Goal: Task Accomplishment & Management: Use online tool/utility

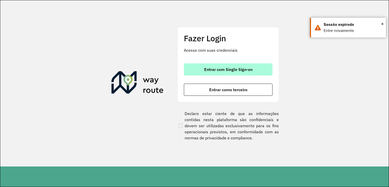
click at [213, 70] on span "Entrar com Single Sign-on" at bounding box center [228, 69] width 48 height 4
click at [215, 69] on span "Entrar com Single Sign-on" at bounding box center [228, 69] width 48 height 4
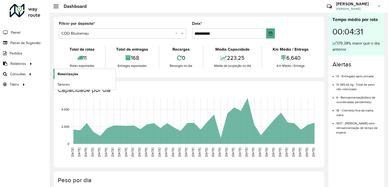
click at [63, 72] on span "Roteirização" at bounding box center [68, 73] width 21 height 5
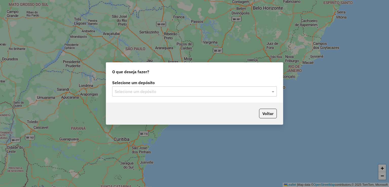
click at [165, 96] on div "Selecione um depósito" at bounding box center [194, 91] width 165 height 10
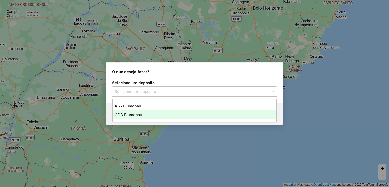
click at [137, 116] on span "CDD Blumenau" at bounding box center [128, 115] width 27 height 4
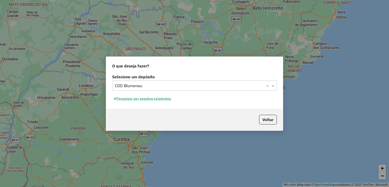
click at [153, 98] on button "Pesquisar por sessões existentes" at bounding box center [142, 99] width 61 height 8
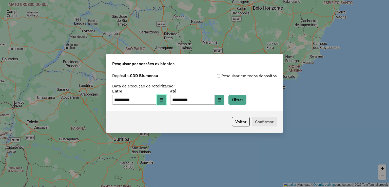
click at [164, 100] on icon "Choose Date" at bounding box center [162, 100] width 4 height 4
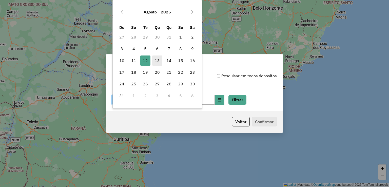
click at [155, 59] on span "13" at bounding box center [157, 61] width 10 height 10
type input "**********"
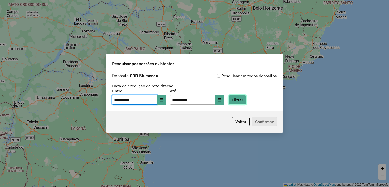
click at [242, 101] on button "Filtrar" at bounding box center [238, 100] width 18 height 10
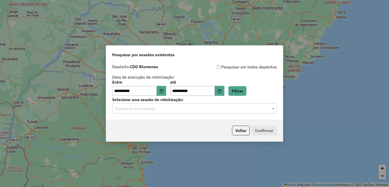
click at [192, 111] on input "text" at bounding box center [190, 109] width 150 height 6
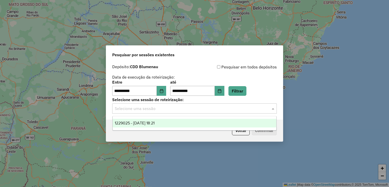
click at [178, 122] on div "1229025 - 13/08/2025 18:21" at bounding box center [195, 123] width 164 height 9
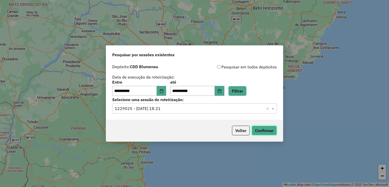
click at [258, 127] on button "Confirmar" at bounding box center [264, 131] width 25 height 10
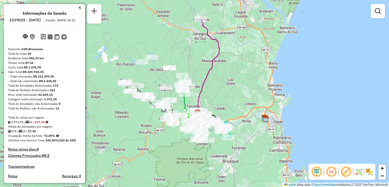
drag, startPoint x: 270, startPoint y: 113, endPoint x: 272, endPoint y: 132, distance: 19.1
click at [272, 132] on div "Janela de atendimento Grade de atendimento Capacidade Transportadoras Veículos …" at bounding box center [194, 93] width 389 height 187
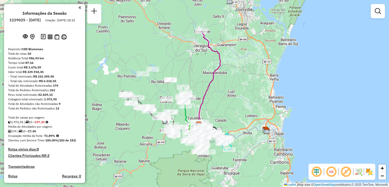
click at [215, 84] on div "Janela de atendimento Grade de atendimento Capacidade Transportadoras Veículos …" at bounding box center [194, 93] width 389 height 187
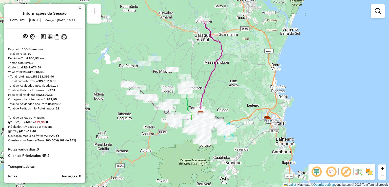
click at [210, 89] on div "Rota 3 - Placa IZC5B43 92805630 - ELAN DIRK HARMEL Janela de atendimento Grade …" at bounding box center [194, 93] width 389 height 187
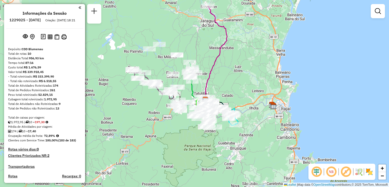
drag, startPoint x: 244, startPoint y: 96, endPoint x: 241, endPoint y: 80, distance: 16.1
click at [242, 87] on div "Janela de atendimento Grade de atendimento Capacidade Transportadoras Veículos …" at bounding box center [194, 93] width 389 height 187
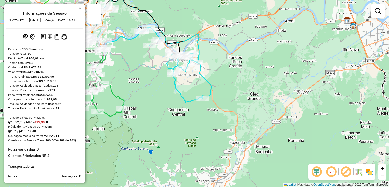
drag, startPoint x: 229, startPoint y: 89, endPoint x: 242, endPoint y: 97, distance: 15.3
click at [242, 97] on div "Janela de atendimento Grade de atendimento Capacidade Transportadoras Veículos …" at bounding box center [194, 93] width 389 height 187
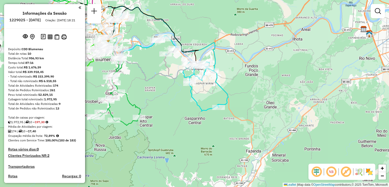
drag, startPoint x: 251, startPoint y: 95, endPoint x: 261, endPoint y: 97, distance: 10.5
click at [261, 97] on div "Janela de atendimento Grade de atendimento Capacidade Transportadoras Veículos …" at bounding box center [194, 93] width 389 height 187
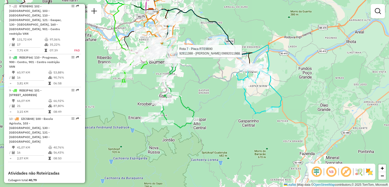
scroll to position [431, 0]
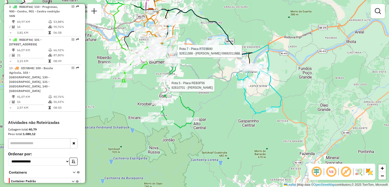
select select "**********"
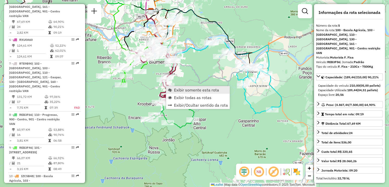
scroll to position [304, 0]
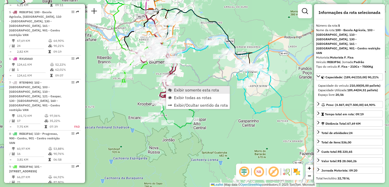
click at [182, 90] on span "Exibir somente esta rota" at bounding box center [196, 90] width 45 height 4
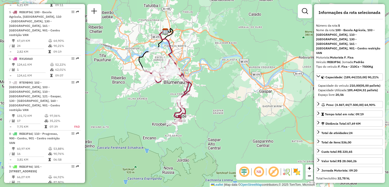
drag, startPoint x: 165, startPoint y: 104, endPoint x: 135, endPoint y: 86, distance: 34.4
click at [135, 86] on div "Janela de atendimento Grade de atendimento Capacidade Transportadoras Veículos …" at bounding box center [194, 93] width 389 height 187
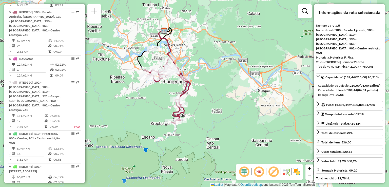
click at [196, 79] on div "Janela de atendimento Grade de atendimento Capacidade Transportadoras Veículos …" at bounding box center [194, 93] width 389 height 187
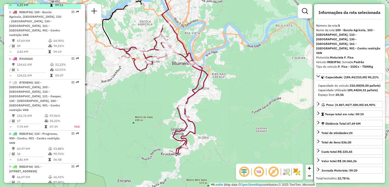
click at [38, 81] on span "| 102 - [GEOGRAPHIC_DATA], 103 - [GEOGRAPHIC_DATA], 110 - [GEOGRAPHIC_DATA], 12…" at bounding box center [35, 96] width 52 height 31
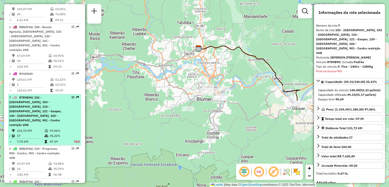
scroll to position [213, 0]
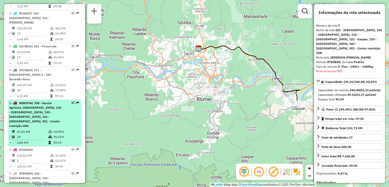
click at [31, 103] on span "| 100 - Escola Agrícola, [GEOGRAPHIC_DATA], 110 - [GEOGRAPHIC_DATA], 130 - [GEO…" at bounding box center [35, 114] width 52 height 27
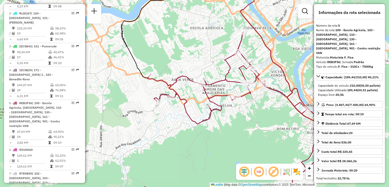
drag, startPoint x: 197, startPoint y: 91, endPoint x: 133, endPoint y: 102, distance: 65.8
click at [133, 102] on div "Janela de atendimento Grade de atendimento Capacidade Transportadoras Veículos …" at bounding box center [194, 93] width 389 height 187
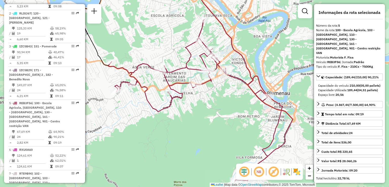
drag, startPoint x: 164, startPoint y: 81, endPoint x: 184, endPoint y: 48, distance: 38.7
click at [182, 52] on div "Janela de atendimento Grade de atendimento Capacidade Transportadoras Veículos …" at bounding box center [194, 93] width 389 height 187
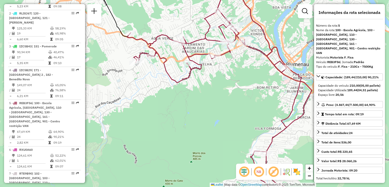
drag, startPoint x: 176, startPoint y: 73, endPoint x: 161, endPoint y: 60, distance: 19.9
click at [159, 62] on div "Janela de atendimento Grade de atendimento Capacidade Transportadoras Veículos …" at bounding box center [194, 93] width 389 height 187
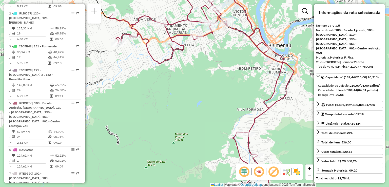
drag, startPoint x: 182, startPoint y: 90, endPoint x: 176, endPoint y: 39, distance: 51.0
click at [175, 40] on div "Janela de atendimento Grade de atendimento Capacidade Transportadoras Veículos …" at bounding box center [194, 93] width 389 height 187
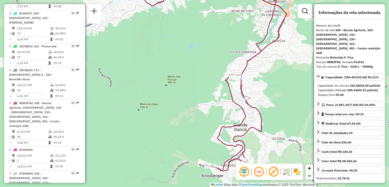
drag, startPoint x: 197, startPoint y: 68, endPoint x: 173, endPoint y: 46, distance: 32.7
click at [174, 49] on div "Janela de atendimento Grade de atendimento Capacidade Transportadoras Veículos …" at bounding box center [194, 93] width 389 height 187
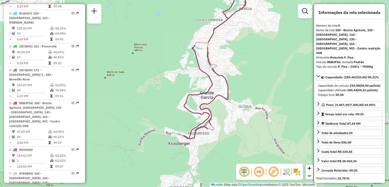
drag, startPoint x: 170, startPoint y: 79, endPoint x: 171, endPoint y: 24, distance: 54.7
click at [170, 25] on div "Janela de atendimento Grade de atendimento Capacidade Transportadoras Veículos …" at bounding box center [194, 93] width 389 height 187
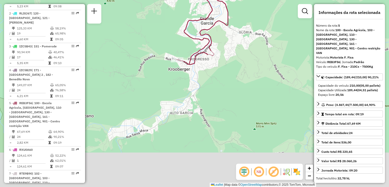
drag, startPoint x: 215, startPoint y: 74, endPoint x: 213, endPoint y: 76, distance: 3.0
click at [213, 76] on div "Janela de atendimento Grade de atendimento Capacidade Transportadoras Veículos …" at bounding box center [194, 93] width 389 height 187
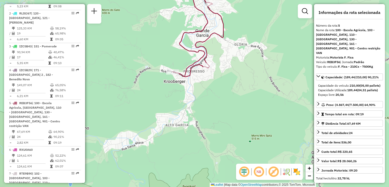
drag, startPoint x: 222, startPoint y: 62, endPoint x: 222, endPoint y: 82, distance: 20.3
click at [222, 83] on div "Rota 5 - Placa REB3F56 92802031 - ASSOCIACAO DE MORADO Janela de atendimento Gr…" at bounding box center [194, 93] width 389 height 187
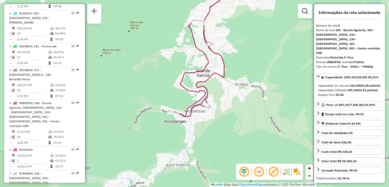
drag, startPoint x: 249, startPoint y: 46, endPoint x: 247, endPoint y: 73, distance: 27.7
click at [247, 75] on div "Janela de atendimento Grade de atendimento Capacidade Transportadoras Veículos …" at bounding box center [194, 93] width 389 height 187
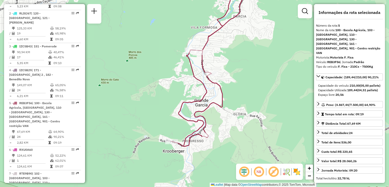
drag, startPoint x: 245, startPoint y: 59, endPoint x: 245, endPoint y: 89, distance: 30.7
click at [245, 89] on div "Janela de atendimento Grade de atendimento Capacidade Transportadoras Veículos …" at bounding box center [194, 93] width 389 height 187
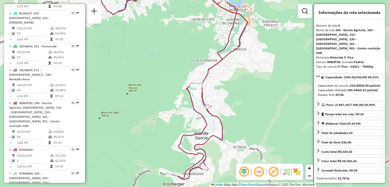
drag, startPoint x: 217, startPoint y: 41, endPoint x: 223, endPoint y: 81, distance: 40.3
click at [223, 81] on div "Janela de atendimento Grade de atendimento Capacidade Transportadoras Veículos …" at bounding box center [194, 93] width 389 height 187
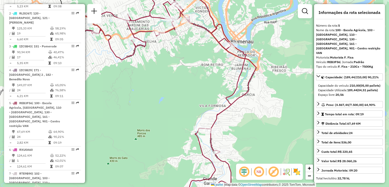
drag, startPoint x: 207, startPoint y: 64, endPoint x: 217, endPoint y: 80, distance: 18.9
click at [217, 80] on div "Janela de atendimento Grade de atendimento Capacidade Transportadoras Veículos …" at bounding box center [194, 93] width 389 height 187
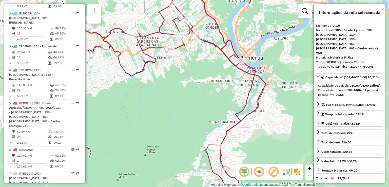
click at [246, 80] on icon at bounding box center [173, 95] width 185 height 222
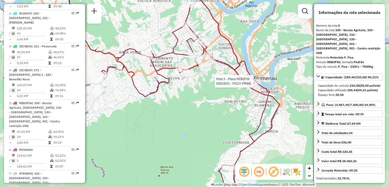
drag, startPoint x: 251, startPoint y: 65, endPoint x: 257, endPoint y: 67, distance: 6.0
click at [257, 67] on icon at bounding box center [187, 105] width 185 height 201
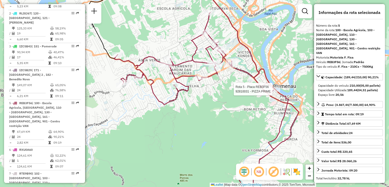
drag, startPoint x: 251, startPoint y: 56, endPoint x: 255, endPoint y: 58, distance: 4.8
click at [255, 58] on icon at bounding box center [240, 39] width 66 height 110
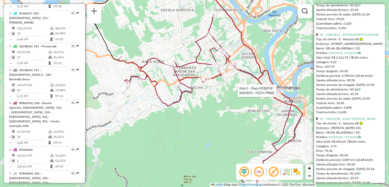
scroll to position [1647, 0]
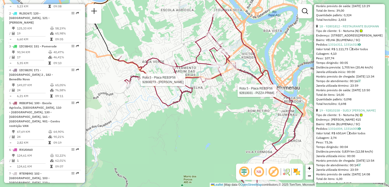
click at [173, 46] on icon at bounding box center [210, 110] width 185 height 192
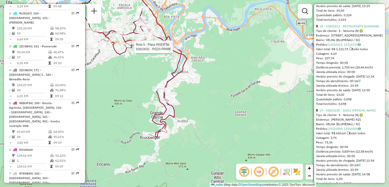
drag, startPoint x: 155, startPoint y: 57, endPoint x: 112, endPoint y: 77, distance: 48.0
click at [112, 77] on div "Rota 5 - Placa REB3F56 92810031 - PIZZA PRIME Janela de atendimento Grade de at…" at bounding box center [194, 93] width 389 height 187
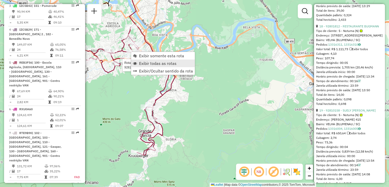
scroll to position [304, 0]
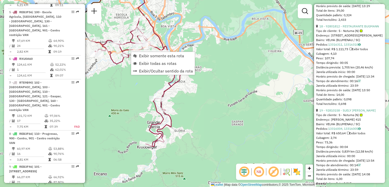
drag, startPoint x: 192, startPoint y: 117, endPoint x: 253, endPoint y: 73, distance: 75.9
click at [251, 74] on div "Rota 5 - Placa REB3F56 92810031 - PIZZA PRIME Rota 5 - Placa REB3F56 92810701 -…" at bounding box center [194, 93] width 389 height 187
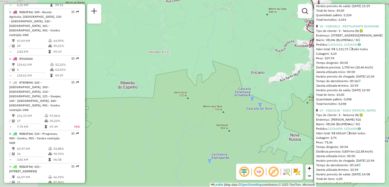
drag, startPoint x: 140, startPoint y: 112, endPoint x: 95, endPoint y: 128, distance: 47.5
click at [109, 124] on div "Rota 5 - Placa REB3F56 92810031 - PIZZA PRIME Janela de atendimento Grade de at…" at bounding box center [194, 93] width 389 height 187
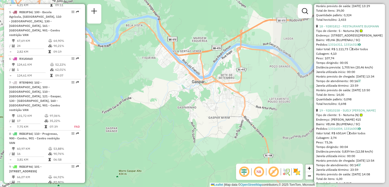
drag, startPoint x: 118, startPoint y: 106, endPoint x: 152, endPoint y: 138, distance: 46.4
click at [152, 138] on div "Rota 5 - Placa REB3F56 92810031 - PIZZA PRIME Janela de atendimento Grade de at…" at bounding box center [194, 93] width 389 height 187
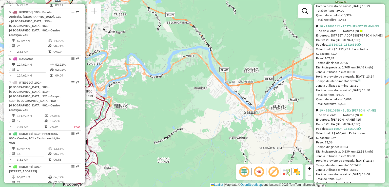
drag, startPoint x: 138, startPoint y: 116, endPoint x: 212, endPoint y: 119, distance: 74.1
click at [212, 119] on div "Rota 5 - Placa REB3F56 92810031 - PIZZA PRIME Janela de atendimento Grade de at…" at bounding box center [194, 93] width 389 height 187
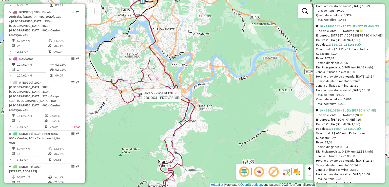
drag, startPoint x: 212, startPoint y: 110, endPoint x: 240, endPoint y: 102, distance: 28.4
click at [241, 104] on div "Rota 5 - Placa REB3F56 92810031 - PIZZA PRIME Janela de atendimento Grade de at…" at bounding box center [194, 93] width 389 height 187
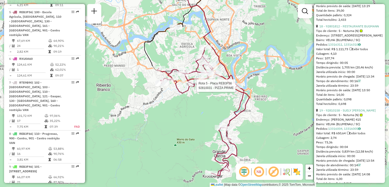
drag, startPoint x: 194, startPoint y: 111, endPoint x: 183, endPoint y: 128, distance: 20.3
click at [183, 128] on div "Rota 5 - Placa REB3F56 92810031 - PIZZA PRIME Janela de atendimento Grade de at…" at bounding box center [194, 93] width 389 height 187
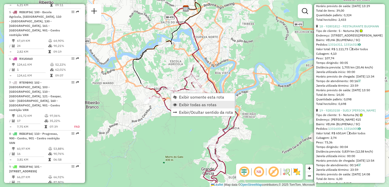
click at [190, 105] on span "Exibir todas as rotas" at bounding box center [198, 105] width 38 height 4
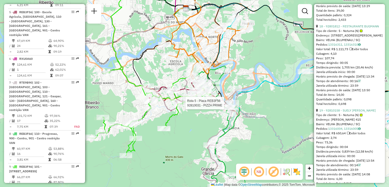
click at [209, 99] on div "Rota 5 - Placa REB3F56 92810031 - PIZZA PRIME Janela de atendimento Grade de at…" at bounding box center [194, 93] width 389 height 187
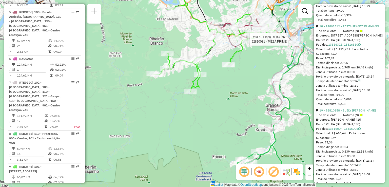
drag, startPoint x: 218, startPoint y: 94, endPoint x: 197, endPoint y: 109, distance: 25.8
click at [198, 108] on div "Rota 5 - Placa REB3F56 92810031 - PIZZA PRIME Janela de atendimento Grade de at…" at bounding box center [194, 93] width 389 height 187
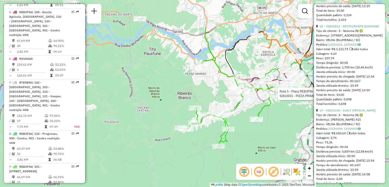
drag, startPoint x: 154, startPoint y: 56, endPoint x: 197, endPoint y: 102, distance: 62.7
click at [197, 102] on div "Rota 5 - Placa REB3F56 92810031 - PIZZA PRIME Janela de atendimento Grade de at…" at bounding box center [194, 93] width 389 height 187
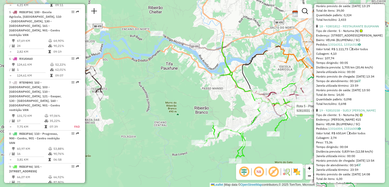
drag, startPoint x: 210, startPoint y: 115, endPoint x: 215, endPoint y: 117, distance: 5.9
click at [215, 117] on div "Rota 5 - Placa REB3F56 92810031 - PIZZA PRIME Janela de atendimento Grade de at…" at bounding box center [194, 93] width 389 height 187
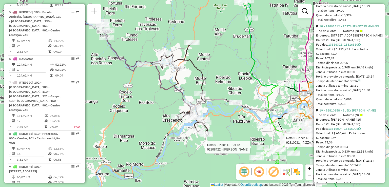
drag, startPoint x: 225, startPoint y: 108, endPoint x: 234, endPoint y: 127, distance: 21.1
click at [234, 127] on div "Rota 5 - Placa REB3F56 92810031 - PIZZA PRIME Rota 9 - Placa REB3F46 92808422 -…" at bounding box center [194, 93] width 389 height 187
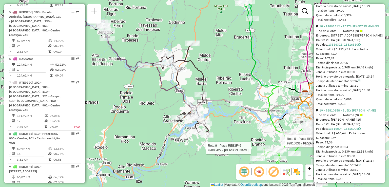
drag, startPoint x: 168, startPoint y: 104, endPoint x: 166, endPoint y: 77, distance: 27.7
click at [167, 77] on div "Rota 5 - Placa REB3F56 92810031 - PIZZA PRIME Rota 9 - Placa REB3F46 92808422 -…" at bounding box center [194, 93] width 389 height 187
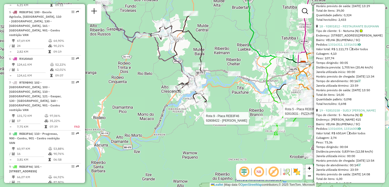
drag, startPoint x: 151, startPoint y: 98, endPoint x: 144, endPoint y: 94, distance: 7.6
click at [144, 94] on div "Rota 5 - Placa REB3F56 92810031 - PIZZA PRIME Rota 9 - Placa REB3F46 92808422 -…" at bounding box center [194, 93] width 389 height 187
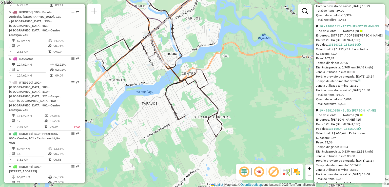
click at [193, 128] on div "Rota 5 - Placa REB3F56 92810031 - PIZZA PRIME Rota 9 - Placa REB3F46 92808422 -…" at bounding box center [194, 93] width 389 height 187
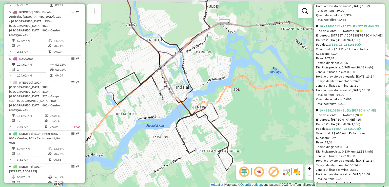
drag, startPoint x: 176, startPoint y: 121, endPoint x: 186, endPoint y: 135, distance: 17.0
click at [186, 135] on icon at bounding box center [169, 76] width 128 height 187
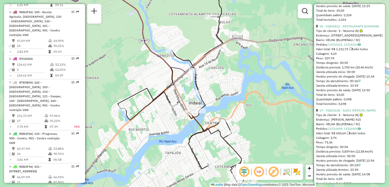
drag, startPoint x: 154, startPoint y: 125, endPoint x: 171, endPoint y: 128, distance: 17.5
click at [164, 132] on div "Rota 5 - Placa REB3F56 92810031 - PIZZA PRIME Rota 9 - Placa REB3F46 92808422 -…" at bounding box center [194, 93] width 389 height 187
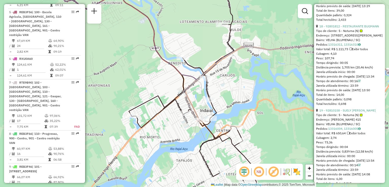
drag, startPoint x: 156, startPoint y: 127, endPoint x: 158, endPoint y: 137, distance: 10.6
click at [158, 137] on div "Rota 5 - Placa REB3F56 92810031 - PIZZA PRIME Rota 9 - Placa REB3F46 92808422 -…" at bounding box center [194, 93] width 389 height 187
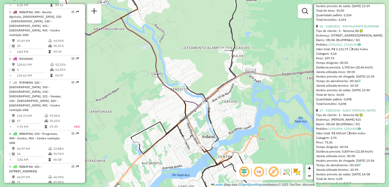
drag, startPoint x: 158, startPoint y: 117, endPoint x: 151, endPoint y: 132, distance: 16.8
click at [158, 142] on div "Rota 5 - Placa REB3F56 92810031 - PIZZA PRIME Rota 9 - Placa REB3F46 92808422 -…" at bounding box center [194, 93] width 389 height 187
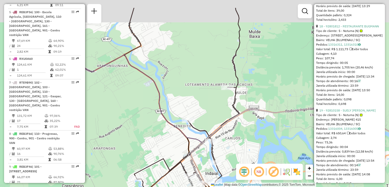
click at [148, 143] on div "Rota 5 - Placa REB3F56 92810031 - PIZZA PRIME Rota 9 - Placa REB3F46 92808422 -…" at bounding box center [194, 93] width 389 height 187
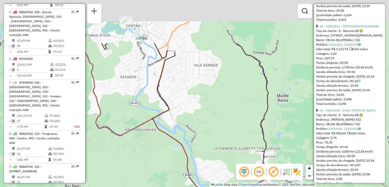
drag, startPoint x: 143, startPoint y: 102, endPoint x: 169, endPoint y: 159, distance: 63.4
click at [169, 159] on div "Rota 5 - Placa REB3F56 92810031 - PIZZA PRIME Rota 9 - Placa REB3F46 92808422 -…" at bounding box center [194, 93] width 389 height 187
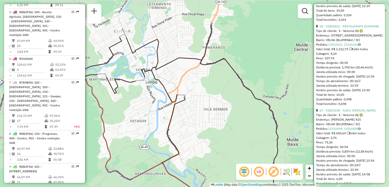
drag, startPoint x: 177, startPoint y: 115, endPoint x: 136, endPoint y: 120, distance: 41.8
click at [186, 158] on div "Rota 5 - Placa REB3F56 92810031 - PIZZA PRIME Rota 9 - Placa REB3F46 92808422 -…" at bounding box center [194, 93] width 389 height 187
drag, startPoint x: 135, startPoint y: 118, endPoint x: 149, endPoint y: 146, distance: 31.4
click at [149, 146] on div "Rota 5 - Placa REB3F56 92810031 - PIZZA PRIME Rota 9 - Placa REB3F46 92808422 -…" at bounding box center [194, 93] width 389 height 187
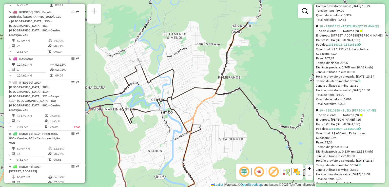
click at [158, 146] on div "Rota 5 - Placa REB3F56 92810031 - PIZZA PRIME Rota 9 - Placa REB3F46 92808422 -…" at bounding box center [194, 93] width 389 height 187
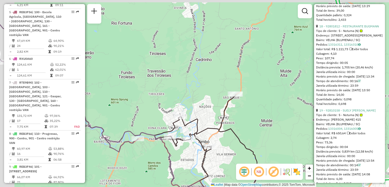
drag, startPoint x: 165, startPoint y: 140, endPoint x: 217, endPoint y: 125, distance: 53.9
click at [198, 143] on div "Rota 5 - Placa REB3F56 92810031 - PIZZA PRIME Rota 9 - Placa REB3F46 92808422 -…" at bounding box center [194, 93] width 389 height 187
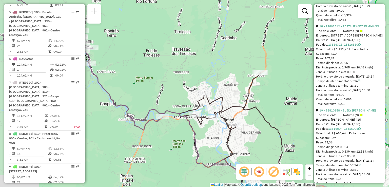
drag, startPoint x: 217, startPoint y: 125, endPoint x: 223, endPoint y: 117, distance: 10.0
click at [222, 117] on icon at bounding box center [231, 133] width 103 height 120
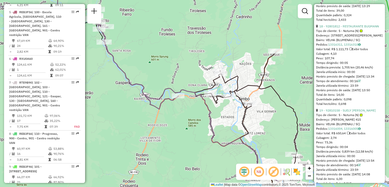
drag, startPoint x: 187, startPoint y: 139, endPoint x: 206, endPoint y: 123, distance: 24.7
click at [206, 124] on div "Rota 5 - Placa REB3F56 92810031 - PIZZA PRIME Rota 9 - Placa REB3F46 92808422 -…" at bounding box center [194, 93] width 389 height 187
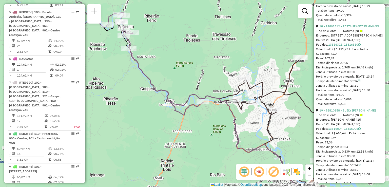
drag, startPoint x: 185, startPoint y: 129, endPoint x: 194, endPoint y: 148, distance: 21.0
click at [194, 148] on div "Rota 5 - Placa REB3F56 92810031 - PIZZA PRIME Rota 9 - Placa REB3F46 92808422 -…" at bounding box center [194, 93] width 389 height 187
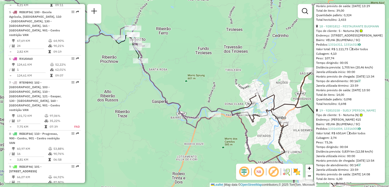
drag, startPoint x: 183, startPoint y: 129, endPoint x: 187, endPoint y: 135, distance: 7.6
click at [187, 135] on div "Rota 5 - Placa REB3F56 92810031 - PIZZA PRIME Rota 9 - Placa REB3F46 92808422 -…" at bounding box center [194, 93] width 389 height 187
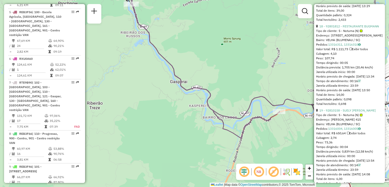
drag, startPoint x: 170, startPoint y: 131, endPoint x: 191, endPoint y: 130, distance: 20.6
click at [195, 132] on div "Rota 5 - Placa REB3F56 92810031 - PIZZA PRIME Rota 9 - Placa REB3F46 92808422 -…" at bounding box center [194, 93] width 389 height 187
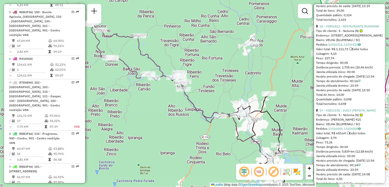
drag, startPoint x: 182, startPoint y: 128, endPoint x: 189, endPoint y: 120, distance: 9.9
click at [189, 118] on div "Rota 5 - Placa REB3F56 92810031 - PIZZA PRIME Rota 9 - Placa REB3F46 92808422 -…" at bounding box center [194, 93] width 389 height 187
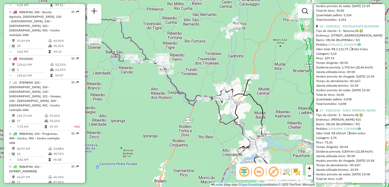
drag, startPoint x: 175, startPoint y: 130, endPoint x: 167, endPoint y: 124, distance: 9.9
click at [170, 126] on div "Rota 5 - Placa REB3F56 92810031 - PIZZA PRIME Rota 9 - Placa REB3F46 92808422 -…" at bounding box center [194, 93] width 389 height 187
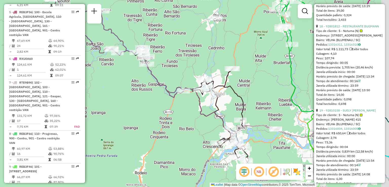
drag, startPoint x: 194, startPoint y: 118, endPoint x: 176, endPoint y: 116, distance: 18.1
click at [177, 116] on div "Rota 5 - Placa REB3F56 92810031 - PIZZA PRIME Rota 9 - Placa REB3F46 92808422 -…" at bounding box center [194, 93] width 389 height 187
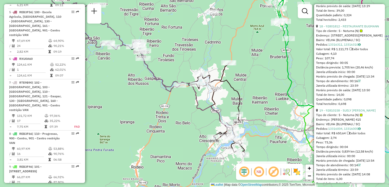
drag, startPoint x: 179, startPoint y: 107, endPoint x: 173, endPoint y: 84, distance: 23.1
click at [174, 86] on div "Rota 5 - Placa REB3F56 92810031 - PIZZA PRIME Rota 9 - Placa REB3F46 92808422 -…" at bounding box center [194, 93] width 389 height 187
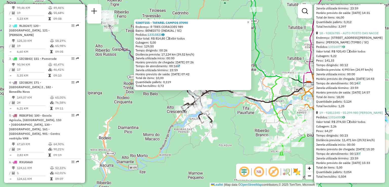
scroll to position [195, 0]
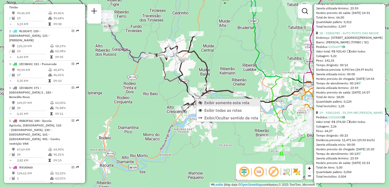
click at [218, 103] on span "Exibir somente esta rota" at bounding box center [227, 103] width 45 height 4
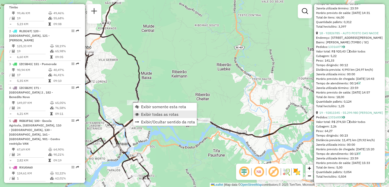
click at [163, 114] on span "Exibir todas as rotas" at bounding box center [160, 114] width 38 height 4
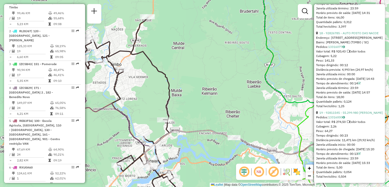
drag, startPoint x: 185, startPoint y: 108, endPoint x: 172, endPoint y: 101, distance: 14.9
click at [188, 111] on div "Janela de atendimento Grade de atendimento Capacidade Transportadoras Veículos …" at bounding box center [194, 93] width 389 height 187
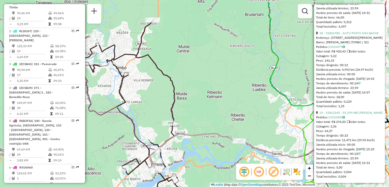
drag
click at [187, 119] on div "Janela de atendimento Grade de atendimento Capacidade Transportadoras Veículos …" at bounding box center [194, 93] width 389 height 187
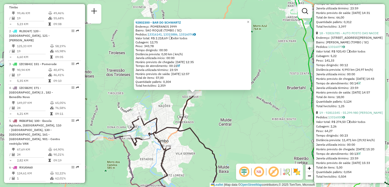
click at [166, 107] on div "92802300 - BAR DO SCHWARTZ Endereço: POMERANOS 3999 Bairro: SAO ROQUE (TIMBO / …" at bounding box center [194, 93] width 389 height 187
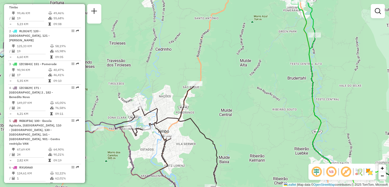
click at [159, 100] on icon at bounding box center [166, 140] width 103 height 112
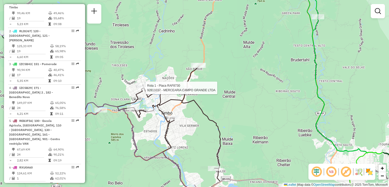
select select "**********"
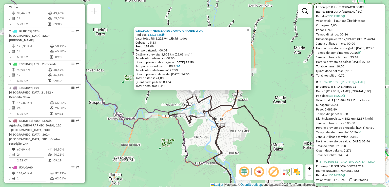
scroll to position [203, 0]
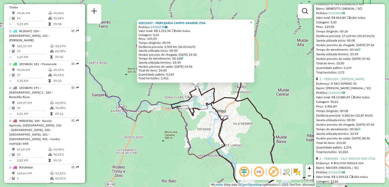
click at [246, 102] on div "92811037 - MERCEARIA CAMPO GRANDE LTDA Pedidos: 13315735 Valor total: R$ 1.211,…" at bounding box center [194, 93] width 389 height 187
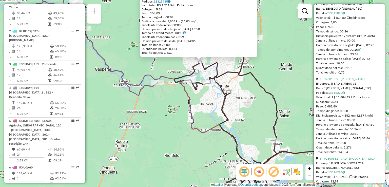
click at [241, 80] on div "92811037 - MERCEARIA CAMPO GRANDE LTDA Pedidos: 13315735 Valor total: R$ 1.211,…" at bounding box center [194, 93] width 389 height 187
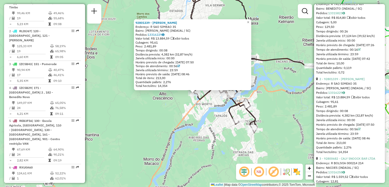
click at [182, 134] on div "92801339 - MARIA OSAIR DA SILVA Endereço: R SAO SIMEAO 35 Bairro: JOÃO PAULO (I…" at bounding box center [194, 93] width 389 height 187
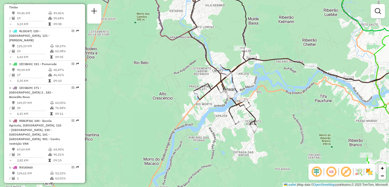
drag, startPoint x: 193, startPoint y: 133, endPoint x: 198, endPoint y: 158, distance: 25.3
click at [198, 158] on div "Janela de atendimento Grade de atendimento Capacidade Transportadoras Veículos …" at bounding box center [194, 93] width 389 height 187
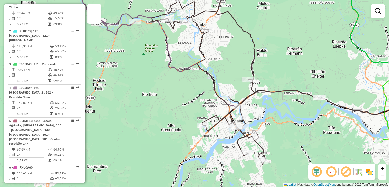
drag, startPoint x: 187, startPoint y: 89, endPoint x: 210, endPoint y: 144, distance: 59.3
click at [210, 144] on div "Janela de atendimento Grade de atendimento Capacidade Transportadoras Veículos …" at bounding box center [194, 93] width 389 height 187
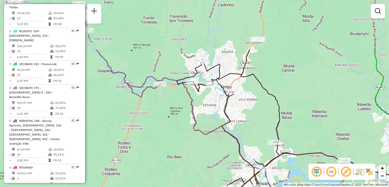
click at [203, 124] on div "Janela de atendimento Grade de atendimento Capacidade Transportadoras Veículos …" at bounding box center [194, 93] width 389 height 187
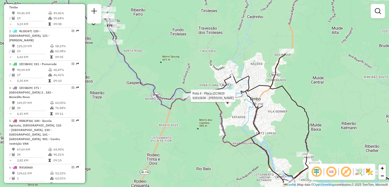
select select "**********"
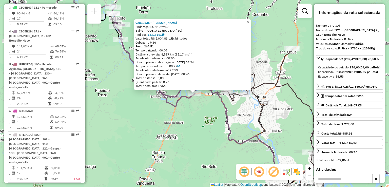
scroll to position [275, 0]
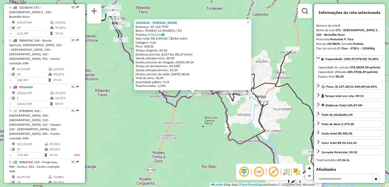
click at [199, 140] on div "92810636 - MARIA ORIBKA Endereço: SC-110 7759 Bairro: RODEIO 12 (RODEIO / SC) P…" at bounding box center [194, 93] width 389 height 187
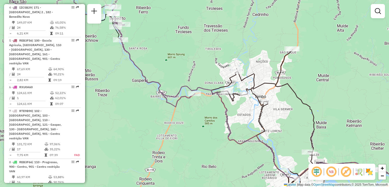
click at [249, 133] on div "Janela de atendimento Grade de atendimento Capacidade Transportadoras Veículos …" at bounding box center [194, 93] width 389 height 187
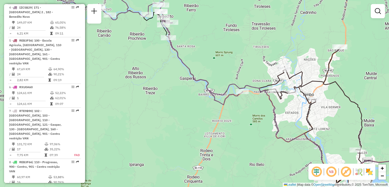
drag, startPoint x: 223, startPoint y: 137, endPoint x: 235, endPoint y: 158, distance: 24.9
click at [235, 158] on div "Janela de atendimento Grade de atendimento Capacidade Transportadoras Veículos …" at bounding box center [194, 93] width 389 height 187
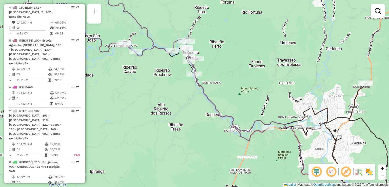
drag, startPoint x: 194, startPoint y: 124, endPoint x: 215, endPoint y: 140, distance: 25.9
click at [216, 145] on div "Janela de atendimento Grade de atendimento Capacidade Transportadoras Veículos …" at bounding box center [194, 93] width 389 height 187
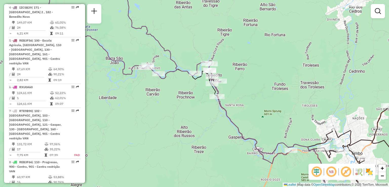
drag, startPoint x: 216, startPoint y: 112, endPoint x: 222, endPoint y: 158, distance: 47.2
click at [222, 158] on div "Janela de atendimento Grade de atendimento Capacidade Transportadoras Veículos …" at bounding box center [194, 93] width 389 height 187
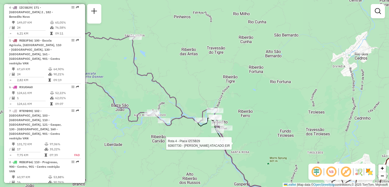
select select "**********"
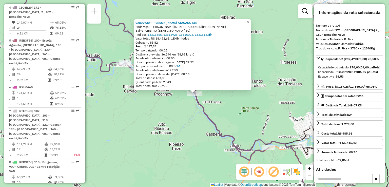
click at [244, 134] on div "92807730 - ITOUPAVA ATACADO EIR Endereço: R RUA:ERICH MAUSS 55 Bairro: CENTRO (…" at bounding box center [194, 93] width 389 height 187
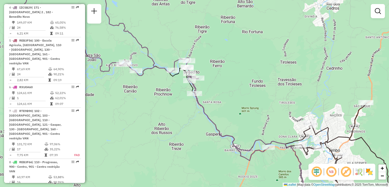
drag, startPoint x: 208, startPoint y: 133, endPoint x: 233, endPoint y: 144, distance: 27.3
click at [233, 144] on div "Rota 4 - Placa IZC5B29 92810636 - MARIA ORIBKA Janela de atendimento Grade de a…" at bounding box center [194, 93] width 389 height 187
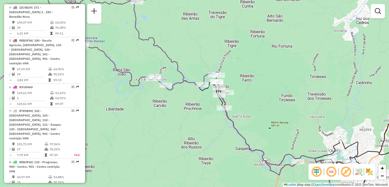
drag, startPoint x: 206, startPoint y: 144, endPoint x: 218, endPoint y: 151, distance: 13.5
click at [218, 151] on div "Janela de atendimento Grade de atendimento Capacidade Transportadoras Veículos …" at bounding box center [194, 93] width 389 height 187
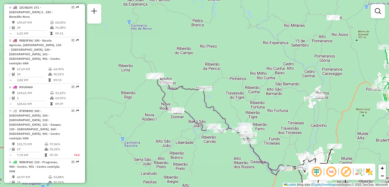
drag, startPoint x: 209, startPoint y: 147, endPoint x: 193, endPoint y: 124, distance: 28.5
click at [193, 125] on div "Janela de atendimento Grade de atendimento Capacidade Transportadoras Veículos …" at bounding box center [194, 93] width 389 height 187
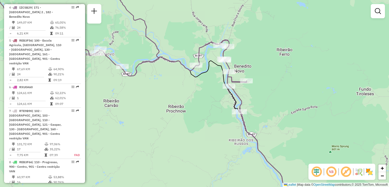
drag, startPoint x: 230, startPoint y: 151, endPoint x: 227, endPoint y: 160, distance: 10.0
click at [227, 160] on div "Janela de atendimento Grade de atendimento Capacidade Transportadoras Veículos …" at bounding box center [194, 93] width 389 height 187
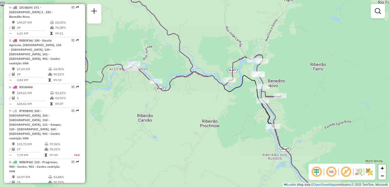
drag, startPoint x: 227, startPoint y: 154, endPoint x: 169, endPoint y: 108, distance: 74.1
click at [174, 110] on div "Janela de atendimento Grade de atendimento Capacidade Transportadoras Veículos …" at bounding box center [194, 93] width 389 height 187
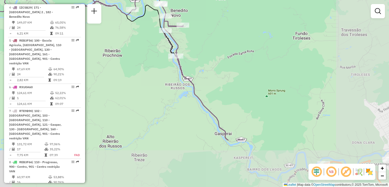
click at [128, 94] on div "Janela de atendimento Grade de atendimento Capacidade Transportadoras Veículos …" at bounding box center [194, 93] width 389 height 187
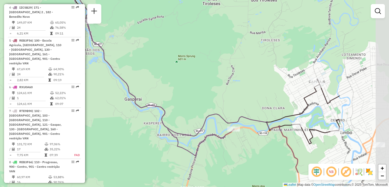
drag, startPoint x: 193, startPoint y: 131, endPoint x: 146, endPoint y: 96, distance: 58.4
click at [150, 98] on div "Janela de atendimento Grade de atendimento Capacidade Transportadoras Veículos …" at bounding box center [194, 93] width 389 height 187
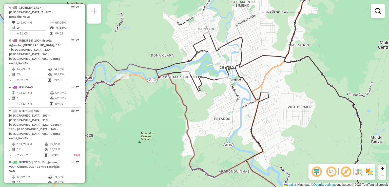
drag, startPoint x: 211, startPoint y: 130, endPoint x: 156, endPoint y: 122, distance: 55.6
click at [156, 122] on div "Janela de atendimento Grade de atendimento Capacidade Transportadoras Veículos …" at bounding box center [194, 93] width 389 height 187
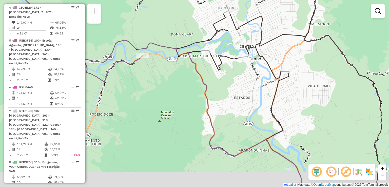
drag, startPoint x: 161, startPoint y: 116, endPoint x: 186, endPoint y: 91, distance: 35.1
click at [185, 92] on div "Janela de atendimento Grade de atendimento Capacidade Transportadoras Veículos …" at bounding box center [194, 93] width 389 height 187
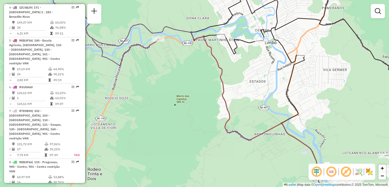
drag, startPoint x: 181, startPoint y: 83, endPoint x: 170, endPoint y: 54, distance: 30.5
click at [177, 70] on div "Janela de atendimento Grade de atendimento Capacidade Transportadoras Veículos …" at bounding box center [194, 93] width 389 height 187
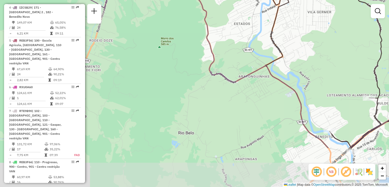
drag, startPoint x: 244, startPoint y: 90, endPoint x: 183, endPoint y: 66, distance: 65.0
click at [189, 67] on div "Janela de atendimento Grade de atendimento Capacidade Transportadoras Veículos …" at bounding box center [194, 93] width 389 height 187
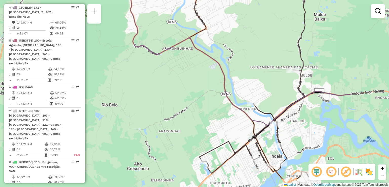
drag, startPoint x: 224, startPoint y: 81, endPoint x: 195, endPoint y: 46, distance: 45.9
click at [200, 53] on icon at bounding box center [177, 39] width 349 height 171
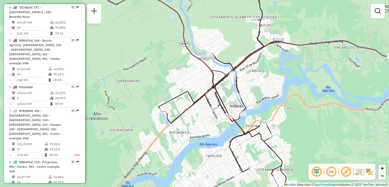
drag, startPoint x: 206, startPoint y: 69, endPoint x: 198, endPoint y: 44, distance: 26.1
click at [200, 54] on icon at bounding box center [260, 34] width 336 height 107
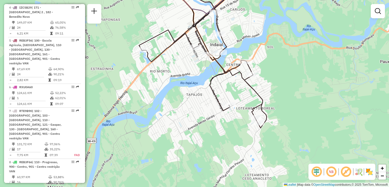
click at [217, 82] on icon at bounding box center [203, 54] width 128 height 147
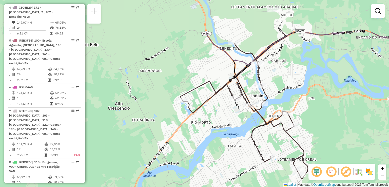
drag, startPoint x: 204, startPoint y: 86, endPoint x: 224, endPoint y: 100, distance: 24.0
click at [230, 105] on div "Janela de atendimento Grade de atendimento Capacidade Transportadoras Veículos …" at bounding box center [194, 93] width 389 height 187
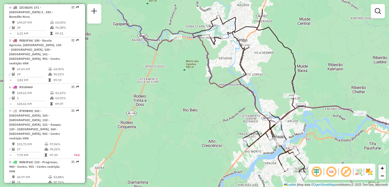
drag, startPoint x: 226, startPoint y: 95, endPoint x: 220, endPoint y: 104, distance: 10.3
click at [231, 108] on div "Janela de atendimento Grade de atendimento Capacidade Transportadoras Veículos …" at bounding box center [194, 93] width 389 height 187
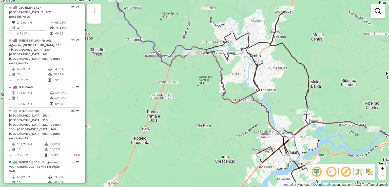
drag, startPoint x: 237, startPoint y: 110, endPoint x: 239, endPoint y: 113, distance: 3.1
click at [239, 113] on div "Janela de atendimento Grade de atendimento Capacidade Transportadoras Veículos …" at bounding box center [194, 93] width 389 height 187
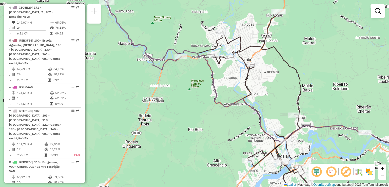
drag, startPoint x: 248, startPoint y: 98, endPoint x: 243, endPoint y: 99, distance: 5.5
click at [243, 99] on icon at bounding box center [262, 76] width 311 height 146
drag, startPoint x: 247, startPoint y: 102, endPoint x: 200, endPoint y: 91, distance: 48.0
click at [203, 91] on icon at bounding box center [267, 76] width 321 height 147
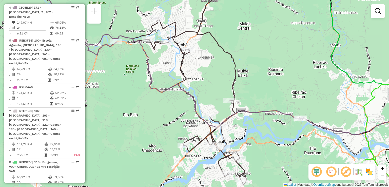
drag, startPoint x: 215, startPoint y: 108, endPoint x: 216, endPoint y: 115, distance: 7.2
click at [216, 115] on div "Janela de atendimento Grade de atendimento Capacidade Transportadoras Veículos …" at bounding box center [194, 93] width 389 height 187
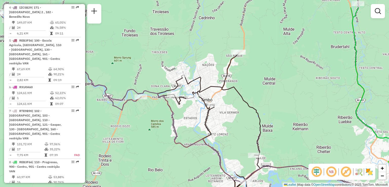
drag, startPoint x: 202, startPoint y: 105, endPoint x: 209, endPoint y: 124, distance: 19.7
click at [209, 124] on div "Janela de atendimento Grade de atendimento Capacidade Transportadoras Veículos …" at bounding box center [194, 93] width 389 height 187
drag, startPoint x: 248, startPoint y: 75, endPoint x: 224, endPoint y: 100, distance: 34.8
click at [241, 113] on div "Janela de atendimento Grade de atendimento Capacidade Transportadoras Veículos …" at bounding box center [194, 93] width 389 height 187
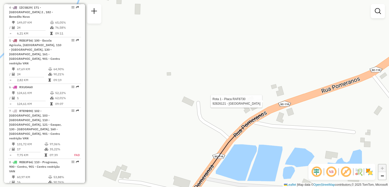
select select "**********"
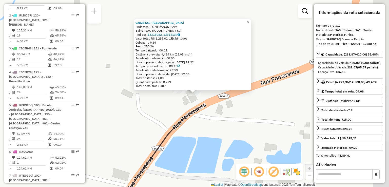
scroll to position [195, 0]
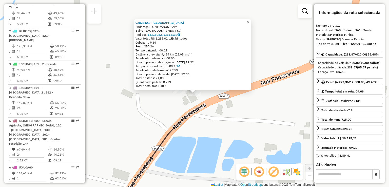
click at [256, 105] on div "92826121 - BAR DO NILTON Endereço: POMERANOS 3999 Bairro: SAO ROQUE (TIMBO / SC…" at bounding box center [194, 93] width 389 height 187
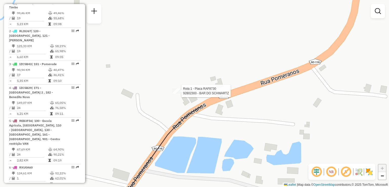
click at [181, 94] on div at bounding box center [179, 90] width 15 height 5
select select "**********"
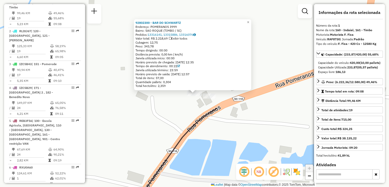
click at [164, 109] on div "92802300 - BAR DO SCHWARTZ Endereço: POMERANOS 3999 Bairro: SAO ROQUE (TIMBO / …" at bounding box center [194, 93] width 389 height 187
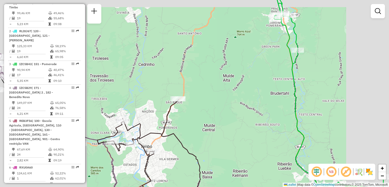
click at [155, 103] on div "Janela de atendimento Grade de atendimento Capacidade Transportadoras Veículos …" at bounding box center [194, 93] width 389 height 187
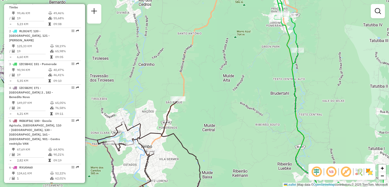
click at [179, 90] on div "Janela de atendimento Grade de atendimento Capacidade Transportadoras Veículos …" at bounding box center [194, 93] width 389 height 187
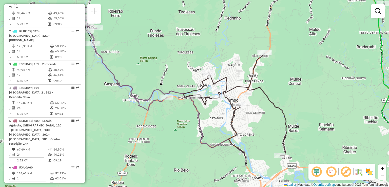
drag, startPoint x: 156, startPoint y: 84, endPoint x: 185, endPoint y: 59, distance: 39.1
click at [175, 65] on div "Rota 1 - Placa RAF8730 92811037 - MERCEARIA CAMPO GRANDE LTDA Janela de atendim…" at bounding box center [194, 93] width 389 height 187
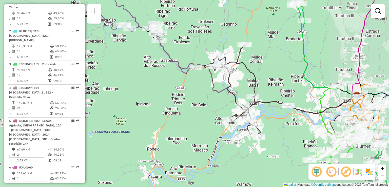
drag, startPoint x: 213, startPoint y: 80, endPoint x: 192, endPoint y: 74, distance: 21.9
click at [192, 75] on icon at bounding box center [258, 76] width 198 height 73
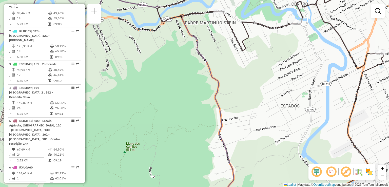
drag, startPoint x: 182, startPoint y: 65, endPoint x: 225, endPoint y: 71, distance: 43.3
click at [225, 70] on div "Janela de atendimento Grade de atendimento Capacidade Transportadoras Veículos …" at bounding box center [194, 93] width 389 height 187
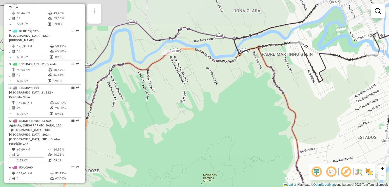
click at [228, 94] on div "Janela de atendimento Grade de atendimento Capacidade Transportadoras Veículos …" at bounding box center [194, 93] width 389 height 187
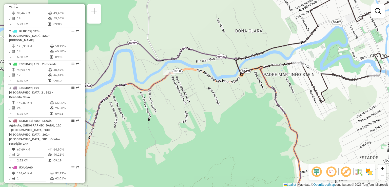
drag, startPoint x: 225, startPoint y: 73, endPoint x: 192, endPoint y: 81, distance: 34.3
click at [192, 81] on div "Janela de atendimento Grade de atendimento Capacidade Transportadoras Veículos …" at bounding box center [194, 93] width 389 height 187
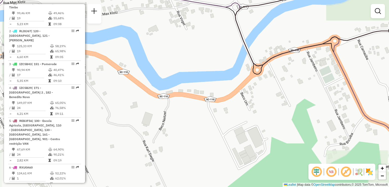
click at [279, 68] on div "Janela de atendimento Grade de atendimento Capacidade Transportadoras Veículos …" at bounding box center [194, 93] width 389 height 187
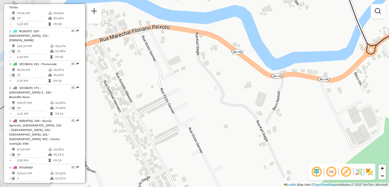
click at [250, 104] on div "Janela de atendimento Grade de atendimento Capacidade Transportadoras Veículos …" at bounding box center [194, 93] width 389 height 187
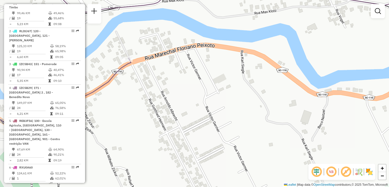
click at [215, 87] on div "Janela de atendimento Grade de atendimento Capacidade Transportadoras Veículos …" at bounding box center [194, 93] width 389 height 187
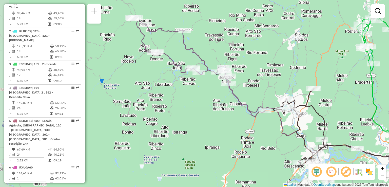
click at [253, 91] on div "Janela de atendimento Grade de atendimento Capacidade Transportadoras Veículos …" at bounding box center [194, 93] width 389 height 187
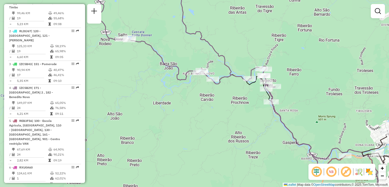
click at [314, 90] on div "Janela de atendimento Grade de atendimento Capacidade Transportadoras Veículos …" at bounding box center [194, 93] width 389 height 187
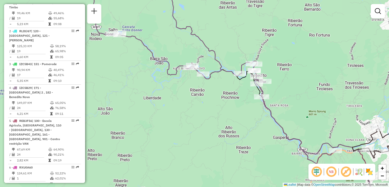
click at [243, 46] on div "Janela de atendimento Grade de atendimento Capacidade Transportadoras Veículos …" at bounding box center [194, 93] width 389 height 187
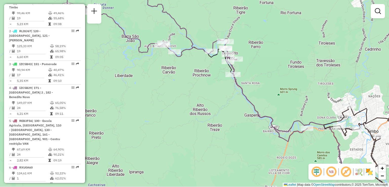
click at [232, 49] on div "Janela de atendimento Grade de atendimento Capacidade Transportadoras Veículos …" at bounding box center [194, 93] width 389 height 187
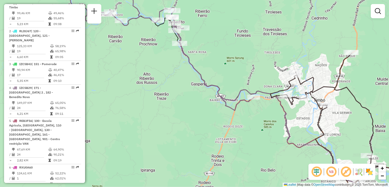
click at [205, 36] on div "Janela de atendimento Grade de atendimento Capacidade Transportadoras Veículos …" at bounding box center [194, 93] width 389 height 187
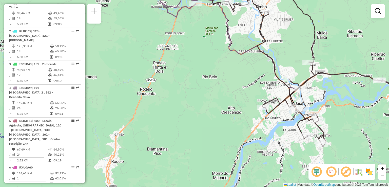
click at [215, 30] on div "Janela de atendimento Grade de atendimento Capacidade Transportadoras Veículos …" at bounding box center [194, 93] width 389 height 187
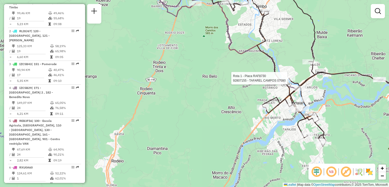
select select "**********"
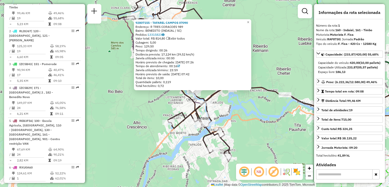
click at [291, 72] on div "92807155 - TAFAREL CAMPOS 07090 Endereço: R TRES CORACOES 989 Bairro: BENEDITO …" at bounding box center [194, 93] width 389 height 187
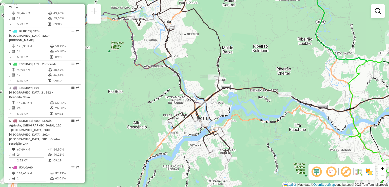
drag, startPoint x: 275, startPoint y: 74, endPoint x: 316, endPoint y: 70, distance: 41.8
click at [316, 70] on div "Janela de atendimento Grade de atendimento Capacidade Transportadoras Veículos …" at bounding box center [194, 93] width 389 height 187
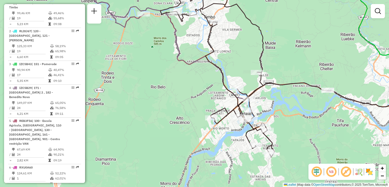
drag, startPoint x: 236, startPoint y: 77, endPoint x: 271, endPoint y: 83, distance: 35.1
click at [271, 83] on div "Janela de atendimento Grade de atendimento Capacidade Transportadoras Veículos …" at bounding box center [194, 93] width 389 height 187
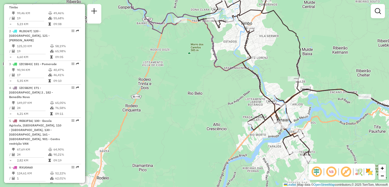
click at [231, 89] on div "Janela de atendimento Grade de atendimento Capacidade Transportadoras Veículos …" at bounding box center [194, 93] width 389 height 187
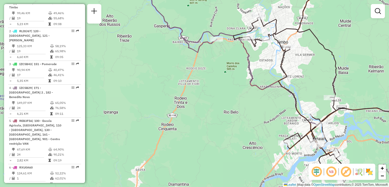
drag, startPoint x: 209, startPoint y: 73, endPoint x: 247, endPoint y: 95, distance: 43.1
click at [248, 96] on div "Janela de atendimento Grade de atendimento Capacidade Transportadoras Veículos …" at bounding box center [194, 93] width 389 height 187
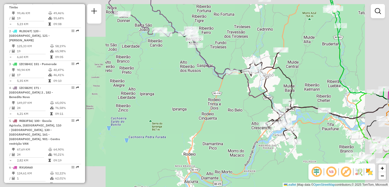
click at [195, 68] on div "Janela de atendimento Grade de atendimento Capacidade Transportadoras Veículos …" at bounding box center [194, 93] width 389 height 187
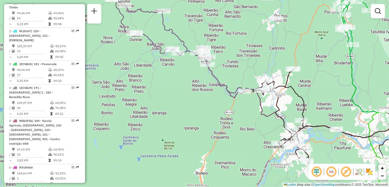
drag, startPoint x: 190, startPoint y: 48, endPoint x: 198, endPoint y: 64, distance: 18.2
click at [198, 64] on div "Janela de atendimento Grade de atendimento Capacidade Transportadoras Veículos …" at bounding box center [194, 93] width 389 height 187
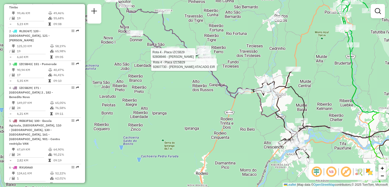
select select "**********"
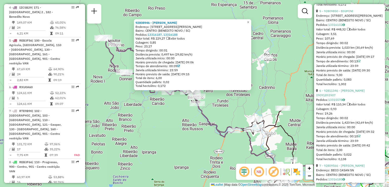
scroll to position [532, 0]
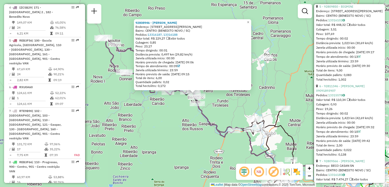
click at [268, 108] on div "92808946 - PLÍNIO JARDEL ULLER Endereço: RUA CELSO RAMOS 04887 Bairro: CENTRO (…" at bounding box center [194, 93] width 389 height 187
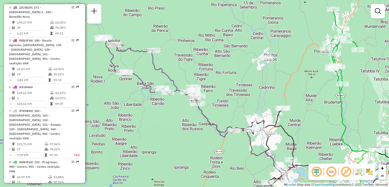
click at [268, 108] on icon at bounding box center [271, 155] width 57 height 94
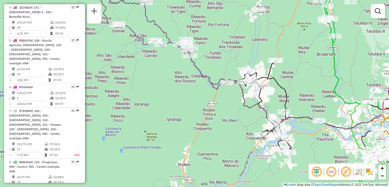
drag, startPoint x: 278, startPoint y: 105, endPoint x: 274, endPoint y: 85, distance: 21.1
click at [275, 85] on div "Janela de atendimento Grade de atendimento Capacidade Transportadoras Veículos …" at bounding box center [194, 93] width 389 height 187
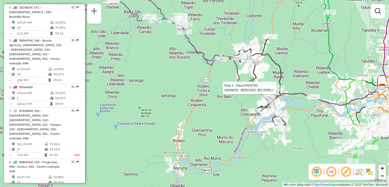
select select "**********"
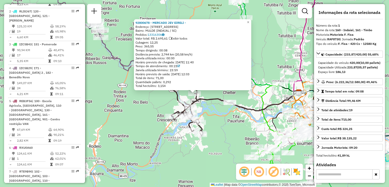
scroll to position [195, 0]
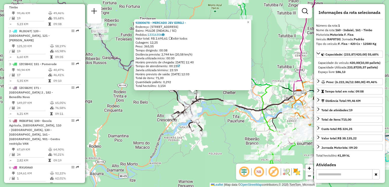
click at [239, 124] on div "92800678 - MERCADO JEV EIRELI - Endereço: R BOA ESPERANCA 310 310 310 Bairro: M…" at bounding box center [194, 93] width 389 height 187
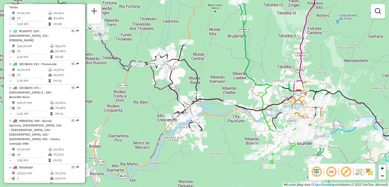
drag, startPoint x: 211, startPoint y: 64, endPoint x: 187, endPoint y: 81, distance: 30.5
click at [191, 78] on div "Janela de atendimento Grade de atendimento Capacidade Transportadoras Veículos …" at bounding box center [194, 93] width 389 height 187
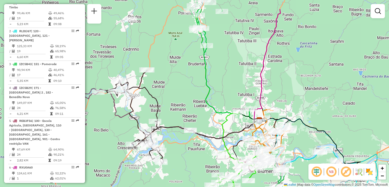
drag, startPoint x: 229, startPoint y: 49, endPoint x: 207, endPoint y: 73, distance: 33.2
click at [208, 72] on div "Janela de atendimento Grade de atendimento Capacidade Transportadoras Veículos …" at bounding box center [194, 93] width 389 height 187
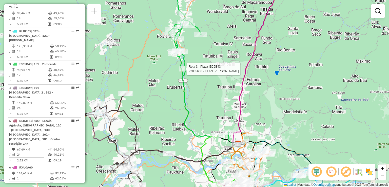
select select "**********"
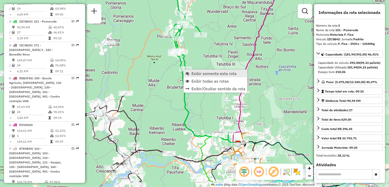
scroll to position [252, 0]
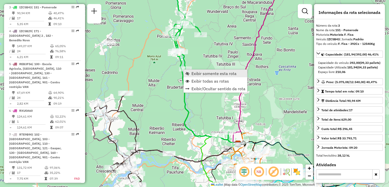
click at [198, 74] on span "Exibir somente esta rota" at bounding box center [214, 73] width 45 height 4
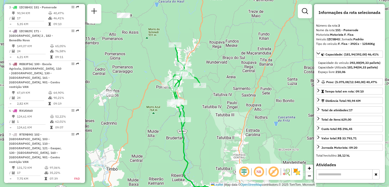
drag, startPoint x: 200, startPoint y: 76, endPoint x: 212, endPoint y: 104, distance: 30.0
click at [212, 104] on div "Janela de atendimento Grade de atendimento Capacidade Transportadoras Veículos …" at bounding box center [194, 93] width 389 height 187
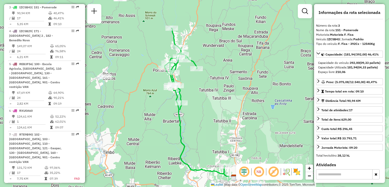
drag, startPoint x: 217, startPoint y: 86, endPoint x: 212, endPoint y: 64, distance: 23.3
click at [213, 67] on div "Janela de atendimento Grade de atendimento Capacidade Transportadoras Veículos …" at bounding box center [194, 93] width 389 height 187
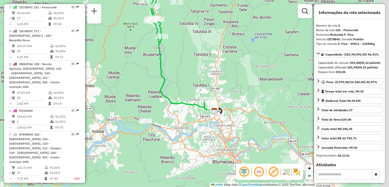
drag, startPoint x: 214, startPoint y: 79, endPoint x: 208, endPoint y: 69, distance: 11.2
click at [210, 72] on div "Janela de atendimento Grade de atendimento Capacidade Transportadoras Veículos …" at bounding box center [194, 93] width 389 height 187
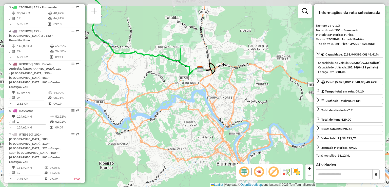
drag, startPoint x: 190, startPoint y: 84, endPoint x: 192, endPoint y: 88, distance: 4.4
click at [192, 88] on div "Janela de atendimento Grade de atendimento Capacidade Transportadoras Veículos …" at bounding box center [194, 93] width 389 height 187
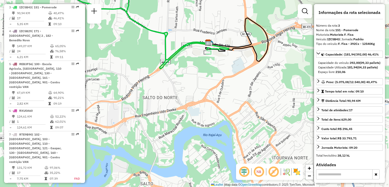
click at [218, 87] on div "Janela de atendimento Grade de atendimento Capacidade Transportadoras Veículos …" at bounding box center [194, 93] width 389 height 187
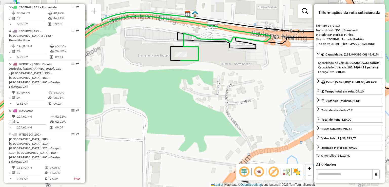
click at [213, 103] on div "Janela de atendimento Grade de atendimento Capacidade Transportadoras Veículos …" at bounding box center [194, 93] width 389 height 187
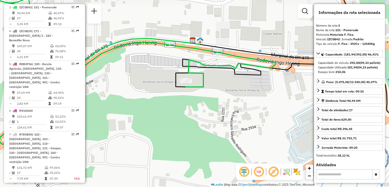
drag, startPoint x: 194, startPoint y: 87, endPoint x: 196, endPoint y: 92, distance: 5.9
click at [196, 92] on icon at bounding box center [118, 67] width 313 height 153
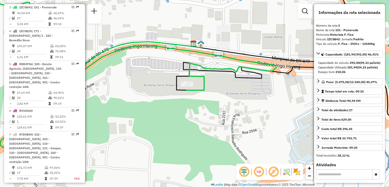
click at [184, 81] on div "Rota 3 - Placa IZC5B43 92811563 - FLSBRUNCH LTDA Janela de atendimento Grade de…" at bounding box center [194, 93] width 389 height 187
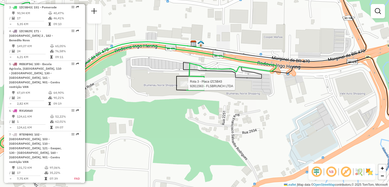
select select "**********"
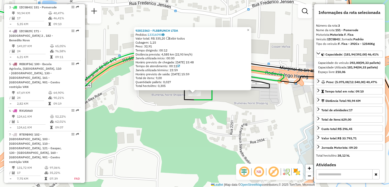
click at [217, 111] on div "92811563 - FLSBRUNCH LTDA Pedidos: 13316090 Valor total: R$ 335,20 Exibir todos…" at bounding box center [194, 93] width 389 height 187
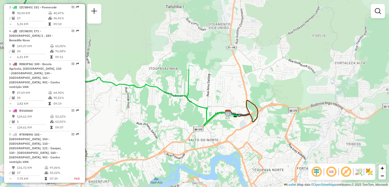
drag, startPoint x: 216, startPoint y: 99, endPoint x: 230, endPoint y: 120, distance: 25.9
click at [230, 120] on div "Janela de atendimento Grade de atendimento Capacidade Transportadoras Veículos …" at bounding box center [194, 93] width 389 height 187
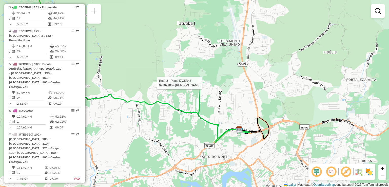
select select "**********"
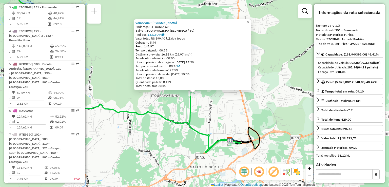
click at [215, 101] on div "92809985 - ADAIR DE SOUZA Endereço: LITUANIA 67 Bairro: ITOUPAVAZINHA (BLUMENAU…" at bounding box center [194, 93] width 389 height 187
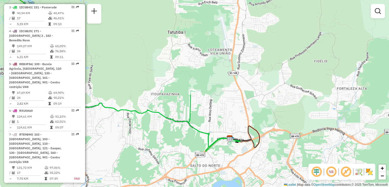
drag, startPoint x: 214, startPoint y: 106, endPoint x: 221, endPoint y: 80, distance: 26.8
click at [221, 80] on div "Janela de atendimento Grade de atendimento Capacidade Transportadoras Veículos …" at bounding box center [194, 93] width 389 height 187
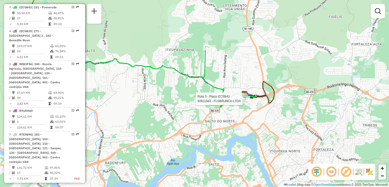
select select "**********"
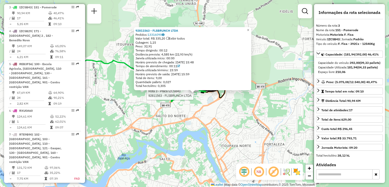
click at [204, 139] on div "Rota 3 - Placa IZC5B43 92811563 - FLSBRUNCH LTDA 92811563 - FLSBRUNCH LTDA Pedi…" at bounding box center [194, 93] width 389 height 187
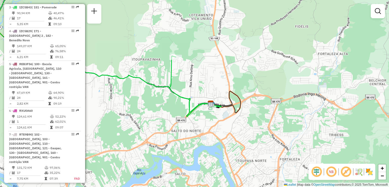
drag, startPoint x: 222, startPoint y: 142, endPoint x: 214, endPoint y: 135, distance: 10.8
click at [227, 149] on div "Janela de atendimento Grade de atendimento Capacidade Transportadoras Veículos …" at bounding box center [194, 93] width 389 height 187
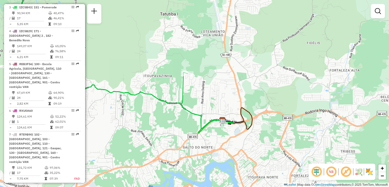
drag, startPoint x: 194, startPoint y: 114, endPoint x: 199, endPoint y: 121, distance: 9.1
click at [199, 121] on icon at bounding box center [120, 63] width 225 height 140
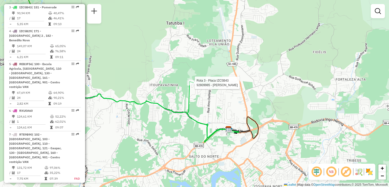
select select "**********"
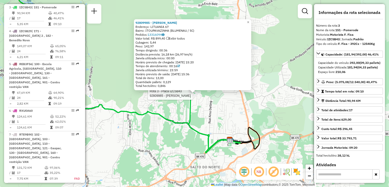
click at [198, 103] on div "Rota 3 - Placa IZC5B43 92809985 - ADAIR DE SOUZA 92809985 - ADAIR DE SOUZA Ende…" at bounding box center [194, 93] width 389 height 187
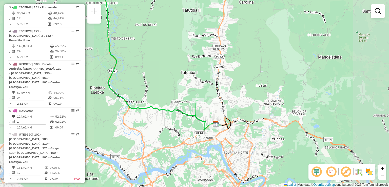
drag, startPoint x: 170, startPoint y: 83, endPoint x: 278, endPoint y: 179, distance: 144.3
click at [280, 178] on div "Janela de atendimento Grade de atendimento Capacidade Transportadoras Veículos …" at bounding box center [194, 93] width 389 height 187
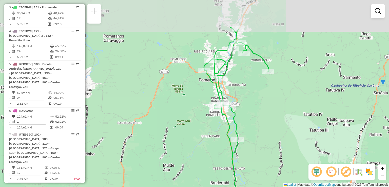
drag, startPoint x: 255, startPoint y: 144, endPoint x: 250, endPoint y: 192, distance: 47.9
click at [250, 187] on html "Aguarde... Pop-up bloqueado! Seu navegador bloqueou automáticamente a abertura …" at bounding box center [194, 93] width 389 height 187
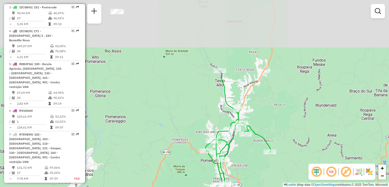
drag, startPoint x: 246, startPoint y: 197, endPoint x: 241, endPoint y: 197, distance: 5.6
click at [241, 187] on html "Aguarde... Pop-up bloqueado! Seu navegador bloqueou automáticamente a abertura …" at bounding box center [194, 93] width 389 height 187
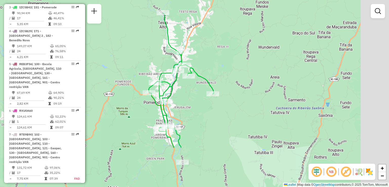
drag, startPoint x: 216, startPoint y: 118, endPoint x: 153, endPoint y: 41, distance: 100.1
click at [154, 46] on div "Janela de atendimento Grade de atendimento Capacidade Transportadoras Veículos …" at bounding box center [194, 93] width 389 height 187
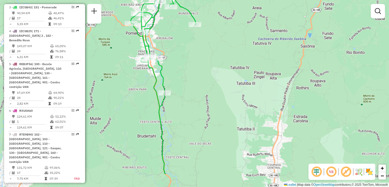
drag, startPoint x: 204, startPoint y: 106, endPoint x: 204, endPoint y: 40, distance: 66.2
click at [204, 62] on div "Janela de atendimento Grade de atendimento Capacidade Transportadoras Veículos …" at bounding box center [194, 93] width 389 height 187
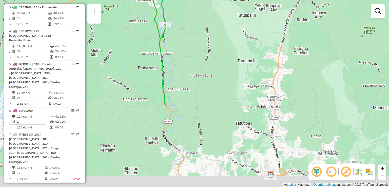
drag, startPoint x: 190, startPoint y: 60, endPoint x: 181, endPoint y: 33, distance: 28.1
click at [183, 38] on div "Janela de atendimento Grade de atendimento Capacidade Transportadoras Veículos …" at bounding box center [194, 93] width 389 height 187
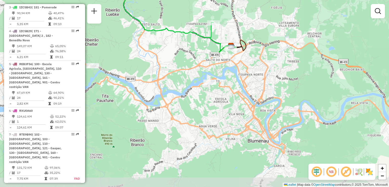
drag, startPoint x: 201, startPoint y: 87, endPoint x: 184, endPoint y: 85, distance: 17.2
click at [184, 84] on div "Janela de atendimento Grade de atendimento Capacidade Transportadoras Veículos …" at bounding box center [194, 93] width 389 height 187
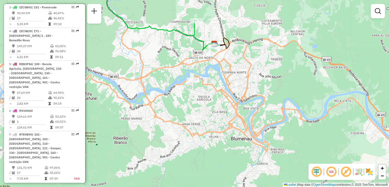
click at [182, 41] on div "Janela de atendimento Grade de atendimento Capacidade Transportadoras Veículos …" at bounding box center [194, 93] width 389 height 187
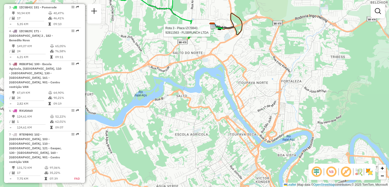
select select "**********"
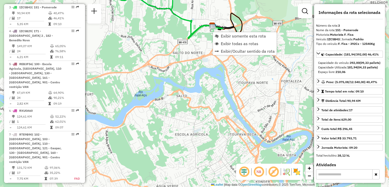
click at [171, 42] on div "Janela de atendimento Grade de atendimento Capacidade Transportadoras Veículos …" at bounding box center [194, 93] width 389 height 187
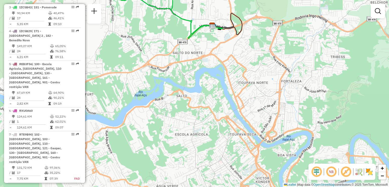
select select "**********"
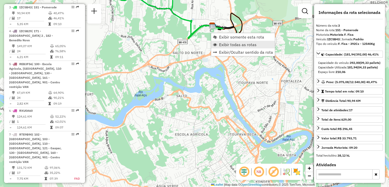
click at [227, 44] on span "Exibir todas as rotas" at bounding box center [238, 45] width 38 height 4
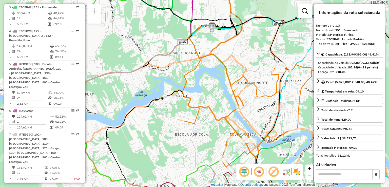
drag, startPoint x: 208, startPoint y: 95, endPoint x: 191, endPoint y: 112, distance: 24.4
click at [192, 110] on div "Janela de atendimento Grade de atendimento Capacidade Transportadoras Veículos …" at bounding box center [194, 93] width 389 height 187
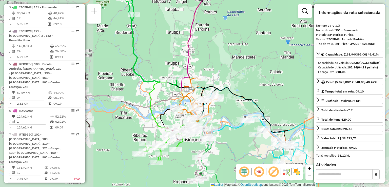
drag, startPoint x: 224, startPoint y: 84, endPoint x: 227, endPoint y: 98, distance: 14.0
click at [227, 98] on div "Janela de atendimento Grade de atendimento Capacidade Transportadoras Veículos …" at bounding box center [194, 93] width 389 height 187
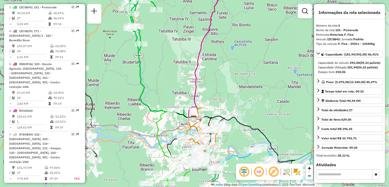
drag, startPoint x: 229, startPoint y: 105, endPoint x: 219, endPoint y: 67, distance: 39.5
click at [219, 68] on div "Janela de atendimento Grade de atendimento Capacidade Transportadoras Veículos …" at bounding box center [194, 93] width 389 height 187
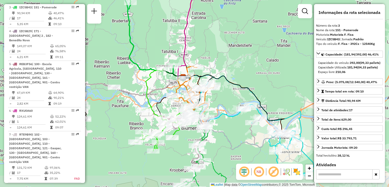
drag, startPoint x: 228, startPoint y: 99, endPoint x: 226, endPoint y: 84, distance: 15.1
click at [226, 84] on div "Janela de atendimento Grade de atendimento Capacidade Transportadoras Veículos …" at bounding box center [194, 93] width 389 height 187
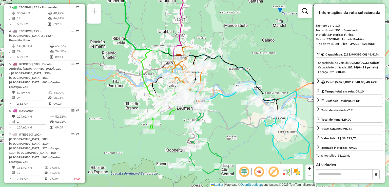
drag, startPoint x: 234, startPoint y: 100, endPoint x: 232, endPoint y: 95, distance: 5.9
click at [232, 95] on div "Janela de atendimento Grade de atendimento Capacidade Transportadoras Veículos …" at bounding box center [194, 93] width 389 height 187
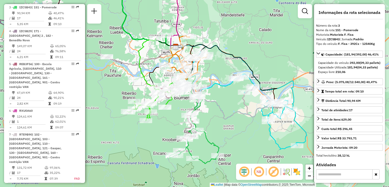
drag, startPoint x: 260, startPoint y: 132, endPoint x: 246, endPoint y: 111, distance: 25.2
click at [246, 113] on div "Janela de atendimento Grade de atendimento Capacidade Transportadoras Veículos …" at bounding box center [194, 93] width 389 height 187
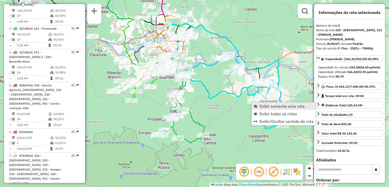
scroll to position [224, 0]
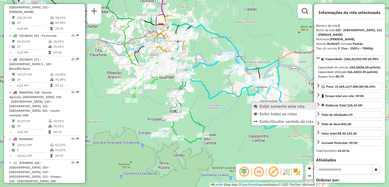
click at [264, 107] on span "Exibir somente esta rota" at bounding box center [282, 106] width 45 height 4
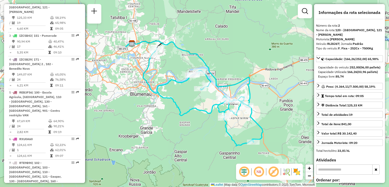
drag, startPoint x: 274, startPoint y: 115, endPoint x: 268, endPoint y: 99, distance: 17.2
click at [268, 99] on div "Janela de atendimento Grade de atendimento Capacidade Transportadoras Veículos …" at bounding box center [194, 93] width 389 height 187
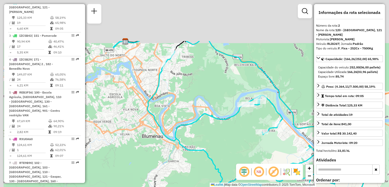
drag, startPoint x: 186, startPoint y: 72, endPoint x: 210, endPoint y: 110, distance: 44.9
click at [210, 110] on div "Janela de atendimento Grade de atendimento Capacidade Transportadoras Veículos …" at bounding box center [194, 93] width 389 height 187
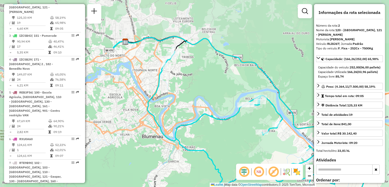
drag, startPoint x: 196, startPoint y: 95, endPoint x: 198, endPoint y: 97, distance: 3.2
click at [198, 98] on div "Janela de atendimento Grade de atendimento Capacidade Transportadoras Veículos …" at bounding box center [194, 93] width 389 height 187
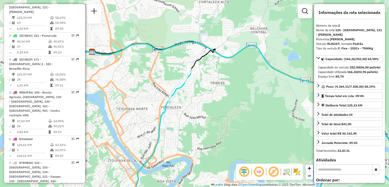
click at [261, 170] on em at bounding box center [259, 172] width 12 height 12
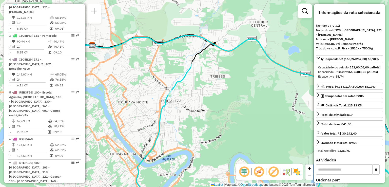
drag, startPoint x: 238, startPoint y: 108, endPoint x: 224, endPoint y: 61, distance: 48.7
click at [228, 70] on div "Janela de atendimento Grade de atendimento Capacidade Transportadoras Veículos …" at bounding box center [194, 93] width 389 height 187
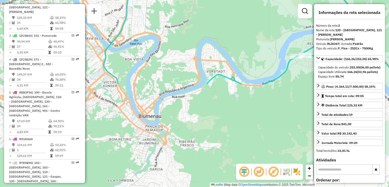
drag, startPoint x: 227, startPoint y: 84, endPoint x: 218, endPoint y: 99, distance: 17.3
click at [219, 98] on div "Janela de atendimento Grade de atendimento Capacidade Transportadoras Veículos …" at bounding box center [194, 93] width 389 height 187
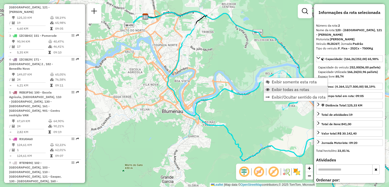
click at [275, 89] on span "Exibir todas as rotas" at bounding box center [291, 89] width 38 height 4
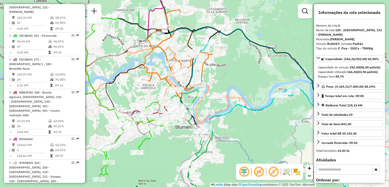
drag, startPoint x: 239, startPoint y: 102, endPoint x: 253, endPoint y: 120, distance: 23.0
click at [253, 120] on div "Janela de atendimento Grade de atendimento Capacidade Transportadoras Veículos …" at bounding box center [194, 93] width 389 height 187
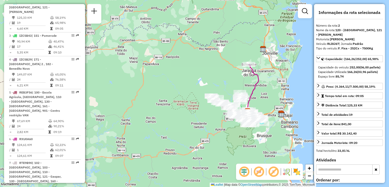
click at [257, 173] on em at bounding box center [259, 172] width 12 height 12
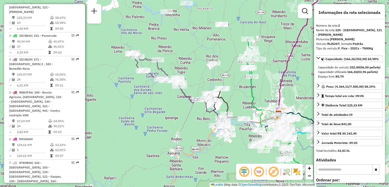
drag, startPoint x: 238, startPoint y: 102, endPoint x: 237, endPoint y: 87, distance: 14.5
click at [237, 89] on div "Janela de atendimento Grade de atendimento Capacidade Transportadoras Veículos …" at bounding box center [194, 93] width 389 height 187
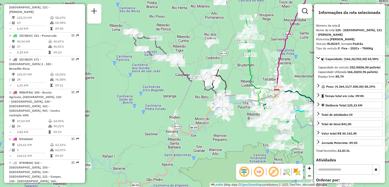
drag, startPoint x: 226, startPoint y: 98, endPoint x: 221, endPoint y: 95, distance: 6.1
click at [221, 95] on div "Janela de atendimento Grade de atendimento Capacidade Transportadoras Veículos …" at bounding box center [194, 93] width 389 height 187
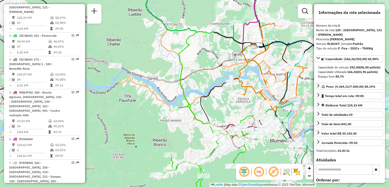
drag, startPoint x: 225, startPoint y: 113, endPoint x: 153, endPoint y: 91, distance: 75.0
click at [157, 92] on div "Janela de atendimento Grade de atendimento Capacidade Transportadoras Veículos …" at bounding box center [194, 93] width 389 height 187
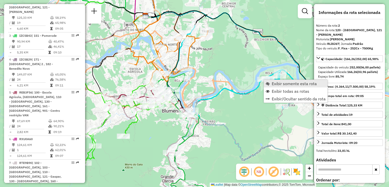
click at [275, 84] on span "Exibir somente esta rota" at bounding box center [294, 84] width 45 height 4
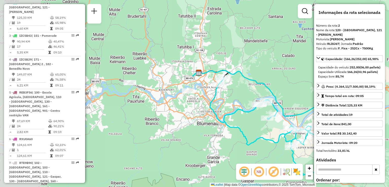
drag, startPoint x: 259, startPoint y: 107, endPoint x: 273, endPoint y: 121, distance: 19.9
click at [273, 121] on div at bounding box center [267, 118] width 13 height 5
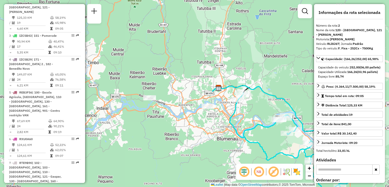
drag, startPoint x: 249, startPoint y: 114, endPoint x: 252, endPoint y: 116, distance: 3.6
click at [252, 116] on div "Janela de atendimento Grade de atendimento Capacidade Transportadoras Veículos …" at bounding box center [194, 93] width 389 height 187
click at [270, 118] on div "Janela de atendimento Grade de atendimento Capacidade Transportadoras Veículos …" at bounding box center [194, 93] width 389 height 187
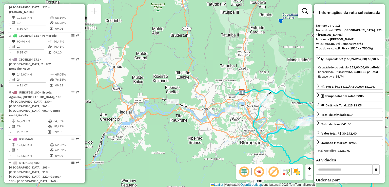
drag, startPoint x: 276, startPoint y: 127, endPoint x: 279, endPoint y: 127, distance: 3.0
click at [279, 127] on div "Janela de atendimento Grade de atendimento Capacidade Transportadoras Veículos …" at bounding box center [194, 93] width 389 height 187
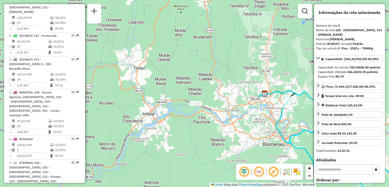
click at [285, 129] on div "Janela de atendimento Grade de atendimento Capacidade Transportadoras Veículos …" at bounding box center [194, 93] width 389 height 187
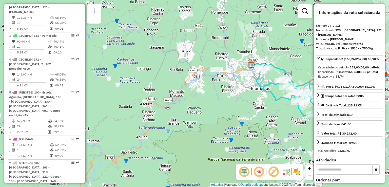
click at [291, 100] on div at bounding box center [297, 102] width 13 height 5
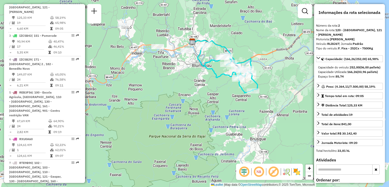
drag, startPoint x: 268, startPoint y: 86, endPoint x: 273, endPoint y: 99, distance: 13.9
click at [280, 105] on div "Janela de atendimento Grade de atendimento Capacidade Transportadoras Veículos …" at bounding box center [194, 93] width 389 height 187
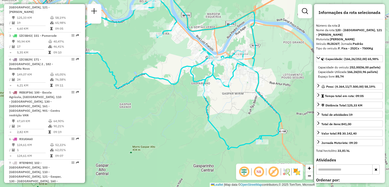
drag, startPoint x: 286, startPoint y: 71, endPoint x: 299, endPoint y: 16, distance: 56.7
click at [296, 37] on div "Janela de atendimento Grade de atendimento Capacidade Transportadoras Veículos …" at bounding box center [194, 93] width 389 height 187
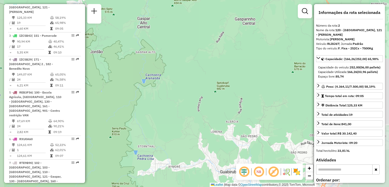
drag, startPoint x: 292, startPoint y: 69, endPoint x: 267, endPoint y: 108, distance: 46.8
click at [268, 112] on div "Janela de atendimento Grade de atendimento Capacidade Transportadoras Veículos …" at bounding box center [194, 93] width 389 height 187
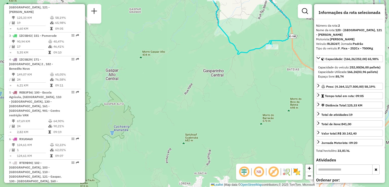
drag, startPoint x: 265, startPoint y: 87, endPoint x: 262, endPoint y: 99, distance: 12.2
click at [262, 99] on div "Janela de atendimento Grade de atendimento Capacidade Transportadoras Veículos …" at bounding box center [194, 93] width 389 height 187
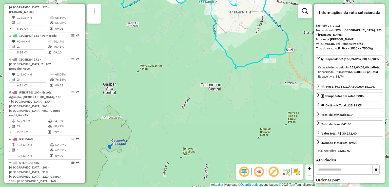
drag, startPoint x: 245, startPoint y: 83, endPoint x: 248, endPoint y: 125, distance: 41.7
click at [250, 126] on div "Janela de atendimento Grade de atendimento Capacidade Transportadoras Veículos …" at bounding box center [194, 93] width 389 height 187
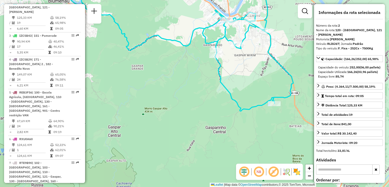
drag, startPoint x: 238, startPoint y: 73, endPoint x: 242, endPoint y: 123, distance: 50.4
click at [242, 123] on div "Janela de atendimento Grade de atendimento Capacidade Transportadoras Veículos …" at bounding box center [194, 93] width 389 height 187
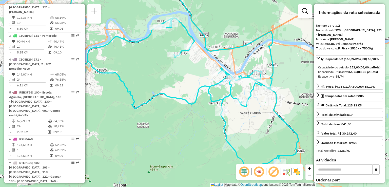
drag, startPoint x: 240, startPoint y: 112, endPoint x: 236, endPoint y: 137, distance: 25.2
click at [241, 144] on div "Janela de atendimento Grade de atendimento Capacidade Transportadoras Veículos …" at bounding box center [194, 93] width 389 height 187
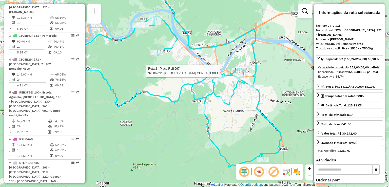
drag, startPoint x: 190, startPoint y: 92, endPoint x: 215, endPoint y: 106, distance: 28.2
click at [215, 106] on div "Rota 2 - Placa RLI8J67 92806922 - INDIARA CUNHA TEIXEI Janela de atendimento Gr…" at bounding box center [194, 93] width 389 height 187
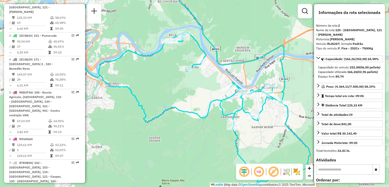
drag, startPoint x: 236, startPoint y: 110, endPoint x: 227, endPoint y: 110, distance: 8.4
click at [228, 110] on icon at bounding box center [181, 85] width 221 height 195
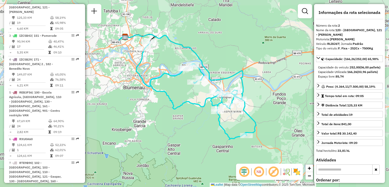
drag, startPoint x: 173, startPoint y: 96, endPoint x: 217, endPoint y: 127, distance: 54.6
click at [217, 127] on div "Janela de atendimento Grade de atendimento Capacidade Transportadoras Veículos …" at bounding box center [194, 93] width 389 height 187
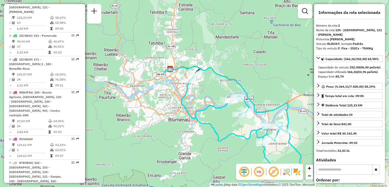
drag, startPoint x: 222, startPoint y: 128, endPoint x: 196, endPoint y: 65, distance: 68.2
click at [207, 80] on div "Janela de atendimento Grade de atendimento Capacidade Transportadoras Veículos …" at bounding box center [194, 93] width 389 height 187
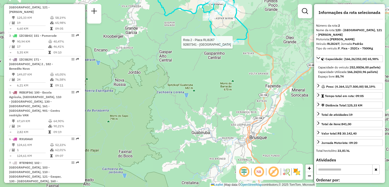
click at [242, 45] on div at bounding box center [238, 42] width 13 height 5
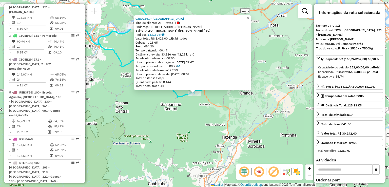
click at [224, 106] on div "92807341 - FAZZENDA PARK HOTEL Tipo de cliente: 23 - Trava (T) Endereço: R RUA …" at bounding box center [194, 93] width 389 height 187
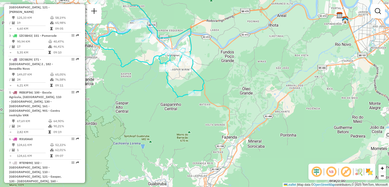
click at [220, 134] on div "Janela de atendimento Grade de atendimento Capacidade Transportadoras Veículos …" at bounding box center [194, 93] width 389 height 187
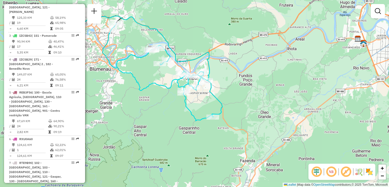
click at [214, 135] on div "Janela de atendimento Grade de atendimento Capacidade Transportadoras Veículos …" at bounding box center [194, 93] width 389 height 187
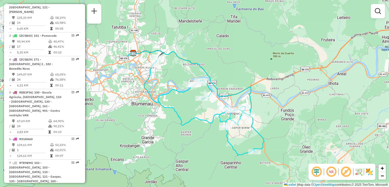
drag, startPoint x: 188, startPoint y: 115, endPoint x: 220, endPoint y: 141, distance: 41.6
click at [220, 141] on icon at bounding box center [199, 107] width 110 height 98
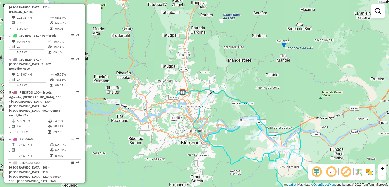
drag, startPoint x: 200, startPoint y: 122, endPoint x: 224, endPoint y: 141, distance: 30.3
click at [224, 141] on div "Janela de atendimento Grade de atendimento Capacidade Transportadoras Veículos …" at bounding box center [194, 93] width 389 height 187
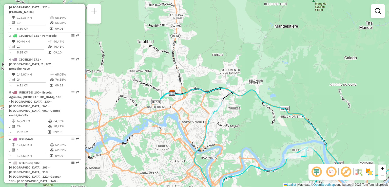
drag, startPoint x: 234, startPoint y: 143, endPoint x: 228, endPoint y: 114, distance: 29.5
click at [229, 118] on div "Janela de atendimento Grade de atendimento Capacidade Transportadoras Veículos …" at bounding box center [194, 93] width 389 height 187
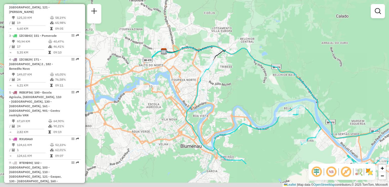
drag, startPoint x: 263, startPoint y: 163, endPoint x: 243, endPoint y: 128, distance: 39.8
click at [246, 134] on div "Janela de atendimento Grade de atendimento Capacidade Transportadoras Veículos …" at bounding box center [194, 93] width 389 height 187
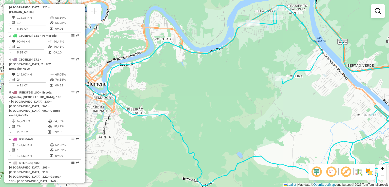
drag, startPoint x: 308, startPoint y: 136, endPoint x: 241, endPoint y: 119, distance: 69.4
click at [255, 120] on div "Janela de atendimento Grade de atendimento Capacidade Transportadoras Veículos …" at bounding box center [194, 93] width 389 height 187
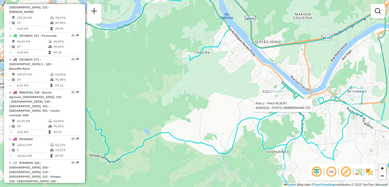
select select "**********"
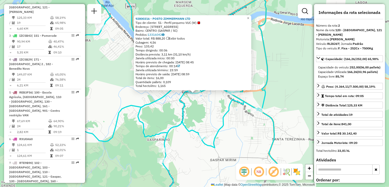
click at [230, 124] on div "92800316 - POSTO ZIMMERMANN LTD Tipo de cliente: 51 - Perfil pequeno VUC (W) En…" at bounding box center [194, 93] width 389 height 187
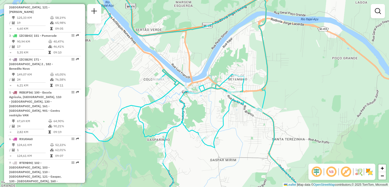
click at [280, 148] on div "Janela de atendimento Grade de atendimento Capacidade Transportadoras Veículos …" at bounding box center [194, 93] width 389 height 187
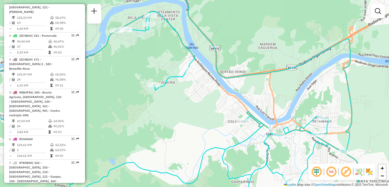
drag, startPoint x: 269, startPoint y: 149, endPoint x: 301, endPoint y: 153, distance: 31.8
click at [300, 154] on icon at bounding box center [167, 112] width 358 height 202
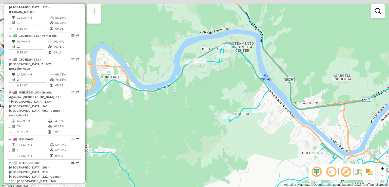
drag, startPoint x: 259, startPoint y: 140, endPoint x: 287, endPoint y: 162, distance: 36.1
click at [288, 163] on div "Janela de atendimento Grade de atendimento Capacidade Transportadoras Veículos …" at bounding box center [194, 93] width 389 height 187
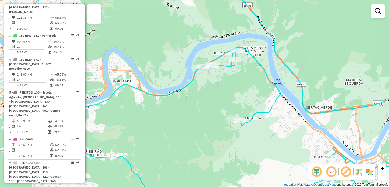
drag, startPoint x: 274, startPoint y: 134, endPoint x: 290, endPoint y: 132, distance: 15.8
click at [294, 132] on div "Janela de atendimento Grade de atendimento Capacidade Transportadoras Veículos …" at bounding box center [194, 93] width 389 height 187
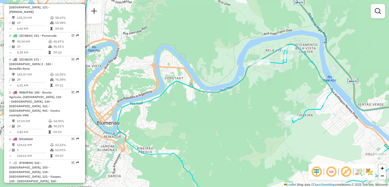
drag, startPoint x: 272, startPoint y: 137, endPoint x: 273, endPoint y: 132, distance: 4.6
click at [285, 135] on div "Janela de atendimento Grade de atendimento Capacidade Transportadoras Veículos …" at bounding box center [194, 93] width 389 height 187
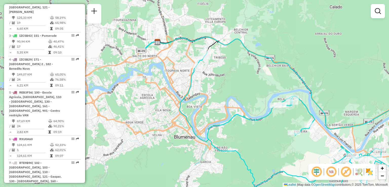
drag, startPoint x: 260, startPoint y: 131, endPoint x: 264, endPoint y: 134, distance: 4.8
click at [263, 133] on div "Janela de atendimento Grade de atendimento Capacidade Transportadoras Veículos …" at bounding box center [194, 93] width 389 height 187
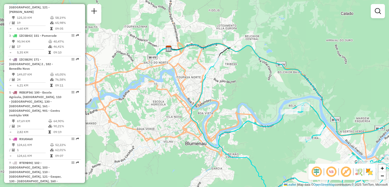
drag, startPoint x: 217, startPoint y: 85, endPoint x: 221, endPoint y: 94, distance: 9.8
click at [223, 96] on div "Janela de atendimento Grade de atendimento Capacidade Transportadoras Veículos …" at bounding box center [194, 93] width 389 height 187
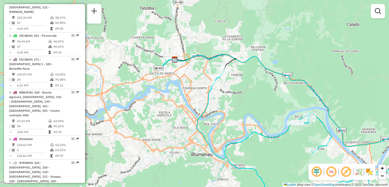
drag, startPoint x: 225, startPoint y: 101, endPoint x: 226, endPoint y: 109, distance: 8.2
click at [226, 109] on div "Janela de atendimento Grade de atendimento Capacidade Transportadoras Veículos …" at bounding box center [194, 93] width 389 height 187
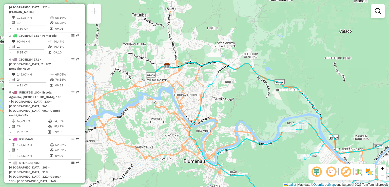
drag, startPoint x: 229, startPoint y: 106, endPoint x: 224, endPoint y: 104, distance: 4.8
click at [224, 104] on div "Janela de atendimento Grade de atendimento Capacidade Transportadoras Veículos …" at bounding box center [194, 93] width 389 height 187
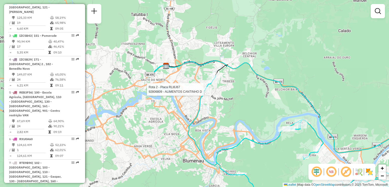
select select "**********"
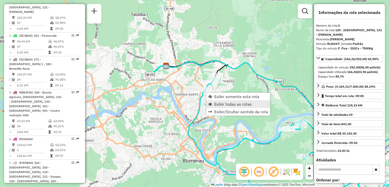
click at [220, 104] on span "Exibir todas as rotas" at bounding box center [233, 104] width 38 height 4
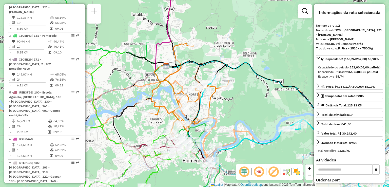
drag, startPoint x: 217, startPoint y: 109, endPoint x: 225, endPoint y: 111, distance: 8.2
click at [225, 112] on div "Janela de atendimento Grade de atendimento Capacidade Transportadoras Veículos …" at bounding box center [194, 93] width 389 height 187
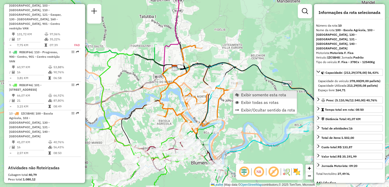
scroll to position [442, 0]
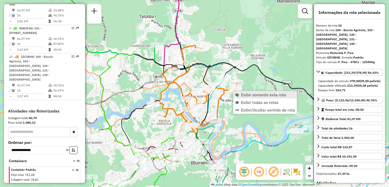
click at [239, 95] on link "Exibir somente esta rota" at bounding box center [265, 95] width 64 height 8
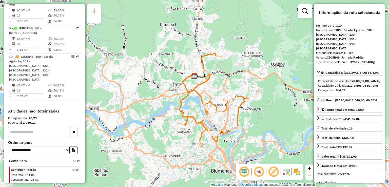
drag, startPoint x: 249, startPoint y: 121, endPoint x: 243, endPoint y: 108, distance: 13.8
click at [243, 108] on div "Janela de atendimento Grade de atendimento Capacidade Transportadoras Veículos …" at bounding box center [194, 93] width 389 height 187
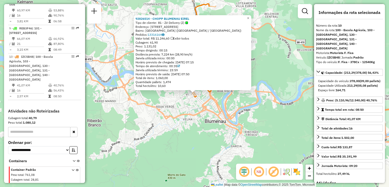
click at [201, 133] on div "92826514 - CHOPP BLUMENAU EIREL Tipo de cliente: 81 - Zé Delivery (Z) Endereço:…" at bounding box center [194, 93] width 389 height 187
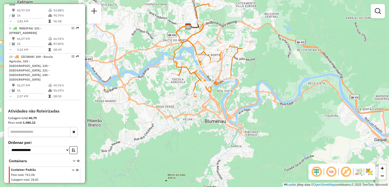
click at [335, 173] on em at bounding box center [331, 172] width 12 height 12
click at [224, 145] on div "Janela de atendimento Grade de atendimento Capacidade Transportadoras Veículos …" at bounding box center [194, 93] width 389 height 187
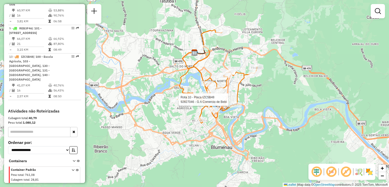
select select "**********"
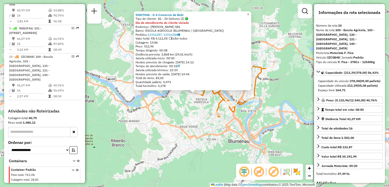
click at [183, 116] on div "92827046 - G A Comercio de Bebi Tipo de cliente: 81 - Zé Delivery (Z) Dia de at…" at bounding box center [194, 93] width 389 height 187
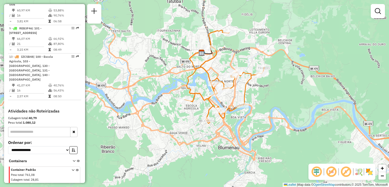
drag, startPoint x: 207, startPoint y: 136, endPoint x: 197, endPoint y: 142, distance: 11.3
click at [197, 144] on div "Janela de atendimento Grade de atendimento Capacidade Transportadoras Veículos …" at bounding box center [194, 93] width 389 height 187
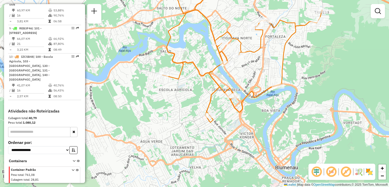
drag, startPoint x: 241, startPoint y: 120, endPoint x: 240, endPoint y: 123, distance: 3.4
click at [240, 116] on icon at bounding box center [242, 48] width 160 height 135
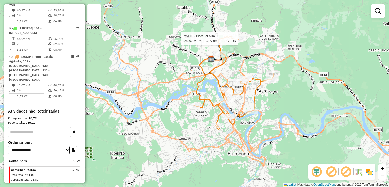
select select "**********"
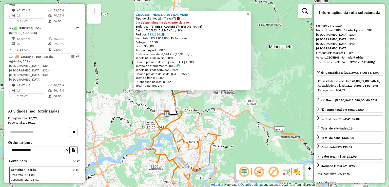
click at [254, 121] on div "92800286 - MERCEARIA E BAR VERD Tipo de cliente: 23 - Trava (T) Dia de atendime…" at bounding box center [194, 93] width 389 height 187
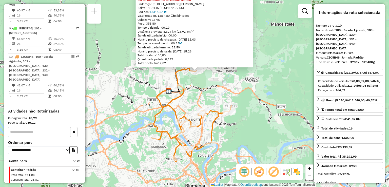
drag, startPoint x: 250, startPoint y: 131, endPoint x: 250, endPoint y: 100, distance: 30.7
click at [251, 107] on div "92800286 - MERCEARIA E BAR VERD Tipo de cliente: 23 - Trava (T) Dia de atendime…" at bounding box center [194, 93] width 389 height 187
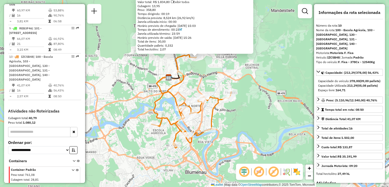
click at [246, 115] on div "92800286 - MERCEARIA E BAR VERD Tipo de cliente: 23 - Trava (T) Dia de atendime…" at bounding box center [194, 93] width 389 height 187
click at [236, 122] on div "92800286 - MERCEARIA E BAR VERD Tipo de cliente: 23 - Trava (T) Dia de atendime…" at bounding box center [194, 93] width 389 height 187
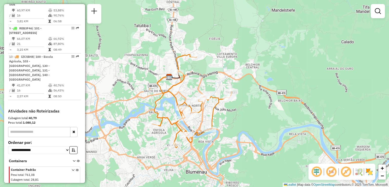
drag, startPoint x: 233, startPoint y: 122, endPoint x: 240, endPoint y: 111, distance: 12.8
click at [240, 111] on div "Janela de atendimento Grade de atendimento Capacidade Transportadoras Veículos …" at bounding box center [194, 93] width 389 height 187
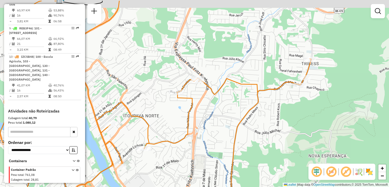
click at [232, 120] on div "Janela de atendimento Grade de atendimento Capacidade Transportadoras Veículos …" at bounding box center [194, 93] width 389 height 187
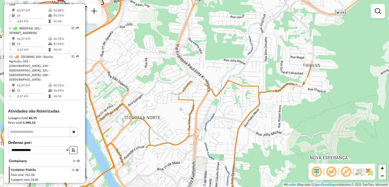
drag, startPoint x: 243, startPoint y: 96, endPoint x: 261, endPoint y: 108, distance: 21.4
click at [261, 108] on div "Janela de atendimento Grade de atendimento Capacidade Transportadoras Veículos …" at bounding box center [194, 93] width 389 height 187
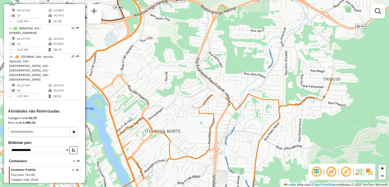
drag, startPoint x: 223, startPoint y: 113, endPoint x: 237, endPoint y: 95, distance: 22.2
click at [237, 95] on div "Rota 10 - Placa IZC5B48 92806418 - MARCOS LUCIANI Rota 10 - Placa IZC5B48 92806…" at bounding box center [194, 93] width 389 height 187
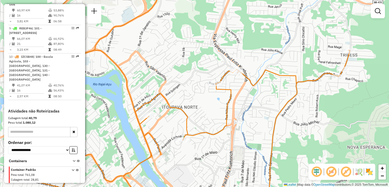
drag, startPoint x: 239, startPoint y: 109, endPoint x: 246, endPoint y: 88, distance: 22.0
click at [246, 90] on div "Janela de atendimento Grade de atendimento Capacidade Transportadoras Veículos …" at bounding box center [194, 93] width 389 height 187
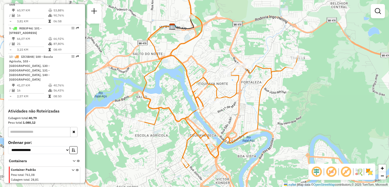
drag, startPoint x: 238, startPoint y: 115, endPoint x: 240, endPoint y: 109, distance: 6.1
click at [240, 110] on div "Janela de atendimento Grade de atendimento Capacidade Transportadoras Veículos …" at bounding box center [194, 93] width 389 height 187
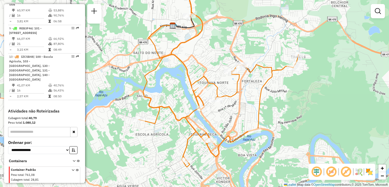
drag, startPoint x: 281, startPoint y: 82, endPoint x: 284, endPoint y: 75, distance: 7.5
click at [284, 77] on div "Rota 10 - Placa IZC5B48 92809934 - THALITA PADILHA Rota 10 - Placa IZC5B48 9280…" at bounding box center [194, 93] width 389 height 187
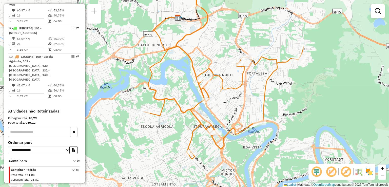
drag, startPoint x: 278, startPoint y: 87, endPoint x: 280, endPoint y: 80, distance: 7.1
click at [280, 82] on div "Janela de atendimento Grade de atendimento Capacidade Transportadoras Veículos …" at bounding box center [194, 93] width 389 height 187
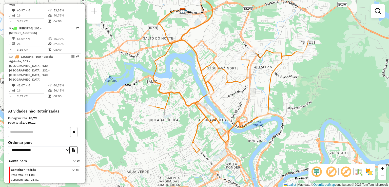
drag, startPoint x: 265, startPoint y: 97, endPoint x: 268, endPoint y: 87, distance: 11.2
click at [270, 87] on div "Janela de atendimento Grade de atendimento Capacidade Transportadoras Veículos …" at bounding box center [194, 93] width 389 height 187
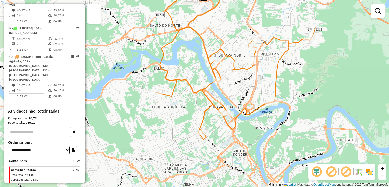
drag, startPoint x: 254, startPoint y: 100, endPoint x: 251, endPoint y: 97, distance: 4.5
click at [255, 94] on div "Janela de atendimento Grade de atendimento Capacidade Transportadoras Veículos …" at bounding box center [194, 93] width 389 height 187
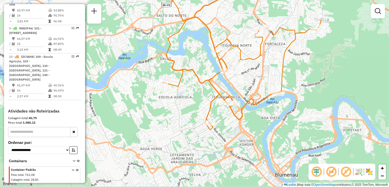
drag, startPoint x: 236, startPoint y: 114, endPoint x: 231, endPoint y: 107, distance: 8.8
click at [236, 114] on icon at bounding box center [242, 51] width 160 height 144
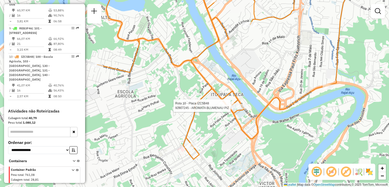
select select "**********"
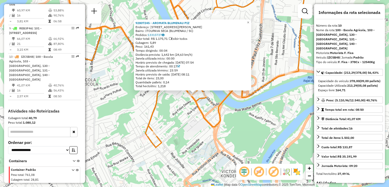
click at [216, 114] on div "92807245 - AROMATA BLUMENAU PIZ Endereço: R OTTO HENNINGS 133 Bairro: ITOUPAVA …" at bounding box center [194, 93] width 389 height 187
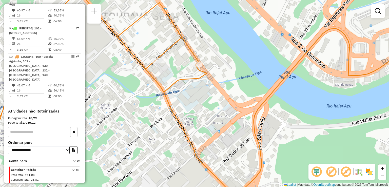
drag, startPoint x: 210, startPoint y: 108, endPoint x: 214, endPoint y: 115, distance: 8.2
click at [215, 117] on div "Janela de atendimento Grade de atendimento Capacidade Transportadoras Veículos …" at bounding box center [194, 93] width 389 height 187
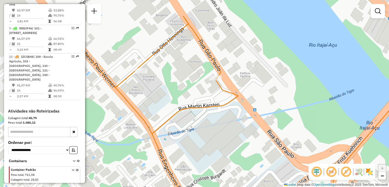
drag, startPoint x: 209, startPoint y: 103, endPoint x: 229, endPoint y: 137, distance: 39.5
click at [229, 137] on div "Janela de atendimento Grade de atendimento Capacidade Transportadoras Veículos …" at bounding box center [194, 93] width 389 height 187
click at [231, 141] on div "Janela de atendimento Grade de atendimento Capacidade Transportadoras Veículos …" at bounding box center [194, 93] width 389 height 187
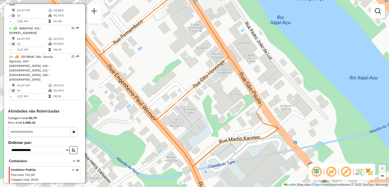
drag, startPoint x: 231, startPoint y: 136, endPoint x: 239, endPoint y: 141, distance: 9.0
click at [239, 141] on icon at bounding box center [219, 107] width 467 height 225
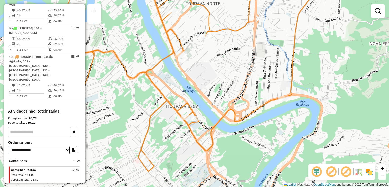
drag, startPoint x: 197, startPoint y: 106, endPoint x: 180, endPoint y: 113, distance: 17.8
click at [180, 113] on icon at bounding box center [182, 77] width 260 height 161
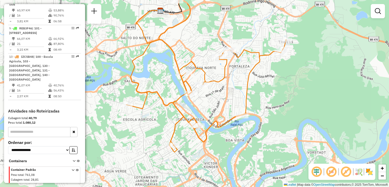
drag, startPoint x: 233, startPoint y: 74, endPoint x: 227, endPoint y: 95, distance: 22.0
click at [227, 95] on div "Janela de atendimento Grade de atendimento Capacidade Transportadoras Veículos …" at bounding box center [194, 93] width 389 height 187
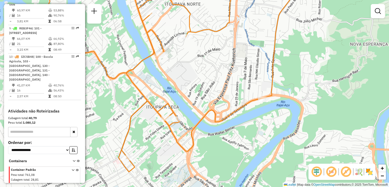
drag, startPoint x: 222, startPoint y: 116, endPoint x: 226, endPoint y: 119, distance: 5.5
click at [226, 119] on icon at bounding box center [166, 70] width 267 height 176
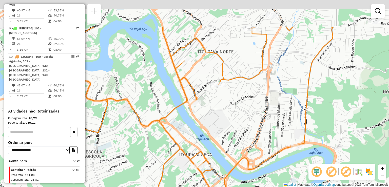
drag, startPoint x: 217, startPoint y: 123, endPoint x: 228, endPoint y: 144, distance: 23.5
click at [228, 144] on div "Janela de atendimento Grade de atendimento Capacidade Transportadoras Veículos …" at bounding box center [194, 93] width 389 height 187
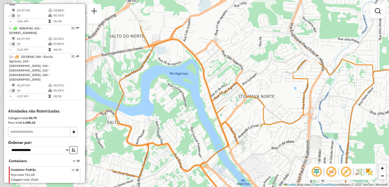
drag, startPoint x: 228, startPoint y: 133, endPoint x: 238, endPoint y: 118, distance: 18.3
click at [262, 167] on div "Janela de atendimento Grade de atendimento Capacidade Transportadoras Veículos …" at bounding box center [194, 93] width 389 height 187
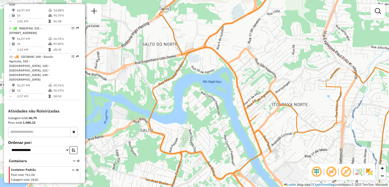
drag, startPoint x: 234, startPoint y: 103, endPoint x: 255, endPoint y: 99, distance: 22.0
click at [255, 99] on div "Janela de atendimento Grade de atendimento Capacidade Transportadoras Veículos …" at bounding box center [194, 93] width 389 height 187
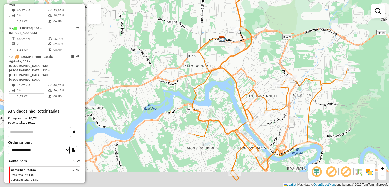
drag, startPoint x: 234, startPoint y: 130, endPoint x: 230, endPoint y: 116, distance: 15.0
click at [231, 117] on div "Janela de atendimento Grade de atendimento Capacidade Transportadoras Veículos …" at bounding box center [194, 93] width 389 height 187
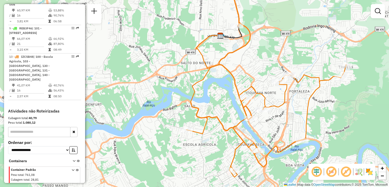
drag, startPoint x: 231, startPoint y: 132, endPoint x: 226, endPoint y: 127, distance: 7.5
click at [226, 127] on div "Janela de atendimento Grade de atendimento Capacidade Transportadoras Veículos …" at bounding box center [194, 93] width 389 height 187
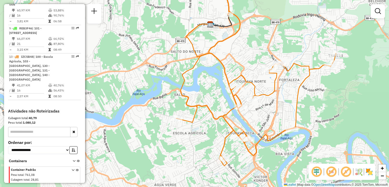
drag, startPoint x: 220, startPoint y: 118, endPoint x: 203, endPoint y: 110, distance: 19.4
click at [210, 115] on icon at bounding box center [256, 69] width 160 height 179
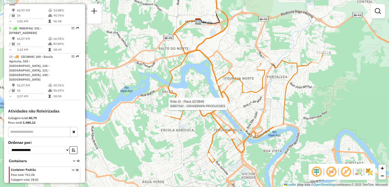
select select "**********"
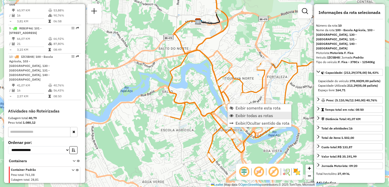
click at [239, 115] on span "Exibir todas as rotas" at bounding box center [255, 116] width 38 height 4
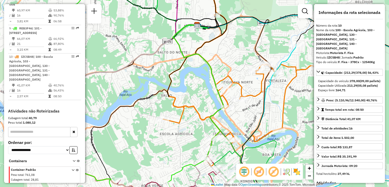
drag, startPoint x: 219, startPoint y: 122, endPoint x: 210, endPoint y: 133, distance: 14.6
click at [210, 138] on icon at bounding box center [196, 107] width 56 height 165
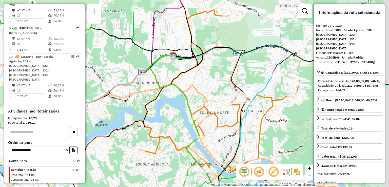
drag, startPoint x: 194, startPoint y: 76, endPoint x: 179, endPoint y: 95, distance: 23.9
click at [179, 95] on div "Janela de atendimento Grade de atendimento Capacidade Transportadoras Veículos …" at bounding box center [194, 93] width 389 height 187
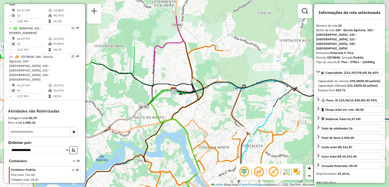
drag, startPoint x: 197, startPoint y: 103, endPoint x: 196, endPoint y: 109, distance: 7.0
click at [196, 109] on div "Janela de atendimento Grade de atendimento Capacidade Transportadoras Veículos …" at bounding box center [194, 93] width 389 height 187
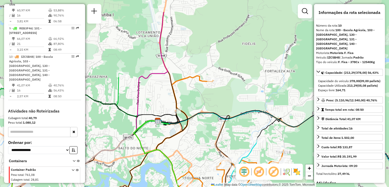
drag, startPoint x: 210, startPoint y: 87, endPoint x: 193, endPoint y: 114, distance: 31.4
click at [193, 117] on icon at bounding box center [195, 175] width 73 height 124
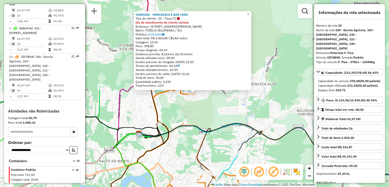
click at [211, 98] on div "92800286 - MERCEARIA E BAR VERD Tipo de cliente: 23 - Trava (T) Dia de atendime…" at bounding box center [194, 93] width 389 height 187
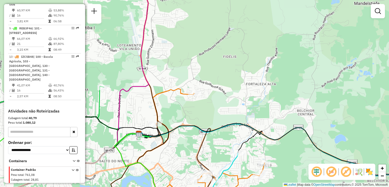
drag, startPoint x: 211, startPoint y: 100, endPoint x: 215, endPoint y: 89, distance: 11.3
click at [214, 92] on div "Janela de atendimento Grade de atendimento Capacidade Transportadoras Veículos …" at bounding box center [194, 93] width 389 height 187
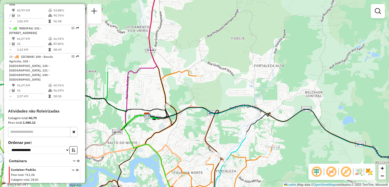
click at [211, 81] on div "Janela de atendimento Grade de atendimento Capacidade Transportadoras Veículos …" at bounding box center [194, 93] width 389 height 187
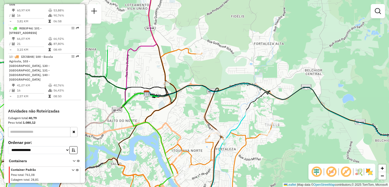
drag, startPoint x: 209, startPoint y: 83, endPoint x: 212, endPoint y: 70, distance: 13.5
click at [212, 85] on icon at bounding box center [183, 145] width 73 height 120
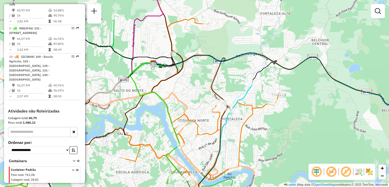
drag, startPoint x: 206, startPoint y: 78, endPoint x: 205, endPoint y: 57, distance: 21.8
click at [206, 68] on div "Janela de atendimento Grade de atendimento Capacidade Transportadoras Veículos …" at bounding box center [194, 93] width 389 height 187
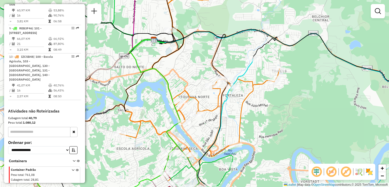
drag, startPoint x: 199, startPoint y: 71, endPoint x: 194, endPoint y: 62, distance: 11.3
click at [194, 62] on div "Janela de atendimento Grade de atendimento Capacidade Transportadoras Veículos …" at bounding box center [194, 93] width 389 height 187
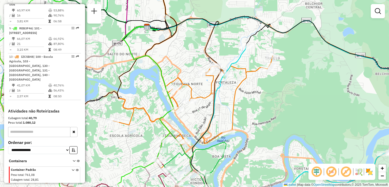
drag, startPoint x: 235, startPoint y: 87, endPoint x: 215, endPoint y: 73, distance: 24.3
click at [212, 68] on div "Janela de atendimento Grade de atendimento Capacidade Transportadoras Veículos …" at bounding box center [194, 93] width 389 height 187
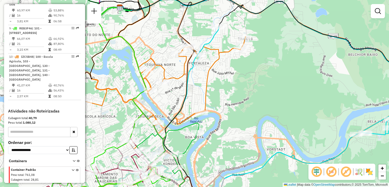
click at [210, 76] on div "Janela de atendimento Grade de atendimento Capacidade Transportadoras Veículos …" at bounding box center [194, 93] width 389 height 187
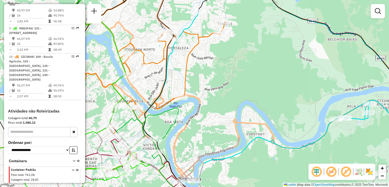
click at [201, 67] on div "Janela de atendimento Grade de atendimento Capacidade Transportadoras Veículos …" at bounding box center [194, 93] width 389 height 187
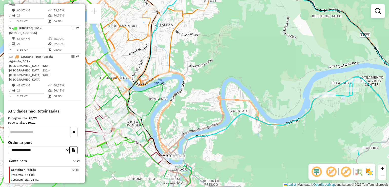
click at [214, 72] on div "Janela de atendimento Grade de atendimento Capacidade Transportadoras Veículos …" at bounding box center [194, 93] width 389 height 187
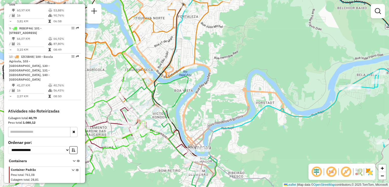
click at [218, 75] on div "Janela de atendimento Grade de atendimento Capacidade Transportadoras Veículos …" at bounding box center [194, 93] width 389 height 187
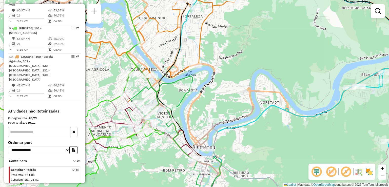
click at [222, 78] on div "Janela de atendimento Grade de atendimento Capacidade Transportadoras Veículos …" at bounding box center [194, 93] width 389 height 187
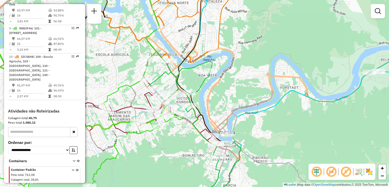
click at [224, 76] on div "Janela de atendimento Grade de atendimento Capacidade Transportadoras Veículos …" at bounding box center [194, 93] width 389 height 187
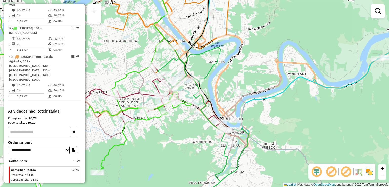
click at [199, 61] on div "Janela de atendimento Grade de atendimento Capacidade Transportadoras Veículos …" at bounding box center [194, 93] width 389 height 187
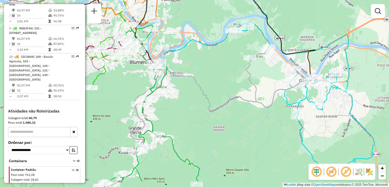
click at [210, 51] on div "Janela de atendimento Grade de atendimento Capacidade Transportadoras Veículos …" at bounding box center [194, 93] width 389 height 187
click at [272, 85] on div "Rota 7 - Placa RTE9B90 92808413 - AUTO POSTO MAIS EIRE Rota 2 - Placa RLI8J67 9…" at bounding box center [194, 93] width 389 height 187
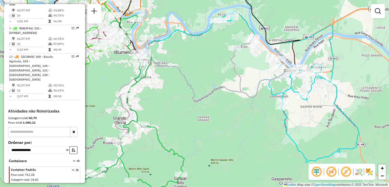
drag, startPoint x: 274, startPoint y: 79, endPoint x: 257, endPoint y: 67, distance: 20.2
click at [255, 69] on div "Janela de atendimento Grade de atendimento Capacidade Transportadoras Veículos …" at bounding box center [194, 93] width 389 height 187
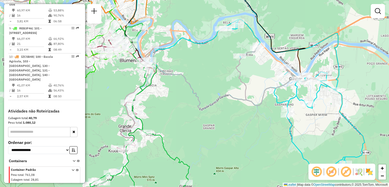
click at [249, 96] on icon at bounding box center [145, 70] width 341 height 161
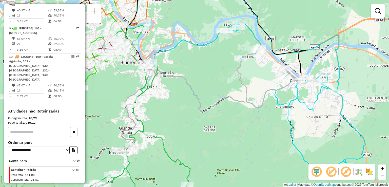
click at [254, 79] on div "Janela de atendimento Grade de atendimento Capacidade Transportadoras Veículos …" at bounding box center [194, 93] width 389 height 187
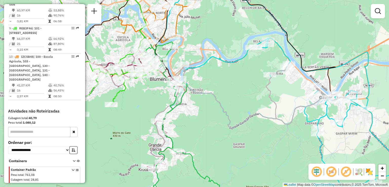
drag, startPoint x: 229, startPoint y: 73, endPoint x: 239, endPoint y: 87, distance: 18.0
click at [239, 88] on div "Janela de atendimento Grade de atendimento Capacidade Transportadoras Veículos …" at bounding box center [194, 93] width 389 height 187
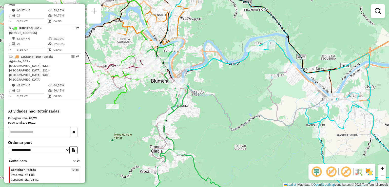
click at [234, 73] on div "Janela de atendimento Grade de atendimento Capacidade Transportadoras Veículos …" at bounding box center [194, 93] width 389 height 187
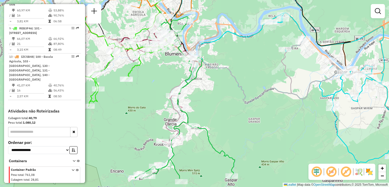
click at [231, 79] on div "Janela de atendimento Grade de atendimento Capacidade Transportadoras Veículos …" at bounding box center [194, 93] width 389 height 187
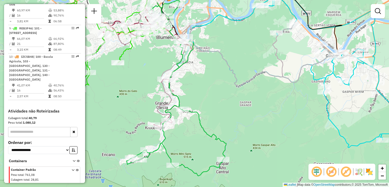
drag, startPoint x: 269, startPoint y: 68, endPoint x: 249, endPoint y: 76, distance: 21.6
click at [250, 75] on div "Janela de atendimento Grade de atendimento Capacidade Transportadoras Veículos …" at bounding box center [194, 93] width 389 height 187
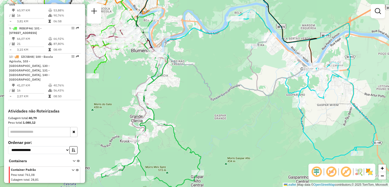
drag, startPoint x: 225, startPoint y: 58, endPoint x: 213, endPoint y: 69, distance: 16.0
click at [213, 69] on div "Janela de atendimento Grade de atendimento Capacidade Transportadoras Veículos …" at bounding box center [194, 93] width 389 height 187
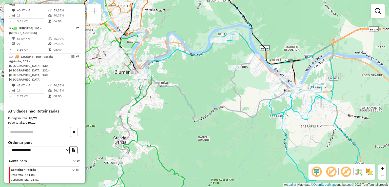
drag, startPoint x: 231, startPoint y: 66, endPoint x: 227, endPoint y: 85, distance: 19.2
click at [226, 90] on div "Janela de atendimento Grade de atendimento Capacidade Transportadoras Veículos …" at bounding box center [194, 93] width 389 height 187
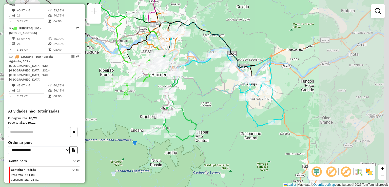
drag, startPoint x: 239, startPoint y: 88, endPoint x: 227, endPoint y: 74, distance: 18.3
click at [227, 73] on div "Janela de atendimento Grade de atendimento Capacidade Transportadoras Veículos …" at bounding box center [194, 93] width 389 height 187
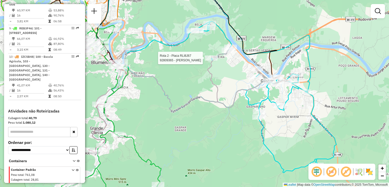
click at [242, 79] on div "Rota 2 - Placa RLI8J67 92809365 - FRANCISCO ISENSEE Janela de atendimento Grade…" at bounding box center [194, 93] width 389 height 187
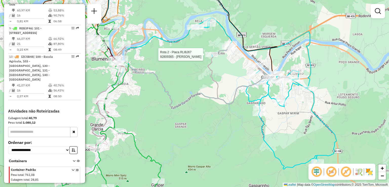
drag, startPoint x: 246, startPoint y: 83, endPoint x: 248, endPoint y: 80, distance: 3.5
click at [245, 81] on g at bounding box center [254, 88] width 584 height 218
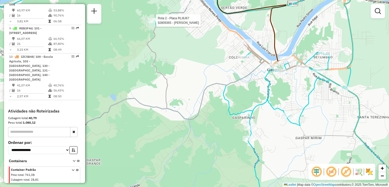
drag, startPoint x: 261, startPoint y: 83, endPoint x: 257, endPoint y: 83, distance: 3.5
click at [257, 83] on div "Rota 2 - Placa RLI8J67 92809365 - FRANCISCO ISENSEE Janela de atendimento Grade…" at bounding box center [194, 93] width 389 height 187
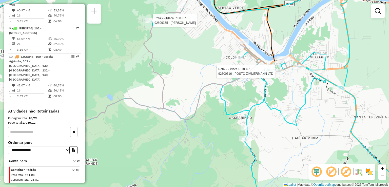
select select "**********"
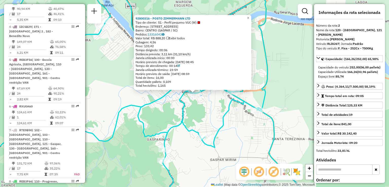
scroll to position [224, 0]
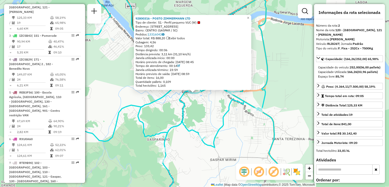
click at [273, 86] on div "92800316 - POSTO ZIMMERMANN LTD Tipo de cliente: 51 - Perfil pequeno VUC (W) En…" at bounding box center [194, 93] width 389 height 187
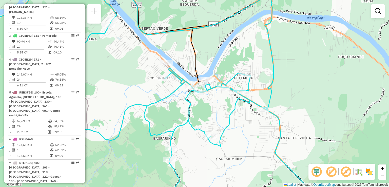
drag, startPoint x: 272, startPoint y: 90, endPoint x: 275, endPoint y: 89, distance: 3.5
click at [277, 89] on icon at bounding box center [219, 92] width 207 height 225
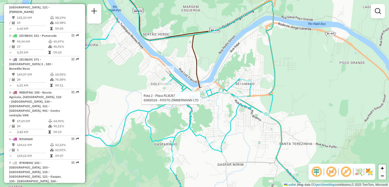
select select "**********"
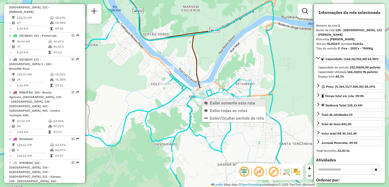
click at [219, 105] on span "Exibir somente esta rota" at bounding box center [232, 103] width 45 height 4
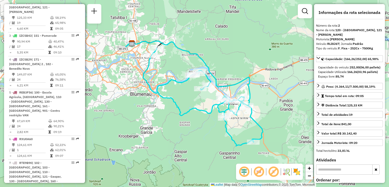
drag, startPoint x: 211, startPoint y: 112, endPoint x: 196, endPoint y: 112, distance: 15.0
click at [196, 112] on icon at bounding box center [198, 97] width 110 height 98
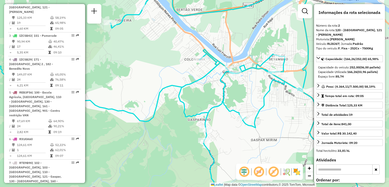
drag, startPoint x: 216, startPoint y: 107, endPoint x: 195, endPoint y: 118, distance: 24.3
click at [196, 118] on icon at bounding box center [132, 93] width 342 height 225
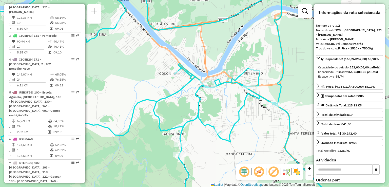
drag, startPoint x: 208, startPoint y: 105, endPoint x: 208, endPoint y: 118, distance: 13.7
click at [208, 119] on div "Janela de atendimento Grade de atendimento Capacidade Transportadoras Veículos …" at bounding box center [194, 93] width 389 height 187
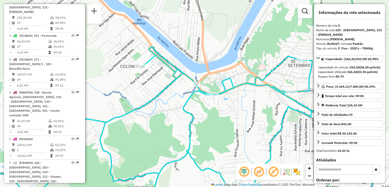
drag, startPoint x: 210, startPoint y: 115, endPoint x: 211, endPoint y: 121, distance: 5.6
click at [211, 123] on div "Janela de atendimento Grade de atendimento Capacidade Transportadoras Veículos …" at bounding box center [194, 93] width 389 height 187
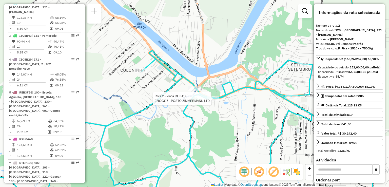
click at [211, 101] on div at bounding box center [213, 98] width 13 height 5
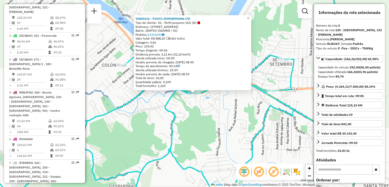
click at [224, 133] on div "92800316 - POSTO ZIMMERMANN LTD Tipo de cliente: 51 - Perfil pequeno VUC (W) En…" at bounding box center [194, 93] width 389 height 187
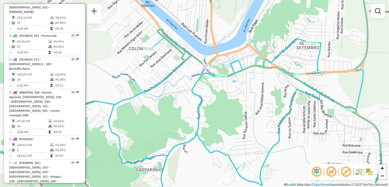
drag, startPoint x: 246, startPoint y: 118, endPoint x: 250, endPoint y: 112, distance: 7.3
click at [251, 114] on div "Janela de atendimento Grade de atendimento Capacidade Transportadoras Veículos …" at bounding box center [194, 93] width 389 height 187
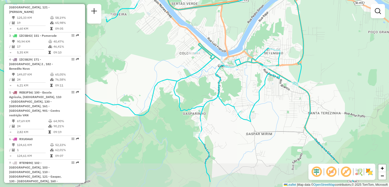
drag, startPoint x: 250, startPoint y: 115, endPoint x: 244, endPoint y: 90, distance: 25.7
click at [245, 90] on div "Janela de atendimento Grade de atendimento Capacidade Transportadoras Veículos …" at bounding box center [194, 93] width 389 height 187
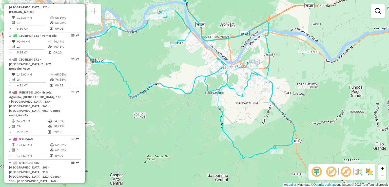
drag, startPoint x: 241, startPoint y: 111, endPoint x: 261, endPoint y: 136, distance: 31.8
click at [261, 136] on div "Janela de atendimento Grade de atendimento Capacidade Transportadoras Veículos …" at bounding box center [194, 93] width 389 height 187
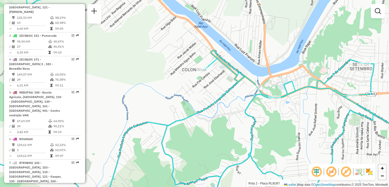
drag, startPoint x: 261, startPoint y: 123, endPoint x: 275, endPoint y: 132, distance: 16.9
click at [275, 132] on icon at bounding box center [185, 93] width 449 height 225
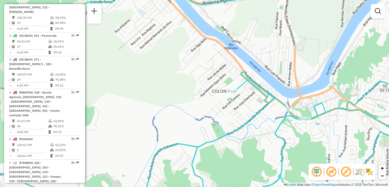
drag, startPoint x: 253, startPoint y: 128, endPoint x: 260, endPoint y: 132, distance: 8.2
click at [279, 140] on div "Rota 2 - Placa RLI8J67 92826690 - Daiane Regina Dias Janela de atendimento Grad…" at bounding box center [194, 93] width 389 height 187
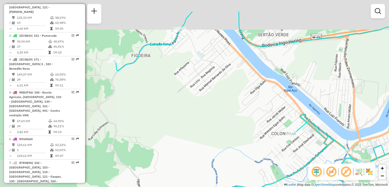
drag, startPoint x: 255, startPoint y: 123, endPoint x: 278, endPoint y: 146, distance: 31.5
click at [280, 147] on div "Rota 2 - Placa RLI8J67 92826690 - Daiane Regina Dias Janela de atendimento Grad…" at bounding box center [194, 93] width 389 height 187
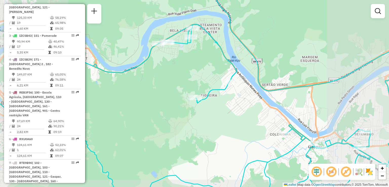
drag, startPoint x: 264, startPoint y: 123, endPoint x: 276, endPoint y: 140, distance: 21.4
click at [278, 143] on div "Rota 2 - Placa RLI8J67 92826690 - Daiane Regina Dias Janela de atendimento Grad…" at bounding box center [194, 93] width 389 height 187
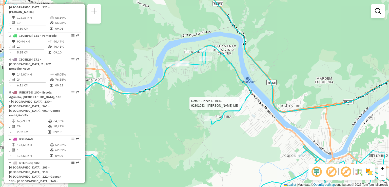
select select "**********"
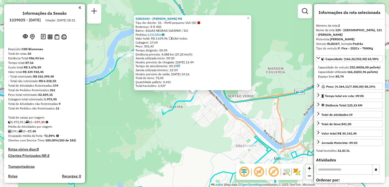
select select "**********"
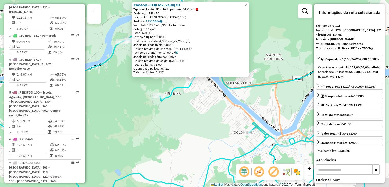
drag, startPoint x: 210, startPoint y: 124, endPoint x: 208, endPoint y: 116, distance: 8.4
click at [208, 116] on div "92801043 - MARCIO AGUSTINI ME Tipo de cliente: 51 - Perfil pequeno VUC (W) Ende…" at bounding box center [194, 93] width 389 height 187
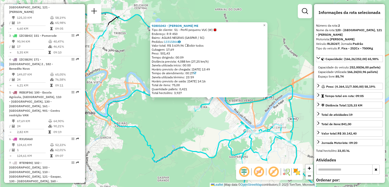
click at [215, 125] on div "92801043 - MARCIO AGUSTINI ME Tipo de cliente: 51 - Perfil pequeno VUC (W) Ende…" at bounding box center [194, 93] width 389 height 187
click at [227, 119] on div "92801043 - MARCIO AGUSTINI ME Tipo de cliente: 51 - Perfil pequeno VUC (W) Ende…" at bounding box center [194, 93] width 389 height 187
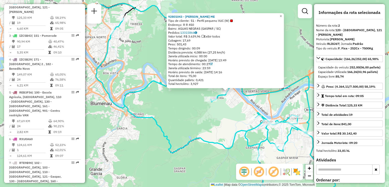
drag, startPoint x: 219, startPoint y: 134, endPoint x: 220, endPoint y: 124, distance: 10.2
click at [220, 127] on div "92801043 - MARCIO AGUSTINI ME Tipo de cliente: 51 - Perfil pequeno VUC (W) Ende…" at bounding box center [194, 93] width 389 height 187
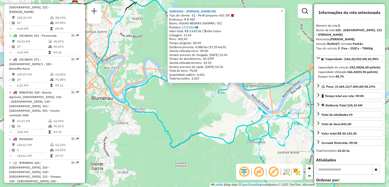
drag, startPoint x: 212, startPoint y: 128, endPoint x: 233, endPoint y: 143, distance: 26.2
click at [234, 143] on div "92801043 - MARCIO AGUSTINI ME Tipo de cliente: 51 - Perfil pequeno VUC (W) Ende…" at bounding box center [194, 93] width 389 height 187
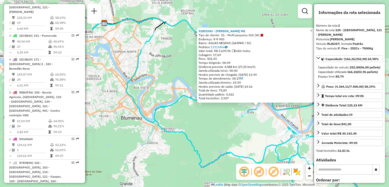
drag, startPoint x: 203, startPoint y: 128, endPoint x: 217, endPoint y: 140, distance: 18.4
click at [217, 140] on div "92801043 - MARCIO AGUSTINI ME Tipo de cliente: 51 - Perfil pequeno VUC (W) Ende…" at bounding box center [194, 93] width 389 height 187
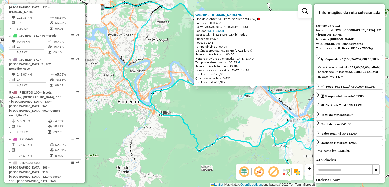
drag, startPoint x: 213, startPoint y: 107, endPoint x: 211, endPoint y: 103, distance: 4.3
click at [211, 103] on div "92801043 - MARCIO AGUSTINI ME Tipo de cliente: 51 - Perfil pequeno VUC (W) Ende…" at bounding box center [194, 93] width 389 height 187
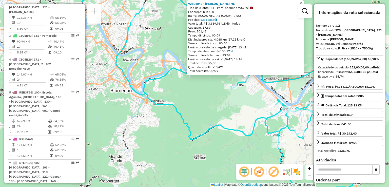
click at [206, 110] on div "92801043 - MARCIO AGUSTINI ME Tipo de cliente: 51 - Perfil pequeno VUC (W) Ende…" at bounding box center [194, 93] width 389 height 187
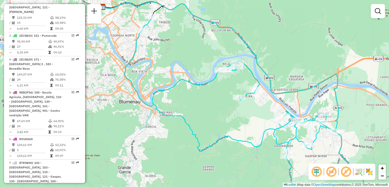
drag, startPoint x: 214, startPoint y: 121, endPoint x: 206, endPoint y: 112, distance: 12.2
click at [217, 127] on div "Janela de atendimento Grade de atendimento Capacidade Transportadoras Veículos …" at bounding box center [194, 93] width 389 height 187
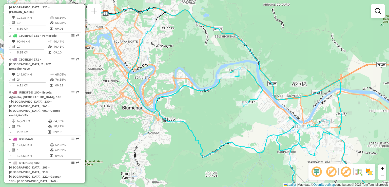
click at [218, 135] on div "Janela de atendimento Grade de atendimento Capacidade Transportadoras Veículos …" at bounding box center [194, 93] width 389 height 187
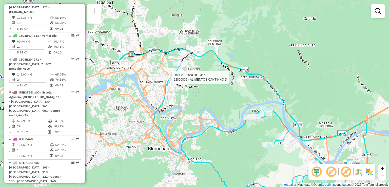
select select "**********"
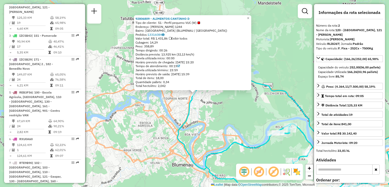
click at [213, 107] on div "92806809 - ALIMENTOS CANTINHO D Tipo de cliente: 51 - Perfil pequeno VUC (W) En…" at bounding box center [194, 93] width 389 height 187
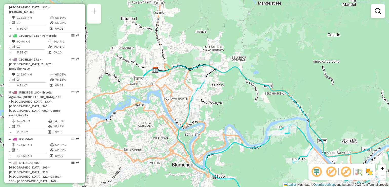
click at [207, 82] on div at bounding box center [204, 79] width 15 height 5
select select "**********"
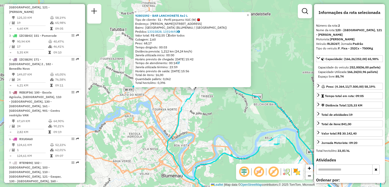
drag, startPoint x: 231, startPoint y: 116, endPoint x: 218, endPoint y: 88, distance: 30.4
click at [219, 90] on div "92801592 - BAR LANCHONETE AeJ L Tipo de cliente: 51 - Perfil pequeno VUC (W) En…" at bounding box center [194, 93] width 389 height 187
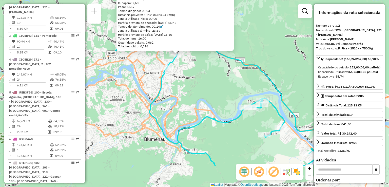
drag, startPoint x: 214, startPoint y: 94, endPoint x: 209, endPoint y: 86, distance: 9.1
click at [210, 88] on div "92801592 - BAR LANCHONETE AeJ L Tipo de cliente: 51 - Perfil pequeno VUC (W) En…" at bounding box center [194, 93] width 389 height 187
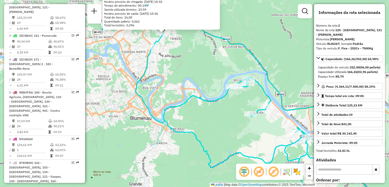
drag, startPoint x: 220, startPoint y: 114, endPoint x: 209, endPoint y: 100, distance: 18.0
click at [210, 101] on div "92801592 - BAR LANCHONETE AeJ L Tipo de cliente: 51 - Perfil pequeno VUC (W) En…" at bounding box center [194, 93] width 389 height 187
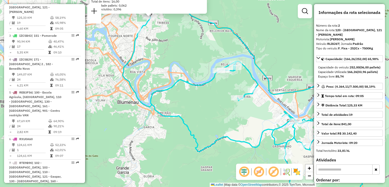
drag, startPoint x: 213, startPoint y: 104, endPoint x: 198, endPoint y: 79, distance: 29.1
click at [201, 84] on div "92801592 - BAR LANCHONETE AeJ L Tipo de cliente: 51 - Perfil pequeno VUC (W) En…" at bounding box center [194, 93] width 389 height 187
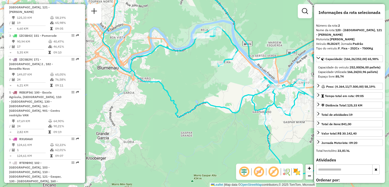
drag, startPoint x: 222, startPoint y: 98, endPoint x: 184, endPoint y: 75, distance: 43.7
click at [188, 76] on div "92801592 - BAR LANCHONETE AeJ L Tipo de cliente: 51 - Perfil pequeno VUC (W) En…" at bounding box center [194, 93] width 389 height 187
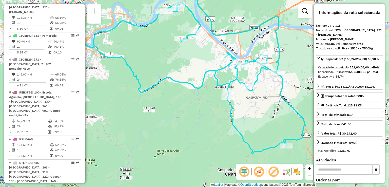
drag, startPoint x: 218, startPoint y: 87, endPoint x: 164, endPoint y: 71, distance: 57.0
click at [164, 71] on icon at bounding box center [176, 67] width 221 height 172
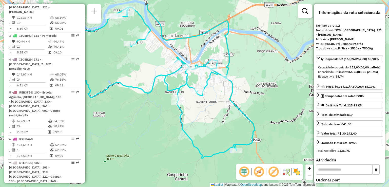
drag, startPoint x: 212, startPoint y: 122, endPoint x: 214, endPoint y: 123, distance: 2.6
click at [215, 125] on div "92801592 - BAR LANCHONETE AeJ L Tipo de cliente: 51 - Perfil pequeno VUC (W) En…" at bounding box center [194, 93] width 389 height 187
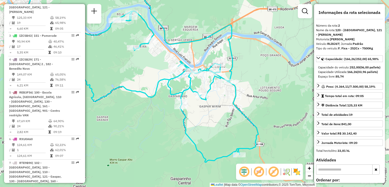
drag, startPoint x: 230, startPoint y: 123, endPoint x: 233, endPoint y: 133, distance: 9.4
click at [233, 133] on div "92801592 - BAR LANCHONETE AeJ L Tipo de cliente: 51 - Perfil pequeno VUC (W) En…" at bounding box center [194, 93] width 389 height 187
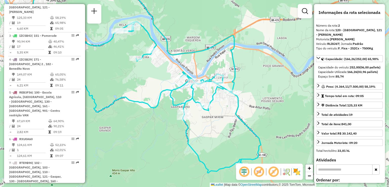
click at [225, 112] on icon at bounding box center [131, 77] width 221 height 192
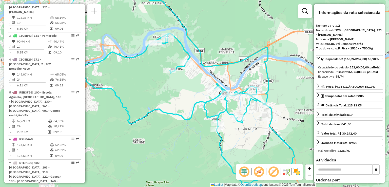
click at [230, 112] on icon at bounding box center [165, 86] width 221 height 195
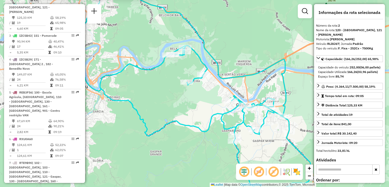
drag, startPoint x: 218, startPoint y: 104, endPoint x: 227, endPoint y: 111, distance: 11.7
click at [228, 112] on div "92801592 - BAR LANCHONETE AeJ L Tipo de cliente: 51 - Perfil pequeno VUC (W) En…" at bounding box center [194, 93] width 389 height 187
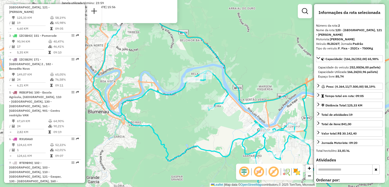
drag, startPoint x: 182, startPoint y: 101, endPoint x: 188, endPoint y: 114, distance: 14.4
click at [189, 116] on div "92801592 - BAR LANCHONETE AeJ L Tipo de cliente: 51 - Perfil pequeno VUC (W) En…" at bounding box center [194, 93] width 389 height 187
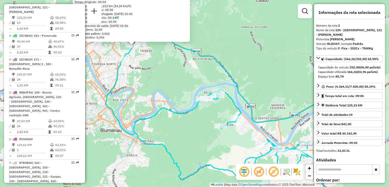
click at [181, 87] on div "92801592 - BAR LANCHONETE AeJ L Tipo de cliente: 51 - Perfil pequeno VUC (W) En…" at bounding box center [194, 93] width 389 height 187
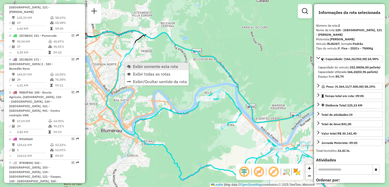
click at [139, 67] on span "Exibir somente esta rota" at bounding box center [155, 66] width 45 height 4
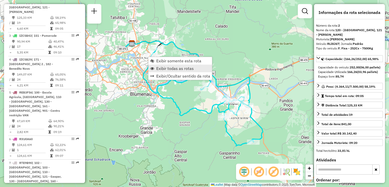
click at [162, 69] on span "Exibir todas as rotas" at bounding box center [175, 68] width 38 height 4
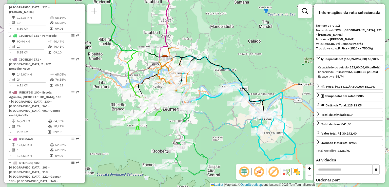
drag, startPoint x: 200, startPoint y: 85, endPoint x: 204, endPoint y: 84, distance: 4.0
click at [206, 90] on div "Janela de atendimento Grade de atendimento Capacidade Transportadoras Veículos …" at bounding box center [194, 93] width 389 height 187
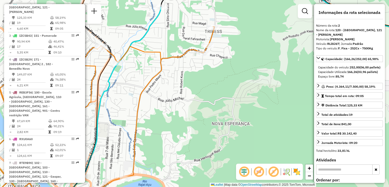
drag, startPoint x: 221, startPoint y: 99, endPoint x: 226, endPoint y: 105, distance: 7.9
click at [226, 105] on div "Janela de atendimento Grade de atendimento Capacidade Transportadoras Veículos …" at bounding box center [194, 93] width 389 height 187
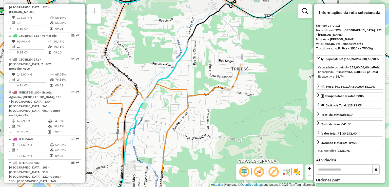
drag, startPoint x: 210, startPoint y: 78, endPoint x: 225, endPoint y: 97, distance: 24.1
click at [225, 97] on div "Janela de atendimento Grade de atendimento Capacidade Transportadoras Veículos …" at bounding box center [194, 93] width 389 height 187
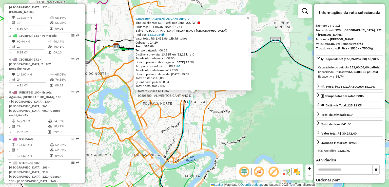
click at [267, 105] on div "Rota 2 - Placa RLI8J67 92806809 - ALIMENTOS CANTINHO D 92806809 - ALIMENTOS CAN…" at bounding box center [194, 93] width 389 height 187
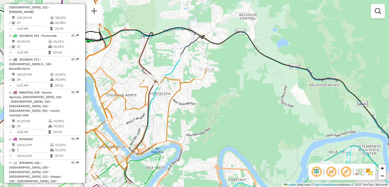
drag, startPoint x: 265, startPoint y: 109, endPoint x: 217, endPoint y: 101, distance: 48.5
click at [213, 98] on div "Janela de atendimento Grade de atendimento Capacidade Transportadoras Veículos …" at bounding box center [194, 93] width 389 height 187
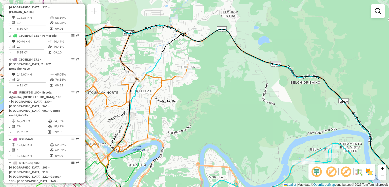
drag, startPoint x: 242, startPoint y: 108, endPoint x: 217, endPoint y: 91, distance: 29.9
click at [220, 94] on div "Janela de atendimento Grade de atendimento Capacidade Transportadoras Veículos …" at bounding box center [194, 93] width 389 height 187
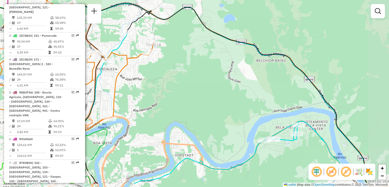
drag, startPoint x: 235, startPoint y: 110, endPoint x: 224, endPoint y: 84, distance: 27.8
click at [219, 82] on div "Janela de atendimento Grade de atendimento Capacidade Transportadoras Veículos …" at bounding box center [194, 93] width 389 height 187
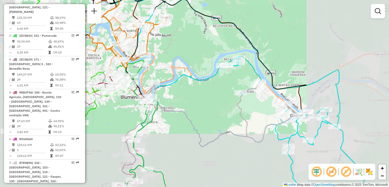
drag, startPoint x: 255, startPoint y: 99, endPoint x: 233, endPoint y: 72, distance: 34.7
click at [233, 72] on div "Janela de atendimento Grade de atendimento Capacidade Transportadoras Veículos …" at bounding box center [194, 93] width 389 height 187
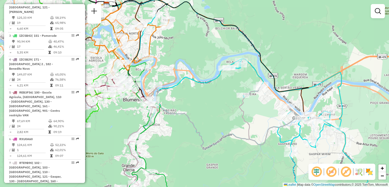
drag, startPoint x: 221, startPoint y: 71, endPoint x: 218, endPoint y: 74, distance: 4.3
click at [228, 71] on div at bounding box center [224, 68] width 13 height 5
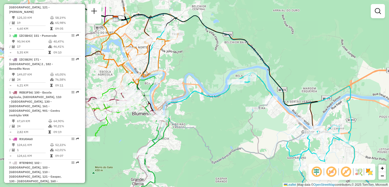
click at [207, 66] on div "Janela de atendimento Grade de atendimento Capacidade Transportadoras Veículos …" at bounding box center [194, 93] width 389 height 187
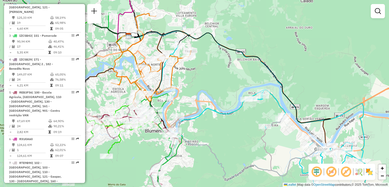
drag, startPoint x: 230, startPoint y: 87, endPoint x: 212, endPoint y: 57, distance: 34.4
click at [211, 56] on div "Janela de atendimento Grade de atendimento Capacidade Transportadoras Veículos …" at bounding box center [194, 93] width 389 height 187
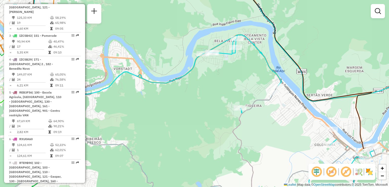
drag, startPoint x: 266, startPoint y: 96, endPoint x: 252, endPoint y: 87, distance: 17.2
click at [252, 87] on div "Janela de atendimento Grade de atendimento Capacidade Transportadoras Veículos …" at bounding box center [194, 93] width 389 height 187
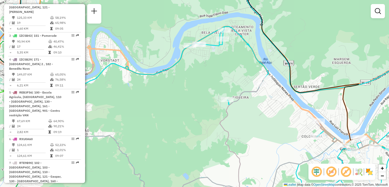
drag, startPoint x: 214, startPoint y: 78, endPoint x: 236, endPoint y: 107, distance: 36.7
click at [236, 107] on div "Rota 2 - Placa RLI8J67 92801043 - MARCIO AGUSTINI ME Janela de atendimento Grad…" at bounding box center [194, 93] width 389 height 187
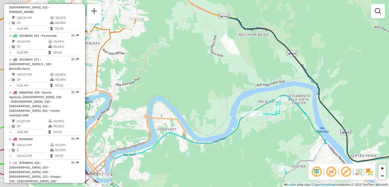
drag, startPoint x: 203, startPoint y: 79, endPoint x: 220, endPoint y: 101, distance: 27.4
click at [230, 110] on div "Janela de atendimento Grade de atendimento Capacidade Transportadoras Veículos …" at bounding box center [194, 93] width 389 height 187
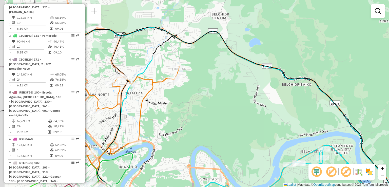
drag, startPoint x: 186, startPoint y: 76, endPoint x: 205, endPoint y: 101, distance: 32.1
click at [205, 101] on div "Janela de atendimento Grade de atendimento Capacidade Transportadoras Veículos …" at bounding box center [194, 93] width 389 height 187
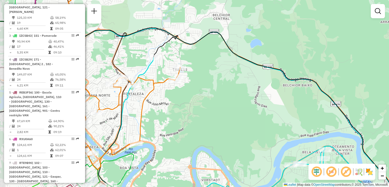
click at [213, 90] on div "Janela de atendimento Grade de atendimento Capacidade Transportadoras Veículos …" at bounding box center [194, 93] width 389 height 187
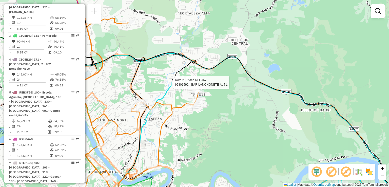
click at [171, 85] on div at bounding box center [171, 82] width 15 height 5
select select "**********"
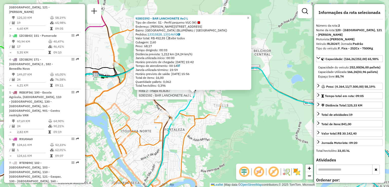
click at [250, 121] on div "Rota 2 - Placa RLI8J67 92801592 - BAR LANCHONETE AeJ L 92801592 - BAR LANCHONET…" at bounding box center [194, 93] width 389 height 187
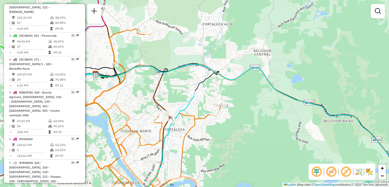
click at [251, 112] on div "Janela de atendimento Grade de atendimento Capacidade Transportadoras Veículos …" at bounding box center [194, 93] width 389 height 187
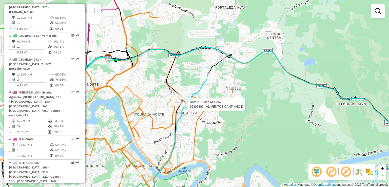
select select "**********"
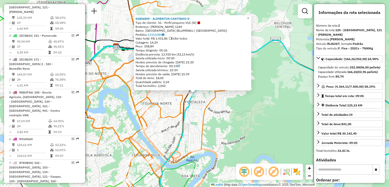
click at [224, 114] on div "92806809 - ALIMENTOS CANTINHO D Tipo de cliente: 51 - Perfil pequeno VUC (W) En…" at bounding box center [194, 93] width 389 height 187
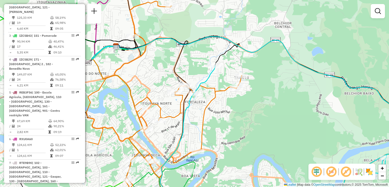
click at [212, 94] on div "Rota 2 - Placa RLI8J67 92801592 - BAR LANCHONETE AeJ L Janela de atendimento Gr…" at bounding box center [194, 93] width 389 height 187
drag, startPoint x: 215, startPoint y: 104, endPoint x: 216, endPoint y: 82, distance: 21.6
click at [216, 84] on div "Janela de atendimento Grade de atendimento Capacidade Transportadoras Veículos …" at bounding box center [194, 93] width 389 height 187
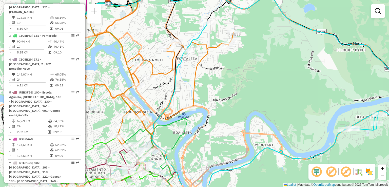
drag, startPoint x: 228, startPoint y: 75, endPoint x: 227, endPoint y: 70, distance: 4.7
click at [227, 70] on div "Janela de atendimento Grade de atendimento Capacidade Transportadoras Veículos …" at bounding box center [194, 93] width 389 height 187
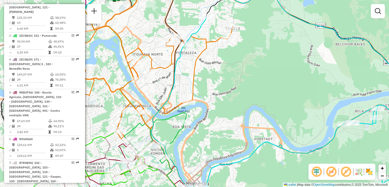
drag, startPoint x: 226, startPoint y: 72, endPoint x: 218, endPoint y: 51, distance: 22.5
click at [220, 53] on div "Janela de atendimento Grade de atendimento Capacidade Transportadoras Veículos …" at bounding box center [194, 93] width 389 height 187
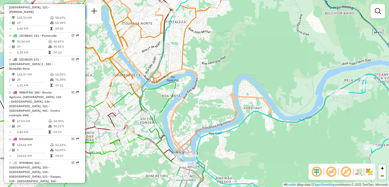
drag, startPoint x: 245, startPoint y: 72, endPoint x: 231, endPoint y: 57, distance: 20.5
click at [231, 59] on div "Janela de atendimento Grade de atendimento Capacidade Transportadoras Veículos …" at bounding box center [194, 93] width 389 height 187
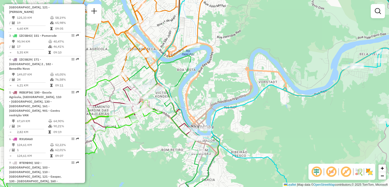
drag, startPoint x: 140, startPoint y: 116, endPoint x: 195, endPoint y: 103, distance: 56.2
click at [175, 103] on div at bounding box center [168, 100] width 13 height 5
select select "**********"
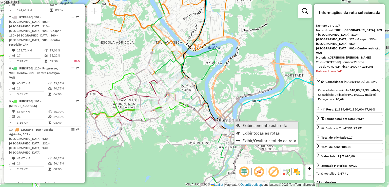
scroll to position [365, 0]
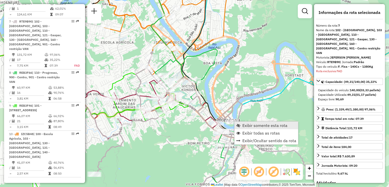
click at [242, 124] on link "Exibir somente esta rota" at bounding box center [267, 126] width 64 height 8
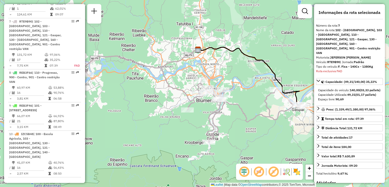
drag, startPoint x: 255, startPoint y: 116, endPoint x: 236, endPoint y: 124, distance: 20.3
click at [236, 125] on icon at bounding box center [194, 99] width 220 height 86
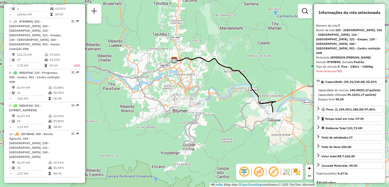
drag, startPoint x: 288, startPoint y: 137, endPoint x: 322, endPoint y: 142, distance: 34.9
click at [320, 142] on hb-router-mapa "Informações da Sessão 1229025 - 13/08/2025 Criação: 12/08/2025 18:21 Depósito: …" at bounding box center [194, 93] width 389 height 187
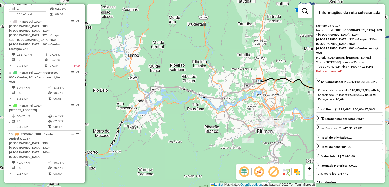
drag, startPoint x: 235, startPoint y: 137, endPoint x: 236, endPoint y: 121, distance: 16.3
click at [236, 123] on div "Janela de atendimento Grade de atendimento Capacidade Transportadoras Veículos …" at bounding box center [194, 93] width 389 height 187
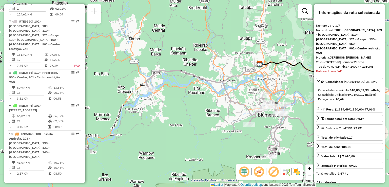
drag, startPoint x: 214, startPoint y: 106, endPoint x: 199, endPoint y: 100, distance: 16.1
click at [198, 100] on div "Janela de atendimento Grade de atendimento Capacidade Transportadoras Veículos …" at bounding box center [194, 93] width 389 height 187
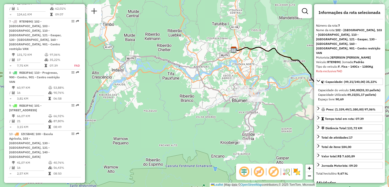
drag, startPoint x: 185, startPoint y: 98, endPoint x: 215, endPoint y: 105, distance: 30.9
click at [216, 106] on div "Janela de atendimento Grade de atendimento Capacidade Transportadoras Veículos …" at bounding box center [194, 93] width 389 height 187
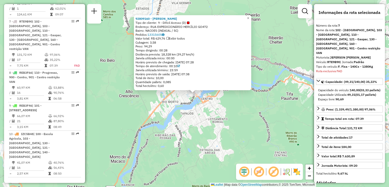
click at [170, 109] on div "92809160 - CHRISTIANE DAS NEVES Tipo de cliente: 9 - Difícil Acesso (D) Endereç…" at bounding box center [194, 93] width 389 height 187
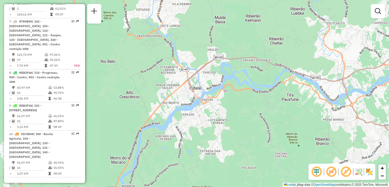
drag, startPoint x: 222, startPoint y: 116, endPoint x: 224, endPoint y: 128, distance: 13.1
click at [225, 131] on div "Janela de atendimento Grade de atendimento Capacidade Transportadoras Veículos …" at bounding box center [194, 93] width 389 height 187
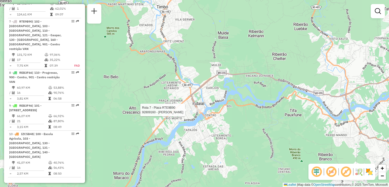
select select "**********"
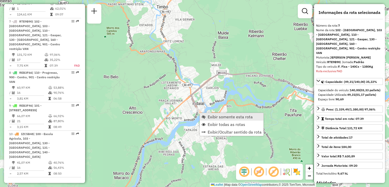
click at [213, 115] on span "Exibir somente esta rota" at bounding box center [230, 117] width 45 height 4
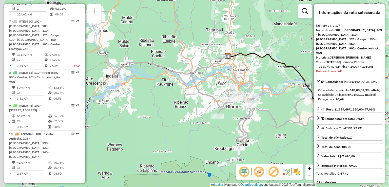
drag, startPoint x: 180, startPoint y: 110, endPoint x: 241, endPoint y: 128, distance: 63.4
click at [242, 128] on div "Janela de atendimento Grade de atendimento Capacidade Transportadoras Veículos …" at bounding box center [194, 93] width 389 height 187
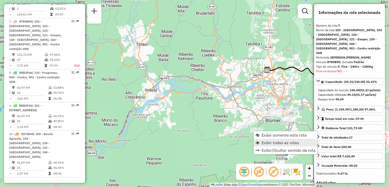
drag, startPoint x: 268, startPoint y: 142, endPoint x: 257, endPoint y: 141, distance: 10.4
click at [268, 142] on span "Exibir todas as rotas" at bounding box center [281, 143] width 38 height 4
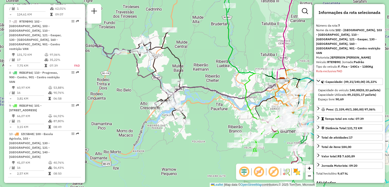
drag, startPoint x: 218, startPoint y: 136, endPoint x: 232, endPoint y: 150, distance: 20.4
click at [232, 150] on div "Janela de atendimento Grade de atendimento Capacidade Transportadoras Veículos …" at bounding box center [194, 93] width 389 height 187
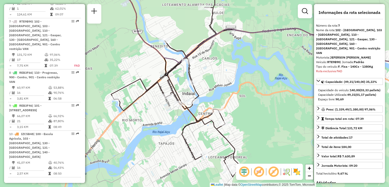
drag, startPoint x: 183, startPoint y: 101, endPoint x: 207, endPoint y: 117, distance: 28.3
click at [214, 123] on icon at bounding box center [301, 93] width 267 height 131
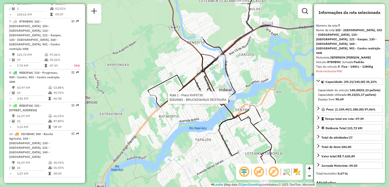
drag, startPoint x: 173, startPoint y: 147, endPoint x: 179, endPoint y: 103, distance: 43.9
click at [179, 103] on div "Rota 1 - Placa RAF8730 92826981 - BRUCKENHAUS RESTAURA Janela de atendimento Gr…" at bounding box center [194, 93] width 389 height 187
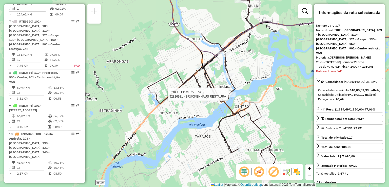
drag, startPoint x: 272, startPoint y: 107, endPoint x: 269, endPoint y: 106, distance: 3.4
click at [270, 107] on div "Rota 1 - Placa RAF8730 92826981 - BRUCKENHAUS RESTAURA Janela de atendimento Gr…" at bounding box center [194, 93] width 389 height 187
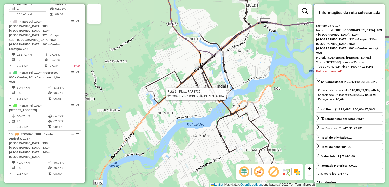
click at [260, 99] on div "Rota 1 - Placa RAF8730 92826981 - BRUCKENHAUS RESTAURA Rota 1 - Placa RAF8730 9…" at bounding box center [194, 93] width 389 height 187
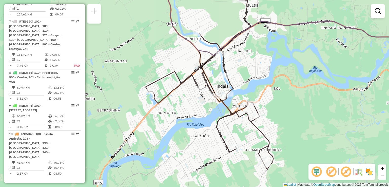
drag, startPoint x: 303, startPoint y: 119, endPoint x: 261, endPoint y: 109, distance: 43.6
click at [276, 110] on div "Janela de atendimento Grade de atendimento Capacidade Transportadoras Veículos …" at bounding box center [194, 93] width 389 height 187
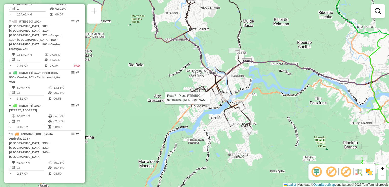
select select "**********"
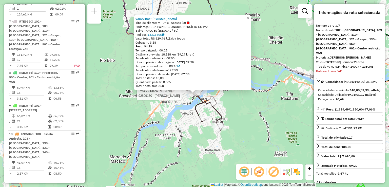
click at [190, 139] on div "Rota 7 - Placa RTE9B90 92809160 - CHRISTIANE DAS NEVES 92809160 - CHRISTIANE DA…" at bounding box center [194, 93] width 389 height 187
click at [241, 105] on div "92809160 - CHRISTIANE DAS NEVES Tipo de cliente: 9 - Difícil Acesso (D) Endereç…" at bounding box center [194, 93] width 389 height 187
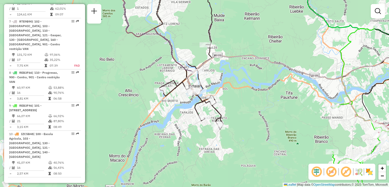
drag, startPoint x: 253, startPoint y: 102, endPoint x: 237, endPoint y: 98, distance: 16.6
click at [238, 98] on div "Janela de atendimento Grade de atendimento Capacidade Transportadoras Veículos …" at bounding box center [194, 93] width 389 height 187
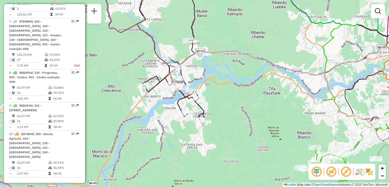
drag, startPoint x: 244, startPoint y: 99, endPoint x: 250, endPoint y: 152, distance: 53.8
click at [250, 151] on div "Janela de atendimento Grade de atendimento Capacidade Transportadoras Veículos …" at bounding box center [194, 93] width 389 height 187
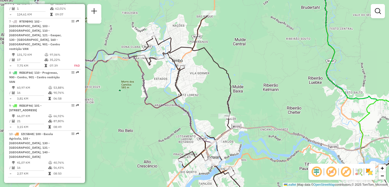
drag, startPoint x: 271, startPoint y: 156, endPoint x: 229, endPoint y: 106, distance: 65.4
click at [229, 106] on div "Janela de atendimento Grade de atendimento Capacidade Transportadoras Veículos …" at bounding box center [194, 93] width 389 height 187
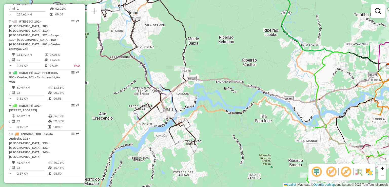
drag, startPoint x: 273, startPoint y: 149, endPoint x: 202, endPoint y: 98, distance: 87.0
click at [203, 99] on div "Janela de atendimento Grade de atendimento Capacidade Transportadoras Veículos …" at bounding box center [194, 93] width 389 height 187
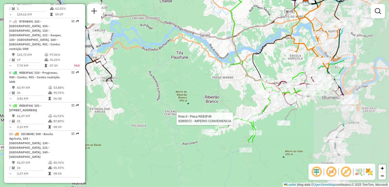
drag, startPoint x: 219, startPoint y: 106, endPoint x: 206, endPoint y: 103, distance: 12.9
click at [203, 102] on div "Rota 9 - Placa REB3F46 92808422 - CHEILA JORGE GIELAND Rota 9 - Placa REB3F46 9…" at bounding box center [194, 93] width 389 height 187
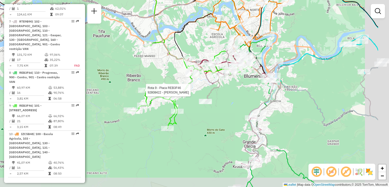
drag, startPoint x: 278, startPoint y: 114, endPoint x: 276, endPoint y: 92, distance: 22.1
click at [230, 103] on div "Rota 9 - Placa REB3F46 92808422 - CHEILA JORGE GIELAND Janela de atendimento Gr…" at bounding box center [194, 93] width 389 height 187
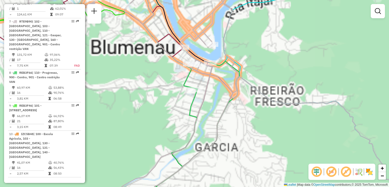
click at [314, 109] on div "Rota 9 - Placa REB3F46 92808422 - CHEILA JORGE GIELAND Janela de atendimento Gr…" at bounding box center [194, 93] width 389 height 187
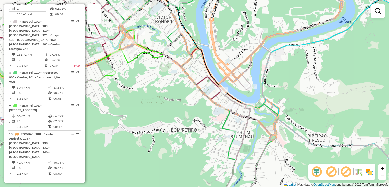
drag, startPoint x: 298, startPoint y: 90, endPoint x: 308, endPoint y: 106, distance: 19.0
click at [310, 107] on div "Rota 9 - Placa REB3F46 92808422 - CHEILA JORGE GIELAND Janela de atendimento Gr…" at bounding box center [194, 93] width 389 height 187
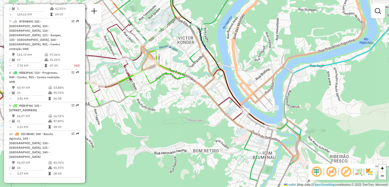
drag, startPoint x: 295, startPoint y: 89, endPoint x: 305, endPoint y: 97, distance: 12.8
click at [305, 97] on div "Rota 9 - Placa REB3F46 92808422 - CHEILA JORGE GIELAND Janela de atendimento Gr…" at bounding box center [194, 93] width 389 height 187
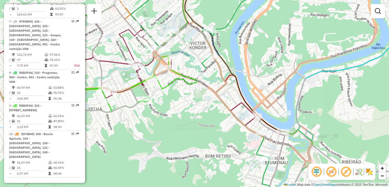
drag, startPoint x: 279, startPoint y: 93, endPoint x: 285, endPoint y: 91, distance: 6.1
click at [285, 91] on div "Rota 9 - Placa REB3F46 92808422 - CHEILA JORGE GIELAND Janela de atendimento Gr…" at bounding box center [194, 93] width 389 height 187
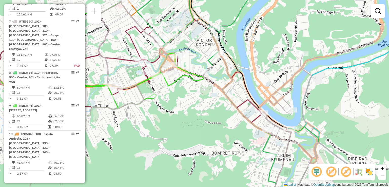
drag, startPoint x: 271, startPoint y: 92, endPoint x: 273, endPoint y: 82, distance: 9.7
click at [273, 82] on div "Rota 9 - Placa REB3F46 92808422 - CHEILA JORGE GIELAND Janela de atendimento Gr…" at bounding box center [194, 93] width 389 height 187
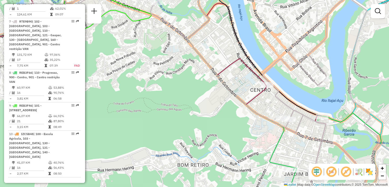
click at [277, 126] on div "Rota 9 - Placa REB3F46 92808422 - CHEILA JORGE GIELAND Janela de atendimento Gr…" at bounding box center [194, 93] width 389 height 187
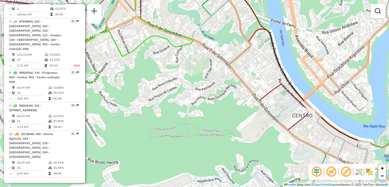
drag, startPoint x: 237, startPoint y: 107, endPoint x: 254, endPoint y: 124, distance: 24.0
click at [254, 124] on div "Rota 9 - Placa REB3F46 92808422 - CHEILA JORGE GIELAND Janela de atendimento Gr…" at bounding box center [194, 93] width 389 height 187
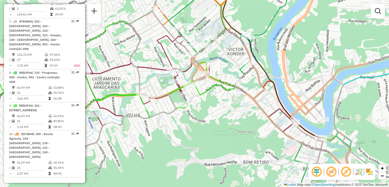
drag, startPoint x: 230, startPoint y: 106, endPoint x: 245, endPoint y: 113, distance: 16.0
click at [245, 113] on div "Rota 9 - Placa REB3F46 92808422 - CHEILA JORGE GIELAND Janela de atendimento Gr…" at bounding box center [194, 93] width 389 height 187
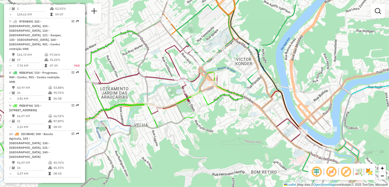
drag, startPoint x: 247, startPoint y: 129, endPoint x: 249, endPoint y: 136, distance: 7.6
click at [250, 138] on div "Rota 9 - Placa REB3F46 92808422 - CHEILA JORGE GIELAND Janela de atendimento Gr…" at bounding box center [194, 93] width 389 height 187
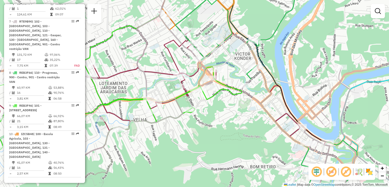
drag, startPoint x: 234, startPoint y: 69, endPoint x: 230, endPoint y: 54, distance: 15.3
click at [231, 55] on div "Rota 9 - Placa REB3F46 92808422 - CHEILA JORGE GIELAND Janela de atendimento Gr…" at bounding box center [194, 93] width 389 height 187
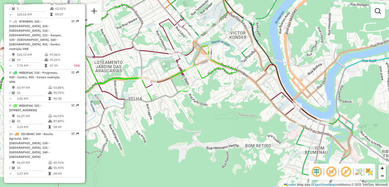
drag, startPoint x: 220, startPoint y: 91, endPoint x: 215, endPoint y: 78, distance: 14.2
click at [216, 78] on div "Rota 9 - Placa REB3F46 92808422 - CHEILA JORGE GIELAND Janela de atendimento Gr…" at bounding box center [194, 93] width 389 height 187
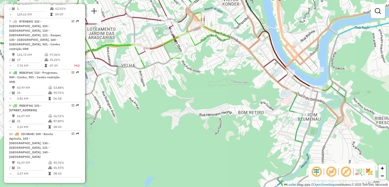
drag, startPoint x: 220, startPoint y: 99, endPoint x: 216, endPoint y: 80, distance: 19.1
click at [216, 80] on div "Rota 9 - Placa REB3F46 92808422 - CHEILA JORGE GIELAND Janela de atendimento Gr…" at bounding box center [194, 93] width 389 height 187
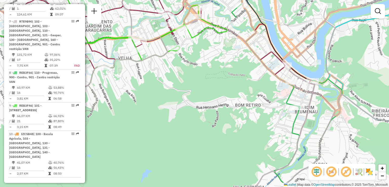
drag, startPoint x: 257, startPoint y: 104, endPoint x: 256, endPoint y: 98, distance: 6.2
click at [251, 96] on div "Rota 9 - Placa REB3F46 92808422 - CHEILA JORGE GIELAND Janela de atendimento Gr…" at bounding box center [194, 93] width 389 height 187
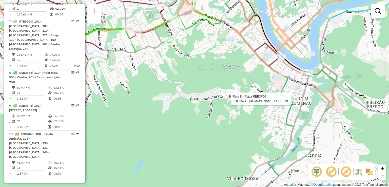
select select "**********"
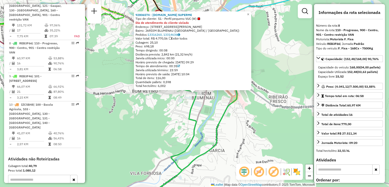
scroll to position [407, 0]
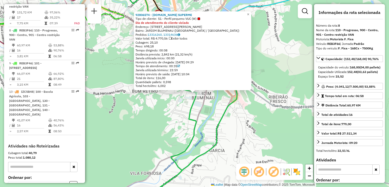
click at [273, 109] on div "92806574 - CASA.EXPRESS SUPERME Tipo de cliente: 51 - Perfil pequeno VUC (W) Di…" at bounding box center [194, 93] width 389 height 187
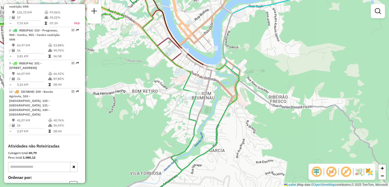
drag, startPoint x: 252, startPoint y: 111, endPoint x: 260, endPoint y: 109, distance: 8.1
click at [261, 109] on div "Janela de atendimento Grade de atendimento Capacidade Transportadoras Veículos …" at bounding box center [194, 93] width 389 height 187
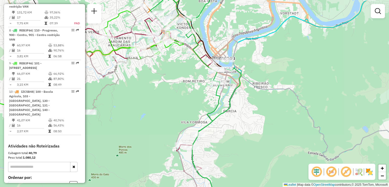
drag, startPoint x: 238, startPoint y: 106, endPoint x: 238, endPoint y: 81, distance: 24.3
click at [238, 86] on div "Janela de atendimento Grade de atendimento Capacidade Transportadoras Veículos …" at bounding box center [194, 93] width 389 height 187
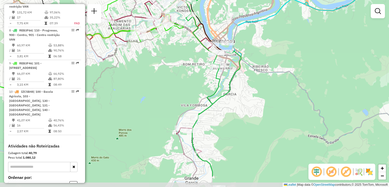
drag, startPoint x: 239, startPoint y: 107, endPoint x: 237, endPoint y: 90, distance: 16.8
click at [238, 94] on div "Janela de atendimento Grade de atendimento Capacidade Transportadoras Veículos …" at bounding box center [194, 93] width 389 height 187
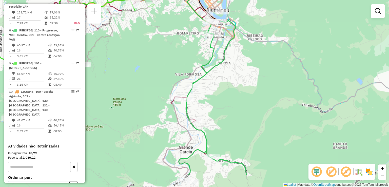
click at [236, 87] on div "Janela de atendimento Grade de atendimento Capacidade Transportadoras Veículos …" at bounding box center [194, 93] width 389 height 187
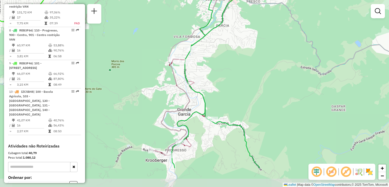
drag, startPoint x: 236, startPoint y: 103, endPoint x: 234, endPoint y: 79, distance: 24.2
click at [234, 83] on div "Janela de atendimento Grade de atendimento Capacidade Transportadoras Veículos …" at bounding box center [194, 93] width 389 height 187
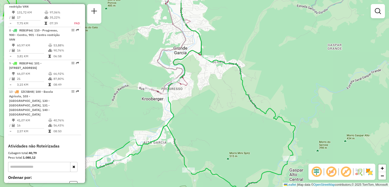
drag, startPoint x: 213, startPoint y: 139, endPoint x: 214, endPoint y: 122, distance: 17.0
click at [214, 125] on div "Rota 8 - Placa REB3F66 92804260 - TARCISO ALVES DE OLI Janela de atendimento Gr…" at bounding box center [194, 93] width 389 height 187
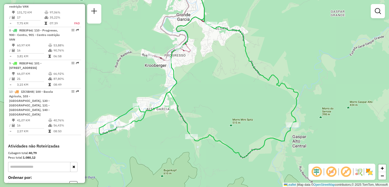
drag, startPoint x: 219, startPoint y: 107, endPoint x: 234, endPoint y: 128, distance: 25.9
click at [234, 128] on div "Janela de atendimento Grade de atendimento Capacidade Transportadoras Veículos …" at bounding box center [194, 93] width 389 height 187
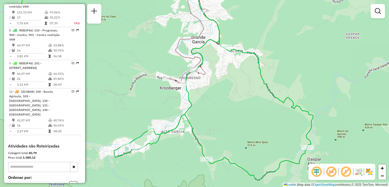
drag, startPoint x: 191, startPoint y: 114, endPoint x: 191, endPoint y: 106, distance: 7.6
click at [191, 106] on div "Janela de atendimento Grade de atendimento Capacidade Transportadoras Veículos …" at bounding box center [194, 93] width 389 height 187
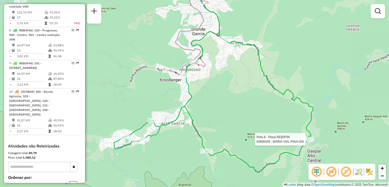
select select "**********"
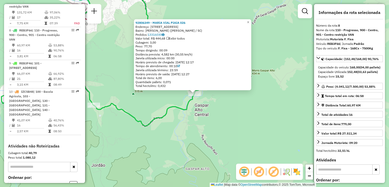
click at [291, 127] on div "92806349 - MARIA VIAL PIAIA 026 Endereço: 095 ST GERAL GASPAR ALTO 13100 Bairro…" at bounding box center [194, 93] width 389 height 187
click at [250, 122] on div "92806349 - MARIA VIAL PIAIA 026 Endereço: 095 ST GERAL GASPAR ALTO 13100 Bairro…" at bounding box center [194, 93] width 389 height 187
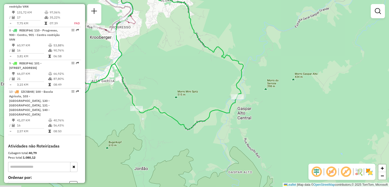
drag, startPoint x: 253, startPoint y: 116, endPoint x: 274, endPoint y: 118, distance: 21.7
click at [274, 118] on div "Janela de atendimento Grade de atendimento Capacidade Transportadoras Veículos …" at bounding box center [194, 93] width 389 height 187
drag, startPoint x: 262, startPoint y: 123, endPoint x: 266, endPoint y: 127, distance: 6.3
click at [267, 127] on div "Janela de atendimento Grade de atendimento Capacidade Transportadoras Veículos …" at bounding box center [194, 93] width 389 height 187
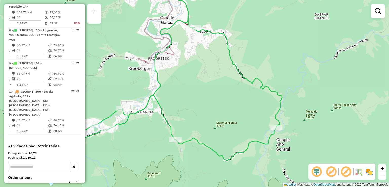
drag, startPoint x: 239, startPoint y: 123, endPoint x: 255, endPoint y: 135, distance: 19.3
click at [255, 136] on div "Janela de atendimento Grade de atendimento Capacidade Transportadoras Veículos …" at bounding box center [194, 93] width 389 height 187
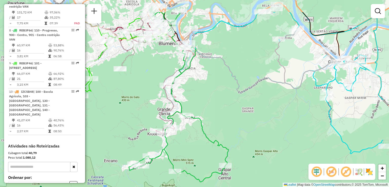
drag, startPoint x: 254, startPoint y: 119, endPoint x: 220, endPoint y: 145, distance: 42.7
click at [220, 146] on icon at bounding box center [179, 97] width 100 height 170
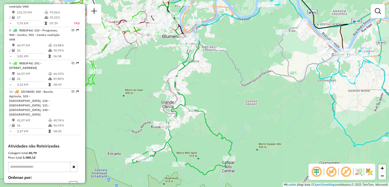
drag, startPoint x: 215, startPoint y: 125, endPoint x: 218, endPoint y: 118, distance: 7.5
click at [217, 121] on div "Janela de atendimento Grade de atendimento Capacidade Transportadoras Veículos …" at bounding box center [194, 93] width 389 height 187
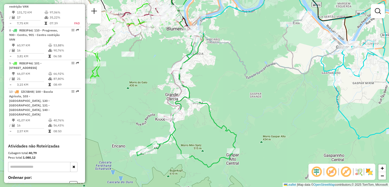
drag, startPoint x: 192, startPoint y: 138, endPoint x: 192, endPoint y: 134, distance: 4.1
click at [192, 135] on div "Janela de atendimento Grade de atendimento Capacidade Transportadoras Veículos …" at bounding box center [194, 93] width 389 height 187
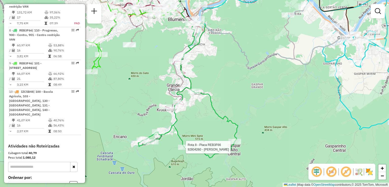
select select "**********"
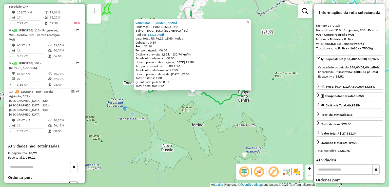
click at [229, 119] on div "92804260 - TARCISO ALVES DE OLI Endereço: R PROGRESSO 5411 Bairro: PROGRESSO (B…" at bounding box center [194, 93] width 389 height 187
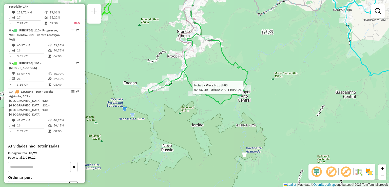
select select "**********"
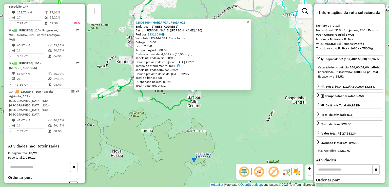
click at [158, 141] on div "Rota 8 - Placa REB3F66 92806349 - MARIA VIAL PIAIA 026 92806349 - MARIA VIAL PI…" at bounding box center [194, 93] width 389 height 187
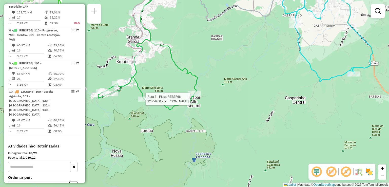
select select "**********"
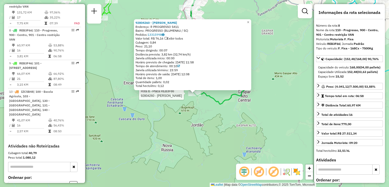
click at [193, 150] on div "Rota 8 - Placa REB3F66 92804260 - TARCISO ALVES DE OLI 92804260 - TARCISO ALVES…" at bounding box center [194, 93] width 389 height 187
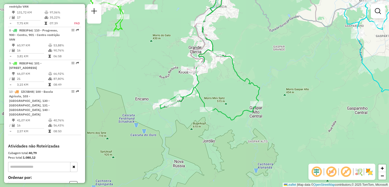
drag, startPoint x: 204, startPoint y: 141, endPoint x: 212, endPoint y: 157, distance: 17.8
click at [213, 157] on div "Janela de atendimento Grade de atendimento Capacidade Transportadoras Veículos …" at bounding box center [194, 93] width 389 height 187
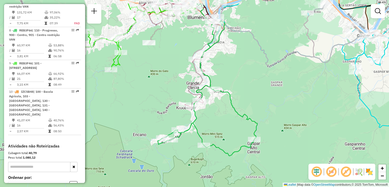
drag, startPoint x: 189, startPoint y: 148, endPoint x: 184, endPoint y: 152, distance: 5.8
click at [185, 153] on div "Janela de atendimento Grade de atendimento Capacidade Transportadoras Veículos …" at bounding box center [194, 93] width 389 height 187
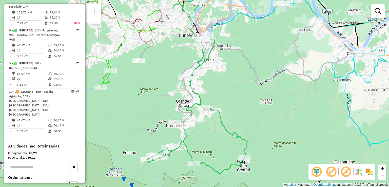
click at [210, 144] on div "Janela de atendimento Grade de atendimento Capacidade Transportadoras Veículos …" at bounding box center [194, 93] width 389 height 187
drag, startPoint x: 220, startPoint y: 143, endPoint x: 227, endPoint y: 147, distance: 8.2
click at [227, 147] on div "Janela de atendimento Grade de atendimento Capacidade Transportadoras Veículos …" at bounding box center [194, 93] width 389 height 187
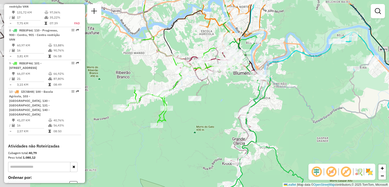
drag, startPoint x: 292, startPoint y: 148, endPoint x: 297, endPoint y: 151, distance: 5.7
click at [304, 155] on div "Janela de atendimento Grade de atendimento Capacidade Transportadoras Veículos …" at bounding box center [194, 93] width 389 height 187
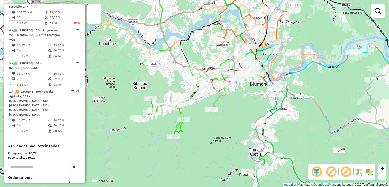
click at [232, 146] on div "Rota 5 - Placa REB3F56 92804627 - ESIO DABOIT AGUIAR Janela de atendimento Grad…" at bounding box center [194, 93] width 389 height 187
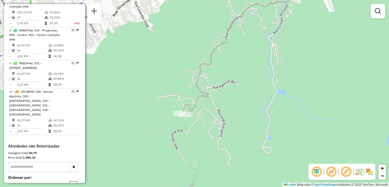
click at [226, 140] on div "Janela de atendimento Grade de atendimento Capacidade Transportadoras Veículos …" at bounding box center [194, 93] width 389 height 187
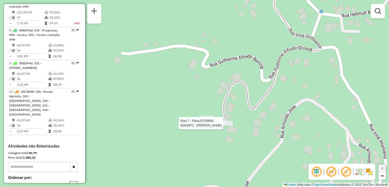
select select "**********"
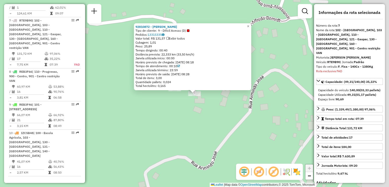
scroll to position [365, 0]
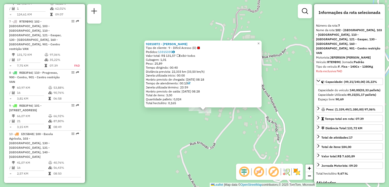
click at [216, 129] on div "92810872 - MICHAEL SANTOS Tipo de cliente: 9 - Difícil Acesso (D) Pedidos: 1331…" at bounding box center [194, 93] width 389 height 187
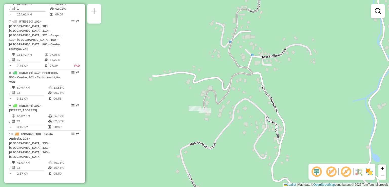
drag, startPoint x: 233, startPoint y: 130, endPoint x: 224, endPoint y: 133, distance: 9.6
click at [224, 133] on div "Janela de atendimento Grade de atendimento Capacidade Transportadoras Veículos …" at bounding box center [194, 93] width 389 height 187
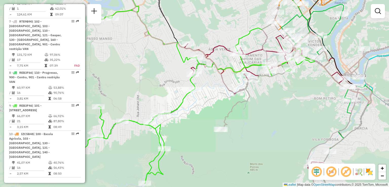
drag, startPoint x: 230, startPoint y: 135, endPoint x: 209, endPoint y: 123, distance: 24.6
click at [210, 124] on div "Janela de atendimento Grade de atendimento Capacidade Transportadoras Veículos …" at bounding box center [194, 93] width 389 height 187
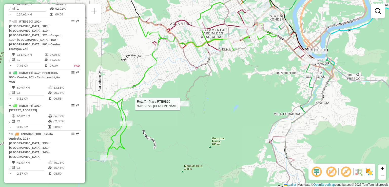
drag, startPoint x: 224, startPoint y: 128, endPoint x: 198, endPoint y: 108, distance: 32.6
click at [205, 113] on div "Rota 7 - Placa RTE9B90 92810872 - MICHAEL SANTOS Janela de atendimento Grade de…" at bounding box center [194, 93] width 389 height 187
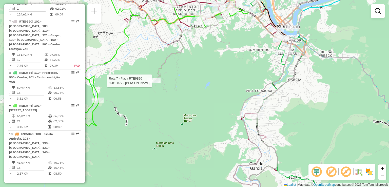
drag, startPoint x: 222, startPoint y: 134, endPoint x: 191, endPoint y: 112, distance: 38.5
click at [197, 117] on div "Rota 7 - Placa RTE9B90 92810872 - MICHAEL SANTOS Janela de atendimento Grade de…" at bounding box center [194, 93] width 389 height 187
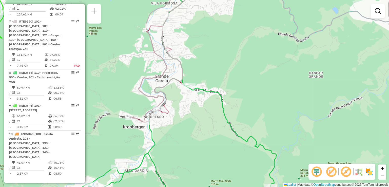
drag, startPoint x: 214, startPoint y: 140, endPoint x: 230, endPoint y: 113, distance: 31.8
click at [229, 119] on div "Rota 7 - Placa RTE9B90 92810872 - MICHAEL SANTOS Janela de atendimento Grade de…" at bounding box center [194, 93] width 389 height 187
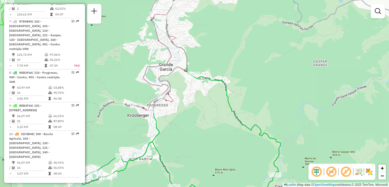
drag, startPoint x: 218, startPoint y: 133, endPoint x: 235, endPoint y: 125, distance: 18.6
click at [235, 126] on div "Rota 7 - Placa RTE9B90 92810872 - MICHAEL SANTOS Janela de atendimento Grade de…" at bounding box center [194, 93] width 389 height 187
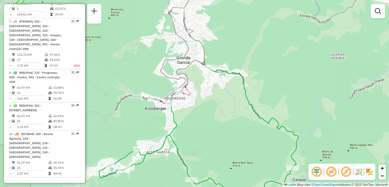
drag, startPoint x: 247, startPoint y: 129, endPoint x: 250, endPoint y: 129, distance: 3.0
click at [250, 129] on div "Rota 7 - Placa RTE9B90 92810872 - MICHAEL SANTOS Janela de atendimento Grade de…" at bounding box center [194, 93] width 389 height 187
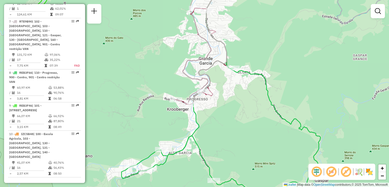
drag, startPoint x: 268, startPoint y: 144, endPoint x: 270, endPoint y: 146, distance: 2.7
click at [270, 146] on div "Rota 7 - Placa RTE9B90 92810872 - MICHAEL SANTOS Janela de atendimento Grade de…" at bounding box center [194, 93] width 389 height 187
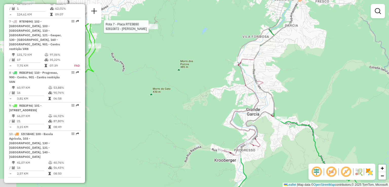
drag, startPoint x: 189, startPoint y: 111, endPoint x: 215, endPoint y: 148, distance: 45.4
click at [215, 149] on div "Rota 7 - Placa RTE9B90 92810872 - MICHAEL SANTOS Janela de atendimento Grade de…" at bounding box center [194, 93] width 389 height 187
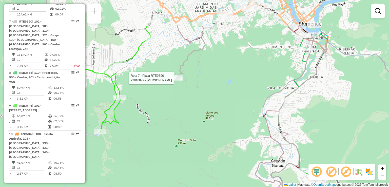
drag, startPoint x: 205, startPoint y: 122, endPoint x: 223, endPoint y: 163, distance: 44.7
click at [224, 163] on div "Rota 7 - Placa RTE9B90 92810872 - MICHAEL SANTOS Janela de atendimento Grade de…" at bounding box center [194, 93] width 389 height 187
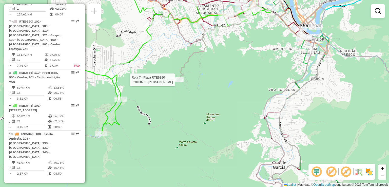
drag, startPoint x: 202, startPoint y: 152, endPoint x: 228, endPoint y: 180, distance: 38.0
click at [228, 180] on div "Rota 7 - Placa RTE9B90 92810872 - MICHAEL SANTOS Janela de atendimento Grade de…" at bounding box center [194, 93] width 389 height 187
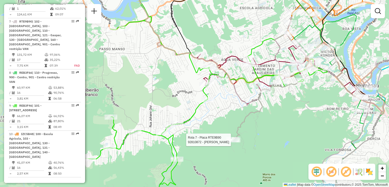
drag, startPoint x: 258, startPoint y: 139, endPoint x: 256, endPoint y: 155, distance: 15.5
click at [256, 155] on div "Rota 7 - Placa RTE9B90 92810872 - MICHAEL SANTOS Janela de atendimento Grade de…" at bounding box center [194, 93] width 389 height 187
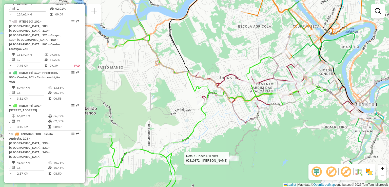
drag, startPoint x: 276, startPoint y: 128, endPoint x: 278, endPoint y: 126, distance: 3.1
click at [278, 126] on div "Rota 7 - Placa RTE9B90 92810872 - MICHAEL SANTOS Janela de atendimento Grade de…" at bounding box center [194, 93] width 389 height 187
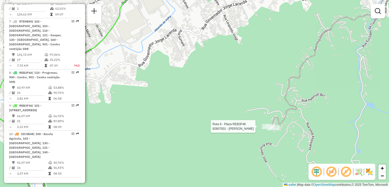
select select "**********"
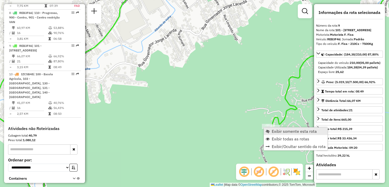
scroll to position [440, 0]
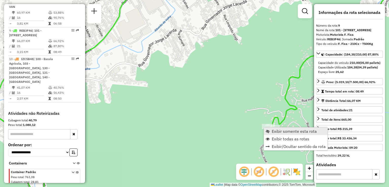
click at [267, 130] on span "Exibir somente esta rota" at bounding box center [268, 131] width 4 height 4
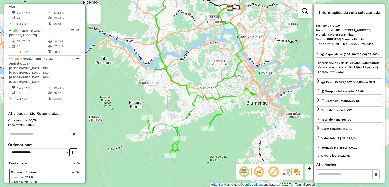
drag, startPoint x: 259, startPoint y: 120, endPoint x: 258, endPoint y: 118, distance: 2.6
click at [259, 118] on div "Janela de atendimento Grade de atendimento Capacidade Transportadoras Veículos …" at bounding box center [194, 93] width 389 height 187
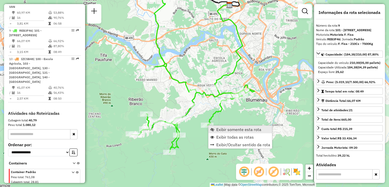
click at [222, 129] on span "Exibir somente esta rota" at bounding box center [238, 129] width 45 height 4
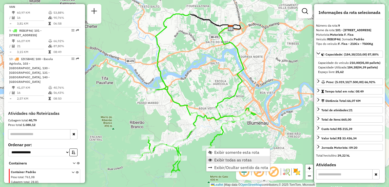
click at [228, 160] on span "Exibir todas as rotas" at bounding box center [233, 160] width 38 height 4
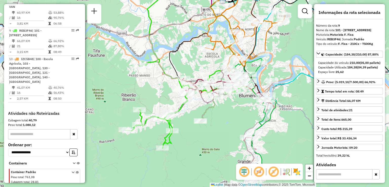
drag, startPoint x: 226, startPoint y: 125, endPoint x: 220, endPoint y: 115, distance: 11.6
click at [221, 117] on div "Janela de atendimento Grade de atendimento Capacidade Transportadoras Veículos …" at bounding box center [194, 93] width 389 height 187
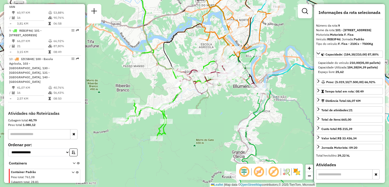
click at [212, 117] on div "Janela de atendimento Grade de atendimento Capacidade Transportadoras Veículos …" at bounding box center [194, 93] width 389 height 187
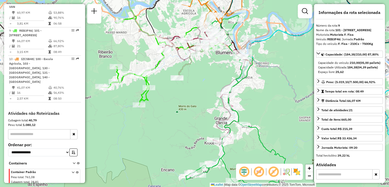
drag, startPoint x: 186, startPoint y: 112, endPoint x: 182, endPoint y: 96, distance: 16.5
click at [183, 100] on div "Janela de atendimento Grade de atendimento Capacidade Transportadoras Veículos …" at bounding box center [194, 93] width 389 height 187
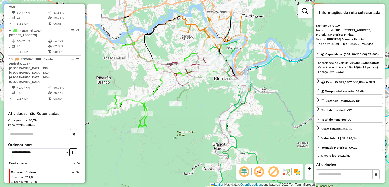
drag, startPoint x: 189, startPoint y: 139, endPoint x: 190, endPoint y: 144, distance: 5.6
click at [190, 144] on div "Janela de atendimento Grade de atendimento Capacidade Transportadoras Veículos …" at bounding box center [194, 93] width 389 height 187
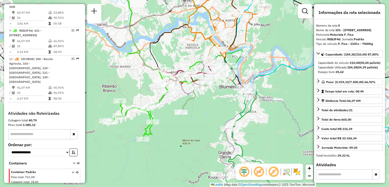
drag, startPoint x: 188, startPoint y: 135, endPoint x: 214, endPoint y: 140, distance: 27.1
click at [215, 140] on div "Janela de atendimento Grade de atendimento Capacidade Transportadoras Veículos …" at bounding box center [194, 93] width 389 height 187
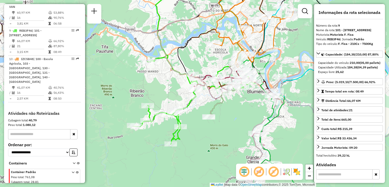
drag, startPoint x: 204, startPoint y: 139, endPoint x: 215, endPoint y: 137, distance: 11.1
click at [215, 137] on div "Janela de atendimento Grade de atendimento Capacidade Transportadoras Veículos …" at bounding box center [194, 93] width 389 height 187
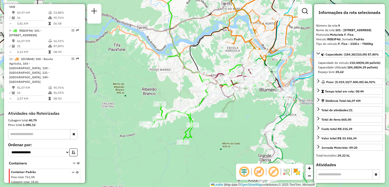
drag, startPoint x: 131, startPoint y: 115, endPoint x: 174, endPoint y: 119, distance: 43.0
click at [174, 119] on div "Janela de atendimento Grade de atendimento Capacidade Transportadoras Veículos …" at bounding box center [194, 93] width 389 height 187
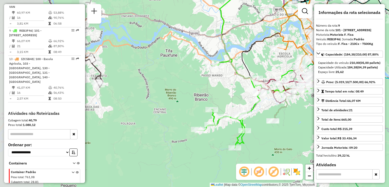
drag, startPoint x: 222, startPoint y: 165, endPoint x: 227, endPoint y: 168, distance: 6.4
click at [227, 169] on div "Janela de atendimento Grade de atendimento Capacidade Transportadoras Veículos …" at bounding box center [194, 93] width 389 height 187
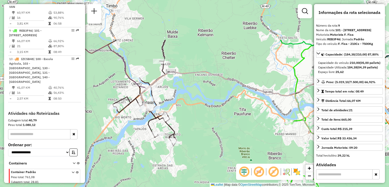
click at [240, 157] on div "Janela de atendimento Grade de atendimento Capacidade Transportadoras Veículos …" at bounding box center [194, 93] width 389 height 187
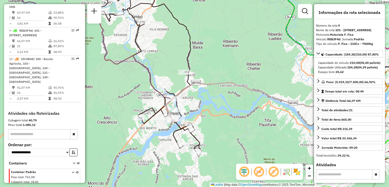
drag, startPoint x: 212, startPoint y: 156, endPoint x: 165, endPoint y: 141, distance: 49.7
click at [163, 141] on div "Rota 7 - Placa RTE9B90 92809160 - CHRISTIANE DAS NEVES Rota 1 - Placa RAF8730 9…" at bounding box center [194, 93] width 389 height 187
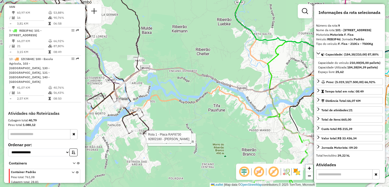
click at [147, 116] on div "Rota 1 - Placa RAF8730 92808892 - FRANCISCO FRUTUOSO R Rota 1 - Placa RAF8730 9…" at bounding box center [194, 93] width 389 height 187
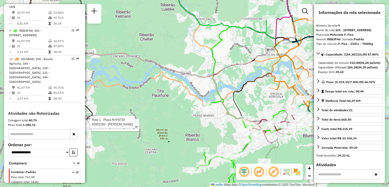
click at [154, 109] on div "Rota 1 - Placa RAF8730 92808892 - FRANCISCO FRUTUOSO R Rota 1 - Placa RAF8730 9…" at bounding box center [194, 93] width 389 height 187
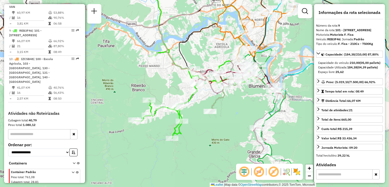
drag, startPoint x: 172, startPoint y: 97, endPoint x: 167, endPoint y: 88, distance: 9.6
click at [162, 86] on div "Rota 1 - Placa RAF8730 92808892 - FRANCISCO FRUTUOSO R Rota 1 - Placa RAF8730 9…" at bounding box center [194, 93] width 389 height 187
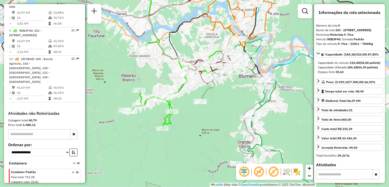
drag, startPoint x: 231, startPoint y: 119, endPoint x: 190, endPoint y: 84, distance: 53.8
click at [197, 89] on div "Rota 1 - Placa RAF8730 92808892 - FRANCISCO FRUTUOSO R Rota 1 - Placa RAF8730 9…" at bounding box center [194, 93] width 389 height 187
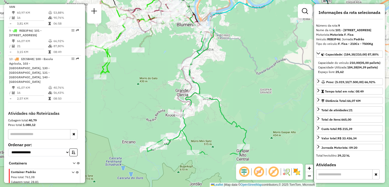
drag, startPoint x: 223, startPoint y: 100, endPoint x: 208, endPoint y: 88, distance: 18.6
click at [211, 90] on div "Rota 1 - Placa RAF8730 92808892 - FRANCISCO FRUTUOSO R Rota 1 - Placa RAF8730 9…" at bounding box center [194, 93] width 389 height 187
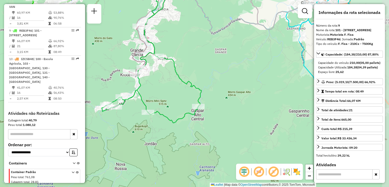
drag, startPoint x: 233, startPoint y: 111, endPoint x: 229, endPoint y: 108, distance: 4.4
click at [233, 108] on div "Rota 1 - Placa RAF8730 92808892 - FRANCISCO FRUTUOSO R Rota 1 - Placa RAF8730 9…" at bounding box center [194, 93] width 389 height 187
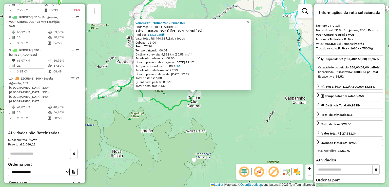
scroll to position [407, 0]
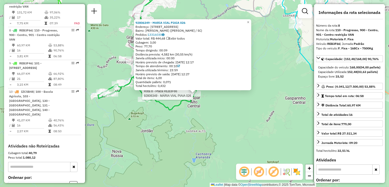
click at [196, 167] on div "Rota 8 - Placa REB3F66 92806349 - MARIA VIAL PIAIA 026 92806349 - MARIA VIAL PI…" at bounding box center [194, 93] width 389 height 187
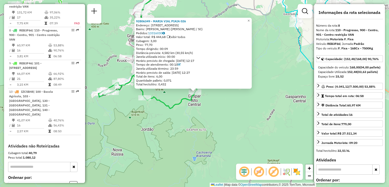
click at [143, 116] on div "92806349 - MARIA VIAL PIAIA 026 Endereço: 095 ST GERAL GASPAR ALTO 13100 Bairro…" at bounding box center [194, 93] width 389 height 187
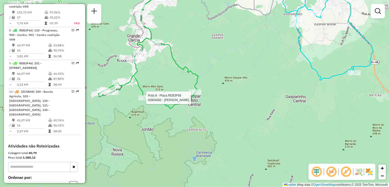
click at [144, 100] on div at bounding box center [144, 97] width 13 height 5
select select "**********"
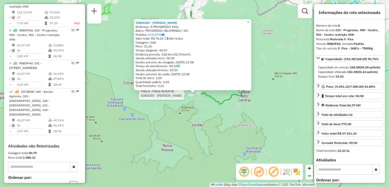
click at [190, 138] on div "Rota 8 - Placa REB3F66 92804260 - TARCISO ALVES DE OLI 92804260 - TARCISO ALVES…" at bounding box center [194, 93] width 389 height 187
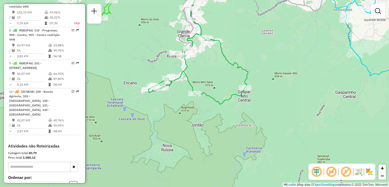
click at [208, 143] on div "Janela de atendimento Grade de atendimento Capacidade Transportadoras Veículos …" at bounding box center [194, 93] width 389 height 187
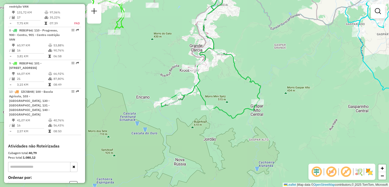
click at [194, 137] on div "Janela de atendimento Grade de atendimento Capacidade Transportadoras Veículos …" at bounding box center [194, 93] width 389 height 187
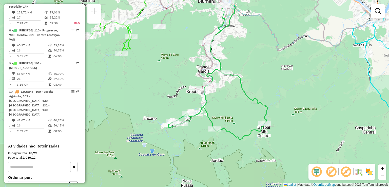
click at [190, 146] on div "Janela de atendimento Grade de atendimento Capacidade Transportadoras Veículos …" at bounding box center [194, 93] width 389 height 187
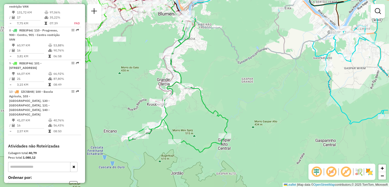
drag, startPoint x: 197, startPoint y: 143, endPoint x: 176, endPoint y: 147, distance: 21.9
click at [174, 150] on div "Janela de atendimento Grade de atendimento Capacidade Transportadoras Veículos …" at bounding box center [194, 93] width 389 height 187
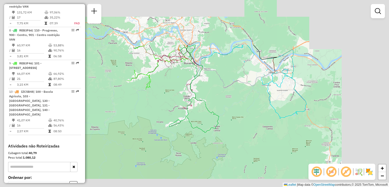
click at [201, 134] on div "Janela de atendimento Grade de atendimento Capacidade Transportadoras Veículos …" at bounding box center [194, 93] width 389 height 187
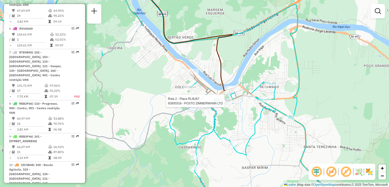
select select "**********"
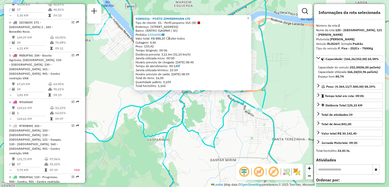
scroll to position [224, 0]
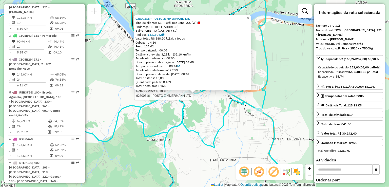
click at [233, 154] on div "Rota 2 - Placa RLI8J67 92800316 - POSTO ZIMMERMANN LTD 92800316 - POSTO ZIMMERM…" at bounding box center [194, 93] width 389 height 187
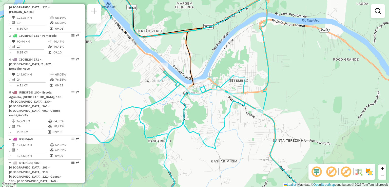
drag, startPoint x: 243, startPoint y: 142, endPoint x: 257, endPoint y: 153, distance: 18.1
click at [255, 154] on div "Janela de atendimento Grade de atendimento Capacidade Transportadoras Veículos …" at bounding box center [194, 93] width 389 height 187
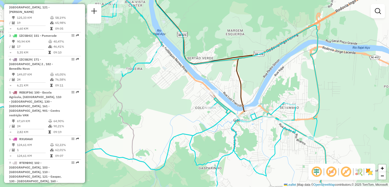
click at [272, 150] on div "Janela de atendimento Grade de atendimento Capacidade Transportadoras Veículos …" at bounding box center [194, 93] width 389 height 187
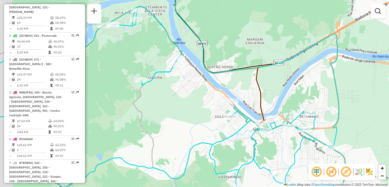
drag, startPoint x: 218, startPoint y: 141, endPoint x: 228, endPoint y: 149, distance: 12.6
click at [228, 149] on icon at bounding box center [155, 111] width 356 height 208
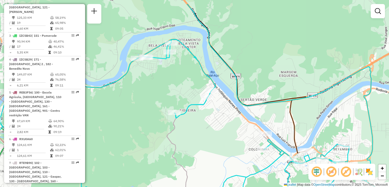
click at [232, 148] on div "Janela de atendimento Grade de atendimento Capacidade Transportadoras Veículos …" at bounding box center [194, 93] width 389 height 187
click at [239, 146] on div "Janela de atendimento Grade de atendimento Capacidade Transportadoras Veículos …" at bounding box center [194, 93] width 389 height 187
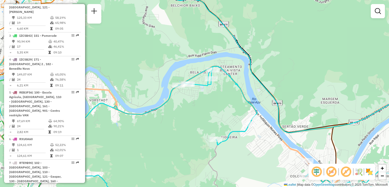
click at [248, 89] on icon at bounding box center [196, 93] width 421 height 225
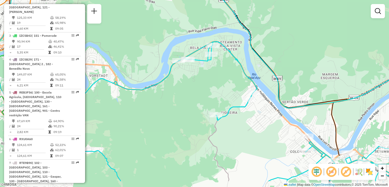
click at [291, 95] on div "Janela de atendimento Grade de atendimento Capacidade Transportadoras Veículos …" at bounding box center [194, 93] width 389 height 187
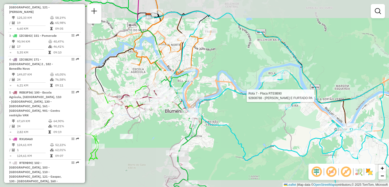
drag, startPoint x: 241, startPoint y: 98, endPoint x: 265, endPoint y: 101, distance: 24.3
click at [266, 101] on div "Rota 7 - Placa RTE9B90 92808788 - MARTINS E FURTADO PA Janela de atendimento Gr…" at bounding box center [194, 93] width 389 height 187
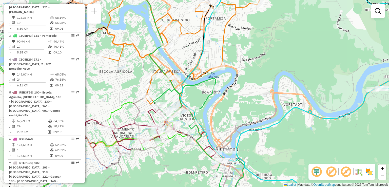
drag, startPoint x: 273, startPoint y: 112, endPoint x: 274, endPoint y: 115, distance: 3.1
click at [274, 117] on icon at bounding box center [196, 125] width 467 height 186
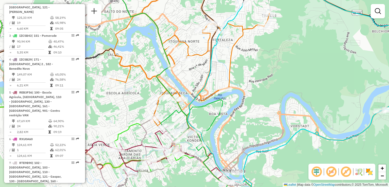
drag, startPoint x: 255, startPoint y: 106, endPoint x: 256, endPoint y: 109, distance: 2.8
click at [256, 109] on div "Rota 7 - Placa RTE9B90 92808788 - MARTINS E FURTADO PA Janela de atendimento Gr…" at bounding box center [194, 93] width 389 height 187
click at [260, 107] on div "Rota 7 - Placa RTE9B90 92808788 - MARTINS E FURTADO PA Janela de atendimento Gr…" at bounding box center [194, 93] width 389 height 187
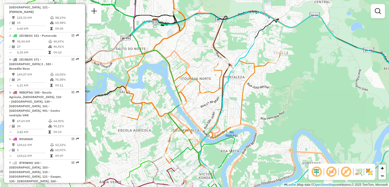
drag, startPoint x: 256, startPoint y: 73, endPoint x: 263, endPoint y: 91, distance: 19.0
click at [263, 93] on icon at bounding box center [201, 68] width 160 height 175
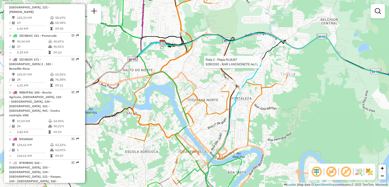
select select "**********"
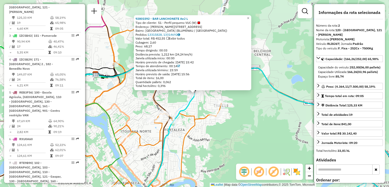
click at [266, 78] on icon at bounding box center [245, 134] width 349 height 141
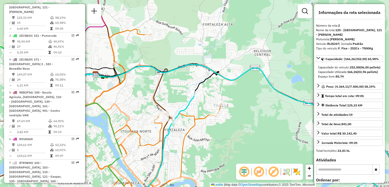
drag, startPoint x: 166, startPoint y: 132, endPoint x: 177, endPoint y: 67, distance: 65.4
click at [174, 94] on icon at bounding box center [268, 150] width 254 height 112
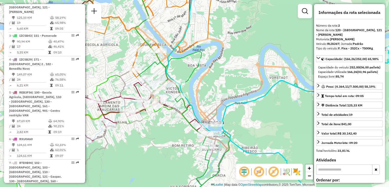
drag, startPoint x: 176, startPoint y: 56, endPoint x: 179, endPoint y: 40, distance: 16.5
click at [178, 51] on icon at bounding box center [184, 120] width 91 height 139
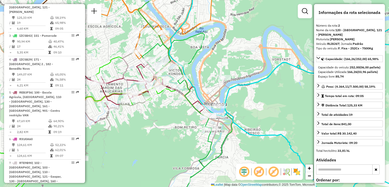
drag, startPoint x: 161, startPoint y: 88, endPoint x: 170, endPoint y: 72, distance: 18.8
click at [168, 76] on icon at bounding box center [68, 93] width 215 height 225
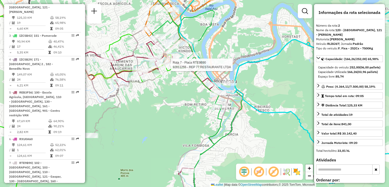
drag, startPoint x: 152, startPoint y: 98, endPoint x: 174, endPoint y: 78, distance: 29.4
click at [170, 80] on div "Rota 10 - Placa IZC5B48 92806890 - EDUARDO DIAS DA SILV Rota 2 - Placa RLI8J67 …" at bounding box center [194, 93] width 389 height 187
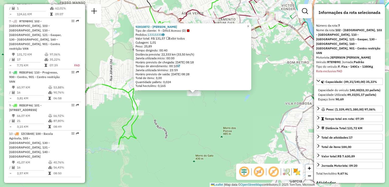
scroll to position [365, 0]
click at [190, 115] on div "Rota 7 - Placa RTE9B90 92810872 - MICHAEL SANTOS 92810872 - MICHAEL SANTOS Tipo…" at bounding box center [194, 93] width 389 height 187
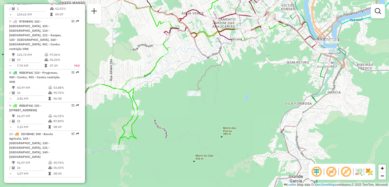
drag, startPoint x: 251, startPoint y: 99, endPoint x: 167, endPoint y: 150, distance: 98.7
click at [171, 150] on div "Janela de atendimento Grade de atendimento Capacidade Transportadoras Veículos …" at bounding box center [194, 93] width 389 height 187
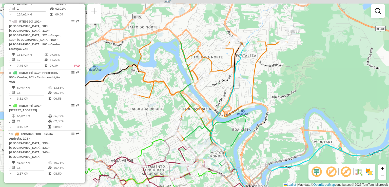
drag, startPoint x: 237, startPoint y: 77, endPoint x: 287, endPoint y: 120, distance: 66.3
click at [276, 136] on div "Rota 7 - Placa RTE9B90 92800377 - RESTAURANTE F.G. LTD Janela de atendimento Gr…" at bounding box center [194, 93] width 389 height 187
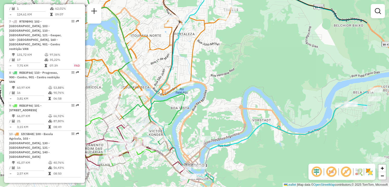
drag, startPoint x: 273, startPoint y: 103, endPoint x: 216, endPoint y: 88, distance: 58.2
click at [218, 84] on div "Janela de atendimento Grade de atendimento Capacidade Transportadoras Veículos …" at bounding box center [194, 93] width 389 height 187
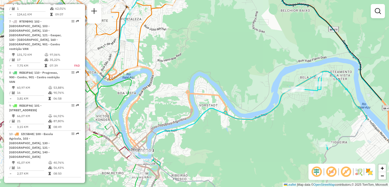
drag, startPoint x: 255, startPoint y: 87, endPoint x: 200, endPoint y: 79, distance: 56.3
click at [199, 76] on div "Janela de atendimento Grade de atendimento Capacidade Transportadoras Veículos …" at bounding box center [194, 93] width 389 height 187
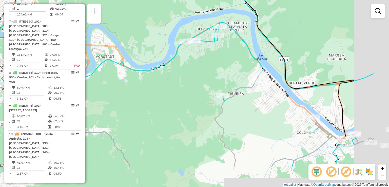
drag, startPoint x: 256, startPoint y: 98, endPoint x: 201, endPoint y: 59, distance: 66.9
click at [201, 59] on div "Janela de atendimento Grade de atendimento Capacidade Transportadoras Veículos …" at bounding box center [194, 93] width 389 height 187
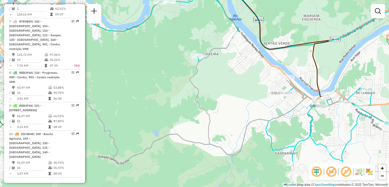
drag, startPoint x: 256, startPoint y: 103, endPoint x: 227, endPoint y: 65, distance: 48.1
click at [227, 65] on div "Janela de atendimento Grade de atendimento Capacidade Transportadoras Veículos …" at bounding box center [194, 93] width 389 height 187
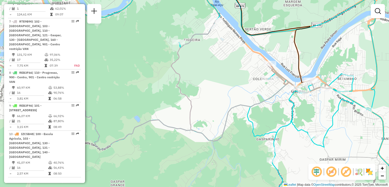
drag, startPoint x: 284, startPoint y: 110, endPoint x: 229, endPoint y: 93, distance: 58.1
click at [229, 93] on div "Janela de atendimento Grade de atendimento Capacidade Transportadoras Veículos …" at bounding box center [194, 93] width 389 height 187
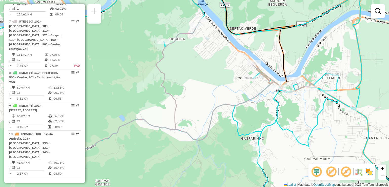
drag, startPoint x: 295, startPoint y: 108, endPoint x: 299, endPoint y: 111, distance: 5.2
click at [300, 111] on div "Janela de atendimento Grade de atendimento Capacidade Transportadoras Veículos …" at bounding box center [194, 93] width 389 height 187
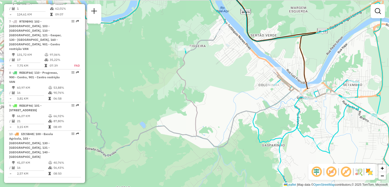
drag, startPoint x: 256, startPoint y: 108, endPoint x: 289, endPoint y: 121, distance: 36.1
click at [289, 121] on div "Janela de atendimento Grade de atendimento Capacidade Transportadoras Veículos …" at bounding box center [194, 93] width 389 height 187
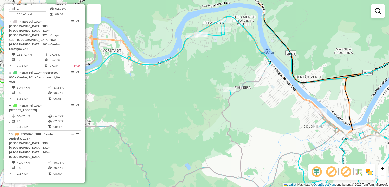
drag, startPoint x: 266, startPoint y: 126, endPoint x: 268, endPoint y: 138, distance: 12.7
click at [272, 141] on div "Janela de atendimento Grade de atendimento Capacidade Transportadoras Veículos …" at bounding box center [194, 93] width 389 height 187
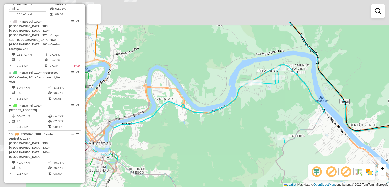
drag, startPoint x: 310, startPoint y: 161, endPoint x: 283, endPoint y: 147, distance: 30.9
click at [328, 170] on hb-router-mapa "Informações da Sessão 1229025 - 13/08/2025 Criação: 12/08/2025 18:21 Depósito: …" at bounding box center [194, 93] width 389 height 187
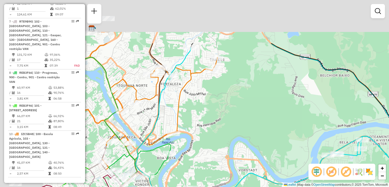
drag, startPoint x: 311, startPoint y: 187, endPoint x: 270, endPoint y: 148, distance: 56.8
click at [311, 187] on html "Aguarde... Pop-up bloqueado! Seu navegador bloqueou automáticamente a abertura …" at bounding box center [194, 93] width 389 height 187
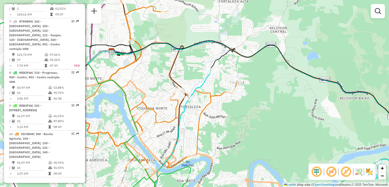
drag, startPoint x: 281, startPoint y: 146, endPoint x: 288, endPoint y: 157, distance: 12.7
click at [288, 157] on div "Janela de atendimento Grade de atendimento Capacidade Transportadoras Veículos …" at bounding box center [194, 93] width 389 height 187
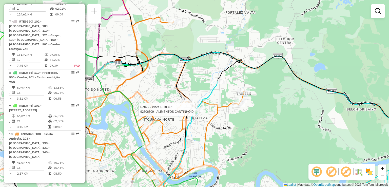
select select "**********"
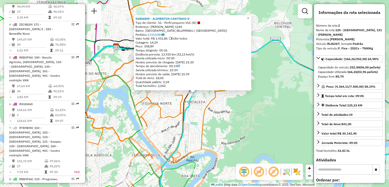
scroll to position [224, 0]
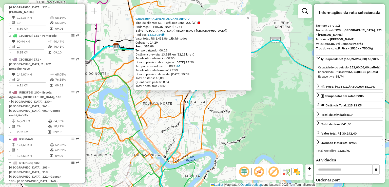
click at [224, 112] on div "92806809 - ALIMENTOS CANTINHO D Tipo de cliente: 51 - Perfil pequeno VUC (W) En…" at bounding box center [194, 93] width 389 height 187
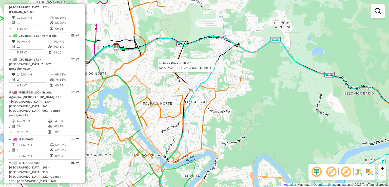
select select "**********"
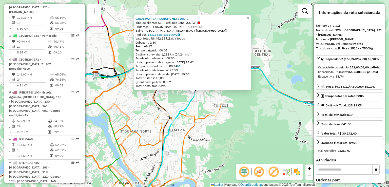
click at [233, 118] on div "92801592 - BAR LANCHONETE AeJ L Tipo de cliente: 51 - Perfil pequeno VUC (W) En…" at bounding box center [194, 93] width 389 height 187
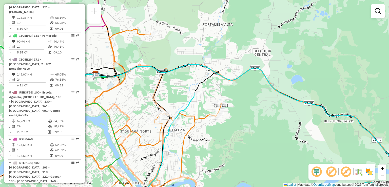
drag, startPoint x: 245, startPoint y: 110, endPoint x: 249, endPoint y: 104, distance: 8.0
click at [249, 105] on div "Janela de atendimento Grade de atendimento Capacidade Transportadoras Veículos …" at bounding box center [194, 93] width 389 height 187
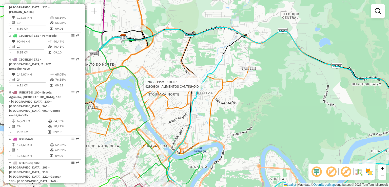
select select "**********"
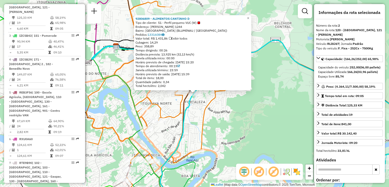
click at [270, 130] on div "Rota 2 - Placa RLI8J67 92806809 - ALIMENTOS CANTINHO D 92806809 - ALIMENTOS CAN…" at bounding box center [194, 93] width 389 height 187
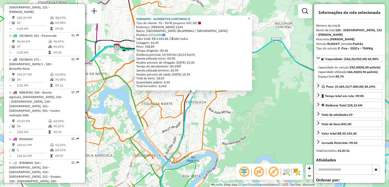
click at [270, 130] on div "92806809 - ALIMENTOS CANTINHO D Tipo de cliente: 51 - Perfil pequeno VUC (W) En…" at bounding box center [194, 93] width 389 height 187
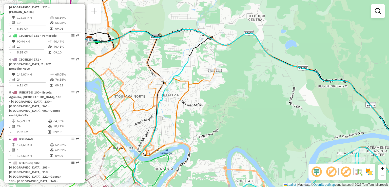
drag, startPoint x: 262, startPoint y: 124, endPoint x: 215, endPoint y: 114, distance: 48.0
click at [215, 114] on div "Janela de atendimento Grade de atendimento Capacidade Transportadoras Veículos …" at bounding box center [194, 93] width 389 height 187
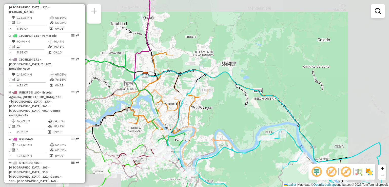
drag, startPoint x: 228, startPoint y: 118, endPoint x: 223, endPoint y: 113, distance: 7.3
click at [223, 114] on div "Janela de atendimento Grade de atendimento Capacidade Transportadoras Veículos …" at bounding box center [194, 93] width 389 height 187
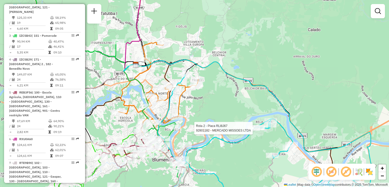
select select "**********"
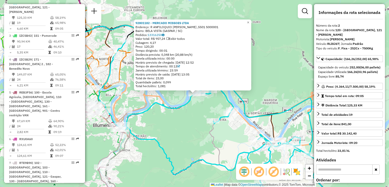
drag, startPoint x: 223, startPoint y: 144, endPoint x: 216, endPoint y: 134, distance: 12.1
click at [216, 135] on div "92801182 - MERCADO MISSOES LTDA Endereço: R ANFILOQUIO NUNES PIRES ,5501 S00000…" at bounding box center [194, 93] width 389 height 187
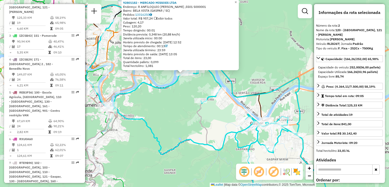
drag, startPoint x: 224, startPoint y: 136, endPoint x: 217, endPoint y: 127, distance: 12.1
click at [218, 128] on icon at bounding box center [196, 113] width 221 height 186
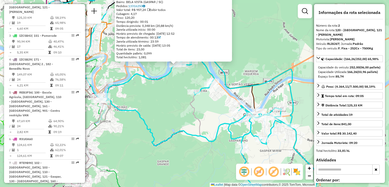
click at [217, 124] on div "92801182 - MERCADO MISSOES LTDA Endereço: R ANFILOQUIO NUNES PIRES ,5501 S00000…" at bounding box center [194, 93] width 389 height 187
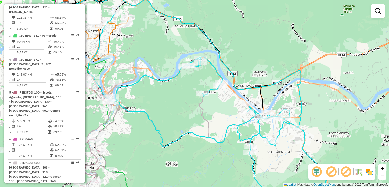
click at [225, 125] on div "Janela de atendimento Grade de atendimento Capacidade Transportadoras Veículos …" at bounding box center [194, 93] width 389 height 187
click at [244, 125] on div "Janela de atendimento Grade de atendimento Capacidade Transportadoras Veículos …" at bounding box center [194, 93] width 389 height 187
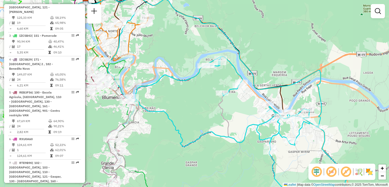
drag, startPoint x: 242, startPoint y: 132, endPoint x: 247, endPoint y: 135, distance: 5.8
click at [247, 135] on div "Janela de atendimento Grade de atendimento Capacidade Transportadoras Veículos …" at bounding box center [194, 93] width 389 height 187
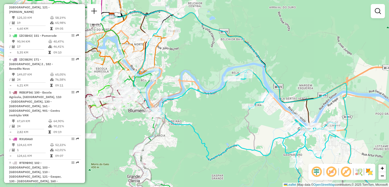
drag, startPoint x: 238, startPoint y: 132, endPoint x: 244, endPoint y: 141, distance: 11.1
click at [244, 141] on div "Janela de atendimento Grade de atendimento Capacidade Transportadoras Veículos …" at bounding box center [194, 93] width 389 height 187
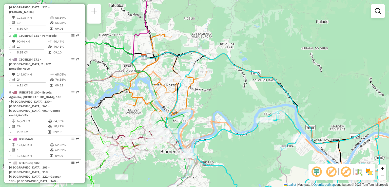
click at [222, 131] on icon at bounding box center [271, 144] width 211 height 156
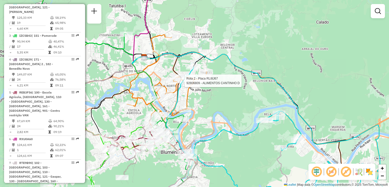
select select "**********"
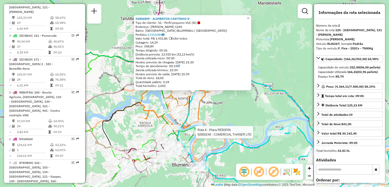
click at [215, 80] on div "Rota 8 - Placa REB3F66 92800248 - COMERCIAL THANER LTD 92806809 - ALIMENTOS CAN…" at bounding box center [194, 93] width 389 height 187
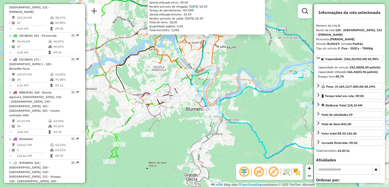
drag, startPoint x: 187, startPoint y: 118, endPoint x: 187, endPoint y: 110, distance: 8.1
click at [188, 111] on div "92806809 - ALIMENTOS CANTINHO D Tipo de cliente: 51 - Perfil pequeno VUC (W) En…" at bounding box center [194, 93] width 389 height 187
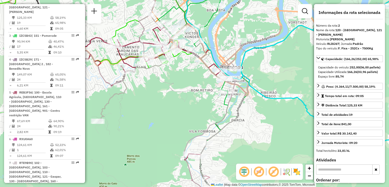
drag, startPoint x: 188, startPoint y: 112, endPoint x: 184, endPoint y: 109, distance: 5.1
click at [186, 111] on div "92806809 - ALIMENTOS CANTINHO D Tipo de cliente: 51 - Perfil pequeno VUC (W) En…" at bounding box center [194, 93] width 389 height 187
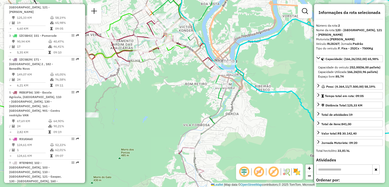
drag, startPoint x: 189, startPoint y: 112, endPoint x: 183, endPoint y: 107, distance: 7.8
click at [183, 107] on div "92806809 - ALIMENTOS CANTINHO D Tipo de cliente: 51 - Perfil pequeno VUC (W) En…" at bounding box center [194, 93] width 389 height 187
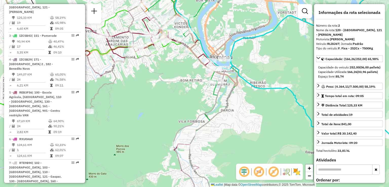
drag, startPoint x: 180, startPoint y: 126, endPoint x: 176, endPoint y: 130, distance: 5.0
click at [176, 130] on div "92806809 - ALIMENTOS CANTINHO D Tipo de cliente: 51 - Perfil pequeno VUC (W) En…" at bounding box center [194, 93] width 389 height 187
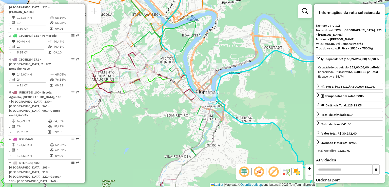
drag, startPoint x: 181, startPoint y: 120, endPoint x: 178, endPoint y: 134, distance: 14.1
click at [178, 134] on div "92806809 - ALIMENTOS CANTINHO D Tipo de cliente: 51 - Perfil pequeno VUC (W) En…" at bounding box center [194, 93] width 389 height 187
drag, startPoint x: 184, startPoint y: 130, endPoint x: 186, endPoint y: 133, distance: 3.9
click at [186, 133] on div "92806809 - ALIMENTOS CANTINHO D Tipo de cliente: 51 - Perfil pequeno VUC (W) En…" at bounding box center [194, 93] width 389 height 187
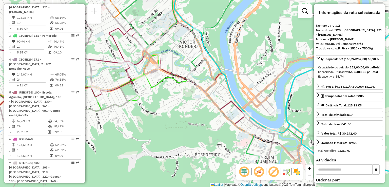
drag, startPoint x: 198, startPoint y: 107, endPoint x: 212, endPoint y: 108, distance: 14.2
click at [215, 108] on div "92806809 - ALIMENTOS CANTINHO D Tipo de cliente: 51 - Perfil pequeno VUC (W) En…" at bounding box center [194, 93] width 389 height 187
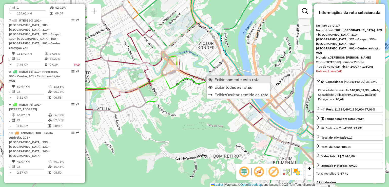
scroll to position [365, 0]
click at [218, 79] on span "Exibir somente esta rota" at bounding box center [237, 80] width 45 height 4
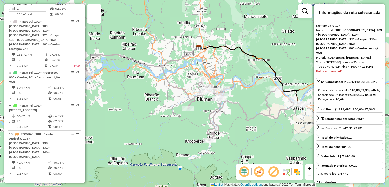
drag, startPoint x: 206, startPoint y: 113, endPoint x: 205, endPoint y: 102, distance: 10.4
click at [206, 104] on div "Janela de atendimento Grade de atendimento Capacidade Transportadoras Veículos …" at bounding box center [194, 93] width 389 height 187
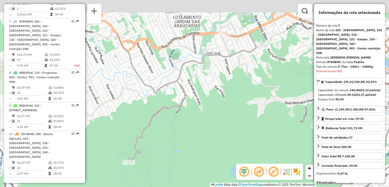
click at [205, 147] on div "Janela de atendimento Grade de atendimento Capacidade Transportadoras Veículos …" at bounding box center [194, 93] width 389 height 187
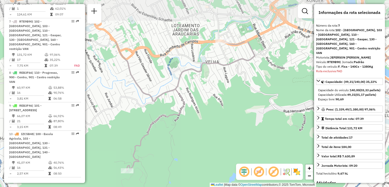
drag, startPoint x: 209, startPoint y: 150, endPoint x: 205, endPoint y: 154, distance: 5.4
click at [206, 154] on div "Janela de atendimento Grade de atendimento Capacidade Transportadoras Veículos …" at bounding box center [194, 93] width 389 height 187
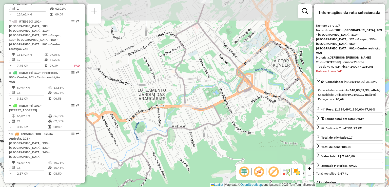
drag, startPoint x: 215, startPoint y: 112, endPoint x: 198, endPoint y: 129, distance: 24.4
click at [198, 129] on icon at bounding box center [176, 116] width 467 height 225
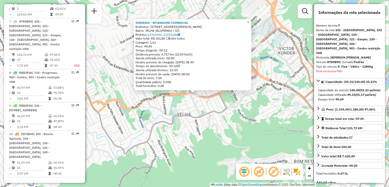
click at [224, 139] on div "92805403 - SPLENDORE COMERCIAL Endereço: R HUMBERTO DE CAMPOS 1091 Bairro: VELH…" at bounding box center [194, 93] width 389 height 187
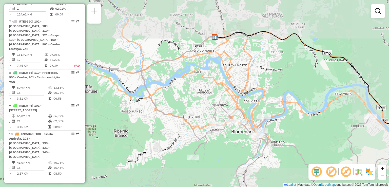
drag, startPoint x: 225, startPoint y: 145, endPoint x: 211, endPoint y: 107, distance: 40.5
click at [214, 112] on div "Janela de atendimento Grade de atendimento Capacidade Transportadoras Veículos …" at bounding box center [194, 93] width 389 height 187
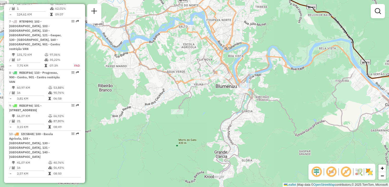
drag, startPoint x: 214, startPoint y: 118, endPoint x: 210, endPoint y: 98, distance: 19.7
click at [210, 102] on div "Janela de atendimento Grade de atendimento Capacidade Transportadoras Veículos …" at bounding box center [194, 93] width 389 height 187
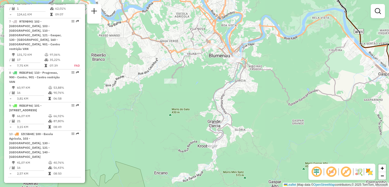
drag, startPoint x: 209, startPoint y: 96, endPoint x: 207, endPoint y: 87, distance: 8.6
click at [207, 89] on div "Janela de atendimento Grade de atendimento Capacidade Transportadoras Veículos …" at bounding box center [194, 93] width 389 height 187
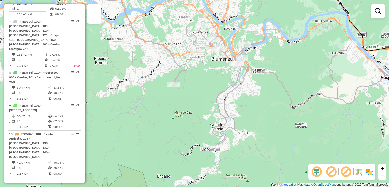
drag, startPoint x: 214, startPoint y: 100, endPoint x: 218, endPoint y: 110, distance: 10.8
click at [218, 110] on icon at bounding box center [188, 71] width 440 height 155
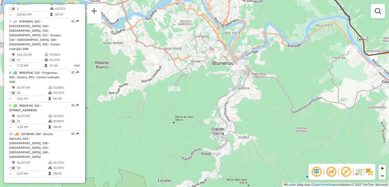
drag, startPoint x: 216, startPoint y: 105, endPoint x: 211, endPoint y: 81, distance: 24.7
click at [212, 83] on icon at bounding box center [188, 67] width 440 height 172
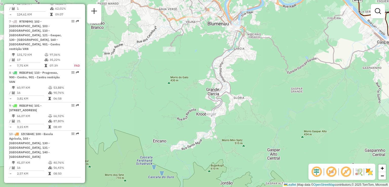
drag, startPoint x: 224, startPoint y: 108, endPoint x: 224, endPoint y: 94, distance: 14.2
click at [224, 94] on icon at bounding box center [184, 39] width 440 height 149
click at [222, 114] on icon at bounding box center [263, 47] width 281 height 132
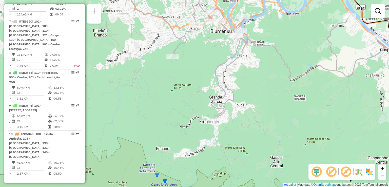
drag, startPoint x: 240, startPoint y: 124, endPoint x: 241, endPoint y: 130, distance: 6.4
click at [241, 121] on icon at bounding box center [189, 51] width 436 height 140
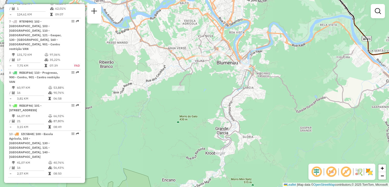
drag, startPoint x: 222, startPoint y: 109, endPoint x: 222, endPoint y: 131, distance: 21.5
click at [222, 131] on icon at bounding box center [193, 66] width 440 height 171
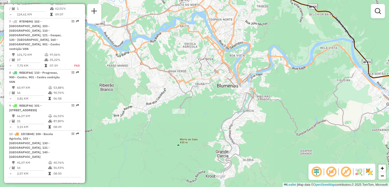
click at [205, 130] on div "Janela de atendimento Grade de atendimento Capacidade Transportadoras Veículos …" at bounding box center [194, 93] width 389 height 187
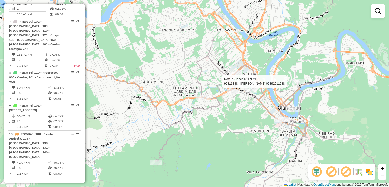
select select "**********"
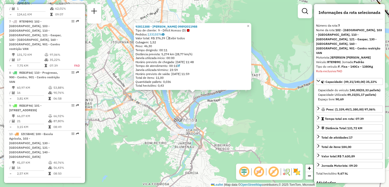
click at [289, 109] on div "92811388 - ALYSSON FELIPE OLIANI 09892011988 Tipo de cliente: 9 - Difícil Acess…" at bounding box center [194, 93] width 389 height 187
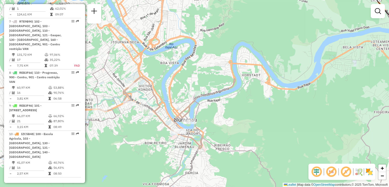
drag, startPoint x: 255, startPoint y: 114, endPoint x: 266, endPoint y: 116, distance: 11.3
click at [265, 116] on div "Janela de atendimento Grade de atendimento Capacidade Transportadoras Veículos …" at bounding box center [194, 93] width 389 height 187
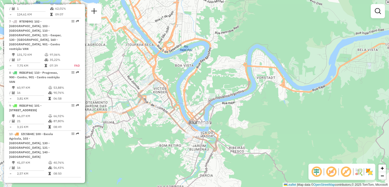
drag, startPoint x: 249, startPoint y: 122, endPoint x: 260, endPoint y: 122, distance: 11.2
click at [259, 122] on div "Janela de atendimento Grade de atendimento Capacidade Transportadoras Veículos …" at bounding box center [194, 93] width 389 height 187
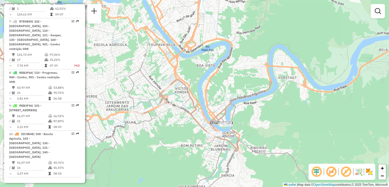
drag, startPoint x: 197, startPoint y: 118, endPoint x: 217, endPoint y: 131, distance: 24.1
click at [217, 132] on icon at bounding box center [194, 105] width 467 height 201
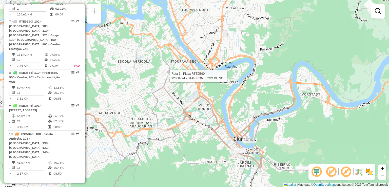
select select "**********"
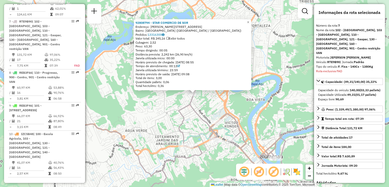
click at [171, 105] on div "92808794 - STAR COMERCIO DE SOR Endereço: R ALMIRANTE BARROSO 721 Bairro: VILA …" at bounding box center [194, 93] width 389 height 187
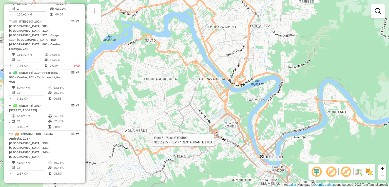
select select "**********"
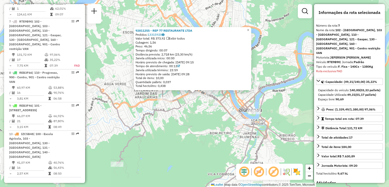
click at [209, 143] on div "92811255 - REP 77 RESTAURANTE LTDA Pedidos: 13315920 Valor total: R$ 373,92 Exi…" at bounding box center [194, 93] width 389 height 187
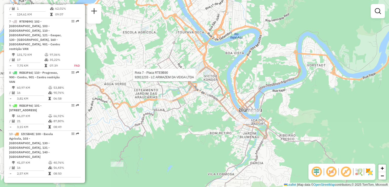
select select "**********"
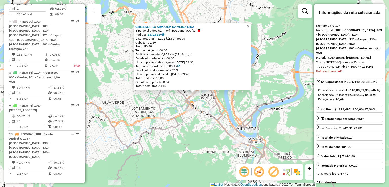
click at [194, 121] on div "92811233 - LC ARMAZEM DA VEIGA LTDA Tipo de cliente: 51 - Perfil pequeno VUC (W…" at bounding box center [194, 93] width 389 height 187
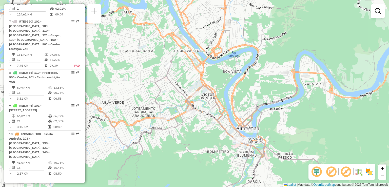
click at [206, 131] on div "Janela de atendimento Grade de atendimento Capacidade Transportadoras Veículos …" at bounding box center [194, 93] width 389 height 187
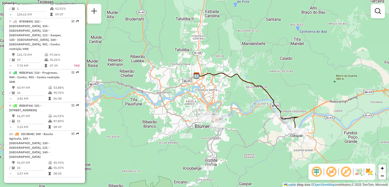
drag, startPoint x: 259, startPoint y: 144, endPoint x: 251, endPoint y: 127, distance: 18.7
click at [255, 132] on icon at bounding box center [193, 125] width 220 height 86
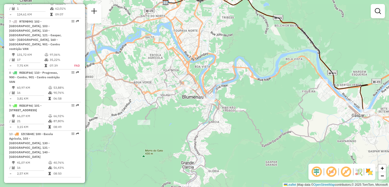
drag, startPoint x: 226, startPoint y: 135, endPoint x: 240, endPoint y: 137, distance: 14.5
click at [240, 137] on div "Janela de atendimento Grade de atendimento Capacidade Transportadoras Veículos …" at bounding box center [194, 93] width 389 height 187
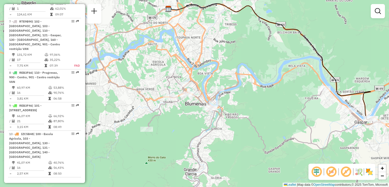
click at [167, 115] on div "Janela de atendimento Grade de atendimento Capacidade Transportadoras Veículos …" at bounding box center [194, 93] width 389 height 187
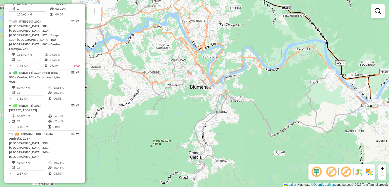
drag, startPoint x: 187, startPoint y: 103, endPoint x: 186, endPoint y: 96, distance: 7.6
click at [187, 100] on div "Janela de atendimento Grade de atendimento Capacidade Transportadoras Veículos …" at bounding box center [194, 93] width 389 height 187
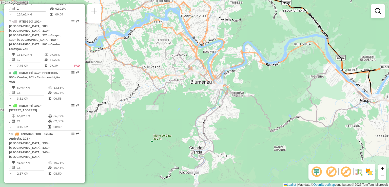
click at [186, 104] on div "Janela de atendimento Grade de atendimento Capacidade Transportadoras Veículos …" at bounding box center [194, 93] width 389 height 187
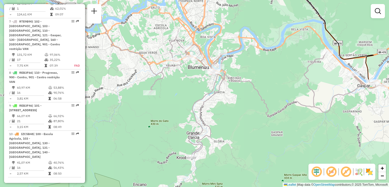
click at [234, 150] on div "Janela de atendimento Grade de atendimento Capacidade Transportadoras Veículos …" at bounding box center [194, 93] width 389 height 187
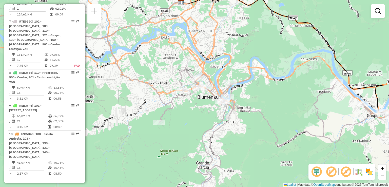
drag, startPoint x: 235, startPoint y: 131, endPoint x: 235, endPoint y: 145, distance: 13.7
click at [237, 145] on div "Janela de atendimento Grade de atendimento Capacidade Transportadoras Veículos …" at bounding box center [194, 93] width 389 height 187
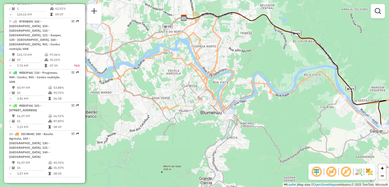
drag, startPoint x: 205, startPoint y: 115, endPoint x: 208, endPoint y: 134, distance: 19.3
click at [208, 134] on div "Janela de atendimento Grade de atendimento Capacidade Transportadoras Veículos …" at bounding box center [194, 93] width 389 height 187
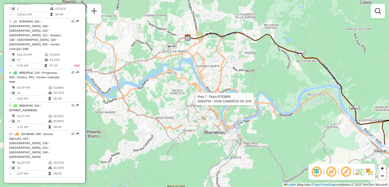
select select "**********"
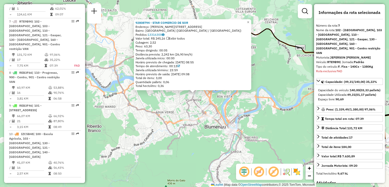
click at [178, 106] on div "92808794 - STAR COMERCIO DE SOR Endereço: R ALMIRANTE BARROSO 721 Bairro: VILA …" at bounding box center [194, 93] width 389 height 187
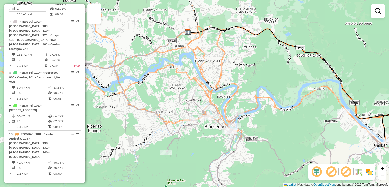
click at [185, 130] on div "Rota 7 - Placa RTE9B90 92805403 - SPLENDORE COMERCIAL Janela de atendimento Gra…" at bounding box center [194, 93] width 389 height 187
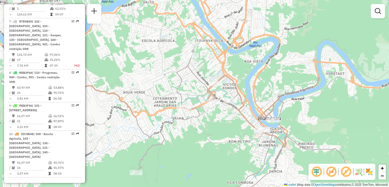
drag, startPoint x: 204, startPoint y: 126, endPoint x: 201, endPoint y: 114, distance: 12.7
click at [202, 115] on div "Janela de atendimento Grade de atendimento Capacidade Transportadoras Veículos …" at bounding box center [194, 93] width 389 height 187
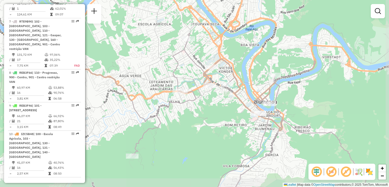
drag, startPoint x: 205, startPoint y: 138, endPoint x: 188, endPoint y: 118, distance: 26.6
click at [188, 118] on div "Janela de atendimento Grade de atendimento Capacidade Transportadoras Veículos …" at bounding box center [194, 93] width 389 height 187
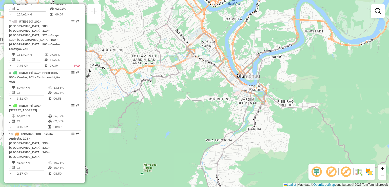
drag, startPoint x: 188, startPoint y: 124, endPoint x: 195, endPoint y: 114, distance: 11.8
click at [194, 117] on div "Janela de atendimento Grade de atendimento Capacidade Transportadoras Veículos …" at bounding box center [194, 93] width 389 height 187
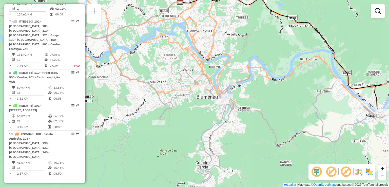
drag, startPoint x: 198, startPoint y: 131, endPoint x: 192, endPoint y: 120, distance: 12.4
click at [192, 120] on div "Janela de atendimento Grade de atendimento Capacidade Transportadoras Veículos …" at bounding box center [194, 93] width 389 height 187
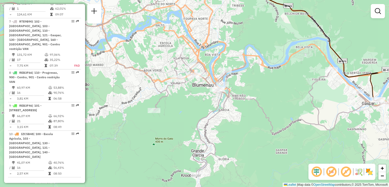
drag, startPoint x: 196, startPoint y: 115, endPoint x: 208, endPoint y: 117, distance: 12.4
click at [209, 117] on div "Janela de atendimento Grade de atendimento Capacidade Transportadoras Veículos …" at bounding box center [194, 93] width 389 height 187
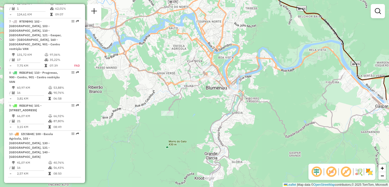
drag, startPoint x: 193, startPoint y: 113, endPoint x: 218, endPoint y: 127, distance: 28.4
click at [218, 127] on div "Janela de atendimento Grade de atendimento Capacidade Transportadoras Veículos …" at bounding box center [194, 93] width 389 height 187
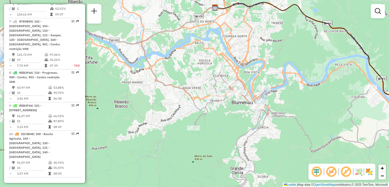
click at [227, 123] on div "Janela de atendimento Grade de atendimento Capacidade Transportadoras Veículos …" at bounding box center [194, 93] width 389 height 187
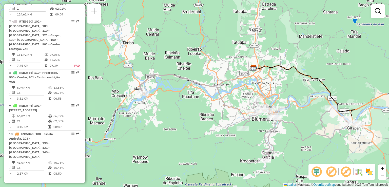
drag, startPoint x: 181, startPoint y: 115, endPoint x: 202, endPoint y: 111, distance: 20.9
click at [201, 111] on div "Janela de atendimento Grade de atendimento Capacidade Transportadoras Veículos …" at bounding box center [194, 93] width 389 height 187
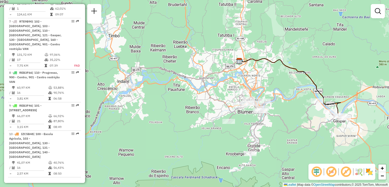
click at [223, 130] on div "Rota 7 - Placa RTE9B90 92810872 - MICHAEL SANTOS Janela de atendimento Grade de…" at bounding box center [194, 93] width 389 height 187
click at [197, 128] on div "Janela de atendimento Grade de atendimento Capacidade Transportadoras Veículos …" at bounding box center [194, 93] width 389 height 187
click at [234, 119] on div "Janela de atendimento Grade de atendimento Capacidade Transportadoras Veículos …" at bounding box center [194, 93] width 389 height 187
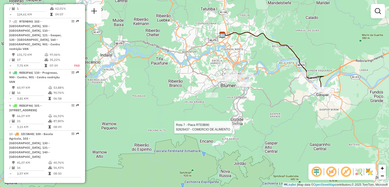
select select "**********"
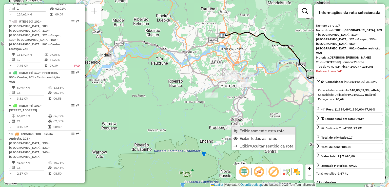
click at [244, 131] on span "Exibir somente esta rota" at bounding box center [262, 131] width 45 height 4
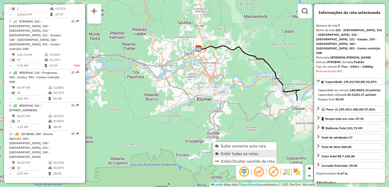
drag, startPoint x: 234, startPoint y: 154, endPoint x: 232, endPoint y: 152, distance: 2.9
click at [235, 153] on span "Exibir todas as rotas" at bounding box center [240, 154] width 38 height 4
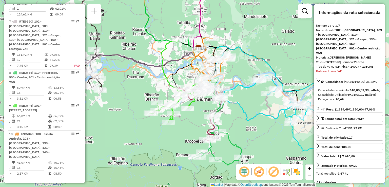
drag, startPoint x: 184, startPoint y: 144, endPoint x: 175, endPoint y: 126, distance: 20.1
click at [175, 126] on div "Janela de atendimento Grade de atendimento Capacidade Transportadoras Veículos …" at bounding box center [194, 93] width 389 height 187
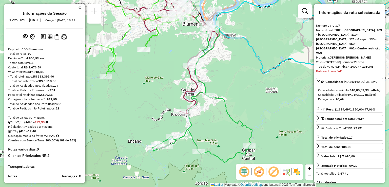
select select "**********"
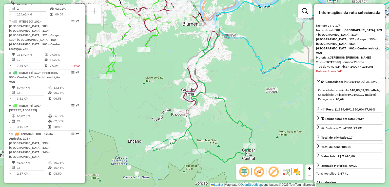
drag, startPoint x: 160, startPoint y: 135, endPoint x: 184, endPoint y: 156, distance: 31.8
click at [184, 155] on div "Janela de atendimento Grade de atendimento Capacidade Transportadoras Veículos …" at bounding box center [194, 93] width 389 height 187
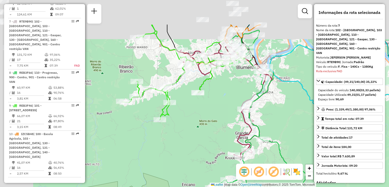
click at [197, 153] on div "Janela de atendimento Grade de atendimento Capacidade Transportadoras Veículos …" at bounding box center [194, 93] width 389 height 187
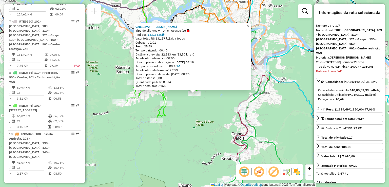
click at [205, 137] on div "92810872 - MICHAEL SANTOS Tipo de cliente: 9 - Difícil Acesso (D) Pedidos: 1331…" at bounding box center [194, 93] width 389 height 187
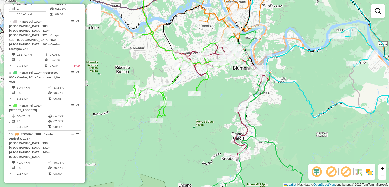
drag, startPoint x: 205, startPoint y: 143, endPoint x: 207, endPoint y: 146, distance: 4.3
click at [207, 146] on div "Janela de atendimento Grade de atendimento Capacidade Transportadoras Veículos …" at bounding box center [194, 93] width 389 height 187
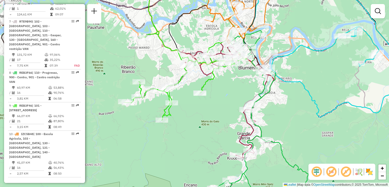
drag, startPoint x: 291, startPoint y: 98, endPoint x: 284, endPoint y: 75, distance: 23.9
click at [287, 82] on div "Janela de atendimento Grade de atendimento Capacidade Transportadoras Veículos …" at bounding box center [194, 93] width 389 height 187
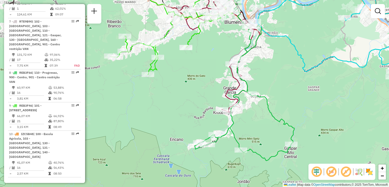
drag, startPoint x: 269, startPoint y: 86, endPoint x: 263, endPoint y: 64, distance: 23.4
click at [265, 76] on div "Janela de atendimento Grade de atendimento Capacidade Transportadoras Veículos …" at bounding box center [194, 93] width 389 height 187
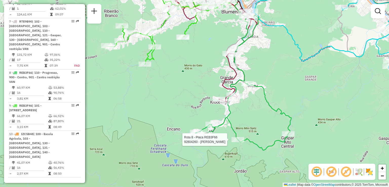
select select "**********"
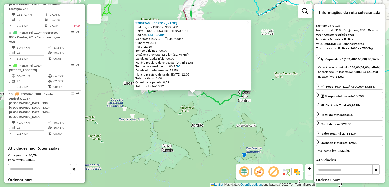
scroll to position [407, 0]
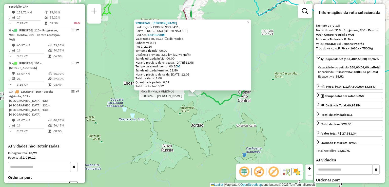
click at [256, 130] on div "Rota 8 - Placa REB3F66 92804260 - TARCISO ALVES DE OLI 92804260 - TARCISO ALVES…" at bounding box center [194, 93] width 389 height 187
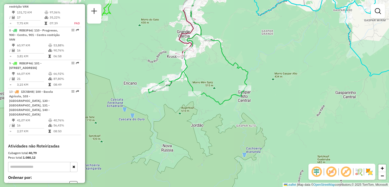
select select "**********"
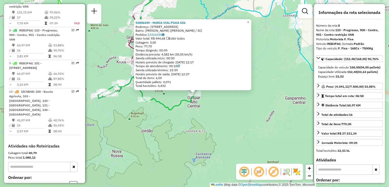
click at [242, 119] on div "92806349 - MARIA VIAL PIAIA 026 Endereço: 095 ST GERAL GASPAR ALTO 13100 Bairro…" at bounding box center [194, 93] width 389 height 187
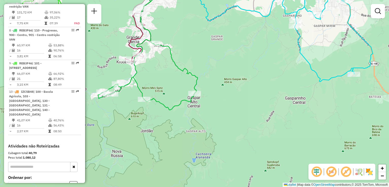
drag, startPoint x: 173, startPoint y: 91, endPoint x: 201, endPoint y: 99, distance: 28.9
click at [201, 99] on div "Janela de atendimento Grade de atendimento Capacidade Transportadoras Veículos …" at bounding box center [194, 93] width 389 height 187
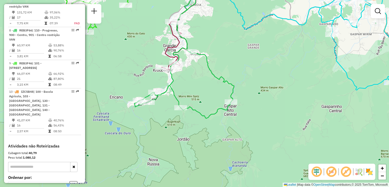
drag, startPoint x: 175, startPoint y: 60, endPoint x: 196, endPoint y: 118, distance: 61.2
click at [199, 118] on icon at bounding box center [185, 49] width 100 height 137
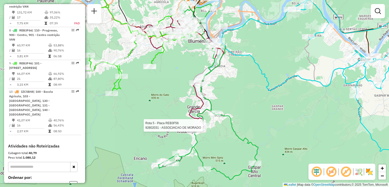
drag, startPoint x: 179, startPoint y: 90, endPoint x: 200, endPoint y: 123, distance: 39.0
click at [207, 129] on div "Rota 5 - Placa REB3F56 92802031 - ASSOCIACAO DE MORADO Janela de atendimento Gr…" at bounding box center [194, 93] width 389 height 187
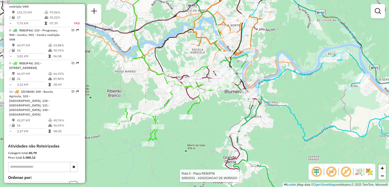
drag, startPoint x: 198, startPoint y: 110, endPoint x: 203, endPoint y: 118, distance: 9.1
click at [205, 120] on div "Rota 5 - Placa REB3F56 92802031 - ASSOCIACAO DE MORADO Janela de atendimento Gr…" at bounding box center [194, 93] width 389 height 187
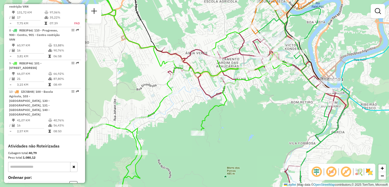
click at [208, 132] on div "Rota 5 - Placa REB3F56 92802031 - ASSOCIACAO DE MORADO Janela de atendimento Gr…" at bounding box center [194, 93] width 389 height 187
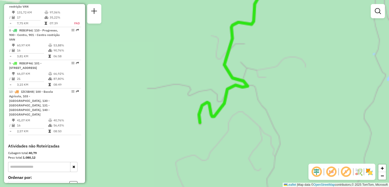
click at [207, 140] on div "Rota 5 - Placa REB3F56 92802031 - ASSOCIACAO DE MORADO Rota 7 - Placa RTE9B90 9…" at bounding box center [194, 93] width 389 height 187
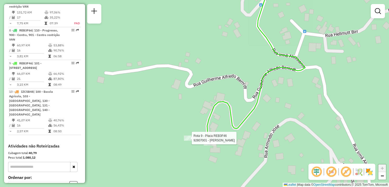
select select "**********"
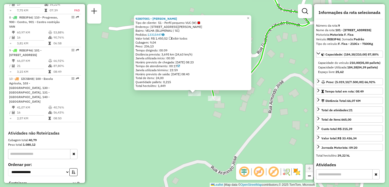
scroll to position [440, 0]
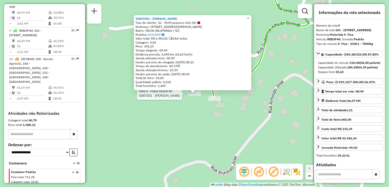
click at [174, 112] on div "Rota 9 - Placa REB3F46 92807001 - MICHAEL RODRIGO DOS 92807001 - MICHAEL RODRIG…" at bounding box center [194, 93] width 389 height 187
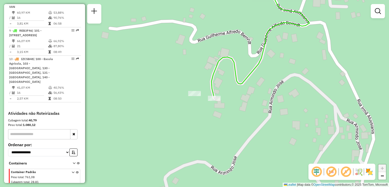
drag, startPoint x: 205, startPoint y: 119, endPoint x: 181, endPoint y: 140, distance: 31.4
click at [183, 140] on div "Janela de atendimento Grade de atendimento Capacidade Transportadoras Veículos …" at bounding box center [194, 93] width 389 height 187
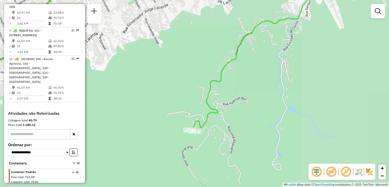
drag, startPoint x: 222, startPoint y: 111, endPoint x: 195, endPoint y: 150, distance: 47.2
click at [196, 150] on div "Janela de atendimento Grade de atendimento Capacidade Transportadoras Veículos …" at bounding box center [194, 93] width 389 height 187
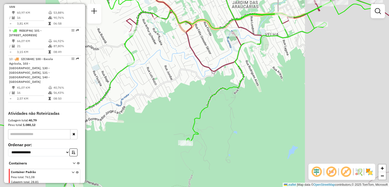
drag, startPoint x: 220, startPoint y: 125, endPoint x: 243, endPoint y: 135, distance: 25.6
click at [243, 134] on div "Janela de atendimento Grade de atendimento Capacidade Transportadoras Veículos …" at bounding box center [194, 93] width 389 height 187
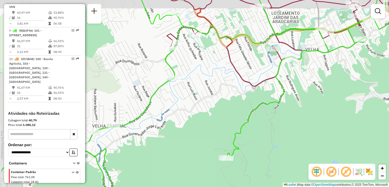
drag, startPoint x: 220, startPoint y: 137, endPoint x: 204, endPoint y: 141, distance: 17.0
click at [218, 143] on div "Janela de atendimento Grade de atendimento Capacidade Transportadoras Veículos …" at bounding box center [194, 93] width 389 height 187
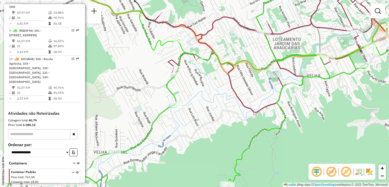
drag, startPoint x: 205, startPoint y: 129, endPoint x: 171, endPoint y: 124, distance: 34.0
click at [175, 125] on div "Janela de atendimento Grade de atendimento Capacidade Transportadoras Veículos …" at bounding box center [194, 93] width 389 height 187
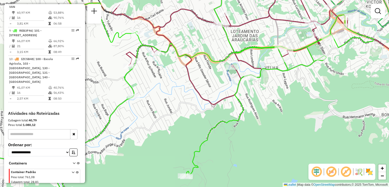
drag, startPoint x: 250, startPoint y: 124, endPoint x: 206, endPoint y: 117, distance: 44.7
click at [216, 118] on div "Janela de atendimento Grade de atendimento Capacidade Transportadoras Veículos …" at bounding box center [194, 93] width 389 height 187
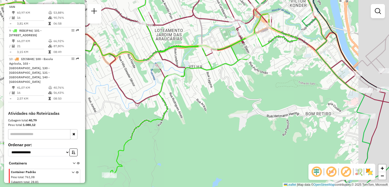
drag, startPoint x: 225, startPoint y: 91, endPoint x: 187, endPoint y: 101, distance: 39.7
click at [187, 100] on div "Janela de atendimento Grade de atendimento Capacidade Transportadoras Veículos …" at bounding box center [194, 93] width 389 height 187
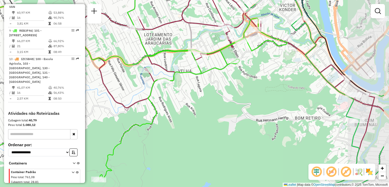
drag, startPoint x: 203, startPoint y: 102, endPoint x: 199, endPoint y: 102, distance: 3.5
click at [199, 102] on div "Janela de atendimento Grade de atendimento Capacidade Transportadoras Veículos …" at bounding box center [194, 93] width 389 height 187
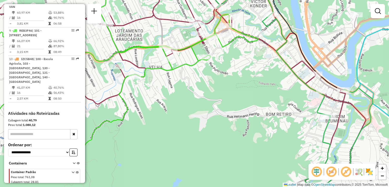
drag, startPoint x: 213, startPoint y: 107, endPoint x: 191, endPoint y: 87, distance: 30.3
click at [191, 88] on div "Janela de atendimento Grade de atendimento Capacidade Transportadoras Veículos …" at bounding box center [194, 93] width 389 height 187
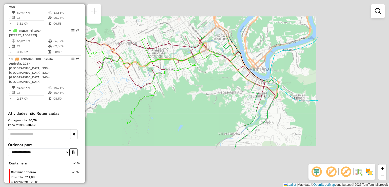
click at [201, 75] on div "Janela de atendimento Grade de atendimento Capacidade Transportadoras Veículos …" at bounding box center [194, 93] width 389 height 187
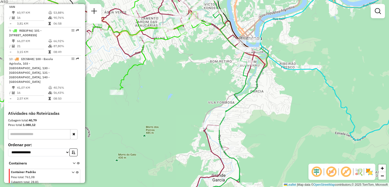
drag, startPoint x: 206, startPoint y: 89, endPoint x: 213, endPoint y: 85, distance: 8.5
click at [204, 76] on div "Janela de atendimento Grade de atendimento Capacidade Transportadoras Veículos …" at bounding box center [194, 93] width 389 height 187
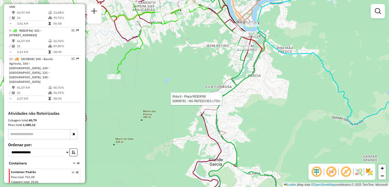
select select "**********"
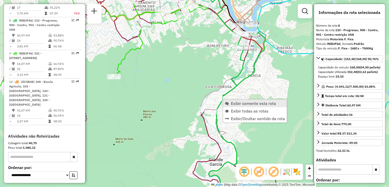
scroll to position [407, 0]
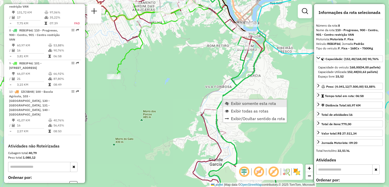
click at [240, 103] on span "Exibir somente esta rota" at bounding box center [253, 103] width 45 height 4
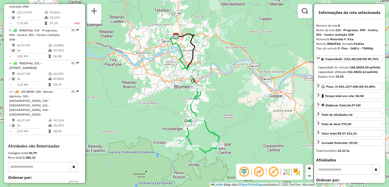
click at [225, 89] on div "Janela de atendimento Grade de atendimento Capacidade Transportadoras Veículos …" at bounding box center [194, 93] width 389 height 187
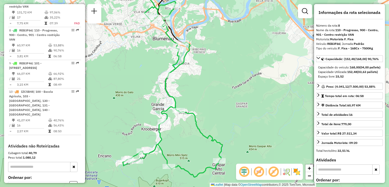
drag, startPoint x: 221, startPoint y: 98, endPoint x: 222, endPoint y: 84, distance: 13.9
click at [222, 84] on div "Janela de atendimento Grade de atendimento Capacidade Transportadoras Veículos …" at bounding box center [194, 93] width 389 height 187
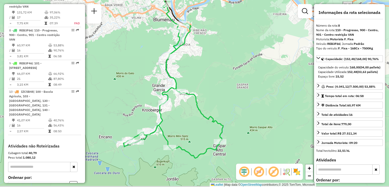
drag, startPoint x: 224, startPoint y: 74, endPoint x: 224, endPoint y: 71, distance: 2.8
click at [224, 72] on div "Janela de atendimento Grade de atendimento Capacidade Transportadoras Veículos …" at bounding box center [194, 93] width 389 height 187
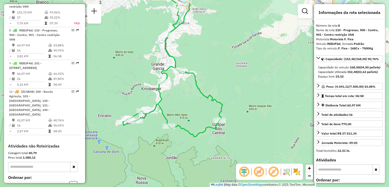
click at [224, 74] on div "Janela de atendimento Grade de atendimento Capacidade Transportadoras Veículos …" at bounding box center [194, 93] width 389 height 187
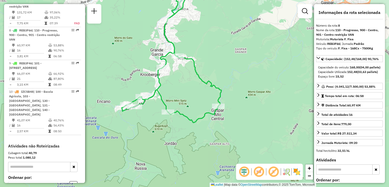
click at [225, 83] on div "Janela de atendimento Grade de atendimento Capacidade Transportadoras Veículos …" at bounding box center [194, 93] width 389 height 187
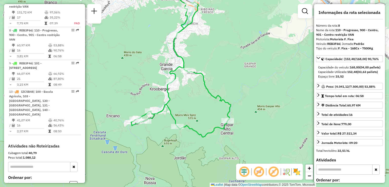
drag, startPoint x: 211, startPoint y: 87, endPoint x: 216, endPoint y: 93, distance: 7.5
click at [216, 93] on div "Janela de atendimento Grade de atendimento Capacidade Transportadoras Veículos …" at bounding box center [194, 93] width 389 height 187
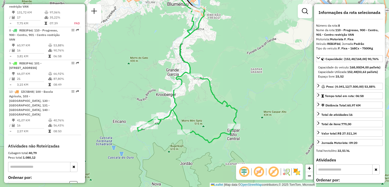
drag, startPoint x: 207, startPoint y: 113, endPoint x: 214, endPoint y: 111, distance: 7.1
click at [214, 111] on div "Janela de atendimento Grade de atendimento Capacidade Transportadoras Veículos …" at bounding box center [194, 93] width 389 height 187
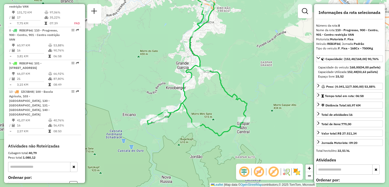
drag, startPoint x: 201, startPoint y: 118, endPoint x: 204, endPoint y: 112, distance: 6.5
click at [204, 112] on div "Janela de atendimento Grade de atendimento Capacidade Transportadoras Veículos …" at bounding box center [194, 93] width 389 height 187
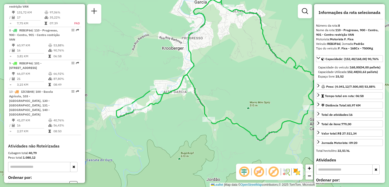
drag, startPoint x: 190, startPoint y: 116, endPoint x: 201, endPoint y: 115, distance: 11.7
click at [201, 116] on div "Janela de atendimento Grade de atendimento Capacidade Transportadoras Veículos …" at bounding box center [194, 93] width 389 height 187
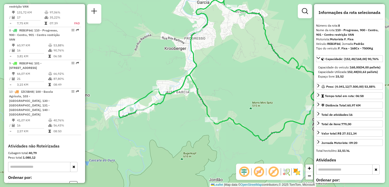
click at [157, 116] on div "Janela de atendimento Grade de atendimento Capacidade Transportadoras Veículos …" at bounding box center [194, 93] width 389 height 187
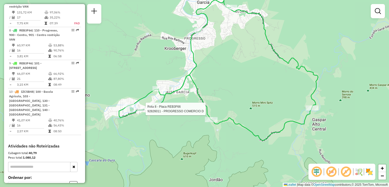
select select "**********"
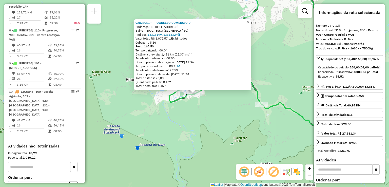
click at [151, 111] on div "92826011 - PROGRESSO COMERCIO D Endereço: R Santa Maria 2082 Bairro: PROGRESSO …" at bounding box center [194, 93] width 389 height 187
click at [180, 108] on div "92826011 - PROGRESSO COMERCIO D Endereço: R Santa Maria 2082 Bairro: PROGRESSO …" at bounding box center [194, 93] width 389 height 187
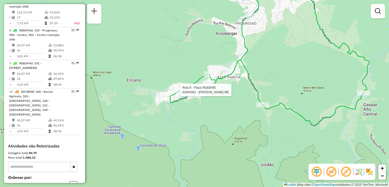
select select "**********"
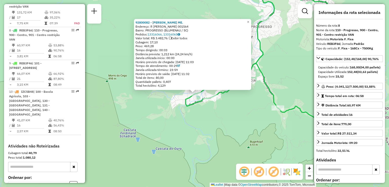
click at [211, 119] on div "92800082 - ANITO BONIKOSKI ME. Endereço: R Bruno Schreiber 001564 Bairro: PROGR…" at bounding box center [194, 93] width 389 height 187
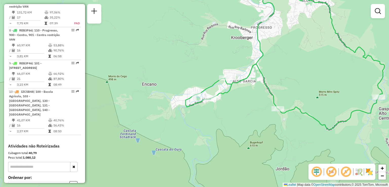
drag, startPoint x: 222, startPoint y: 117, endPoint x: 215, endPoint y: 133, distance: 17.1
click at [215, 135] on div "Janela de atendimento Grade de atendimento Capacidade Transportadoras Veículos …" at bounding box center [194, 93] width 389 height 187
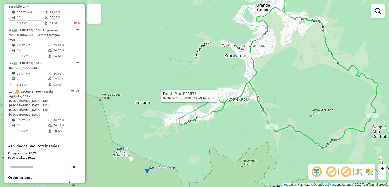
select select "**********"
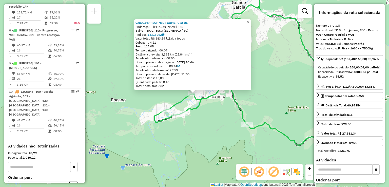
click at [218, 105] on div "92809347 - SCHMIDT COMERCIO DE Endereço: R Bruno Schreiber 336 Bairro: PROGRESS…" at bounding box center [194, 93] width 389 height 187
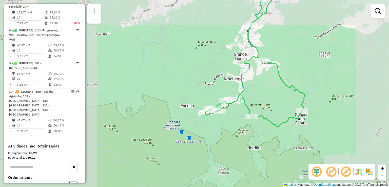
drag, startPoint x: 263, startPoint y: 120, endPoint x: 264, endPoint y: 165, distance: 44.9
click at [264, 164] on div "Janela de atendimento Grade de atendimento Capacidade Transportadoras Veículos …" at bounding box center [194, 93] width 389 height 187
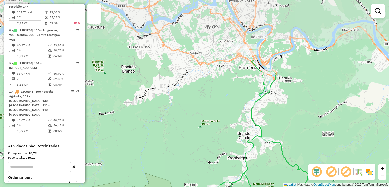
drag, startPoint x: 266, startPoint y: 117, endPoint x: 265, endPoint y: 173, distance: 55.5
click at [265, 172] on div "Janela de atendimento Grade de atendimento Capacidade Transportadoras Veículos …" at bounding box center [194, 93] width 389 height 187
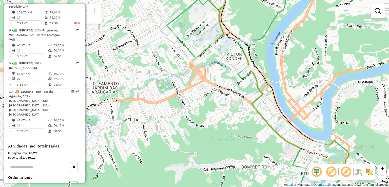
drag, startPoint x: 255, startPoint y: 153, endPoint x: 211, endPoint y: 134, distance: 48.7
click at [212, 135] on div "Janela de atendimento Grade de atendimento Capacidade Transportadoras Veículos …" at bounding box center [194, 93] width 389 height 187
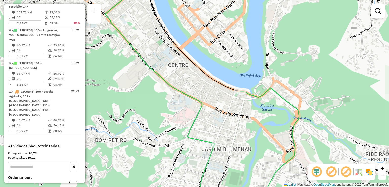
click at [226, 127] on div "Janela de atendimento Grade de atendimento Capacidade Transportadoras Veículos …" at bounding box center [194, 93] width 389 height 187
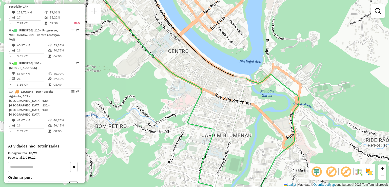
drag, startPoint x: 237, startPoint y: 185, endPoint x: 237, endPoint y: 189, distance: 4.3
click at [237, 187] on html "Aguarde... Pop-up bloqueado! Seu navegador bloqueou automáticamente a abertura …" at bounding box center [194, 93] width 389 height 187
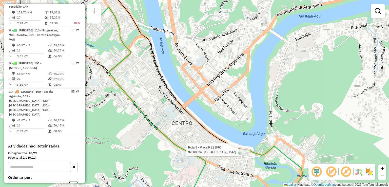
select select "**********"
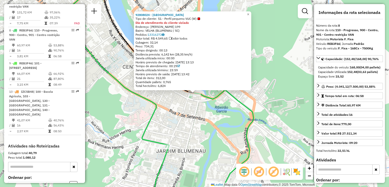
click at [201, 147] on div "92808024 - REFUGIO PATAGONIA BL Tipo de cliente: 51 - Perfil pequeno VUC (W) Di…" at bounding box center [194, 93] width 389 height 187
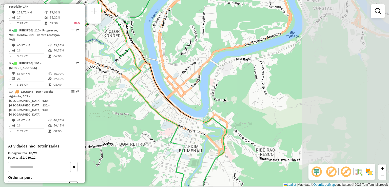
drag, startPoint x: 207, startPoint y: 146, endPoint x: 219, endPoint y: 163, distance: 21.1
click at [219, 163] on div "Janela de atendimento Grade de atendimento Capacidade Transportadoras Veículos …" at bounding box center [194, 93] width 389 height 187
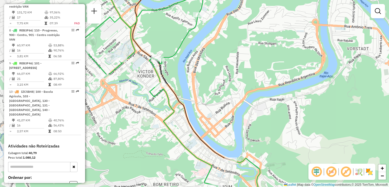
drag, startPoint x: 215, startPoint y: 156, endPoint x: 224, endPoint y: 171, distance: 17.4
click at [225, 171] on div "Janela de atendimento Grade de atendimento Capacidade Transportadoras Veículos …" at bounding box center [194, 93] width 389 height 187
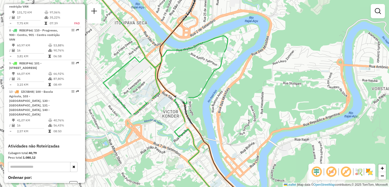
drag, startPoint x: 201, startPoint y: 144, endPoint x: 222, endPoint y: 171, distance: 34.9
click at [222, 172] on div "Janela de atendimento Grade de atendimento Capacidade Transportadoras Veículos …" at bounding box center [194, 93] width 389 height 187
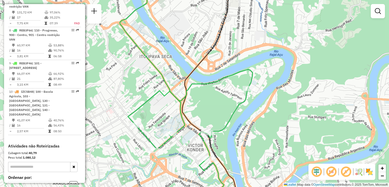
drag, startPoint x: 230, startPoint y: 142, endPoint x: 234, endPoint y: 157, distance: 15.4
click at [235, 160] on div "Janela de atendimento Grade de atendimento Capacidade Transportadoras Veículos …" at bounding box center [194, 93] width 389 height 187
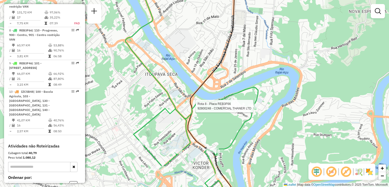
click at [255, 109] on div at bounding box center [254, 106] width 13 height 5
select select "**********"
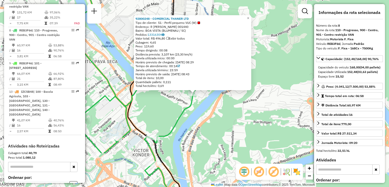
click at [203, 139] on div "92800248 - COMERCIAL THANER LTD Tipo de cliente: 51 - Perfil pequeno VUC (W) En…" at bounding box center [194, 93] width 389 height 187
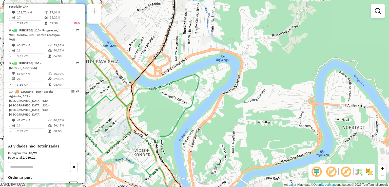
drag, startPoint x: 187, startPoint y: 144, endPoint x: 219, endPoint y: 131, distance: 35.0
click at [216, 132] on div "Janela de atendimento Grade de atendimento Capacidade Transportadoras Veículos …" at bounding box center [194, 93] width 389 height 187
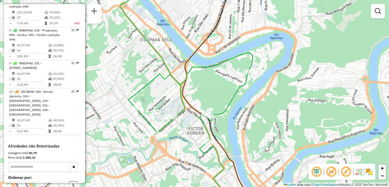
click at [229, 113] on div "Janela de atendimento Grade de atendimento Capacidade Transportadoras Veículos …" at bounding box center [194, 93] width 389 height 187
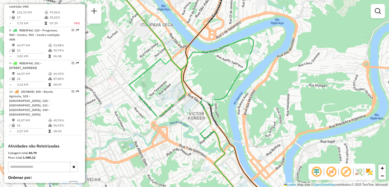
drag, startPoint x: 246, startPoint y: 121, endPoint x: 253, endPoint y: 109, distance: 14.0
click at [251, 113] on div "Janela de atendimento Grade de atendimento Capacidade Transportadoras Veículos …" at bounding box center [194, 93] width 389 height 187
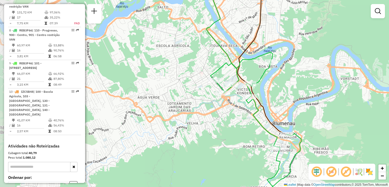
drag, startPoint x: 249, startPoint y: 140, endPoint x: 273, endPoint y: 117, distance: 32.4
click at [273, 118] on icon at bounding box center [256, 121] width 91 height 138
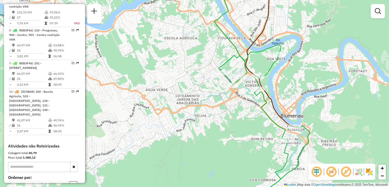
drag, startPoint x: 271, startPoint y: 130, endPoint x: 274, endPoint y: 114, distance: 16.0
click at [273, 119] on div "Janela de atendimento Grade de atendimento Capacidade Transportadoras Veículos …" at bounding box center [194, 93] width 389 height 187
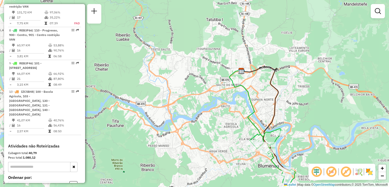
drag, startPoint x: 266, startPoint y: 135, endPoint x: 245, endPoint y: 94, distance: 46.7
click at [245, 96] on div "Janela de atendimento Grade de atendimento Capacidade Transportadoras Veículos …" at bounding box center [194, 93] width 389 height 187
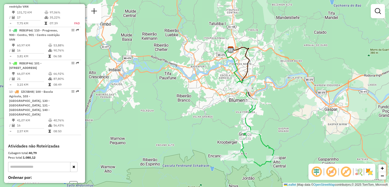
drag, startPoint x: 241, startPoint y: 104, endPoint x: 231, endPoint y: 134, distance: 31.4
click at [232, 136] on div "Janela de atendimento Grade de atendimento Capacidade Transportadoras Veículos …" at bounding box center [194, 93] width 389 height 187
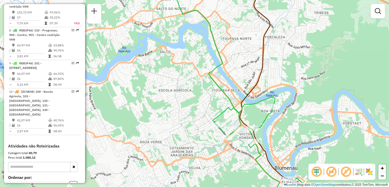
drag, startPoint x: 280, startPoint y: 116, endPoint x: 270, endPoint y: 112, distance: 11.2
click at [271, 113] on div "Janela de atendimento Grade de atendimento Capacidade Transportadoras Veículos …" at bounding box center [194, 93] width 389 height 187
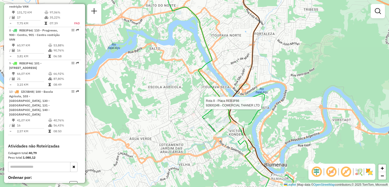
select select "**********"
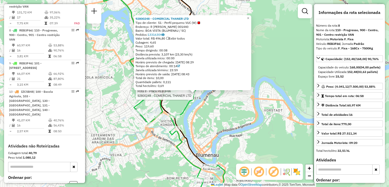
click at [195, 125] on div "Rota 8 - Placa REB3F66 92800248 - COMERCIAL THANER LTD 92800248 - COMERCIAL THA…" at bounding box center [194, 93] width 389 height 187
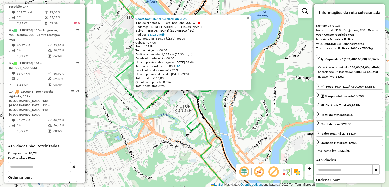
click at [172, 128] on div "92808580 - EDAM ALIMENTOS LTDA Tipo de cliente: 51 - Perfil pequeno VUC (W) End…" at bounding box center [194, 93] width 389 height 187
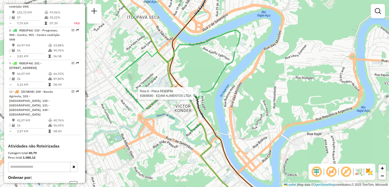
select select "**********"
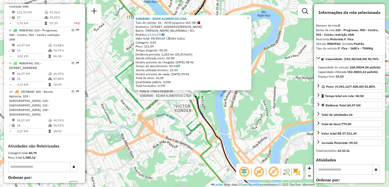
click at [232, 103] on div "Rota 8 - Placa REB3F66 92808580 - EDAM ALIMENTOS LTDA 92808580 - EDAM ALIMENTOS…" at bounding box center [194, 93] width 389 height 187
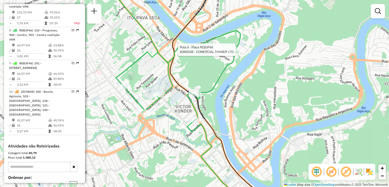
select select "**********"
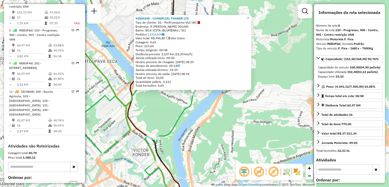
click at [258, 53] on div "92800248 - COMERCIAL THANER LTD Tipo de cliente: 51 - Perfil pequeno VUC (W) En…" at bounding box center [194, 93] width 389 height 187
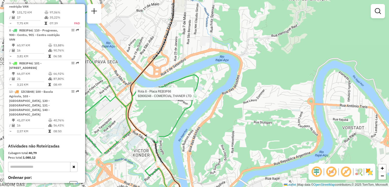
select select "**********"
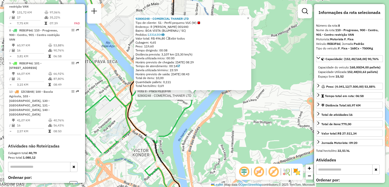
click at [207, 107] on div "Rota 8 - Placa REB3F66 92800248 - COMERCIAL THANER LTD 92800248 - COMERCIAL THA…" at bounding box center [194, 93] width 389 height 187
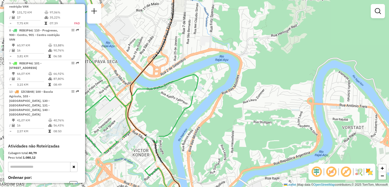
drag, startPoint x: 214, startPoint y: 104, endPoint x: 212, endPoint y: 100, distance: 4.9
click at [215, 103] on div "Janela de atendimento Grade de atendimento Capacidade Transportadoras Veículos …" at bounding box center [194, 93] width 389 height 187
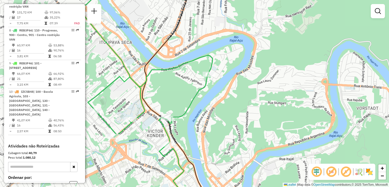
drag, startPoint x: 208, startPoint y: 87, endPoint x: 211, endPoint y: 74, distance: 12.9
click at [211, 75] on icon at bounding box center [150, 127] width 125 height 144
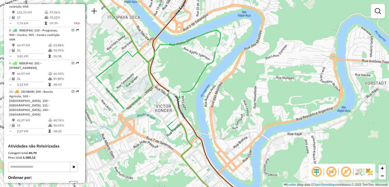
drag, startPoint x: 212, startPoint y: 98, endPoint x: 217, endPoint y: 85, distance: 13.6
click at [217, 85] on div "Janela de atendimento Grade de atendimento Capacidade Transportadoras Veículos …" at bounding box center [194, 93] width 389 height 187
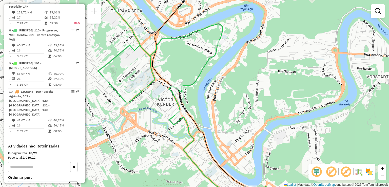
drag, startPoint x: 215, startPoint y: 101, endPoint x: 211, endPoint y: 100, distance: 4.1
click at [215, 99] on div "Janela de atendimento Grade de atendimento Capacidade Transportadoras Veículos …" at bounding box center [194, 93] width 389 height 187
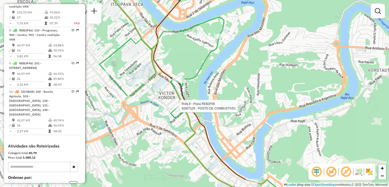
select select "**********"
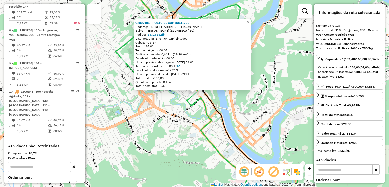
click at [205, 108] on icon at bounding box center [207, 105] width 182 height 201
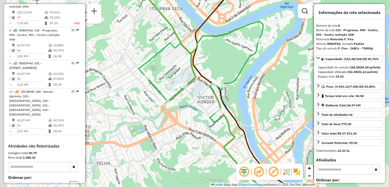
drag, startPoint x: 181, startPoint y: 110, endPoint x: 214, endPoint y: 136, distance: 41.5
click at [214, 138] on div "Janela de atendimento Grade de atendimento Capacidade Transportadoras Veículos …" at bounding box center [194, 93] width 389 height 187
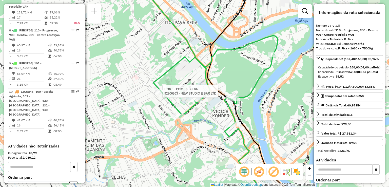
click at [160, 94] on div at bounding box center [161, 91] width 13 height 5
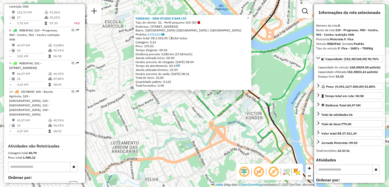
click at [164, 105] on div "92806363 - NEW STUDIO E BAR LTD Tipo de cliente: 51 - Perfil pequeno VUC (W) En…" at bounding box center [194, 93] width 389 height 187
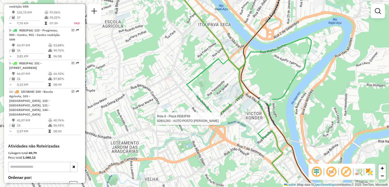
click at [209, 121] on div at bounding box center [212, 118] width 13 height 5
select select "**********"
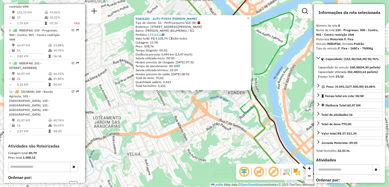
click at [202, 130] on div "92801283 - AUTO POSTO BELA JOIA Tipo de cliente: 51 - Perfil pequeno VUC (W) En…" at bounding box center [194, 93] width 389 height 187
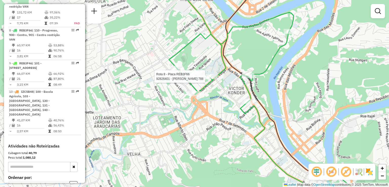
select select "**********"
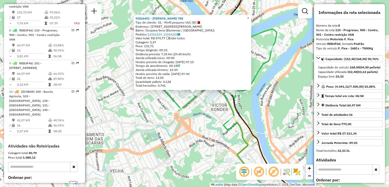
click at [208, 105] on div "92826401 - JOAO MARIA BENTO 788 Tipo de cliente: 51 - Perfil pequeno VUC (W) En…" at bounding box center [194, 93] width 389 height 187
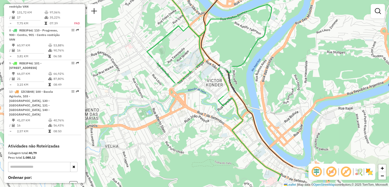
drag, startPoint x: 207, startPoint y: 134, endPoint x: 204, endPoint y: 118, distance: 16.8
click at [206, 129] on div "Janela de atendimento Grade de atendimento Capacidade Transportadoras Veículos …" at bounding box center [194, 93] width 389 height 187
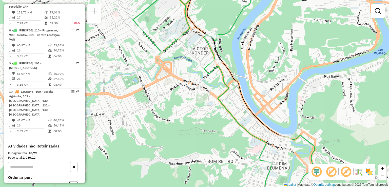
drag, startPoint x: 211, startPoint y: 117, endPoint x: 197, endPoint y: 91, distance: 29.6
click at [198, 95] on div "Janela de atendimento Grade de atendimento Capacidade Transportadoras Veículos …" at bounding box center [194, 93] width 389 height 187
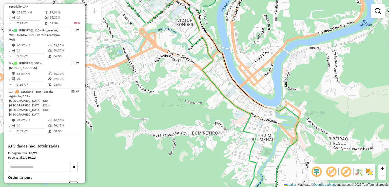
drag, startPoint x: 214, startPoint y: 112, endPoint x: 210, endPoint y: 105, distance: 7.7
click at [211, 108] on div "Janela de atendimento Grade de atendimento Capacidade Transportadoras Veículos …" at bounding box center [194, 93] width 389 height 187
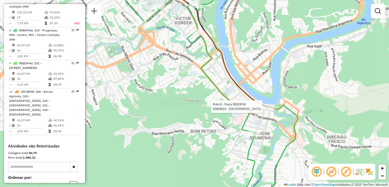
select select "**********"
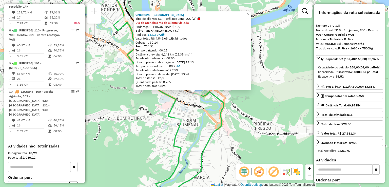
click at [247, 118] on div "92808024 - REFUGIO PATAGONIA BL Tipo de cliente: 51 - Perfil pequeno VUC (W) Di…" at bounding box center [194, 93] width 389 height 187
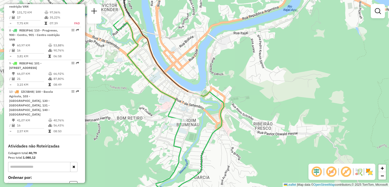
drag, startPoint x: 242, startPoint y: 131, endPoint x: 224, endPoint y: 81, distance: 53.1
click at [230, 94] on div "Janela de atendimento Grade de atendimento Capacidade Transportadoras Veículos …" at bounding box center [194, 93] width 389 height 187
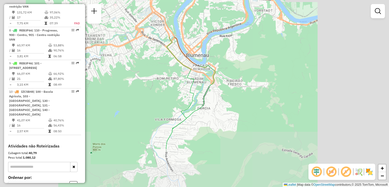
drag, startPoint x: 216, startPoint y: 100, endPoint x: 212, endPoint y: 80, distance: 20.4
click at [212, 80] on div "Janela de atendimento Grade de atendimento Capacidade Transportadoras Veículos …" at bounding box center [194, 93] width 389 height 187
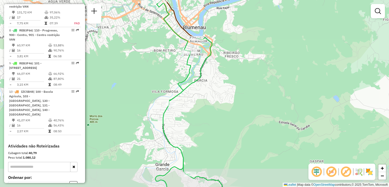
drag, startPoint x: 197, startPoint y: 90, endPoint x: 197, endPoint y: 83, distance: 7.4
click at [197, 84] on div "Janela de atendimento Grade de atendimento Capacidade Transportadoras Veículos …" at bounding box center [194, 93] width 389 height 187
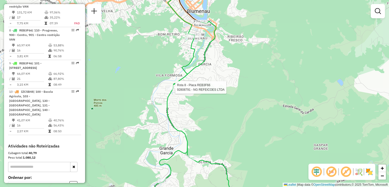
select select "**********"
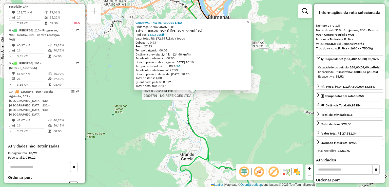
drag, startPoint x: 195, startPoint y: 97, endPoint x: 195, endPoint y: 73, distance: 23.1
click at [196, 91] on div at bounding box center [194, 93] width 13 height 5
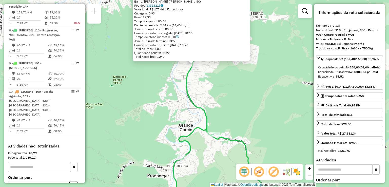
drag, startPoint x: 225, startPoint y: 101, endPoint x: 223, endPoint y: 95, distance: 6.7
click at [224, 96] on div "Rota 8 - Placa REB3F66 92808791 - NG REFEICOES LTDA 92808791 - NG REFEICOES LTD…" at bounding box center [194, 93] width 389 height 187
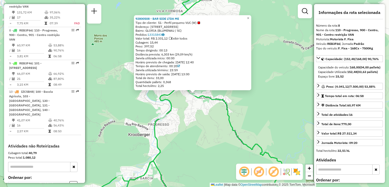
drag, startPoint x: 230, startPoint y: 125, endPoint x: 226, endPoint y: 125, distance: 4.6
click at [230, 125] on icon at bounding box center [182, 93] width 199 height 225
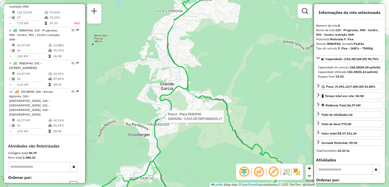
click at [165, 119] on div at bounding box center [164, 116] width 13 height 5
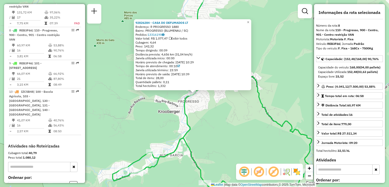
click at [211, 124] on div "92826284 - CASA DO DEFUMADOS LT Endereço: R PROGRESSO 1880 Bairro: PROGRESSO (B…" at bounding box center [194, 93] width 389 height 187
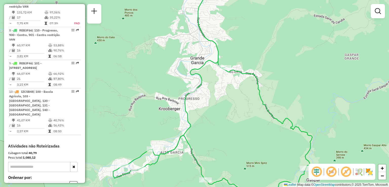
drag, startPoint x: 206, startPoint y: 133, endPoint x: 214, endPoint y: 98, distance: 35.5
click at [212, 106] on div "Janela de atendimento Grade de atendimento Capacidade Transportadoras Veículos …" at bounding box center [194, 93] width 389 height 187
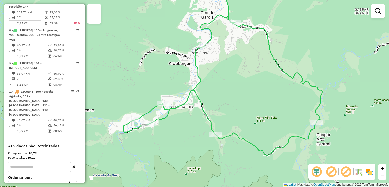
drag, startPoint x: 220, startPoint y: 106, endPoint x: 220, endPoint y: 130, distance: 24.1
click at [220, 130] on div "Janela de atendimento Grade de atendimento Capacidade Transportadoras Veículos …" at bounding box center [194, 93] width 389 height 187
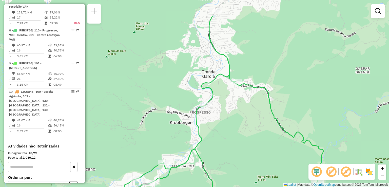
drag, startPoint x: 232, startPoint y: 126, endPoint x: 231, endPoint y: 110, distance: 15.7
click at [232, 131] on div "Janela de atendimento Grade de atendimento Capacidade Transportadoras Veículos …" at bounding box center [194, 93] width 389 height 187
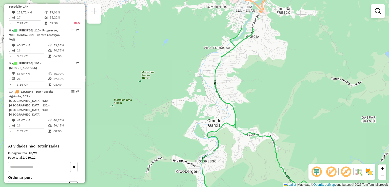
drag, startPoint x: 248, startPoint y: 97, endPoint x: 247, endPoint y: 112, distance: 15.0
click at [249, 114] on div "Janela de atendimento Grade de atendimento Capacidade Transportadoras Veículos …" at bounding box center [194, 93] width 389 height 187
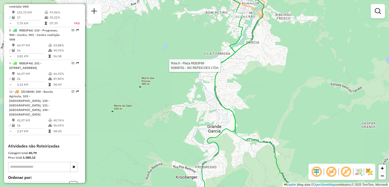
select select "**********"
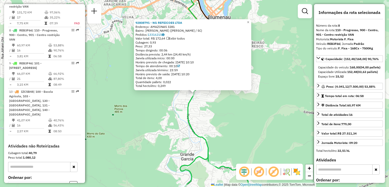
click at [177, 114] on div "92808791 - NG REFEICOES LTDA Endereço: AMAZONAS 3281 Bairro: GARCIA (BLUMENAU /…" at bounding box center [194, 93] width 389 height 187
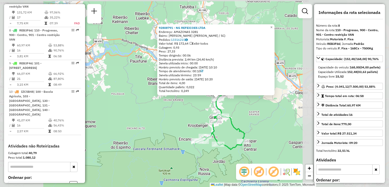
click at [230, 111] on div "92808791 - NG REFEICOES LTDA Endereço: AMAZONAS 3281 Bairro: GARCIA (BLUMENAU /…" at bounding box center [194, 93] width 389 height 187
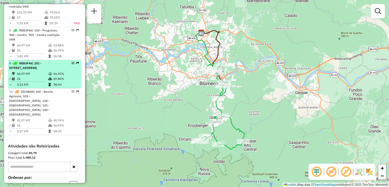
scroll to position [382, 0]
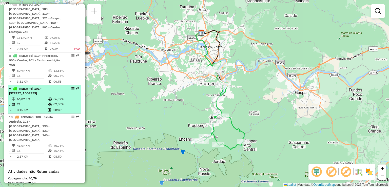
drag, startPoint x: 27, startPoint y: 74, endPoint x: 40, endPoint y: 75, distance: 13.0
click at [27, 87] on span "| 101 - [STREET_ADDRESS]" at bounding box center [25, 91] width 32 height 8
select select "**********"
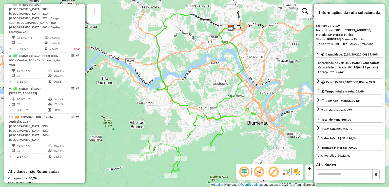
drag, startPoint x: 175, startPoint y: 98, endPoint x: 168, endPoint y: 81, distance: 18.2
click at [168, 81] on icon at bounding box center [194, 93] width 123 height 164
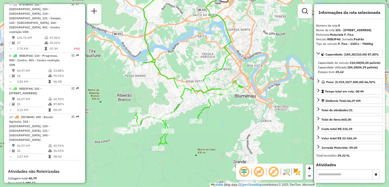
drag, startPoint x: 220, startPoint y: 131, endPoint x: 215, endPoint y: 123, distance: 9.8
click at [215, 123] on div "Janela de atendimento Grade de atendimento Capacidade Transportadoras Veículos …" at bounding box center [194, 93] width 389 height 187
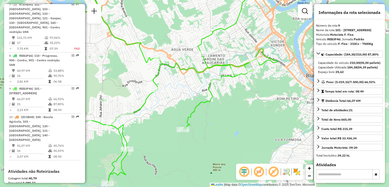
drag, startPoint x: 212, startPoint y: 119, endPoint x: 218, endPoint y: 121, distance: 7.1
click at [218, 121] on div "Janela de atendimento Grade de atendimento Capacidade Transportadoras Veículos …" at bounding box center [194, 93] width 389 height 187
drag, startPoint x: 178, startPoint y: 121, endPoint x: 181, endPoint y: 142, distance: 21.2
click at [181, 142] on div "Rota 9 - Placa REB3F46 92807001 - MICHAEL RODRIGO DOS Janela de atendimento Gra…" at bounding box center [194, 93] width 389 height 187
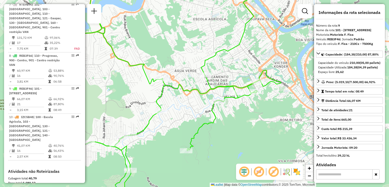
drag, startPoint x: 220, startPoint y: 124, endPoint x: 198, endPoint y: 130, distance: 22.0
click at [199, 129] on div "Janela de atendimento Grade de atendimento Capacidade Transportadoras Veículos …" at bounding box center [194, 93] width 389 height 187
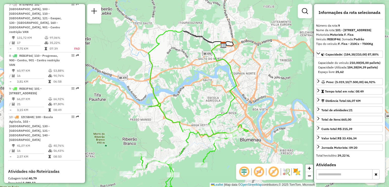
drag, startPoint x: 217, startPoint y: 133, endPoint x: 228, endPoint y: 151, distance: 21.6
click at [228, 151] on div "Janela de atendimento Grade de atendimento Capacidade Transportadoras Veículos …" at bounding box center [194, 93] width 389 height 187
click at [224, 127] on icon at bounding box center [223, 86] width 28 height 83
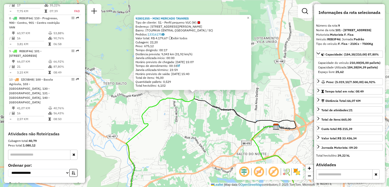
scroll to position [440, 0]
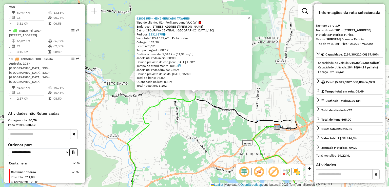
click at [179, 118] on div "92801355 - MINI MERCADO TAVARES Tipo de cliente: 51 - Perfil pequeno VUC (W) En…" at bounding box center [194, 93] width 389 height 187
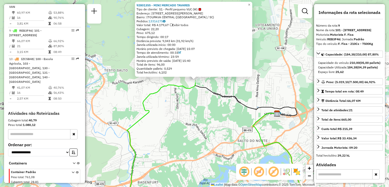
drag, startPoint x: 178, startPoint y: 123, endPoint x: 178, endPoint y: 109, distance: 13.7
click at [178, 110] on div "92801355 - MINI MERCADO TAVARES Tipo de cliente: 51 - Perfil pequeno VUC (W) En…" at bounding box center [194, 93] width 389 height 187
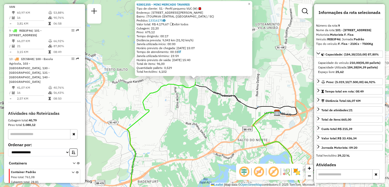
click at [178, 111] on div "92801355 - MINI MERCADO TAVARES Tipo de cliente: 51 - Perfil pequeno VUC (W) En…" at bounding box center [194, 93] width 389 height 187
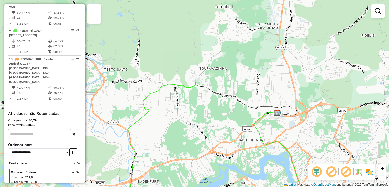
drag, startPoint x: 181, startPoint y: 121, endPoint x: 174, endPoint y: 75, distance: 46.2
click at [176, 88] on div "Janela de atendimento Grade de atendimento Capacidade Transportadoras Veículos …" at bounding box center [194, 93] width 389 height 187
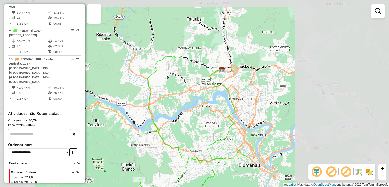
drag, startPoint x: 183, startPoint y: 116, endPoint x: 176, endPoint y: 79, distance: 37.8
click at [175, 81] on div "Janela de atendimento Grade de atendimento Capacidade Transportadoras Veículos …" at bounding box center [194, 93] width 389 height 187
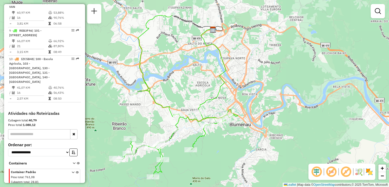
click at [221, 136] on div "Janela de atendimento Grade de atendimento Capacidade Transportadoras Veículos …" at bounding box center [194, 93] width 389 height 187
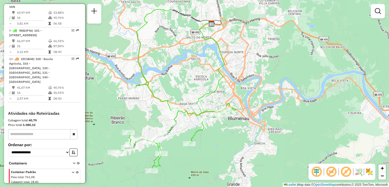
drag, startPoint x: 220, startPoint y: 138, endPoint x: 230, endPoint y: 156, distance: 20.5
click at [231, 159] on div "Janela de atendimento Grade de atendimento Capacidade Transportadoras Veículos …" at bounding box center [194, 93] width 389 height 187
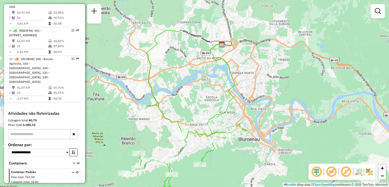
drag, startPoint x: 208, startPoint y: 105, endPoint x: 205, endPoint y: 93, distance: 12.0
click at [206, 93] on div "Janela de atendimento Grade de atendimento Capacidade Transportadoras Veículos …" at bounding box center [194, 93] width 389 height 187
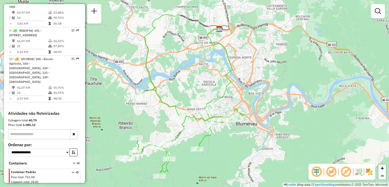
drag, startPoint x: 219, startPoint y: 129, endPoint x: 217, endPoint y: 119, distance: 10.5
click at [217, 119] on div "Rota 9 - Placa REB3F46 92800217 - SUP MARLY Rota 9 - Placa REB3F46 92809668 - A…" at bounding box center [194, 93] width 389 height 187
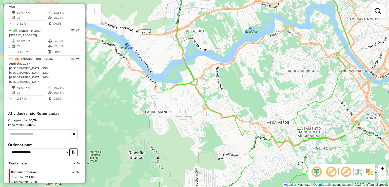
drag, startPoint x: 157, startPoint y: 108, endPoint x: 164, endPoint y: 118, distance: 12.3
click at [164, 118] on div "Janela de atendimento Grade de atendimento Capacidade Transportadoras Veículos …" at bounding box center [194, 93] width 389 height 187
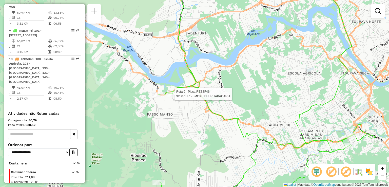
select select "**********"
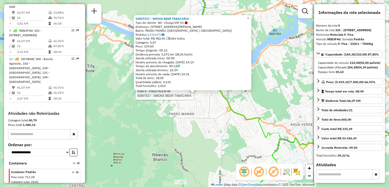
click at [193, 137] on div "Rota 9 - Placa REB3F46 92807317 - SMOKE BEER TABACARIA 92807317 - SMOKE BEER TA…" at bounding box center [194, 93] width 389 height 187
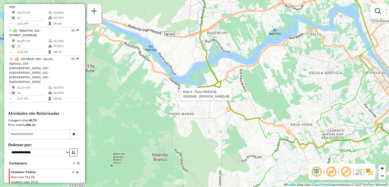
select select "**********"
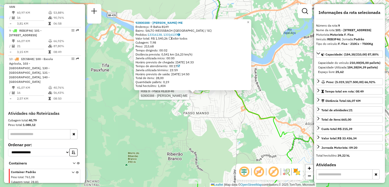
click at [173, 120] on div "Rota 9 - Placa REB3F46 92800388 - DANILO WARMLING-ME 92800388 - DANILO WARMLING…" at bounding box center [194, 93] width 389 height 187
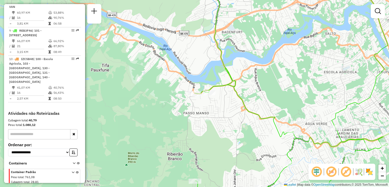
click at [169, 109] on div "Janela de atendimento Grade de atendimento Capacidade Transportadoras Veículos …" at bounding box center [194, 93] width 389 height 187
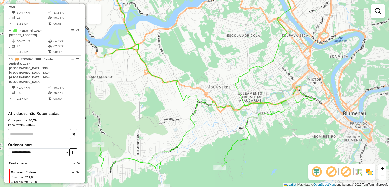
drag, startPoint x: 177, startPoint y: 117, endPoint x: 162, endPoint y: 108, distance: 17.1
click at [163, 108] on div "Janela de atendimento Grade de atendimento Capacidade Transportadoras Veículos …" at bounding box center [194, 93] width 389 height 187
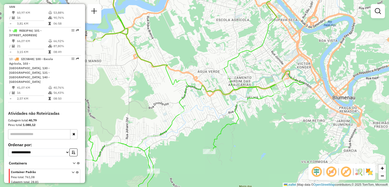
drag, startPoint x: 181, startPoint y: 127, endPoint x: 185, endPoint y: 112, distance: 15.6
click at [185, 114] on div "Janela de atendimento Grade de atendimento Capacidade Transportadoras Veículos …" at bounding box center [194, 93] width 389 height 187
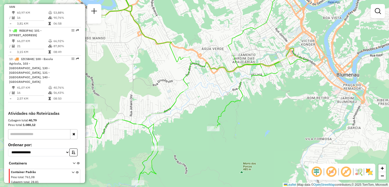
drag, startPoint x: 188, startPoint y: 114, endPoint x: 189, endPoint y: 110, distance: 4.1
click at [188, 111] on div "Janela de atendimento Grade de atendimento Capacidade Transportadoras Veículos …" at bounding box center [194, 93] width 389 height 187
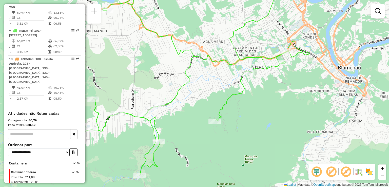
click at [190, 113] on div "Janela de atendimento Grade de atendimento Capacidade Transportadoras Veículos …" at bounding box center [194, 93] width 389 height 187
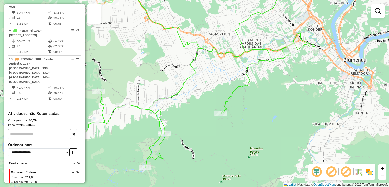
drag, startPoint x: 204, startPoint y: 142, endPoint x: 207, endPoint y: 156, distance: 13.8
click at [207, 156] on div "Janela de atendimento Grade de atendimento Capacidade Transportadoras Veículos …" at bounding box center [194, 93] width 389 height 187
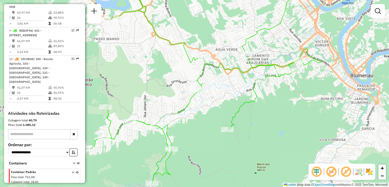
drag, startPoint x: 205, startPoint y: 151, endPoint x: 211, endPoint y: 160, distance: 10.5
click at [211, 160] on div "Janela de atendimento Grade de atendimento Capacidade Transportadoras Veículos …" at bounding box center [194, 93] width 389 height 187
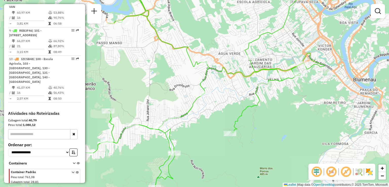
drag, startPoint x: 209, startPoint y: 158, endPoint x: 212, endPoint y: 130, distance: 29.1
click at [212, 131] on div "Janela de atendimento Grade de atendimento Capacidade Transportadoras Veículos …" at bounding box center [194, 93] width 389 height 187
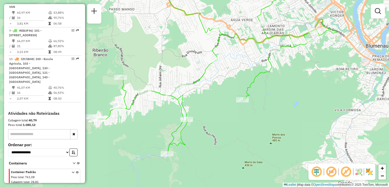
drag, startPoint x: 212, startPoint y: 135, endPoint x: 222, endPoint y: 133, distance: 9.6
click at [222, 133] on div "Janela de atendimento Grade de atendimento Capacidade Transportadoras Veículos …" at bounding box center [194, 93] width 389 height 187
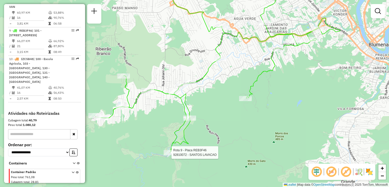
select select "**********"
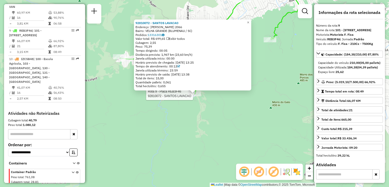
click at [179, 134] on div "Rota 9 - Placa REB3F46 92810072 - SANTOS LAVACAO 92810072 - SANTOS LAVACAO Ende…" at bounding box center [194, 93] width 389 height 187
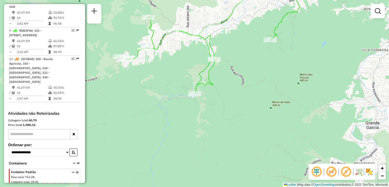
drag, startPoint x: 197, startPoint y: 125, endPoint x: 191, endPoint y: 149, distance: 23.9
click at [191, 148] on div "Janela de atendimento Grade de atendimento Capacidade Transportadoras Veículos …" at bounding box center [194, 93] width 389 height 187
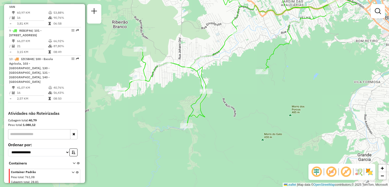
drag, startPoint x: 210, startPoint y: 138, endPoint x: 201, endPoint y: 149, distance: 13.9
click at [202, 150] on div "Janela de atendimento Grade de atendimento Capacidade Transportadoras Veículos …" at bounding box center [194, 93] width 389 height 187
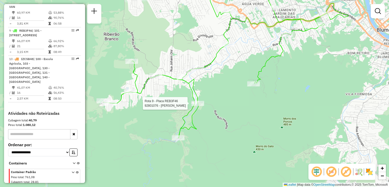
select select "**********"
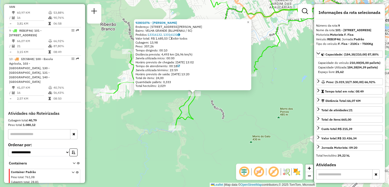
click at [192, 145] on div "Rota 9 - Placa REB3F46 92801076 - ELIANA DE OLIVEIRA M 92801076 - ELIANA DE OLI…" at bounding box center [194, 93] width 389 height 187
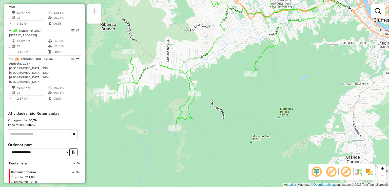
click at [200, 137] on div "Janela de atendimento Grade de atendimento Capacidade Transportadoras Veículos …" at bounding box center [194, 93] width 389 height 187
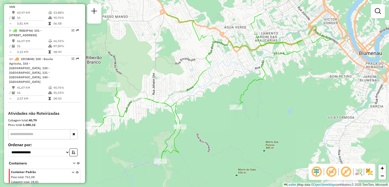
drag, startPoint x: 208, startPoint y: 142, endPoint x: 190, endPoint y: 168, distance: 31.7
click at [190, 168] on div "Janela de atendimento Grade de atendimento Capacidade Transportadoras Veículos …" at bounding box center [194, 93] width 389 height 187
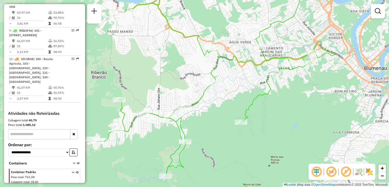
drag, startPoint x: 204, startPoint y: 156, endPoint x: 213, endPoint y: 163, distance: 11.2
click at [213, 164] on div "Janela de atendimento Grade de atendimento Capacidade Transportadoras Veículos …" at bounding box center [194, 93] width 389 height 187
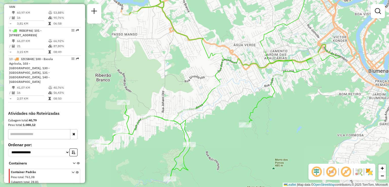
drag, startPoint x: 215, startPoint y: 163, endPoint x: 223, endPoint y: 171, distance: 11.1
click at [224, 174] on div "Janela de atendimento Grade de atendimento Capacidade Transportadoras Veículos …" at bounding box center [194, 93] width 389 height 187
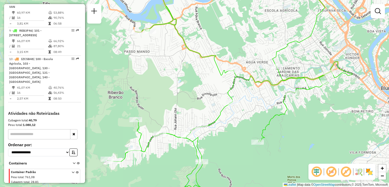
drag, startPoint x: 223, startPoint y: 168, endPoint x: 232, endPoint y: 181, distance: 15.6
click at [232, 182] on div "Janela de atendimento Grade de atendimento Capacidade Transportadoras Veículos …" at bounding box center [194, 93] width 389 height 187
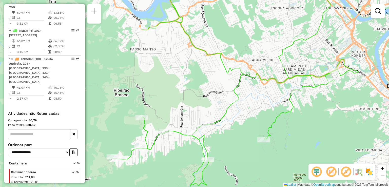
drag, startPoint x: 233, startPoint y: 173, endPoint x: 234, endPoint y: 156, distance: 16.8
click at [234, 157] on div "Janela de atendimento Grade de atendimento Capacidade Transportadoras Veículos …" at bounding box center [194, 93] width 389 height 187
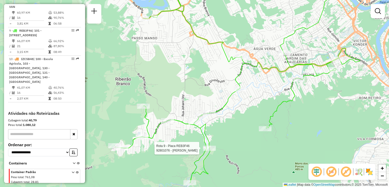
click at [211, 151] on div at bounding box center [209, 148] width 13 height 5
select select "**********"
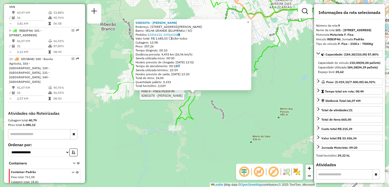
click at [188, 138] on div "Rota 9 - Placa REB3F46 92801076 - ELIANA DE OLIVEIRA M 92801076 - ELIANA DE OLI…" at bounding box center [194, 93] width 389 height 187
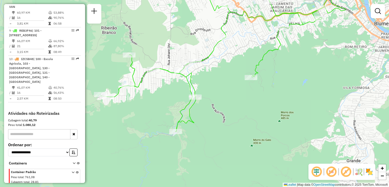
drag, startPoint x: 207, startPoint y: 126, endPoint x: 212, endPoint y: 159, distance: 33.6
click at [212, 166] on div "Janela de atendimento Grade de atendimento Capacidade Transportadoras Veículos …" at bounding box center [194, 93] width 389 height 187
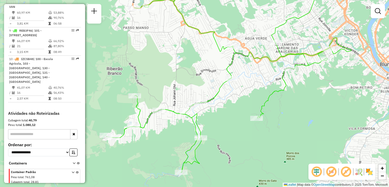
drag, startPoint x: 221, startPoint y: 135, endPoint x: 226, endPoint y: 159, distance: 24.1
click at [225, 159] on div "Janela de atendimento Grade de atendimento Capacidade Transportadoras Veículos …" at bounding box center [194, 93] width 389 height 187
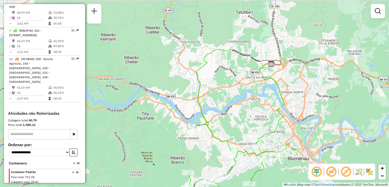
drag, startPoint x: 233, startPoint y: 127, endPoint x: 234, endPoint y: 144, distance: 16.7
click at [235, 141] on div "Rota 9 - Placa REB3F46 92810758 - BAR E ASSADAO TA LIG Janela de atendimento Gr…" at bounding box center [194, 93] width 389 height 187
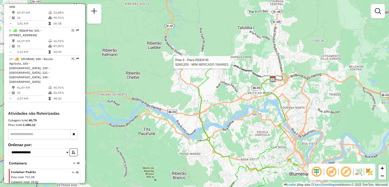
select select "**********"
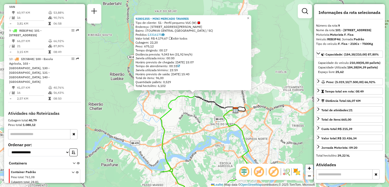
click at [207, 126] on div "92801355 - MINI MERCADO TAVARES Tipo de cliente: 51 - Perfil pequeno VUC (W) En…" at bounding box center [194, 93] width 389 height 187
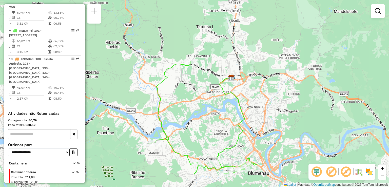
drag, startPoint x: 204, startPoint y: 130, endPoint x: 199, endPoint y: 91, distance: 39.1
click at [199, 96] on div "Janela de atendimento Grade de atendimento Capacidade Transportadoras Veículos …" at bounding box center [194, 93] width 389 height 187
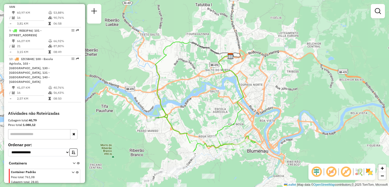
drag, startPoint x: 202, startPoint y: 101, endPoint x: 201, endPoint y: 78, distance: 23.1
click at [201, 82] on div "Janela de atendimento Grade de atendimento Capacidade Transportadoras Veículos …" at bounding box center [194, 93] width 389 height 187
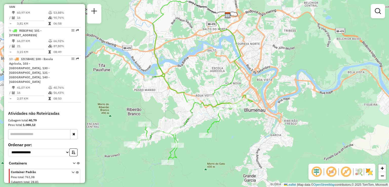
drag, startPoint x: 203, startPoint y: 91, endPoint x: 204, endPoint y: 85, distance: 5.6
click at [203, 87] on div "Janela de atendimento Grade de atendimento Capacidade Transportadoras Veículos …" at bounding box center [194, 93] width 389 height 187
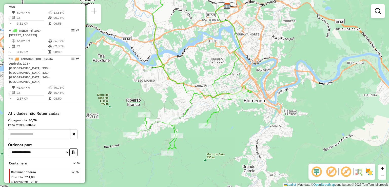
drag, startPoint x: 210, startPoint y: 115, endPoint x: 206, endPoint y: 102, distance: 13.2
click at [207, 102] on div "Janela de atendimento Grade de atendimento Capacidade Transportadoras Veículos …" at bounding box center [194, 93] width 389 height 187
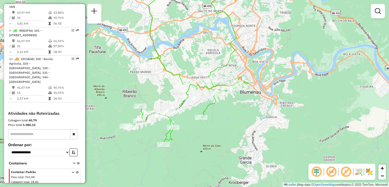
click at [220, 113] on div "Janela de atendimento Grade de atendimento Capacidade Transportadoras Veículos …" at bounding box center [194, 93] width 389 height 187
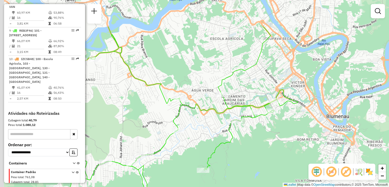
drag, startPoint x: 225, startPoint y: 135, endPoint x: 232, endPoint y: 145, distance: 13.0
click at [233, 153] on div "Janela de atendimento Grade de atendimento Capacidade Transportadoras Veículos …" at bounding box center [194, 93] width 389 height 187
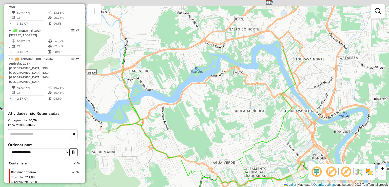
drag, startPoint x: 225, startPoint y: 81, endPoint x: 240, endPoint y: 149, distance: 70.1
click at [240, 149] on div "Janela de atendimento Grade de atendimento Capacidade Transportadoras Veículos …" at bounding box center [194, 93] width 389 height 187
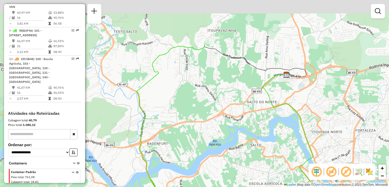
drag, startPoint x: 257, startPoint y: 154, endPoint x: 256, endPoint y: 176, distance: 22.1
click at [261, 187] on html "Aguarde... Pop-up bloqueado! Seu navegador bloqueou automáticamente a abertura …" at bounding box center [194, 93] width 389 height 187
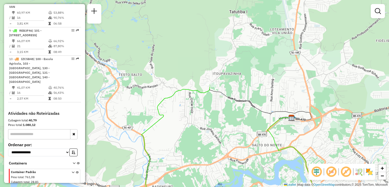
drag, startPoint x: 250, startPoint y: 149, endPoint x: 262, endPoint y: 170, distance: 23.7
click at [262, 172] on div "Janela de atendimento Grade de atendimento Capacidade Transportadoras Veículos …" at bounding box center [194, 93] width 389 height 187
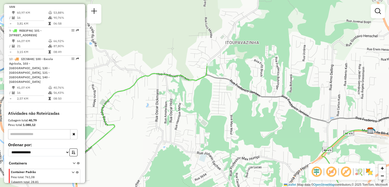
drag, startPoint x: 246, startPoint y: 152, endPoint x: 227, endPoint y: 124, distance: 34.0
click at [228, 126] on div "Janela de atendimento Grade de atendimento Capacidade Transportadoras Veículos …" at bounding box center [194, 93] width 389 height 187
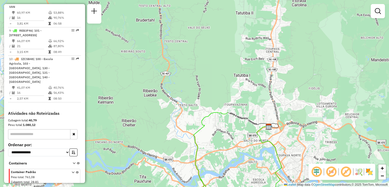
click at [222, 125] on div "Janela de atendimento Grade de atendimento Capacidade Transportadoras Veículos …" at bounding box center [194, 93] width 389 height 187
click at [171, 128] on div "Janela de atendimento Grade de atendimento Capacidade Transportadoras Veículos …" at bounding box center [194, 93] width 389 height 187
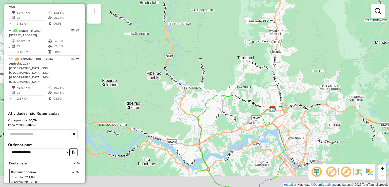
drag, startPoint x: 176, startPoint y: 120, endPoint x: 185, endPoint y: 80, distance: 40.2
click at [184, 82] on div "Janela de atendimento Grade de atendimento Capacidade Transportadoras Veículos …" at bounding box center [194, 93] width 389 height 187
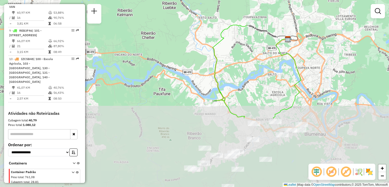
drag, startPoint x: 184, startPoint y: 101, endPoint x: 185, endPoint y: 62, distance: 38.8
click at [185, 67] on div "Janela de atendimento Grade de atendimento Capacidade Transportadoras Veículos …" at bounding box center [194, 93] width 389 height 187
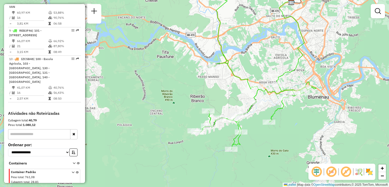
drag, startPoint x: 260, startPoint y: 131, endPoint x: 251, endPoint y: 119, distance: 14.3
click at [259, 133] on div "Janela de atendimento Grade de atendimento Capacidade Transportadoras Veículos …" at bounding box center [194, 93] width 389 height 187
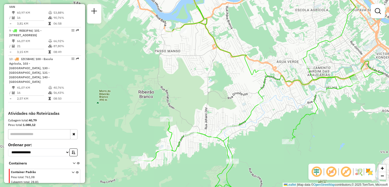
drag, startPoint x: 256, startPoint y: 101, endPoint x: 220, endPoint y: 94, distance: 36.4
click at [220, 94] on div "Rota 9 - Placa REB3F46 92805937 - AUTO POSTO DWB EIREL Janela de atendimento Gr…" at bounding box center [194, 93] width 389 height 187
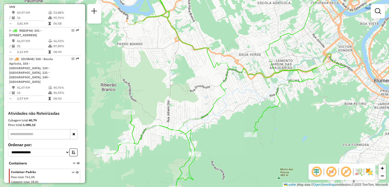
drag, startPoint x: 258, startPoint y: 91, endPoint x: 258, endPoint y: 99, distance: 8.4
click at [258, 100] on div "Rota 9 - Placa REB3F46 92805937 - AUTO POSTO DWB EIREL Janela de atendimento Gr…" at bounding box center [194, 93] width 389 height 187
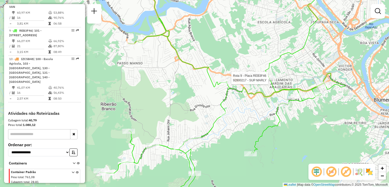
select select "**********"
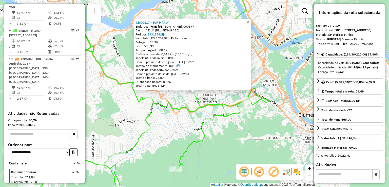
click at [271, 86] on div "92800217 - SUP MARLY Endereço: FREI ESTANISLAU SCHAETE, 000877 Bairro: ASILO (B…" at bounding box center [194, 93] width 389 height 187
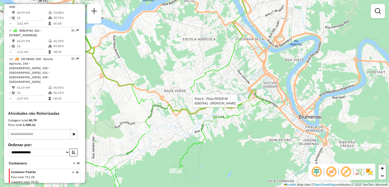
select select "**********"
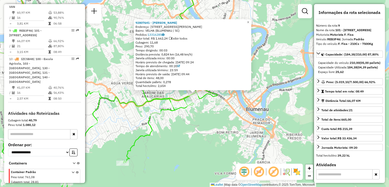
click at [249, 114] on div "92807641 - ELIZEU ALIRIO AGOSTI Endereço: 081 RUA HUMBERTO DE CAMPOS 337 Bairro…" at bounding box center [194, 93] width 389 height 187
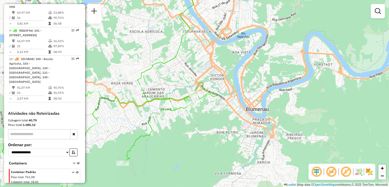
click at [194, 106] on div at bounding box center [191, 103] width 13 height 5
select select "**********"
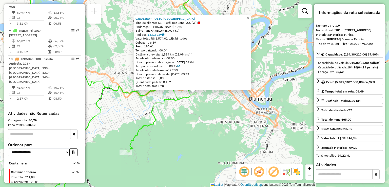
click at [187, 125] on div "92801350 - POSTO VILA GERMANICA Tipo de cliente: 51 - Perfil pequeno VUC (W) En…" at bounding box center [194, 93] width 389 height 187
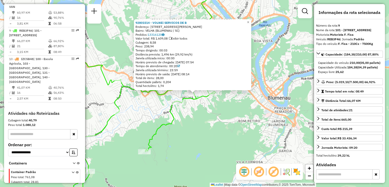
click at [177, 112] on div "Rota 9 - Placa REB3F46 92809668 - AUTO POSTO BELA JOIA 92801514 - VOLNEI SERVIC…" at bounding box center [194, 93] width 389 height 187
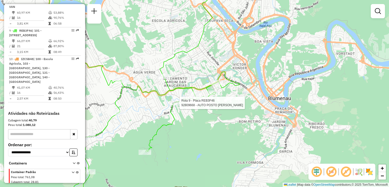
select select "**********"
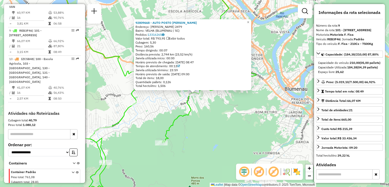
click at [157, 109] on div "92809668 - AUTO POSTO BELA JOIA Endereço: JOAO PESSOA 2479 Bairro: VELHA (BLUME…" at bounding box center [194, 93] width 389 height 187
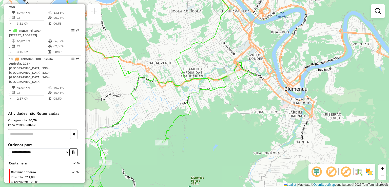
drag, startPoint x: 152, startPoint y: 114, endPoint x: 177, endPoint y: 114, distance: 24.6
click at [177, 114] on div "Janela de atendimento Grade de atendimento Capacidade Transportadoras Veículos …" at bounding box center [194, 93] width 389 height 187
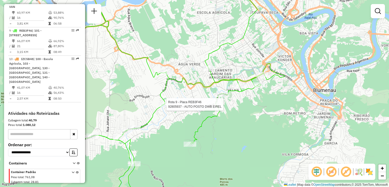
select select "**********"
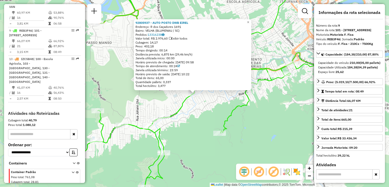
click at [180, 126] on div "92805937 - AUTO POSTO DWB EIREL Endereço: R dos Caçadores 1691 Bairro: VELHA (B…" at bounding box center [194, 93] width 389 height 187
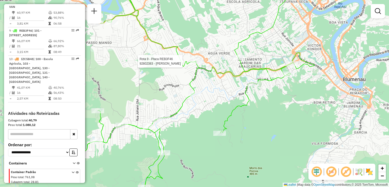
select select "**********"
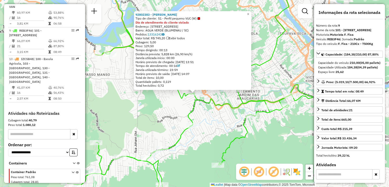
click at [168, 98] on div "92802383 - JOSE FELINTO BERNARD Tipo de cliente: 51 - Perfil pequeno VUC (W) Di…" at bounding box center [194, 93] width 389 height 187
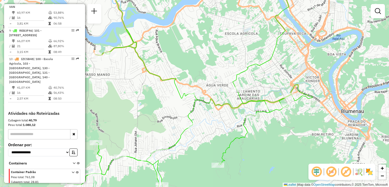
drag, startPoint x: 168, startPoint y: 121, endPoint x: 170, endPoint y: 102, distance: 18.9
click at [170, 104] on div "Janela de atendimento Grade de atendimento Capacidade Transportadoras Veículos …" at bounding box center [194, 93] width 389 height 187
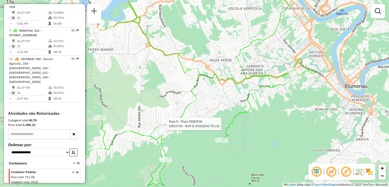
select select "**********"
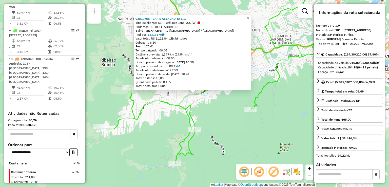
click at [193, 111] on icon at bounding box center [222, 72] width 245 height 183
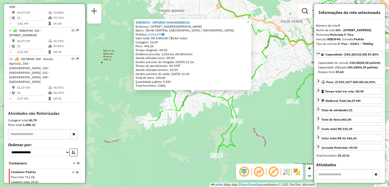
click at [161, 113] on icon at bounding box center [264, 68] width 245 height 174
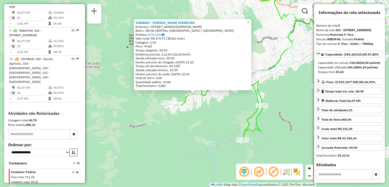
click at [195, 113] on div "92808864 - TEREZINHA APARECIDA Endereço: R RUA JOSE REUTER 2504 Bairro: VELHA C…" at bounding box center [194, 93] width 389 height 187
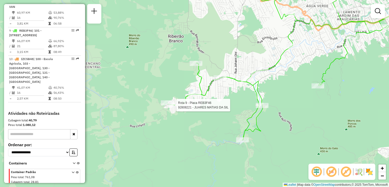
select select "**********"
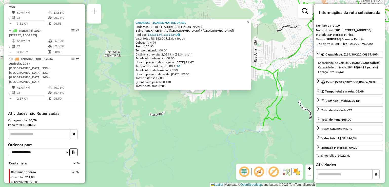
drag, startPoint x: 187, startPoint y: 110, endPoint x: 183, endPoint y: 107, distance: 4.5
click at [187, 110] on div "92808221 - JUARES MATIAS DA SIL Endereço: R R JOSE REUTER 3401 Bairro: VELHA CE…" at bounding box center [194, 93] width 389 height 187
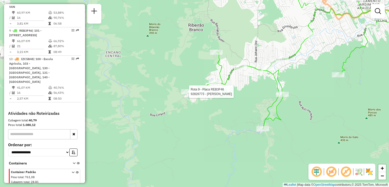
select select "**********"
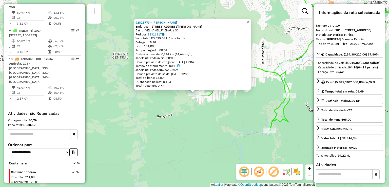
click at [226, 101] on div "92826773 - NELSON ROBERTO CANDI Endereço: R Jose Reuter 3640 Bairro: VELHA (BLU…" at bounding box center [194, 93] width 389 height 187
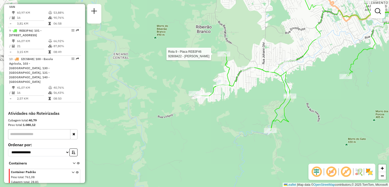
select select "**********"
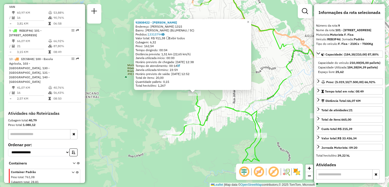
click at [222, 122] on div "92808422 - CHEILA JORGE GIELAND Endereço: HERMANN BARTHEL 1315 Bairro: BLUMENAU…" at bounding box center [194, 93] width 389 height 187
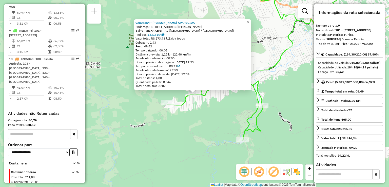
click at [158, 128] on div "92808864 - TEREZINHA APARECIDA Endereço: R RUA JOSE REUTER 2504 Bairro: VELHA C…" at bounding box center [194, 93] width 389 height 187
drag, startPoint x: 203, startPoint y: 126, endPoint x: 198, endPoint y: 124, distance: 5.5
click at [199, 127] on div "92808864 - TEREZINHA APARECIDA Endereço: R RUA JOSE REUTER 2504 Bairro: VELHA C…" at bounding box center [194, 93] width 389 height 187
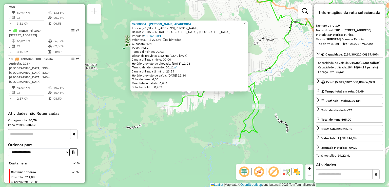
click at [200, 122] on div "92808864 - TEREZINHA APARECIDA Endereço: R RUA JOSE REUTER 2504 Bairro: VELHA C…" at bounding box center [194, 93] width 389 height 187
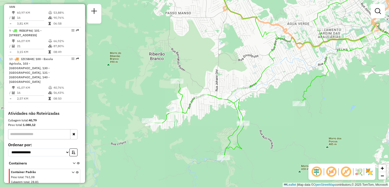
drag, startPoint x: 208, startPoint y: 119, endPoint x: 180, endPoint y: 134, distance: 32.1
click at [155, 155] on div "Janela de atendimento Grade de atendimento Capacidade Transportadoras Veículos …" at bounding box center [194, 93] width 389 height 187
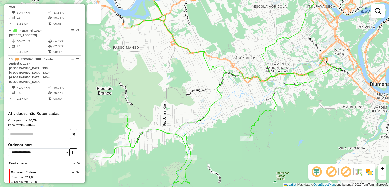
drag, startPoint x: 253, startPoint y: 97, endPoint x: 222, endPoint y: 126, distance: 42.9
click at [227, 127] on div "Janela de atendimento Grade de atendimento Capacidade Transportadoras Veículos …" at bounding box center [194, 93] width 389 height 187
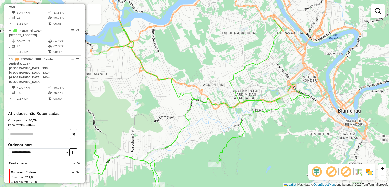
drag, startPoint x: 222, startPoint y: 112, endPoint x: 199, endPoint y: 125, distance: 26.7
click at [200, 125] on div "Janela de atendimento Grade de atendimento Capacidade Transportadoras Veículos …" at bounding box center [194, 93] width 389 height 187
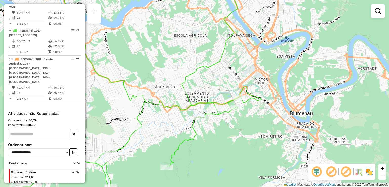
drag, startPoint x: 202, startPoint y: 88, endPoint x: 180, endPoint y: 72, distance: 27.1
click at [182, 75] on icon at bounding box center [210, 30] width 56 height 122
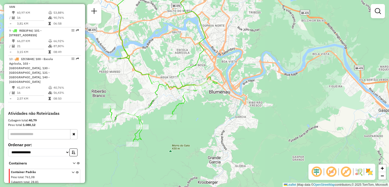
drag, startPoint x: 198, startPoint y: 95, endPoint x: 215, endPoint y: 126, distance: 35.2
click at [215, 126] on div "Rota 9 - Placa REB3F46 92801514 - VOLNEI SERVICOS DE B Janela de atendimento Gr…" at bounding box center [194, 93] width 389 height 187
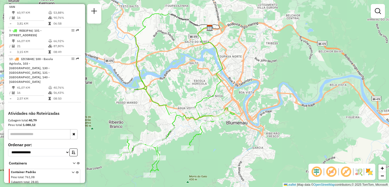
drag, startPoint x: 202, startPoint y: 98, endPoint x: 208, endPoint y: 119, distance: 21.5
click at [209, 121] on div "Janela de atendimento Grade de atendimento Capacidade Transportadoras Veículos …" at bounding box center [194, 93] width 389 height 187
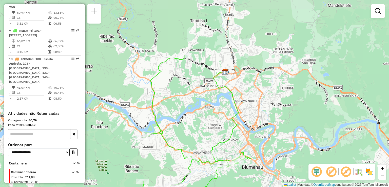
drag, startPoint x: 197, startPoint y: 90, endPoint x: 188, endPoint y: 89, distance: 9.4
click at [200, 112] on div "Janela de atendimento Grade de atendimento Capacidade Transportadoras Veículos …" at bounding box center [194, 93] width 389 height 187
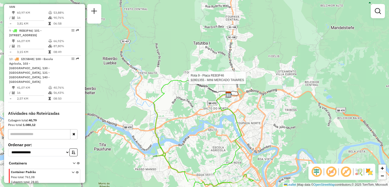
select select "**********"
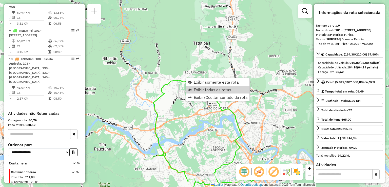
click at [169, 88] on div "Janela de atendimento Grade de atendimento Capacidade Transportadoras Veículos …" at bounding box center [194, 93] width 389 height 187
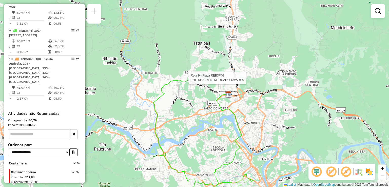
select select "**********"
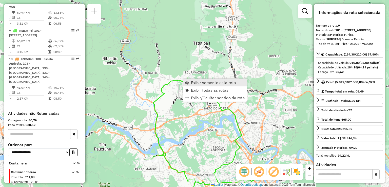
click at [207, 83] on span "Exibir somente esta rota" at bounding box center [213, 83] width 45 height 4
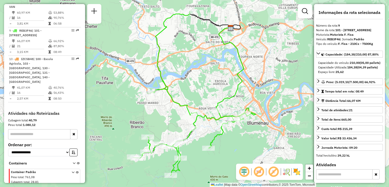
click at [206, 90] on div "Janela de atendimento Grade de atendimento Capacidade Transportadoras Veículos …" at bounding box center [194, 93] width 389 height 187
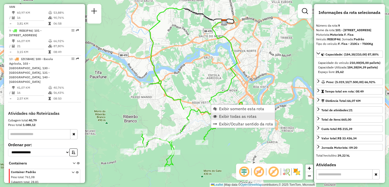
click at [232, 115] on span "Exibir todas as rotas" at bounding box center [238, 116] width 38 height 4
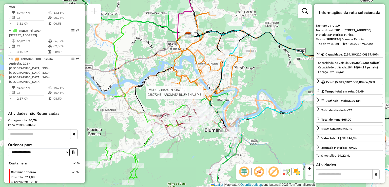
drag, startPoint x: 167, startPoint y: 91, endPoint x: 160, endPoint y: 90, distance: 7.0
click at [161, 90] on div "Rota 5 - Placa REB3F56 92809931 - VILA ROMA Rota 10 - Placa IZC5B48 92807245 - …" at bounding box center [194, 93] width 389 height 187
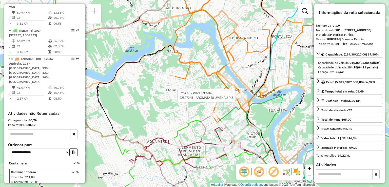
drag, startPoint x: 174, startPoint y: 102, endPoint x: 162, endPoint y: 88, distance: 19.2
click at [163, 90] on div "Rota 10 - Placa IZC5B48 92807245 - AROMATA BLUMENAU PIZ Janela de atendimento G…" at bounding box center [194, 93] width 389 height 187
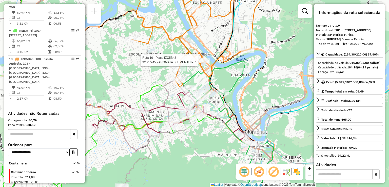
drag, startPoint x: 158, startPoint y: 97, endPoint x: 155, endPoint y: 92, distance: 6.3
click at [151, 91] on div "Rota 10 - Placa IZC5B48 92807245 - AROMATA BLUMENAU PIZ Janela de atendimento G…" at bounding box center [194, 93] width 389 height 187
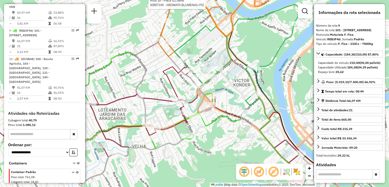
drag, startPoint x: 160, startPoint y: 104, endPoint x: 148, endPoint y: 112, distance: 14.9
click at [148, 113] on icon at bounding box center [165, 102] width 370 height 206
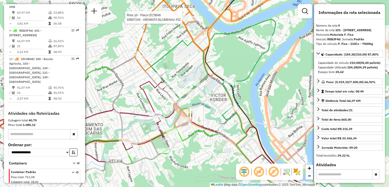
drag, startPoint x: 153, startPoint y: 100, endPoint x: 149, endPoint y: 113, distance: 13.0
click at [149, 117] on div "Rota 10 - Placa IZC5B48 92807245 - AROMATA BLUMENAU PIZ Janela de atendimento G…" at bounding box center [194, 93] width 389 height 187
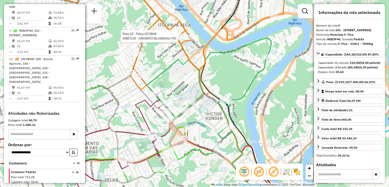
drag, startPoint x: 149, startPoint y: 106, endPoint x: 145, endPoint y: 111, distance: 6.7
click at [144, 111] on icon at bounding box center [131, 120] width 341 height 174
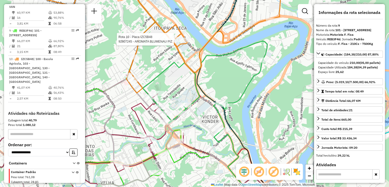
drag, startPoint x: 198, startPoint y: 125, endPoint x: 199, endPoint y: 118, distance: 7.6
click at [199, 119] on div "Rota 10 - Placa IZC5B48 92807245 - AROMATA BLUMENAU PIZ Janela de atendimento G…" at bounding box center [194, 93] width 389 height 187
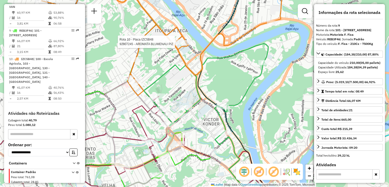
drag, startPoint x: 205, startPoint y: 127, endPoint x: 205, endPoint y: 146, distance: 18.5
click at [205, 146] on div "Rota 10 - Placa IZC5B48 92807245 - AROMATA BLUMENAU PIZ Janela de atendimento G…" at bounding box center [194, 93] width 389 height 187
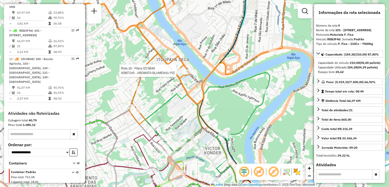
drag, startPoint x: 200, startPoint y: 103, endPoint x: 200, endPoint y: 130, distance: 27.1
click at [201, 130] on icon at bounding box center [169, 69] width 65 height 142
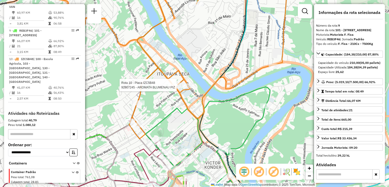
drag, startPoint x: 180, startPoint y: 114, endPoint x: 179, endPoint y: 128, distance: 13.9
click at [180, 128] on icon at bounding box center [207, 147] width 125 height 120
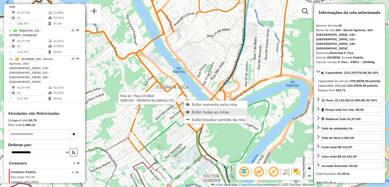
scroll to position [442, 0]
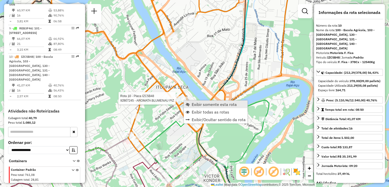
click at [205, 106] on span "Exibir somente esta rota" at bounding box center [214, 104] width 45 height 4
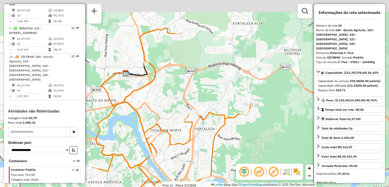
drag, startPoint x: 221, startPoint y: 110, endPoint x: 184, endPoint y: 113, distance: 36.4
click at [184, 113] on div "Rota 10 - Placa IZC5B48 92807245 - AROMATA BLUMENAU PIZ Janela de atendimento G…" at bounding box center [194, 93] width 389 height 187
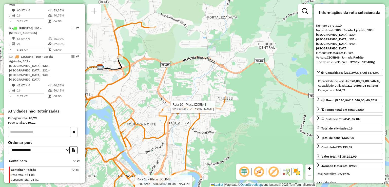
drag, startPoint x: 227, startPoint y: 134, endPoint x: 223, endPoint y: 107, distance: 26.6
click at [223, 107] on div "Rota 10 - Placa IZC5B48 92807245 - AROMATA BLUMENAU PIZ Rota 10 - Placa IZC5B48…" at bounding box center [194, 93] width 389 height 187
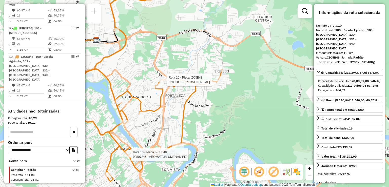
drag, startPoint x: 252, startPoint y: 146, endPoint x: 257, endPoint y: 151, distance: 7.7
click at [257, 153] on div "Rota 10 - Placa IZC5B48 92807245 - AROMATA BLUMENAU PIZ Rota 10 - Placa IZC5B48…" at bounding box center [194, 93] width 389 height 187
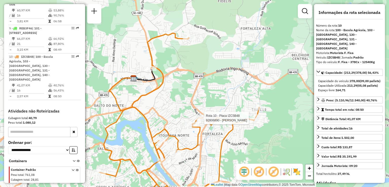
drag, startPoint x: 197, startPoint y: 64, endPoint x: 214, endPoint y: 79, distance: 22.4
click at [214, 79] on div "Rota 10 - Placa IZC5B48 92807245 - AROMATA BLUMENAU PIZ Rota 10 - Placa IZC5B48…" at bounding box center [194, 93] width 389 height 187
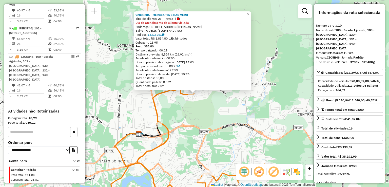
click at [200, 118] on div "92800286 - MERCEARIA E BAR VERD Tipo de cliente: 23 - Trava (T) Dia de atendime…" at bounding box center [194, 93] width 389 height 187
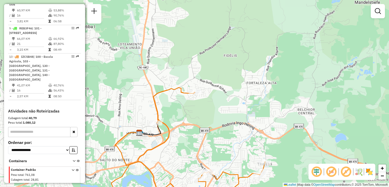
drag, startPoint x: 199, startPoint y: 118, endPoint x: 188, endPoint y: 102, distance: 19.3
click at [199, 105] on div "Janela de atendimento Grade de atendimento Capacidade Transportadoras Veículos …" at bounding box center [194, 93] width 389 height 187
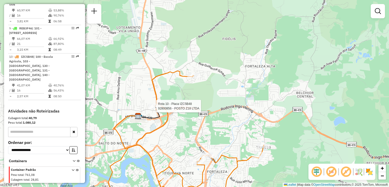
select select "**********"
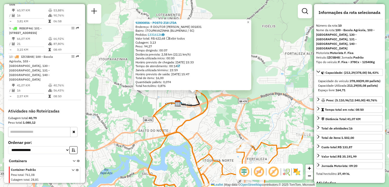
click at [199, 113] on icon at bounding box center [224, 131] width 160 height 147
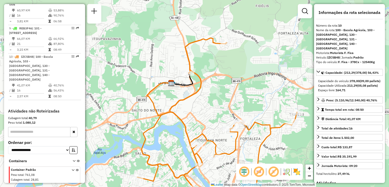
drag, startPoint x: 192, startPoint y: 98, endPoint x: 191, endPoint y: 81, distance: 16.8
click at [191, 89] on icon at bounding box center [217, 111] width 160 height 147
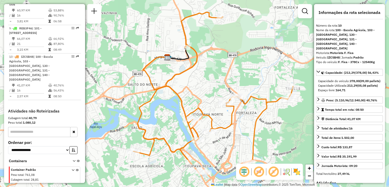
drag, startPoint x: 193, startPoint y: 90, endPoint x: 179, endPoint y: 52, distance: 40.5
click at [182, 62] on div "Janela de atendimento Grade de atendimento Capacidade Transportadoras Veículos …" at bounding box center [194, 93] width 389 height 187
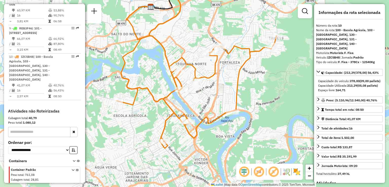
drag, startPoint x: 197, startPoint y: 70, endPoint x: 192, endPoint y: 58, distance: 13.6
click at [192, 58] on div "Rota 10 - Placa IZC5B48 92811437 - 60.684.007 JEFFERSON LUIZ REIS SILVA Janela …" at bounding box center [194, 93] width 389 height 187
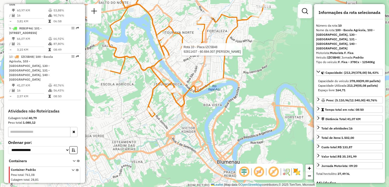
drag, startPoint x: 191, startPoint y: 98, endPoint x: 189, endPoint y: 87, distance: 10.3
click at [190, 90] on div "Rota 10 - Placa IZC5B48 92811437 - 60.684.007 JEFFERSON LUIZ REIS SILVA Janela …" at bounding box center [194, 93] width 389 height 187
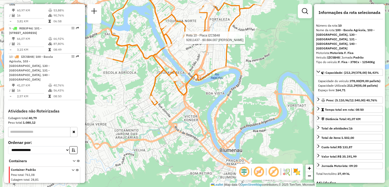
drag, startPoint x: 204, startPoint y: 90, endPoint x: 204, endPoint y: 86, distance: 4.1
click at [207, 86] on div "Rota 10 - Placa IZC5B48 92811437 - 60.684.007 JEFFERSON LUIZ REIS SILVA Janela …" at bounding box center [194, 93] width 389 height 187
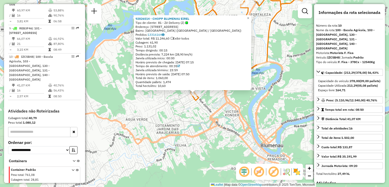
click at [151, 106] on div "92826514 - CHOPP BLUMENAU EIREL Tipo de cliente: 81 - Zé Delivery (Z) Endereço:…" at bounding box center [194, 93] width 389 height 187
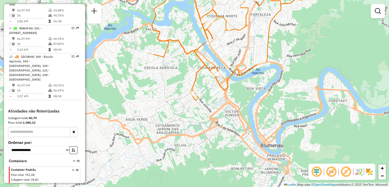
click at [211, 108] on div "Janela de atendimento Grade de atendimento Capacidade Transportadoras Veículos …" at bounding box center [194, 93] width 389 height 187
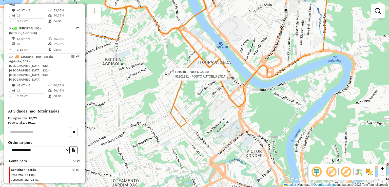
select select "**********"
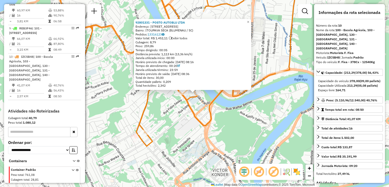
click at [226, 94] on div "92801331 - POSTO AUTOBLU LTDA Endereço: RUA SAO PAULO 2423 Bairro: ITOUPAVA SEC…" at bounding box center [194, 93] width 389 height 187
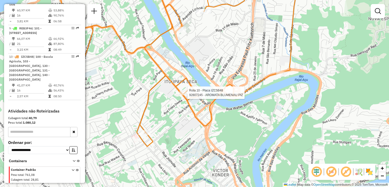
select select "**********"
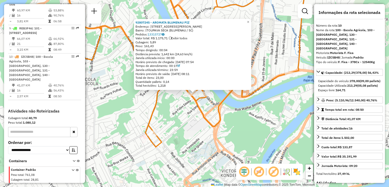
click at [177, 99] on div "92807245 - AROMATA BLUMENAU PIZ Endereço: R OTTO HENNINGS 133 Bairro: ITOUPAVA …" at bounding box center [194, 93] width 389 height 187
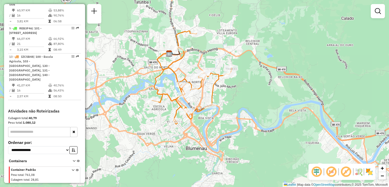
drag, startPoint x: 208, startPoint y: 68, endPoint x: 212, endPoint y: 82, distance: 14.8
click at [212, 82] on div "Janela de atendimento Grade de atendimento Capacidade Transportadoras Veículos …" at bounding box center [194, 93] width 389 height 187
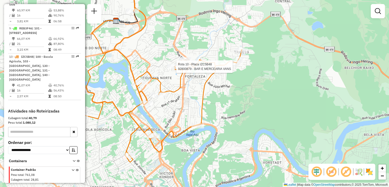
select select "**********"
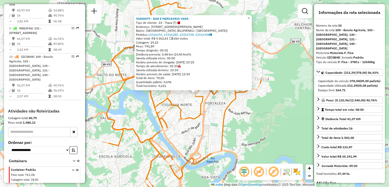
click at [207, 103] on div "92800879 - BAR E MERCEARIA VANS Tipo de cliente: 23 - Trava (T) Endereço: R Alb…" at bounding box center [194, 93] width 389 height 187
click at [210, 115] on div "92800879 - BAR E MERCEARIA VANS Tipo de cliente: 23 - Trava (T) Endereço: R Alb…" at bounding box center [194, 93] width 389 height 187
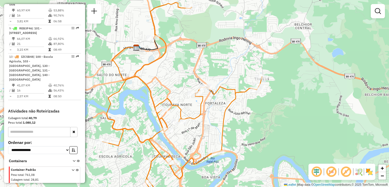
drag, startPoint x: 206, startPoint y: 118, endPoint x: 206, endPoint y: 101, distance: 17.0
click at [206, 103] on div "Janela de atendimento Grade de atendimento Capacidade Transportadoras Veículos …" at bounding box center [194, 93] width 389 height 187
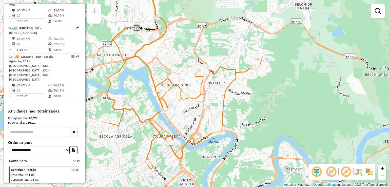
drag
click at [220, 94] on div "Janela de atendimento Grade de atendimento Capacidade Transportadoras Veículos …" at bounding box center [194, 93] width 389 height 187
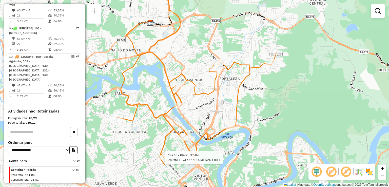
select select "**********"
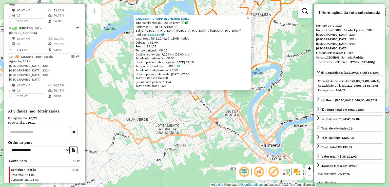
click at [170, 133] on div "92826514 - CHOPP BLUMENAU EIREL Tipo de cliente: 81 - Zé Delivery (Z) Endereço:…" at bounding box center [194, 93] width 389 height 187
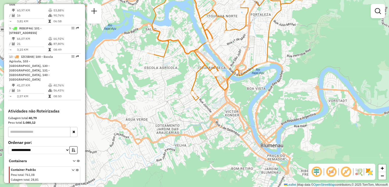
drag, startPoint x: 195, startPoint y: 124, endPoint x: 200, endPoint y: 141, distance: 17.7
click at [200, 140] on div "Janela de atendimento Grade de atendimento Capacidade Transportadoras Veículos …" at bounding box center [194, 93] width 389 height 187
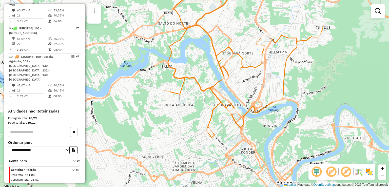
drag, startPoint x: 197, startPoint y: 122, endPoint x: 199, endPoint y: 132, distance: 10.4
click at [200, 133] on div "Janela de atendimento Grade de atendimento Capacidade Transportadoras Veículos …" at bounding box center [194, 93] width 389 height 187
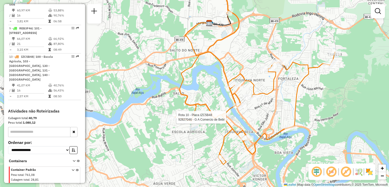
select select "**********"
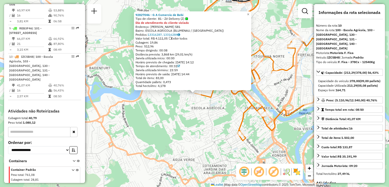
click at [191, 129] on div "92827046 - G A Comercio de Bebi Tipo de cliente: 81 - Zé Delivery (Z) Dia de at…" at bounding box center [194, 93] width 389 height 187
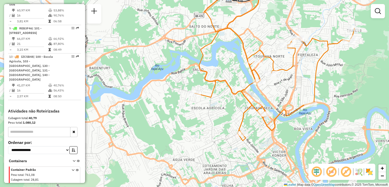
drag, startPoint x: 208, startPoint y: 129, endPoint x: 213, endPoint y: 136, distance: 8.3
click at [213, 136] on div "Janela de atendimento Grade de atendimento Capacidade Transportadoras Veículos …" at bounding box center [194, 93] width 389 height 187
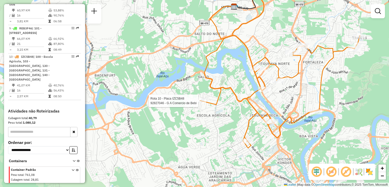
select select "**********"
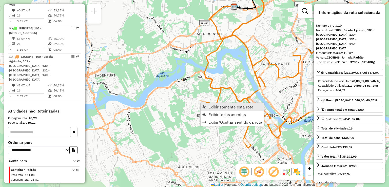
click at [213, 107] on span "Exibir somente esta rota" at bounding box center [231, 107] width 45 height 4
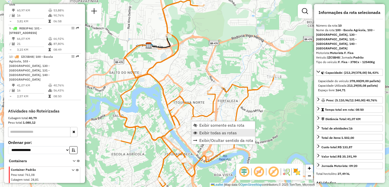
click at [210, 132] on span "Exibir todas as rotas" at bounding box center [218, 133] width 38 height 4
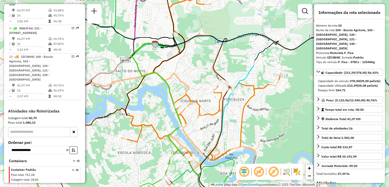
drag, startPoint x: 211, startPoint y: 123, endPoint x: 227, endPoint y: 117, distance: 17.5
click at [227, 118] on div "Janela de atendimento Grade de atendimento Capacidade Transportadoras Veículos …" at bounding box center [194, 93] width 389 height 187
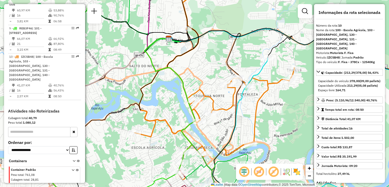
drag, startPoint x: 254, startPoint y: 116, endPoint x: 251, endPoint y: 119, distance: 4.0
click at [254, 122] on div "Janela de atendimento Grade de atendimento Capacidade Transportadoras Veículos …" at bounding box center [194, 93] width 389 height 187
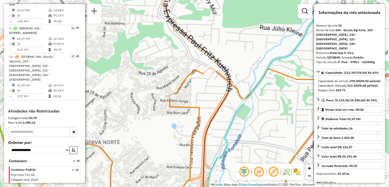
drag, startPoint x: 257, startPoint y: 104, endPoint x: 257, endPoint y: 126, distance: 21.8
click at [257, 126] on div "Janela de atendimento Grade de atendimento Capacidade Transportadoras Veículos …" at bounding box center [194, 93] width 389 height 187
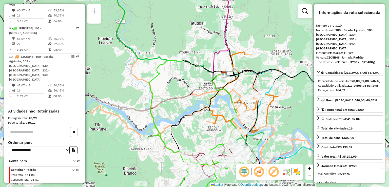
drag, startPoint x: 278, startPoint y: 110, endPoint x: 283, endPoint y: 114, distance: 6.6
click at [284, 114] on div "Rota 2 - Placa RLI8J67 92806809 - ALIMENTOS CANTINHO D Janela de atendimento Gr…" at bounding box center [194, 93] width 389 height 187
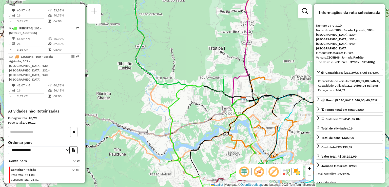
drag, startPoint x: 275, startPoint y: 108, endPoint x: 278, endPoint y: 118, distance: 10.5
click at [280, 119] on icon at bounding box center [267, 147] width 46 height 103
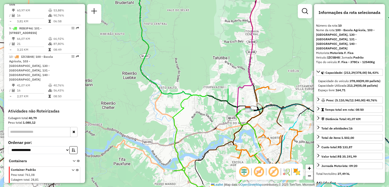
drag, startPoint x: 227, startPoint y: 105, endPoint x: 226, endPoint y: 90, distance: 15.2
click at [227, 93] on icon at bounding box center [232, 102] width 51 height 18
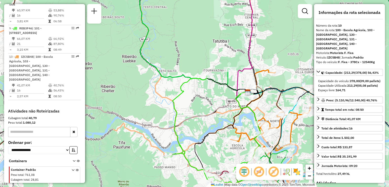
drag, startPoint x: 223, startPoint y: 102, endPoint x: 220, endPoint y: 88, distance: 14.0
click at [221, 90] on div "Janela de atendimento Grade de atendimento Capacidade Transportadoras Veículos …" at bounding box center [194, 93] width 389 height 187
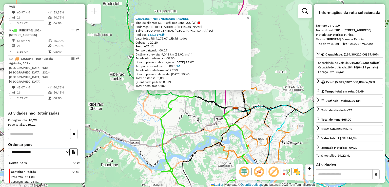
scroll to position [440, 0]
click at [207, 96] on div "92801355 - MINI MERCADO TAVARES Tipo de cliente: 51 - Perfil pequeno VUC (W) En…" at bounding box center [194, 93] width 389 height 187
click at [205, 115] on div "92801355 - MINI MERCADO TAVARES Tipo de cliente: 51 - Perfil pequeno VUC (W) En…" at bounding box center [194, 93] width 389 height 187
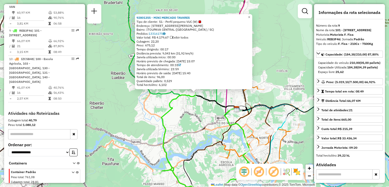
drag, startPoint x: 202, startPoint y: 124, endPoint x: 203, endPoint y: 122, distance: 2.6
click at [203, 123] on div "92801355 - MINI MERCADO TAVARES Tipo de cliente: 51 - Perfil pequeno VUC (W) En…" at bounding box center [194, 93] width 389 height 187
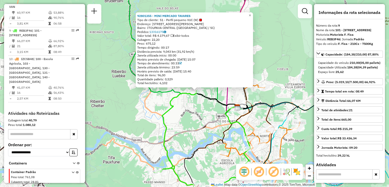
click at [204, 123] on icon at bounding box center [122, 132] width 229 height 50
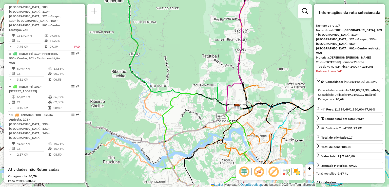
scroll to position [365, 0]
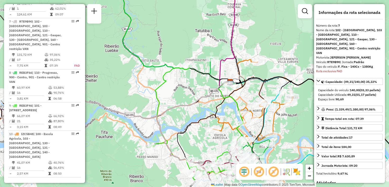
drag, startPoint x: 201, startPoint y: 122, endPoint x: 191, endPoint y: 85, distance: 38.2
click at [191, 85] on div "Janela de atendimento Grade de atendimento Capacidade Transportadoras Veículos …" at bounding box center [194, 93] width 389 height 187
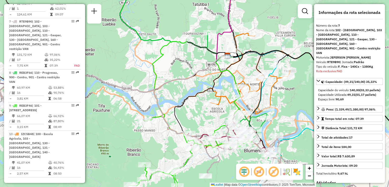
drag, startPoint x: 190, startPoint y: 90, endPoint x: 190, endPoint y: 85, distance: 5.1
click at [190, 88] on div "Janela de atendimento Grade de atendimento Capacidade Transportadoras Veículos …" at bounding box center [194, 93] width 389 height 187
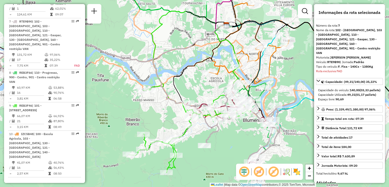
drag, startPoint x: 178, startPoint y: 110, endPoint x: 176, endPoint y: 84, distance: 26.2
click at [176, 84] on icon at bounding box center [208, 62] width 68 height 86
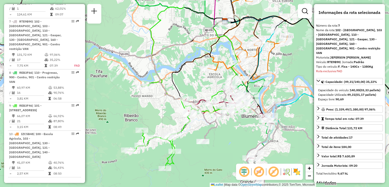
drag, startPoint x: 181, startPoint y: 83, endPoint x: 168, endPoint y: 86, distance: 13.0
click at [170, 86] on div "Janela de atendimento Grade de atendimento Capacidade Transportadoras Veículos …" at bounding box center [194, 93] width 389 height 187
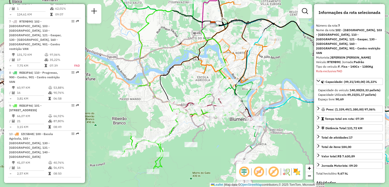
drag, startPoint x: 173, startPoint y: 91, endPoint x: 163, endPoint y: 92, distance: 9.2
click at [164, 92] on div "Janela de atendimento Grade de atendimento Capacidade Transportadoras Veículos …" at bounding box center [194, 93] width 389 height 187
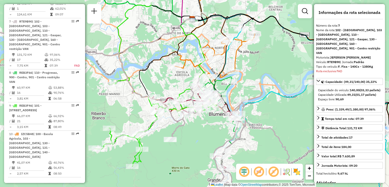
drag, startPoint x: 266, startPoint y: 99, endPoint x: 234, endPoint y: 48, distance: 60.3
click at [242, 62] on icon at bounding box center [185, 115] width 440 height 166
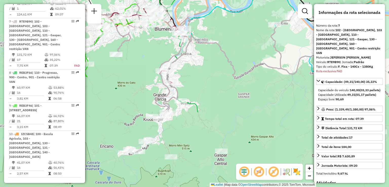
click at [225, 67] on div "Janela de atendimento Grade de atendimento Capacidade Transportadoras Veículos …" at bounding box center [194, 93] width 389 height 187
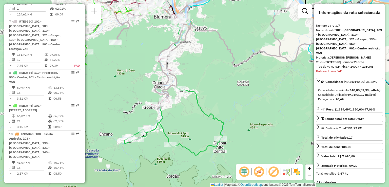
drag, startPoint x: 153, startPoint y: 150, endPoint x: 156, endPoint y: 120, distance: 30.1
click at [150, 158] on div "Janela de atendimento Grade de atendimento Capacidade Transportadoras Veículos …" at bounding box center [194, 93] width 389 height 187
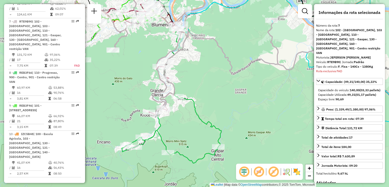
drag, startPoint x: 211, startPoint y: 114, endPoint x: 219, endPoint y: 129, distance: 17.0
click at [219, 129] on div "Rota 8 - Placa REB3F66 92800508 - BAR SIDE LTDA ME Janela de atendimento Grade …" at bounding box center [194, 93] width 389 height 187
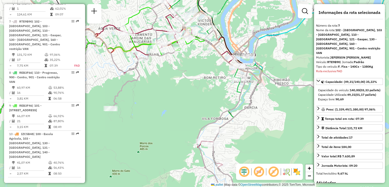
drag, startPoint x: 180, startPoint y: 99, endPoint x: 180, endPoint y: 114, distance: 15.2
click at [180, 115] on div "Janela de atendimento Grade de atendimento Capacidade Transportadoras Veículos …" at bounding box center [194, 93] width 389 height 187
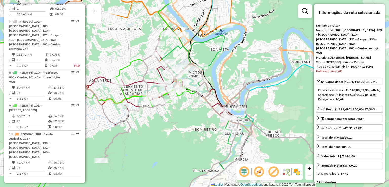
drag, startPoint x: 188, startPoint y: 118, endPoint x: 186, endPoint y: 122, distance: 4.8
click at [186, 122] on div "Janela de atendimento Grade de atendimento Capacidade Transportadoras Veículos …" at bounding box center [194, 93] width 389 height 187
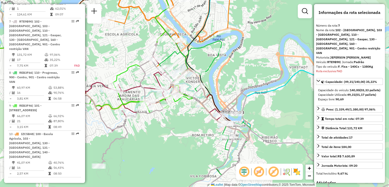
click at [189, 145] on div "Janela de atendimento Grade de atendimento Capacidade Transportadoras Veículos …" at bounding box center [194, 93] width 389 height 187
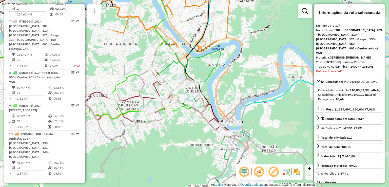
click at [212, 96] on div "Janela de atendimento Grade de atendimento Capacidade Transportadoras Veículos …" at bounding box center [194, 93] width 389 height 187
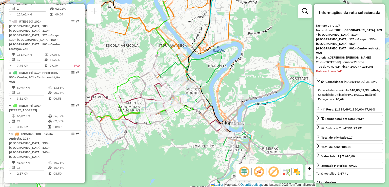
drag, startPoint x: 143, startPoint y: 89, endPoint x: 143, endPoint y: 92, distance: 3.3
click at [143, 92] on icon at bounding box center [194, 105] width 467 height 201
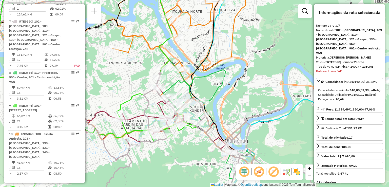
click at [186, 136] on div "Janela de atendimento Grade de atendimento Capacidade Transportadoras Veículos …" at bounding box center [194, 93] width 389 height 187
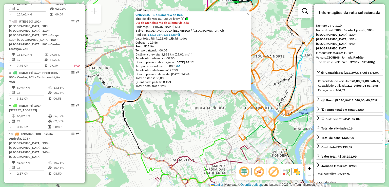
scroll to position [442, 0]
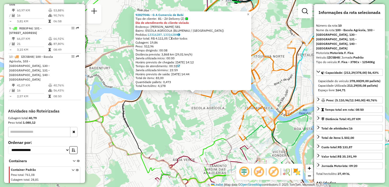
click at [158, 121] on div "92827046 - G A Comercio de Bebi Tipo de cliente: 81 - Zé Delivery (Z) Dia de at…" at bounding box center [194, 93] width 389 height 187
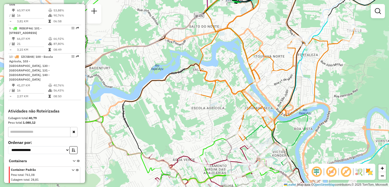
drag, startPoint x: 208, startPoint y: 143, endPoint x: 218, endPoint y: 149, distance: 12.3
click at [218, 149] on div "Janela de atendimento Grade de atendimento Capacidade Transportadoras Veículos …" at bounding box center [194, 93] width 389 height 187
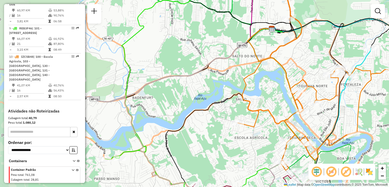
click at [222, 144] on div "Janela de atendimento Grade de atendimento Capacidade Transportadoras Veículos …" at bounding box center [194, 93] width 389 height 187
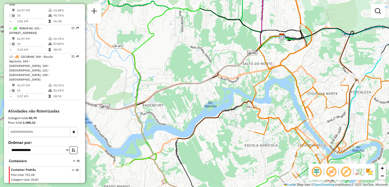
drag, startPoint x: 222, startPoint y: 153, endPoint x: 171, endPoint y: 125, distance: 57.9
click at [171, 125] on div "Janela de atendimento Grade de atendimento Capacidade Transportadoras Veículos …" at bounding box center [194, 93] width 389 height 187
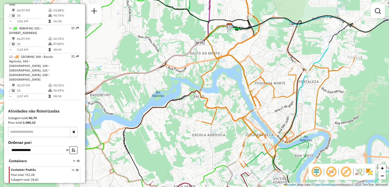
drag, startPoint x: 193, startPoint y: 140, endPoint x: 188, endPoint y: 144, distance: 6.2
click at [192, 153] on div "Janela de atendimento Grade de atendimento Capacidade Transportadoras Veículos …" at bounding box center [194, 93] width 389 height 187
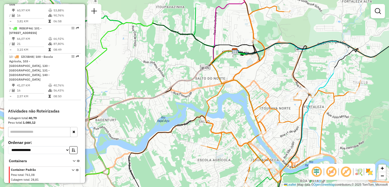
drag, startPoint x: 192, startPoint y: 123, endPoint x: 201, endPoint y: 141, distance: 20.3
click at [202, 149] on icon at bounding box center [197, 124] width 136 height 171
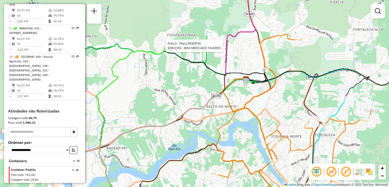
select select "**********"
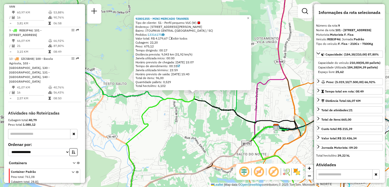
scroll to position [440, 0]
click at [178, 121] on div "92801355 - MINI MERCADO TAVARES Tipo de cliente: 51 - Perfil pequeno VUC (W) En…" at bounding box center [194, 93] width 389 height 187
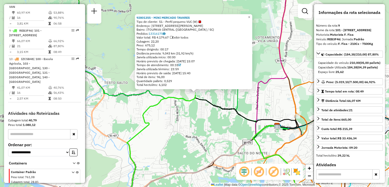
drag, startPoint x: 180, startPoint y: 136, endPoint x: 174, endPoint y: 99, distance: 37.7
click at [174, 100] on div "92801355 - MINI MERCADO TAVARES Tipo de cliente: 51 - Perfil pequeno VUC (W) En…" at bounding box center [194, 93] width 389 height 187
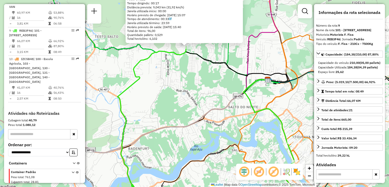
drag, startPoint x: 190, startPoint y: 119, endPoint x: 185, endPoint y: 110, distance: 10.4
click at [186, 111] on div "92801355 - MINI MERCADO TAVARES Tipo de cliente: 51 - Perfil pequeno VUC (W) En…" at bounding box center [194, 93] width 389 height 187
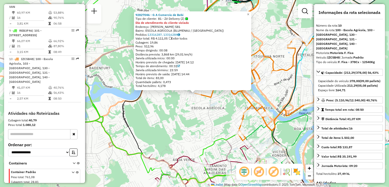
scroll to position [442, 0]
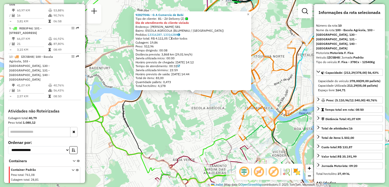
drag, startPoint x: 197, startPoint y: 139, endPoint x: 181, endPoint y: 128, distance: 19.4
click at [184, 131] on div "92827046 - G A Comercio de Bebi Tipo de cliente: 81 - Zé Delivery (Z) Dia de at…" at bounding box center [194, 93] width 389 height 187
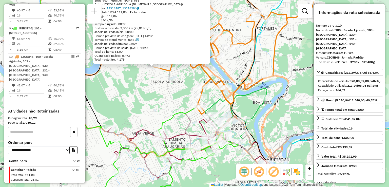
click at [169, 89] on div "92827046 - G A Comercio de Bebi Tipo de cliente: 81 - Zé Delivery (Z) Dia de at…" at bounding box center [194, 93] width 389 height 187
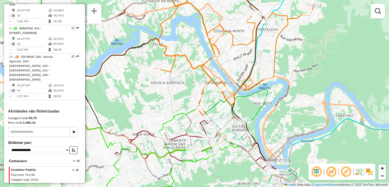
drag, startPoint x: 171, startPoint y: 96, endPoint x: 172, endPoint y: 101, distance: 5.3
click at [172, 100] on div "Janela de atendimento Grade de atendimento Capacidade Transportadoras Veículos …" at bounding box center [194, 93] width 389 height 187
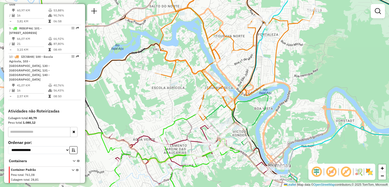
click at [159, 79] on div "Janela de atendimento Grade de atendimento Capacidade Transportadoras Veículos …" at bounding box center [194, 93] width 389 height 187
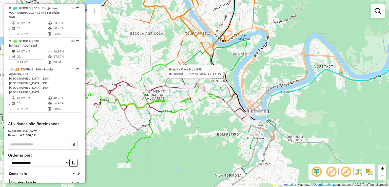
select select "**********"
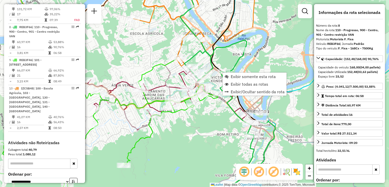
scroll to position [407, 0]
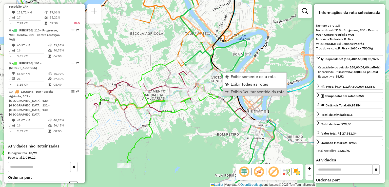
click at [212, 121] on div "Rota 7 - Placa RTE9B90 92826156 - RAQUEL CARINI DE FRE Janela de atendimento Gr…" at bounding box center [194, 93] width 389 height 187
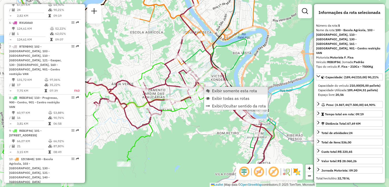
scroll to position [304, 0]
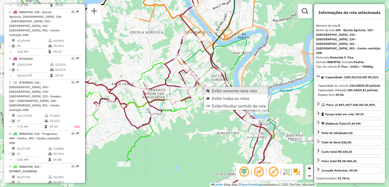
click at [213, 89] on span "Exibir somente esta rota" at bounding box center [234, 91] width 45 height 4
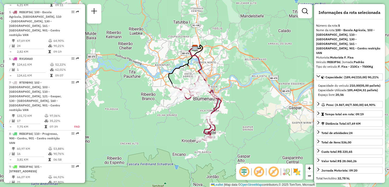
drag, startPoint x: 234, startPoint y: 122, endPoint x: 230, endPoint y: 113, distance: 10.0
click at [232, 113] on div "Rota 5 - Placa REB3F56 92810701 - JEAN CARLO GIROLLA Janela de atendimento Grad…" at bounding box center [194, 93] width 389 height 187
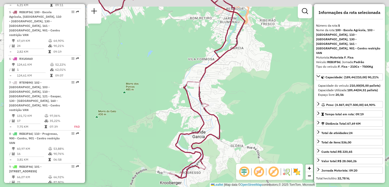
drag, startPoint x: 231, startPoint y: 135, endPoint x: 242, endPoint y: 153, distance: 21.3
click at [243, 155] on div "Janela de atendimento Grade de atendimento Capacidade Transportadoras Veículos …" at bounding box center [194, 93] width 389 height 187
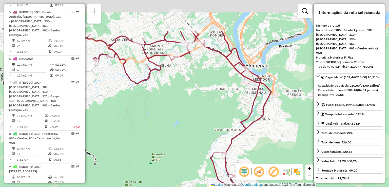
drag, startPoint x: 255, startPoint y: 143, endPoint x: 257, endPoint y: 154, distance: 11.6
click at [257, 154] on div "Janela de atendimento Grade de atendimento Capacidade Transportadoras Veículos …" at bounding box center [194, 93] width 389 height 187
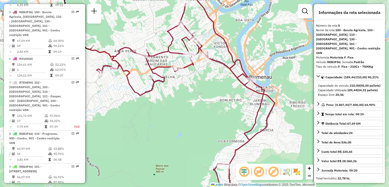
drag, startPoint x: 230, startPoint y: 114, endPoint x: 233, endPoint y: 122, distance: 8.5
click at [233, 122] on div "Janela de atendimento Grade de atendimento Capacidade Transportadoras Veículos …" at bounding box center [194, 93] width 389 height 187
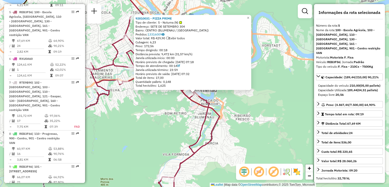
click at [246, 113] on div "92810031 - PIZZA PRIME Tipo de cliente: 5 - Noturna (N) Endereço: SETE DE SETEM…" at bounding box center [194, 93] width 389 height 187
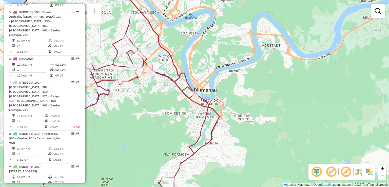
drag, startPoint x: 202, startPoint y: 127, endPoint x: 222, endPoint y: 131, distance: 20.7
click at [222, 131] on div "Janela de atendimento Grade de atendimento Capacidade Transportadoras Veículos …" at bounding box center [194, 93] width 389 height 187
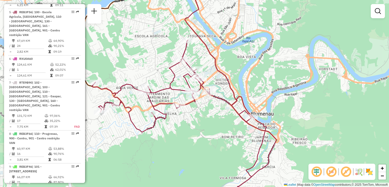
click at [231, 137] on div "Janela de atendimento Grade de atendimento Capacidade Transportadoras Veículos …" at bounding box center [194, 93] width 389 height 187
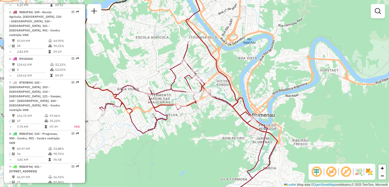
click at [219, 157] on div "Janela de atendimento Grade de atendimento Capacidade Transportadoras Veículos …" at bounding box center [194, 93] width 389 height 187
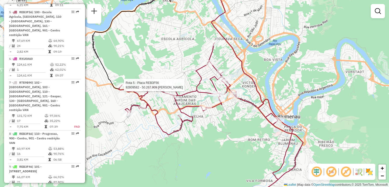
select select "**********"
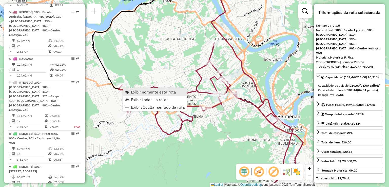
click at [145, 91] on span "Exibir somente esta rota" at bounding box center [153, 92] width 45 height 4
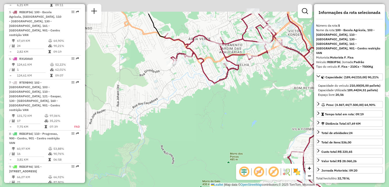
drag, startPoint x: 220, startPoint y: 103, endPoint x: 210, endPoint y: 140, distance: 37.6
click at [211, 139] on div "Janela de atendimento Grade de atendimento Capacidade Transportadoras Veículos …" at bounding box center [194, 93] width 389 height 187
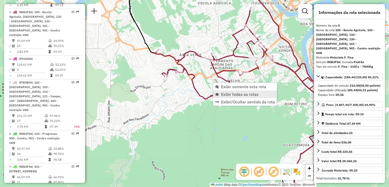
click at [228, 94] on span "Exibir todas as rotas" at bounding box center [240, 94] width 38 height 4
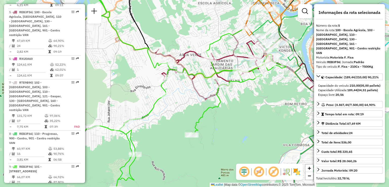
drag, startPoint x: 226, startPoint y: 125, endPoint x: 228, endPoint y: 135, distance: 10.3
click at [230, 133] on icon at bounding box center [163, 85] width 245 height 208
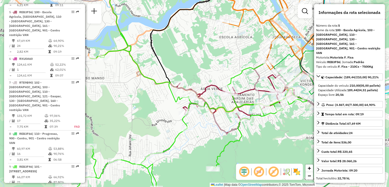
click at [211, 56] on div "Janela de atendimento Grade de atendimento Capacidade Transportadoras Veículos …" at bounding box center [194, 93] width 389 height 187
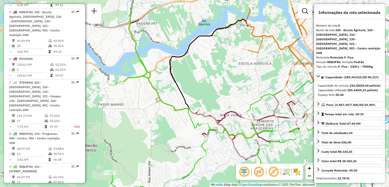
click at [219, 120] on div "Janela de atendimento Grade de atendimento Capacidade Transportadoras Veículos …" at bounding box center [194, 93] width 389 height 187
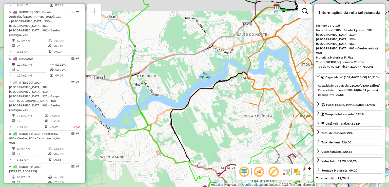
drag, startPoint x: 212, startPoint y: 106, endPoint x: 212, endPoint y: 124, distance: 18.0
click at [214, 127] on div "Janela de atendimento Grade de atendimento Capacidade Transportadoras Veículos …" at bounding box center [194, 93] width 389 height 187
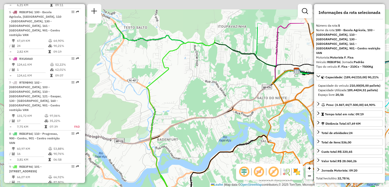
drag, startPoint x: 208, startPoint y: 128, endPoint x: 193, endPoint y: 110, distance: 23.1
click at [210, 139] on div "Janela de atendimento Grade de atendimento Capacidade Transportadoras Veículos …" at bounding box center [194, 93] width 389 height 187
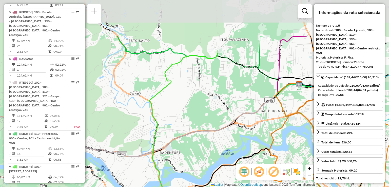
click at [191, 106] on div "Janela de atendimento Grade de atendimento Capacidade Transportadoras Veículos …" at bounding box center [194, 93] width 389 height 187
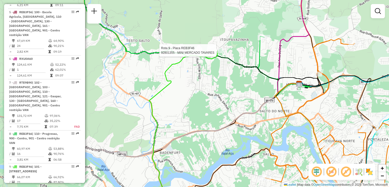
select select "**********"
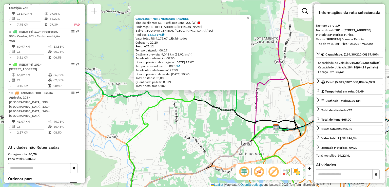
scroll to position [440, 0]
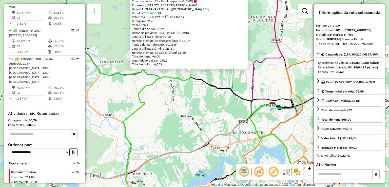
drag, startPoint x: 220, startPoint y: 152, endPoint x: 213, endPoint y: 104, distance: 48.9
click at [214, 107] on icon at bounding box center [115, 141] width 316 height 73
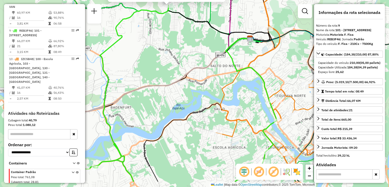
drag, startPoint x: 231, startPoint y: 127, endPoint x: 198, endPoint y: 85, distance: 54.0
click at [199, 86] on icon at bounding box center [212, 104] width 136 height 156
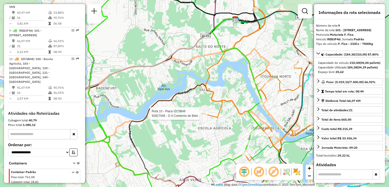
scroll to position [442, 0]
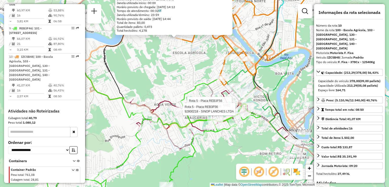
drag, startPoint x: 225, startPoint y: 136, endPoint x: 203, endPoint y: 104, distance: 38.7
click at [201, 102] on icon at bounding box center [146, 89] width 229 height 225
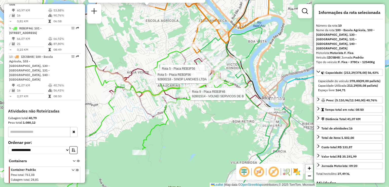
drag, startPoint x: 229, startPoint y: 126, endPoint x: 208, endPoint y: 125, distance: 20.8
click at [208, 125] on div "Rota 5 - Placa REB3F56 92810786 - ELIZANDRO BITENCOUR Rota 9 - Placa REB3F46 92…" at bounding box center [194, 93] width 389 height 187
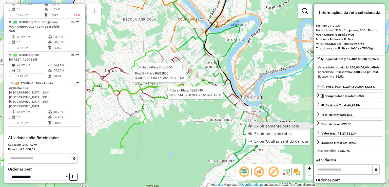
scroll to position [407, 0]
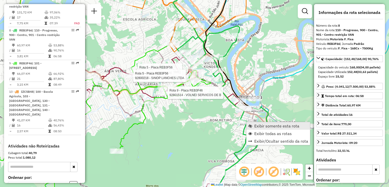
click at [254, 124] on span "Exibir somente esta rota" at bounding box center [276, 126] width 45 height 4
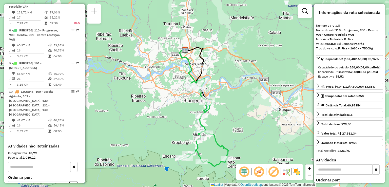
click at [245, 138] on div "Janela de atendimento Grade de atendimento Capacidade Transportadoras Veículos …" at bounding box center [194, 93] width 389 height 187
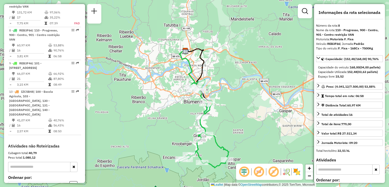
click at [237, 124] on div "Janela de atendimento Grade de atendimento Capacidade Transportadoras Veículos …" at bounding box center [194, 93] width 389 height 187
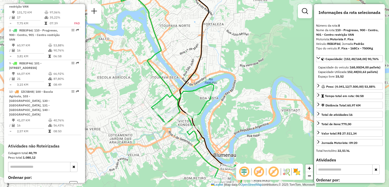
drag, startPoint x: 220, startPoint y: 111, endPoint x: 225, endPoint y: 102, distance: 9.7
click at [225, 103] on div "Janela de atendimento Grade de atendimento Capacidade Transportadoras Veículos …" at bounding box center [194, 93] width 389 height 187
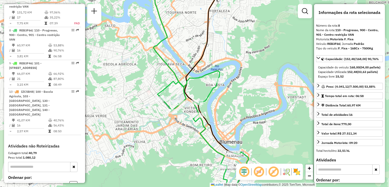
drag, startPoint x: 221, startPoint y: 113, endPoint x: 223, endPoint y: 102, distance: 11.3
click at [224, 102] on div "Janela de atendimento Grade de atendimento Capacidade Transportadoras Veículos …" at bounding box center [194, 93] width 389 height 187
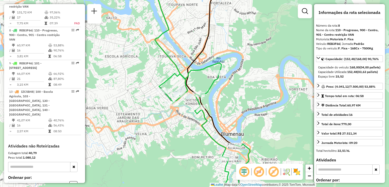
drag, startPoint x: 224, startPoint y: 106, endPoint x: 229, endPoint y: 107, distance: 5.4
click at [229, 107] on div "Rota 8 - Placa REB3F66 92800248 - COMERCIAL THANER LTD Janela de atendimento Gr…" at bounding box center [194, 93] width 389 height 187
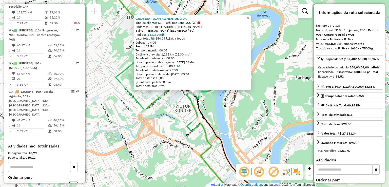
click at [223, 115] on div "92808580 - EDAM ALIMENTOS LTDA Tipo de cliente: 51 - Perfil pequeno VUC (W) End…" at bounding box center [194, 93] width 389 height 187
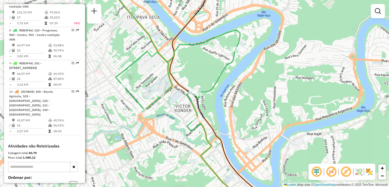
click at [241, 139] on div "Janela de atendimento Grade de atendimento Capacidade Transportadoras Veículos …" at bounding box center [194, 93] width 389 height 187
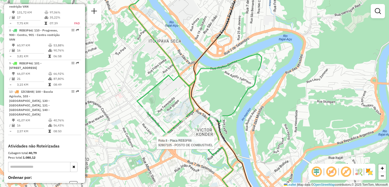
select select "**********"
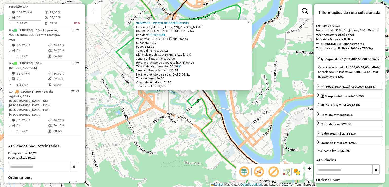
click at [222, 142] on div "92807105 - POSTO DE COMBUSTIVEL Endereço: R DESEMBARGADOR PEDRO SILVA 665 Bairr…" at bounding box center [194, 93] width 389 height 187
click at [219, 131] on div "92807105 - POSTO DE COMBUSTIVEL Endereço: R DESEMBARGADOR PEDRO SILVA 665 Bairr…" at bounding box center [194, 93] width 389 height 187
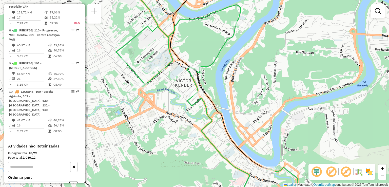
drag, startPoint x: 214, startPoint y: 116, endPoint x: 220, endPoint y: 139, distance: 23.9
click at [220, 138] on div "Janela de atendimento Grade de atendimento Capacidade Transportadoras Veículos …" at bounding box center [194, 93] width 389 height 187
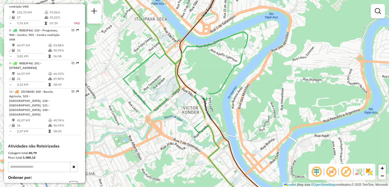
drag, startPoint x: 227, startPoint y: 124, endPoint x: 231, endPoint y: 126, distance: 5.0
click at [232, 126] on div "Janela de atendimento Grade de atendimento Capacidade Transportadoras Veículos …" at bounding box center [194, 93] width 389 height 187
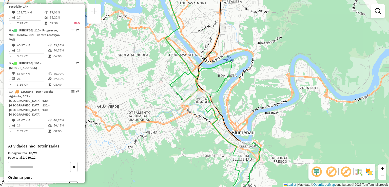
drag, startPoint x: 224, startPoint y: 130, endPoint x: 209, endPoint y: 98, distance: 35.8
click at [213, 113] on div "Janela de atendimento Grade de atendimento Capacidade Transportadoras Veículos …" at bounding box center [194, 93] width 389 height 187
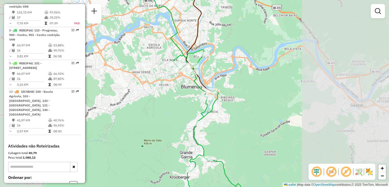
drag, startPoint x: 224, startPoint y: 131, endPoint x: 219, endPoint y: 82, distance: 49.2
click at [220, 98] on div "Janela de atendimento Grade de atendimento Capacidade Transportadoras Veículos …" at bounding box center [194, 93] width 389 height 187
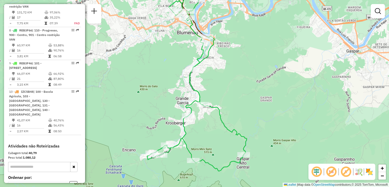
drag, startPoint x: 229, startPoint y: 115, endPoint x: 220, endPoint y: 76, distance: 39.6
click at [223, 84] on div "Janela de atendimento Grade de atendimento Capacidade Transportadoras Veículos …" at bounding box center [194, 93] width 389 height 187
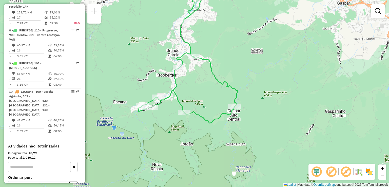
drag, startPoint x: 227, startPoint y: 86, endPoint x: 253, endPoint y: 127, distance: 48.2
click at [238, 123] on icon at bounding box center [188, 54] width 100 height 138
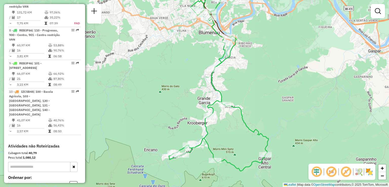
drag, startPoint x: 238, startPoint y: 106, endPoint x: 248, endPoint y: 131, distance: 27.3
click at [249, 139] on icon at bounding box center [219, 83] width 100 height 176
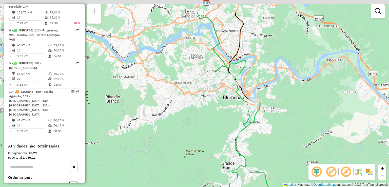
drag, startPoint x: 251, startPoint y: 133, endPoint x: 219, endPoint y: 97, distance: 48.7
click at [255, 145] on div "Janela de atendimento Grade de atendimento Capacidade Transportadoras Veículos …" at bounding box center [194, 93] width 389 height 187
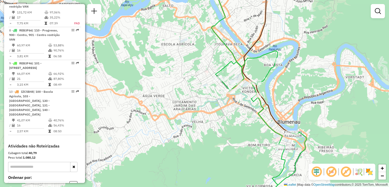
drag, startPoint x: 244, startPoint y: 111, endPoint x: 229, endPoint y: 120, distance: 16.8
click at [233, 123] on div "Janela de atendimento Grade de atendimento Capacidade Transportadoras Veículos …" at bounding box center [194, 93] width 389 height 187
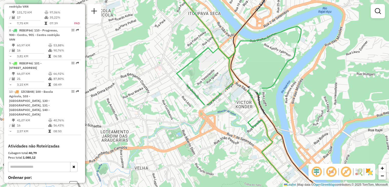
drag, startPoint x: 229, startPoint y: 124, endPoint x: 230, endPoint y: 112, distance: 12.3
click at [227, 125] on div "Janela de atendimento Grade de atendimento Capacidade Transportadoras Veículos …" at bounding box center [194, 93] width 389 height 187
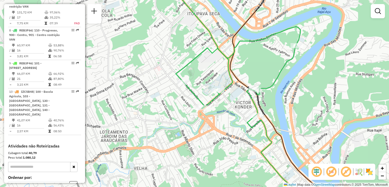
drag, startPoint x: 234, startPoint y: 116, endPoint x: 231, endPoint y: 117, distance: 2.6
click at [232, 117] on div "Janela de atendimento Grade de atendimento Capacidade Transportadoras Veículos …" at bounding box center [194, 93] width 389 height 187
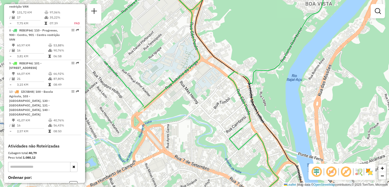
drag, startPoint x: 233, startPoint y: 119, endPoint x: 205, endPoint y: 122, distance: 28.2
click at [205, 121] on div "Janela de atendimento Grade de atendimento Capacidade Transportadoras Veículos …" at bounding box center [194, 93] width 389 height 187
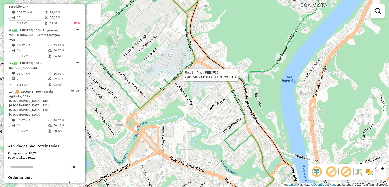
select select "**********"
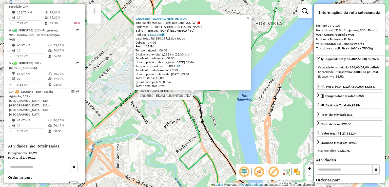
drag, startPoint x: 175, startPoint y: 142, endPoint x: 210, endPoint y: 100, distance: 54.9
click at [198, 115] on div "Rota 8 - Placa REB3F66 92808580 - EDAM ALIMENTOS LTDA 92808580 - EDAM ALIMENTOS…" at bounding box center [194, 93] width 389 height 187
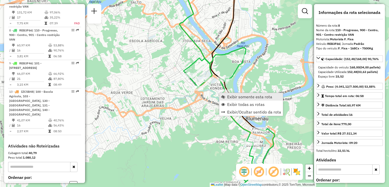
click at [231, 96] on span "Exibir somente esta rota" at bounding box center [249, 97] width 45 height 4
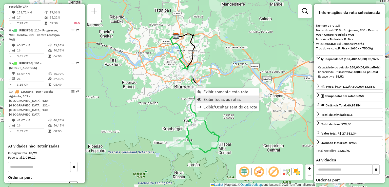
click at [213, 98] on span "Exibir todas as rotas" at bounding box center [223, 99] width 38 height 4
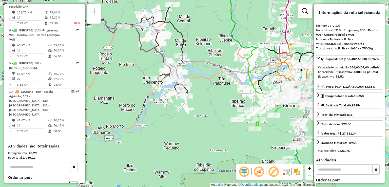
drag, startPoint x: 196, startPoint y: 102, endPoint x: 200, endPoint y: 91, distance: 11.5
click at [207, 103] on div "Janela de atendimento Grade de atendimento Capacidade Transportadoras Veículos …" at bounding box center [194, 93] width 389 height 187
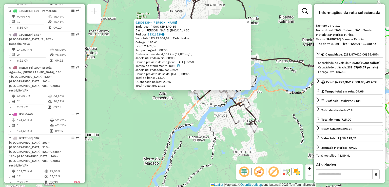
scroll to position [195, 0]
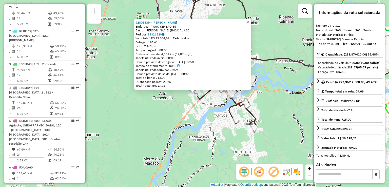
click at [220, 132] on div "92801339 - MARIA OSAIR DA SILVA Endereço: R SAO SIMEAO 35 Bairro: JOÃO PAULO (I…" at bounding box center [194, 93] width 389 height 187
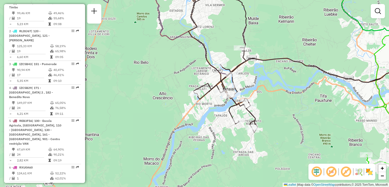
drag, startPoint x: 296, startPoint y: 138, endPoint x: 224, endPoint y: 117, distance: 74.5
click at [240, 120] on div "Janela de atendimento Grade de atendimento Capacidade Transportadoras Veículos …" at bounding box center [194, 93] width 389 height 187
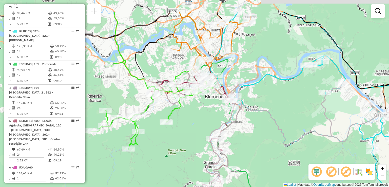
drag, startPoint x: 259, startPoint y: 128, endPoint x: 263, endPoint y: 139, distance: 12.2
click at [262, 138] on div "Janela de atendimento Grade de atendimento Capacidade Transportadoras Veículos …" at bounding box center [194, 93] width 389 height 187
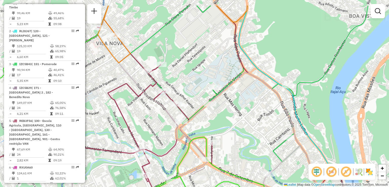
drag, startPoint x: 242, startPoint y: 107, endPoint x: 250, endPoint y: 113, distance: 9.8
click at [252, 116] on div "Janela de atendimento Grade de atendimento Capacidade Transportadoras Veículos …" at bounding box center [194, 93] width 389 height 187
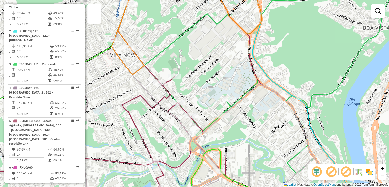
drag, startPoint x: 241, startPoint y: 103, endPoint x: 258, endPoint y: 120, distance: 23.8
click at [258, 120] on icon at bounding box center [201, 96] width 269 height 225
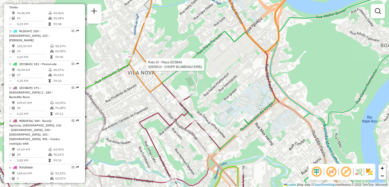
select select "**********"
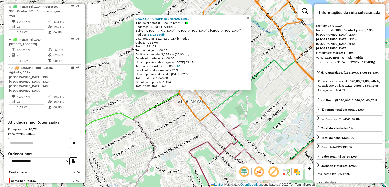
scroll to position [442, 0]
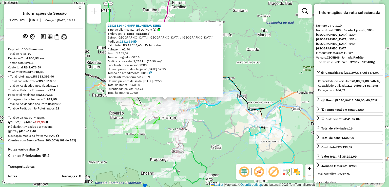
select select "**********"
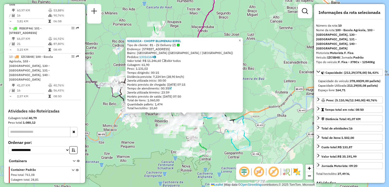
click at [261, 173] on em at bounding box center [259, 172] width 12 height 12
click at [129, 110] on div "92826514 - CHOPP BLUMENAU EIREL Tipo de cliente: 81 - Zé Delivery (Z) Endereço:…" at bounding box center [184, 75] width 117 height 75
click at [102, 100] on div "92826514 - CHOPP BLUMENAU EIREL Tipo de cliente: 81 - Zé Delivery (Z) Endereço:…" at bounding box center [194, 93] width 389 height 187
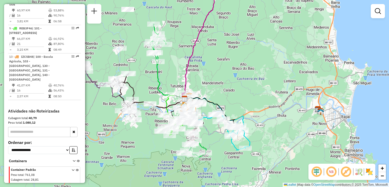
drag, startPoint x: 113, startPoint y: 103, endPoint x: 116, endPoint y: 118, distance: 15.5
click at [116, 119] on div "Janela de atendimento Grade de atendimento Capacidade Transportadoras Veículos …" at bounding box center [194, 93] width 389 height 187
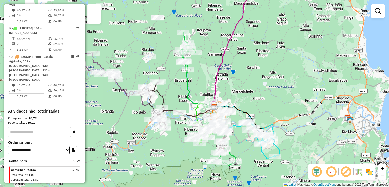
drag, startPoint x: 178, startPoint y: 75, endPoint x: 184, endPoint y: 76, distance: 6.9
click at [184, 76] on div "Janela de atendimento Grade de atendimento Capacidade Transportadoras Veículos …" at bounding box center [194, 93] width 389 height 187
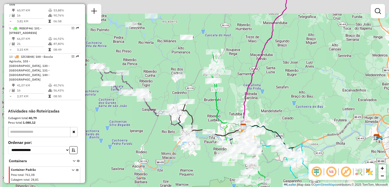
drag, startPoint x: 229, startPoint y: 102, endPoint x: 231, endPoint y: 110, distance: 8.7
click at [231, 110] on div "Janela de atendimento Grade de atendimento Capacidade Transportadoras Veículos …" at bounding box center [194, 93] width 389 height 187
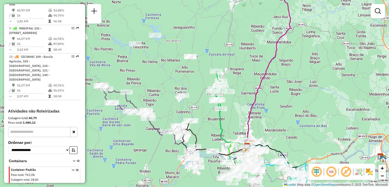
drag, startPoint x: 231, startPoint y: 113, endPoint x: 232, endPoint y: 126, distance: 12.8
click at [233, 127] on div "Janela de atendimento Grade de atendimento Capacidade Transportadoras Veículos …" at bounding box center [194, 93] width 389 height 187
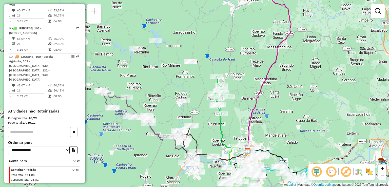
click at [161, 49] on div "Janela de atendimento Grade de atendimento Capacidade Transportadoras Veículos …" at bounding box center [194, 93] width 389 height 187
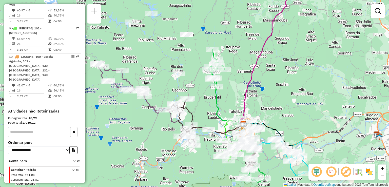
click at [171, 36] on div "Janela de atendimento Grade de atendimento Capacidade Transportadoras Veículos …" at bounding box center [194, 93] width 389 height 187
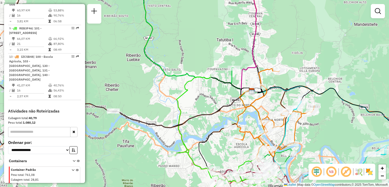
click at [214, 69] on div "Janela de atendimento Grade de atendimento Capacidade Transportadoras Veículos …" at bounding box center [194, 93] width 389 height 187
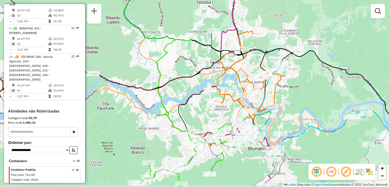
drag, startPoint x: 223, startPoint y: 89, endPoint x: 211, endPoint y: 76, distance: 18.2
click at [214, 78] on icon at bounding box center [254, 76] width 80 height 90
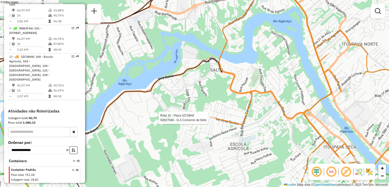
select select "**********"
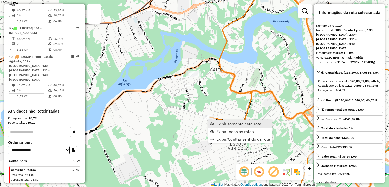
click at [229, 126] on span "Exibir somente esta rota" at bounding box center [238, 124] width 45 height 4
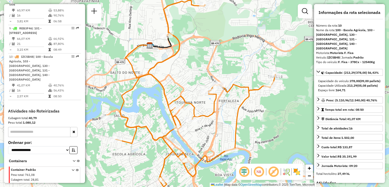
drag, startPoint x: 232, startPoint y: 125, endPoint x: 254, endPoint y: 115, distance: 23.8
click at [243, 121] on div "Janela de atendimento Grade de atendimento Capacidade Transportadoras Veículos …" at bounding box center [194, 93] width 389 height 187
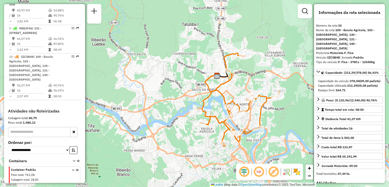
drag, startPoint x: 256, startPoint y: 125, endPoint x: 257, endPoint y: 119, distance: 6.5
click at [275, 122] on icon at bounding box center [240, 98] width 80 height 90
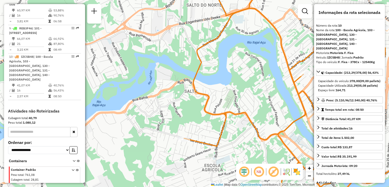
drag, startPoint x: 213, startPoint y: 111, endPoint x: 226, endPoint y: 119, distance: 15.6
click at [226, 119] on div "Janela de atendimento Grade de atendimento Capacidade Transportadoras Veículos …" at bounding box center [194, 93] width 389 height 187
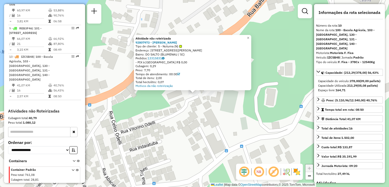
click at [216, 110] on div "Atividade não roteirizada 92807973 - [PERSON_NAME] Tipo de cliente: 5 - Noturna…" at bounding box center [194, 93] width 389 height 187
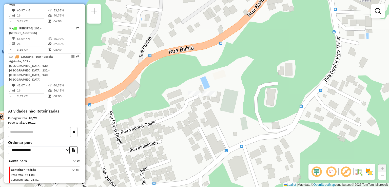
click at [210, 96] on div at bounding box center [208, 93] width 13 height 5
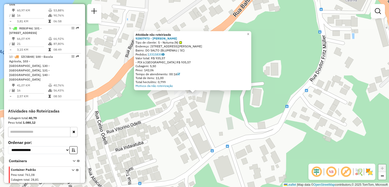
click at [202, 116] on div "Atividade não roteirizada 92807973 - [PERSON_NAME] Tipo de cliente: 5 - Noturna…" at bounding box center [194, 93] width 389 height 187
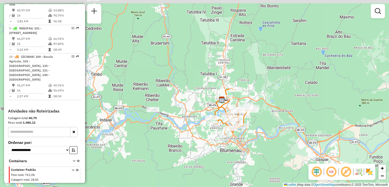
drag, startPoint x: 165, startPoint y: 112, endPoint x: 175, endPoint y: 118, distance: 11.7
click at [178, 120] on div "Janela de atendimento Grade de atendimento Capacidade Transportadoras Veículos …" at bounding box center [194, 93] width 389 height 187
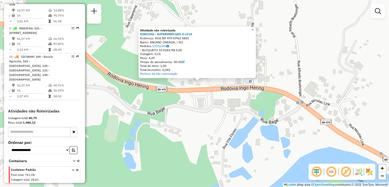
drag, startPoint x: 201, startPoint y: 118, endPoint x: 204, endPoint y: 106, distance: 12.0
click at [201, 124] on div "Atividade não roteirizada 92801996 - SUPERMERCADO E LOJA Endereço: ROD BR 470 K…" at bounding box center [194, 93] width 389 height 187
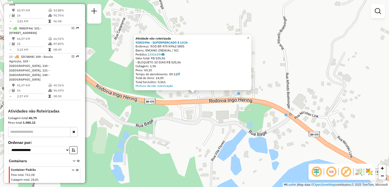
click at [200, 110] on div "Atividade não roteirizada 92801996 - SUPERMERCADO E LOJA Endereço: ROD BR 470 K…" at bounding box center [194, 93] width 389 height 187
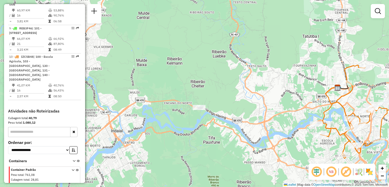
drag, startPoint x: 199, startPoint y: 113, endPoint x: 214, endPoint y: 123, distance: 17.5
click at [213, 123] on div "Janela de atendimento Grade de atendimento Capacidade Transportadoras Veículos …" at bounding box center [194, 93] width 389 height 187
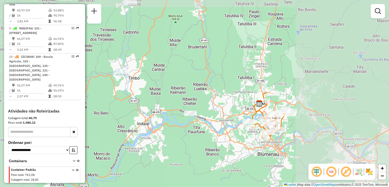
click at [183, 111] on div "Janela de atendimento Grade de atendimento Capacidade Transportadoras Veículos …" at bounding box center [194, 93] width 389 height 187
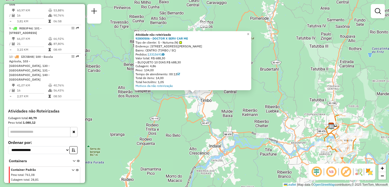
click at [190, 124] on div "Atividade não roteirizada 92800506 - DOCTOR X SERV CAR ME Tipo de cliente: 5 - …" at bounding box center [194, 93] width 389 height 187
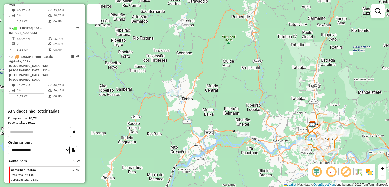
drag, startPoint x: 228, startPoint y: 86, endPoint x: 208, endPoint y: 97, distance: 22.2
click at [208, 97] on div "Janela de atendimento Grade de atendimento Capacidade Transportadoras Veículos …" at bounding box center [194, 93] width 389 height 187
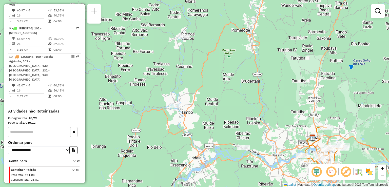
drag, startPoint x: 213, startPoint y: 101, endPoint x: 204, endPoint y: 121, distance: 22.0
click at [214, 128] on div "Janela de atendimento Grade de atendimento Capacidade Transportadoras Veículos …" at bounding box center [194, 93] width 389 height 187
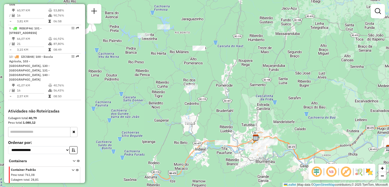
click at [213, 124] on div "Janela de atendimento Grade de atendimento Capacidade Transportadoras Veículos …" at bounding box center [194, 93] width 389 height 187
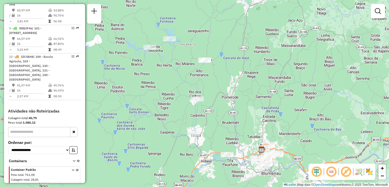
click at [197, 108] on div "Janela de atendimento Grade de atendimento Capacidade Transportadoras Veículos …" at bounding box center [194, 93] width 389 height 187
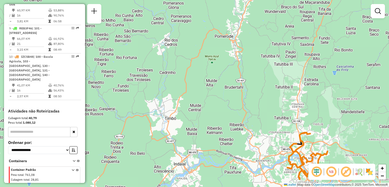
click at [217, 106] on div "Janela de atendimento Grade de atendimento Capacidade Transportadoras Veículos …" at bounding box center [194, 93] width 389 height 187
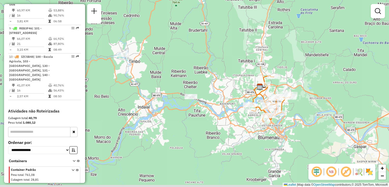
drag, startPoint x: 222, startPoint y: 120, endPoint x: 211, endPoint y: 114, distance: 12.4
click at [211, 114] on div "Janela de atendimento Grade de atendimento Capacidade Transportadoras Veículos …" at bounding box center [194, 93] width 389 height 187
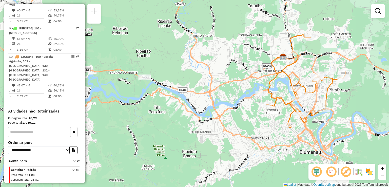
drag, startPoint x: 220, startPoint y: 104, endPoint x: 204, endPoint y: 105, distance: 15.8
click at [206, 105] on div "Janela de atendimento Grade de atendimento Capacidade Transportadoras Veículos …" at bounding box center [194, 93] width 389 height 187
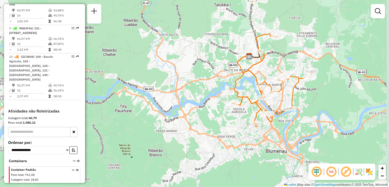
click at [206, 99] on div "Janela de atendimento Grade de atendimento Capacidade Transportadoras Veículos …" at bounding box center [194, 93] width 389 height 187
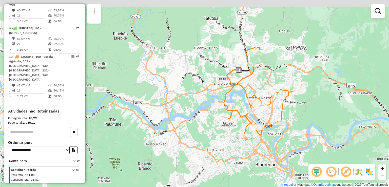
drag, startPoint x: 215, startPoint y: 129, endPoint x: 212, endPoint y: 131, distance: 3.1
click at [213, 131] on div "Janela de atendimento Grade de atendimento Capacidade Transportadoras Veículos …" at bounding box center [194, 93] width 389 height 187
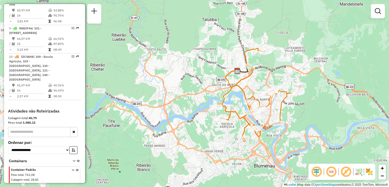
click at [285, 82] on div "Janela de atendimento Grade de atendimento Capacidade Transportadoras Veículos …" at bounding box center [194, 93] width 389 height 187
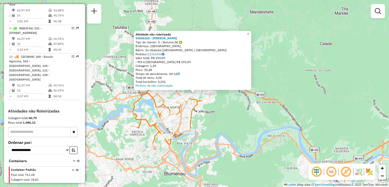
drag, startPoint x: 222, startPoint y: 119, endPoint x: 224, endPoint y: 112, distance: 7.6
click at [224, 112] on div "Rota 10 - Placa IZC5B48 92806890 - [PERSON_NAME] DA SILV Atividade não roteiriz…" at bounding box center [194, 93] width 389 height 187
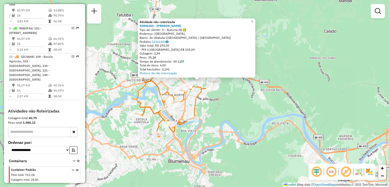
click at [219, 117] on div "Atividade não roteirizada 92806260 - JUACIR [PERSON_NAME] Tipo de cliente: 5 - …" at bounding box center [194, 93] width 389 height 187
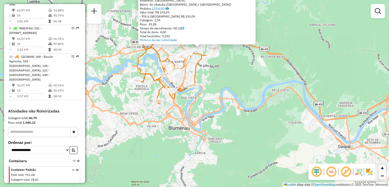
drag, startPoint x: 205, startPoint y: 103, endPoint x: 205, endPoint y: 93, distance: 10.6
click at [205, 95] on div "Atividade não roteirizada 92806260 - JUACIR [PERSON_NAME] Tipo de cliente: 5 - …" at bounding box center [194, 93] width 389 height 187
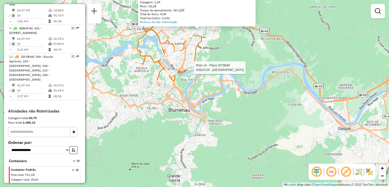
select select "**********"
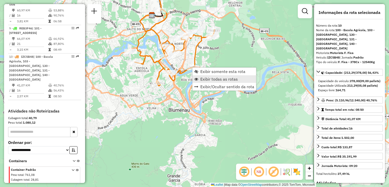
click at [211, 78] on span "Exibir todas as rotas" at bounding box center [219, 79] width 38 height 4
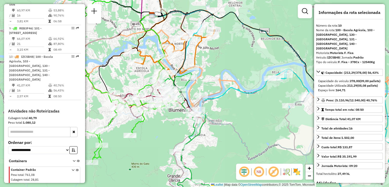
click at [229, 105] on div "Janela de atendimento Grade de atendimento Capacidade Transportadoras Veículos …" at bounding box center [194, 93] width 389 height 187
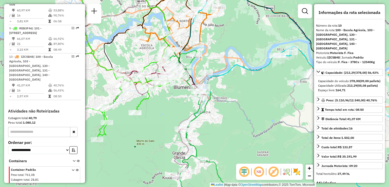
drag, startPoint x: 255, startPoint y: 129, endPoint x: 247, endPoint y: 106, distance: 24.3
click at [254, 117] on icon at bounding box center [165, 91] width 409 height 172
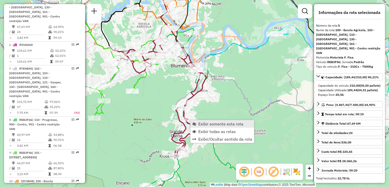
scroll to position [304, 0]
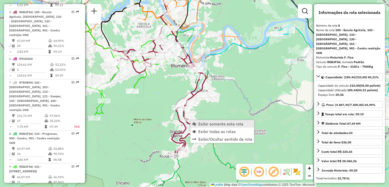
click at [209, 123] on span "Exibir somente esta rota" at bounding box center [220, 124] width 45 height 4
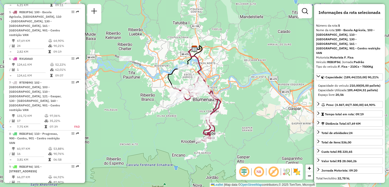
drag, startPoint x: 230, startPoint y: 130, endPoint x: 236, endPoint y: 138, distance: 9.8
click at [236, 138] on div "Janela de atendimento Grade de atendimento Capacidade Transportadoras Veículos …" at bounding box center [194, 93] width 389 height 187
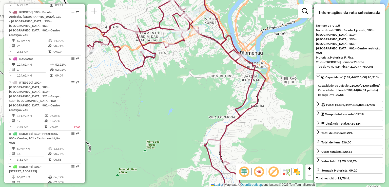
drag, startPoint x: 241, startPoint y: 142, endPoint x: 253, endPoint y: 159, distance: 20.9
click at [253, 159] on div "Janela de atendimento Grade de atendimento Capacidade Transportadoras Veículos …" at bounding box center [194, 93] width 389 height 187
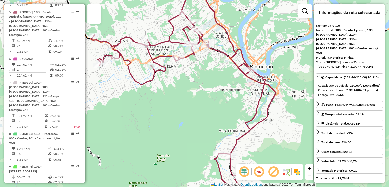
drag, startPoint x: 253, startPoint y: 147, endPoint x: 240, endPoint y: 123, distance: 27.5
click at [244, 129] on div "Janela de atendimento Grade de atendimento Capacidade Transportadoras Veículos …" at bounding box center [194, 93] width 389 height 187
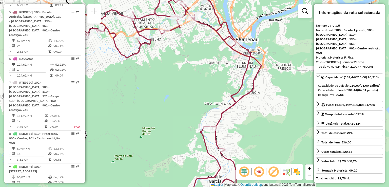
drag, startPoint x: 258, startPoint y: 136, endPoint x: 224, endPoint y: 80, distance: 66.2
click at [252, 113] on div "Janela de atendimento Grade de atendimento Capacidade Transportadoras Veículos …" at bounding box center [194, 93] width 389 height 187
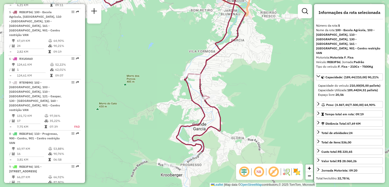
click at [238, 122] on div "Janela de atendimento Grade de atendimento Capacidade Transportadoras Veículos …" at bounding box center [194, 93] width 389 height 187
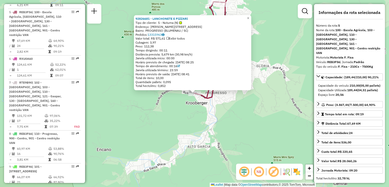
click at [176, 124] on div "92826681 - LANCHONETE E PIZZARI Tipo de cliente: 5 - Noturna (N) Endereço: [STR…" at bounding box center [194, 93] width 389 height 187
click at [243, 105] on div "92826681 - LANCHONETE E PIZZARI Tipo de cliente: 5 - Noturna (N) Endereço: [STR…" at bounding box center [194, 93] width 389 height 187
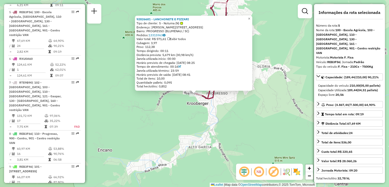
click at [225, 100] on div "92826681 - LANCHONETE E PIZZARI Tipo de cliente: 5 - Noturna (N) Endereço: [STR…" at bounding box center [194, 93] width 389 height 187
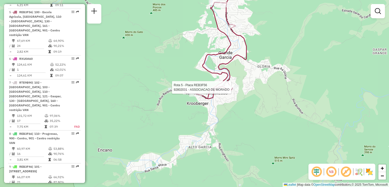
select select "**********"
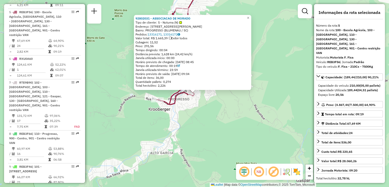
click at [227, 101] on div "92802031 - ASSOCIACAO DE MORADO Tipo de cliente: 5 - Noturna (N) Endereço: [STR…" at bounding box center [194, 93] width 389 height 187
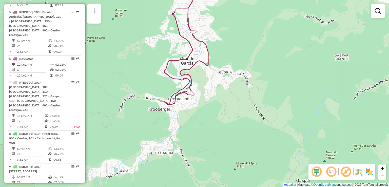
drag, startPoint x: 229, startPoint y: 112, endPoint x: 231, endPoint y: 138, distance: 26.2
click at [231, 138] on div "Janela de atendimento Grade de atendimento Capacidade Transportadoras Veículos …" at bounding box center [194, 93] width 389 height 187
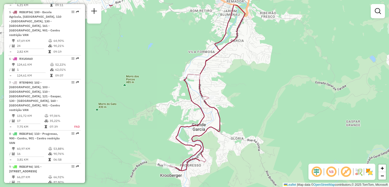
drag, startPoint x: 222, startPoint y: 109, endPoint x: 223, endPoint y: 114, distance: 5.1
click at [224, 115] on div "Janela de atendimento Grade de atendimento Capacidade Transportadoras Veículos …" at bounding box center [194, 93] width 389 height 187
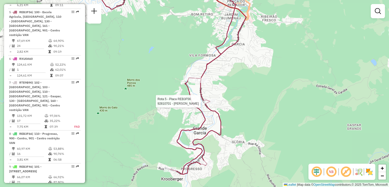
select select "**********"
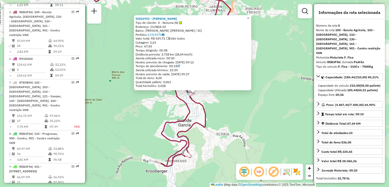
click at [225, 112] on div "92810701 - [PERSON_NAME] Tipo de cliente: 5 - Noturna (N) Endereço: OLINDA 02 B…" at bounding box center [194, 93] width 389 height 187
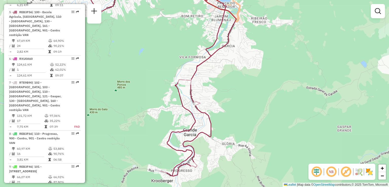
drag, startPoint x: 231, startPoint y: 121, endPoint x: 240, endPoint y: 140, distance: 21.3
click at [243, 144] on div "Janela de atendimento Grade de atendimento Capacidade Transportadoras Veículos …" at bounding box center [194, 93] width 389 height 187
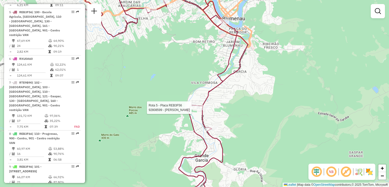
select select "**********"
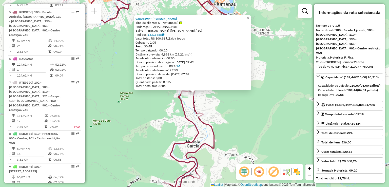
click at [225, 120] on div "92808599 - [PERSON_NAME] DA SI Tipo de cliente: 5 - Noturna (N) Endereço: R AMA…" at bounding box center [194, 93] width 389 height 187
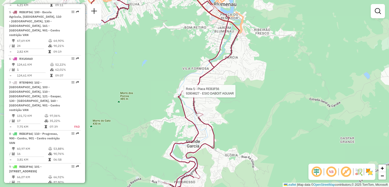
select select "**********"
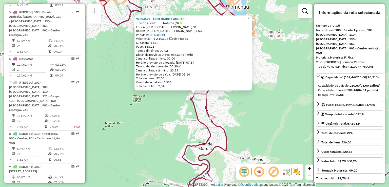
click at [247, 125] on div "92804627 - ESIO DABOIT AGUIAR Tipo de cliente: 5 - Noturna (N) Endereço: R SOLD…" at bounding box center [194, 93] width 389 height 187
click at [249, 122] on div "92804627 - ESIO DABOIT AGUIAR Tipo de cliente: 5 - Noturna (N) Endereço: R SOLD…" at bounding box center [194, 93] width 389 height 187
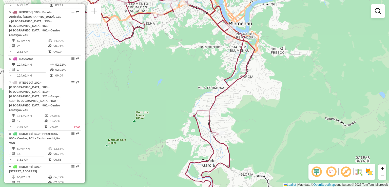
drag, startPoint x: 259, startPoint y: 124, endPoint x: 260, endPoint y: 152, distance: 28.1
click at [260, 152] on div "Janela de atendimento Grade de atendimento Capacidade Transportadoras Veículos …" at bounding box center [194, 93] width 389 height 187
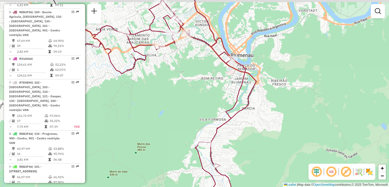
drag, startPoint x: 241, startPoint y: 109, endPoint x: 244, endPoint y: 142, distance: 32.5
click at [244, 142] on icon at bounding box center [164, 104] width 185 height 225
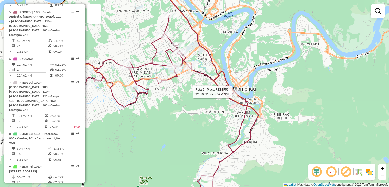
select select "**********"
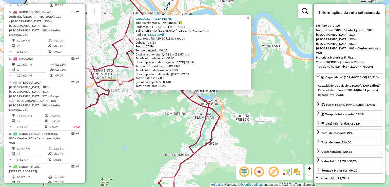
click at [235, 125] on div "92810031 - PIZZA PRIME Tipo de cliente: 5 - Noturna (N) Endereço: SETE DE SETEM…" at bounding box center [194, 93] width 389 height 187
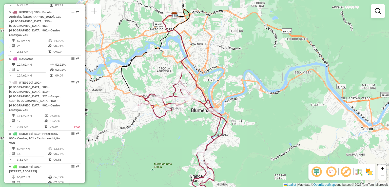
drag, startPoint x: 202, startPoint y: 133, endPoint x: 206, endPoint y: 150, distance: 18.0
click at [206, 150] on div "Janela de atendimento Grade de atendimento Capacidade Transportadoras Veículos …" at bounding box center [194, 93] width 389 height 187
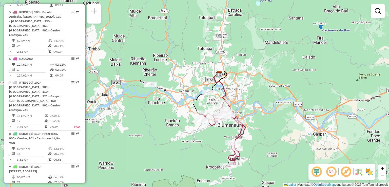
drag, startPoint x: 249, startPoint y: 114, endPoint x: 248, endPoint y: 108, distance: 5.6
click at [250, 117] on div "Janela de atendimento Grade de atendimento Capacidade Transportadoras Veículos …" at bounding box center [194, 93] width 389 height 187
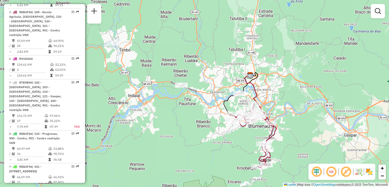
drag, startPoint x: 233, startPoint y: 101, endPoint x: 239, endPoint y: 106, distance: 7.5
click at [239, 106] on div "Janela de atendimento Grade de atendimento Capacidade Transportadoras Veículos …" at bounding box center [194, 93] width 389 height 187
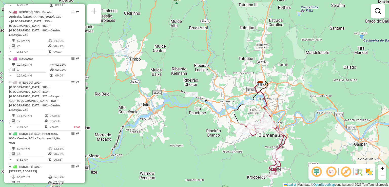
drag, startPoint x: 188, startPoint y: 109, endPoint x: 177, endPoint y: 76, distance: 34.6
click at [178, 78] on div "Janela de atendimento Grade de atendimento Capacidade Transportadoras Veículos …" at bounding box center [194, 93] width 389 height 187
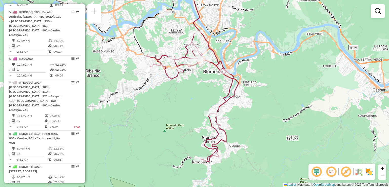
drag, startPoint x: 190, startPoint y: 129, endPoint x: 162, endPoint y: 152, distance: 36.0
click at [162, 153] on div "Janela de atendimento Grade de atendimento Capacidade Transportadoras Veículos …" at bounding box center [194, 93] width 389 height 187
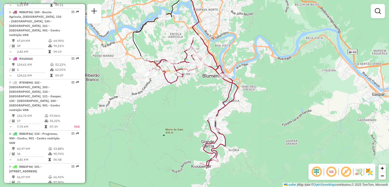
click at [167, 129] on div "Janela de atendimento Grade de atendimento Capacidade Transportadoras Veículos …" at bounding box center [194, 93] width 389 height 187
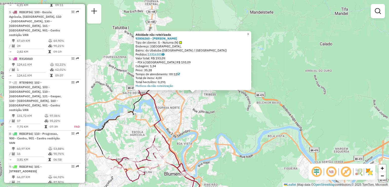
click at [211, 22] on div "Atividade não roteirizada 92806260 - JUACIR [PERSON_NAME] Tipo de cliente: 5 - …" at bounding box center [194, 93] width 389 height 187
